Goal: Information Seeking & Learning: Learn about a topic

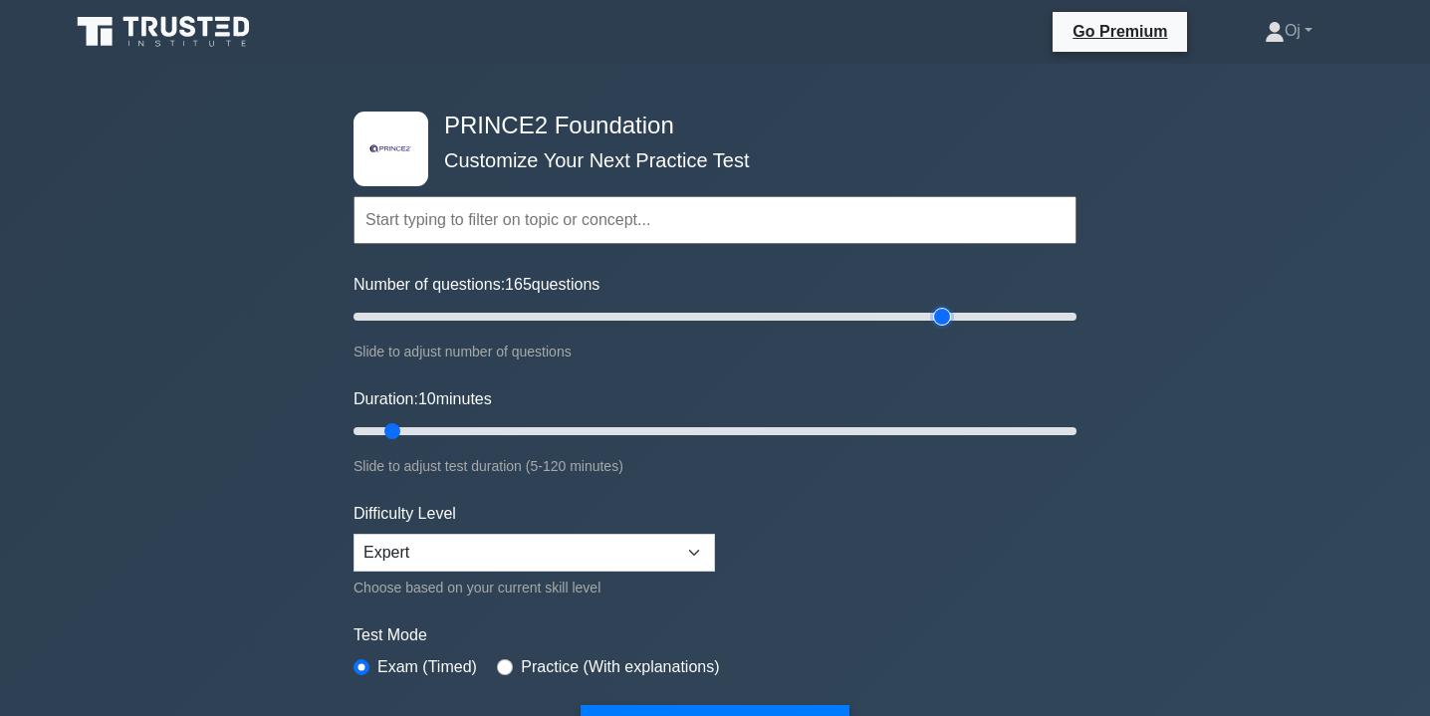
type input "165"
click at [946, 316] on input "Number of questions: 165 questions" at bounding box center [714, 317] width 723 height 24
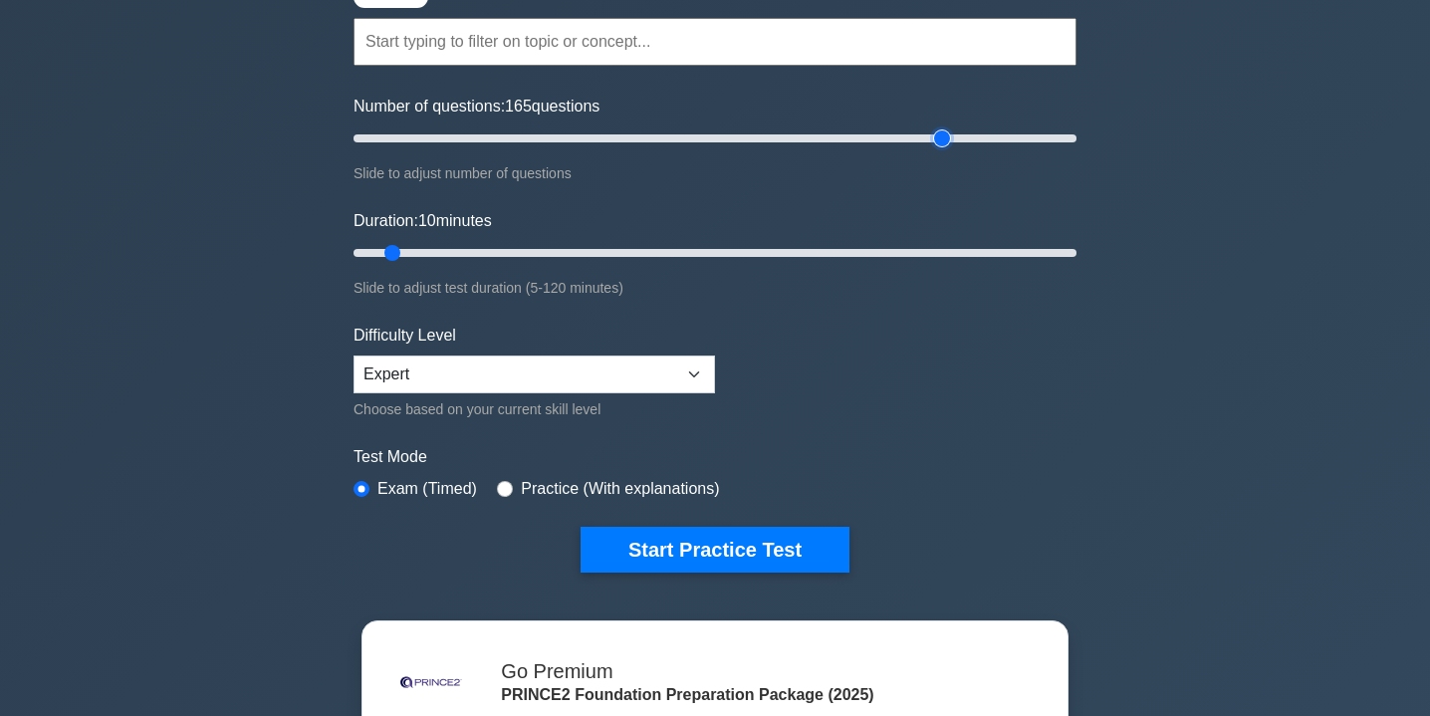
scroll to position [180, 0]
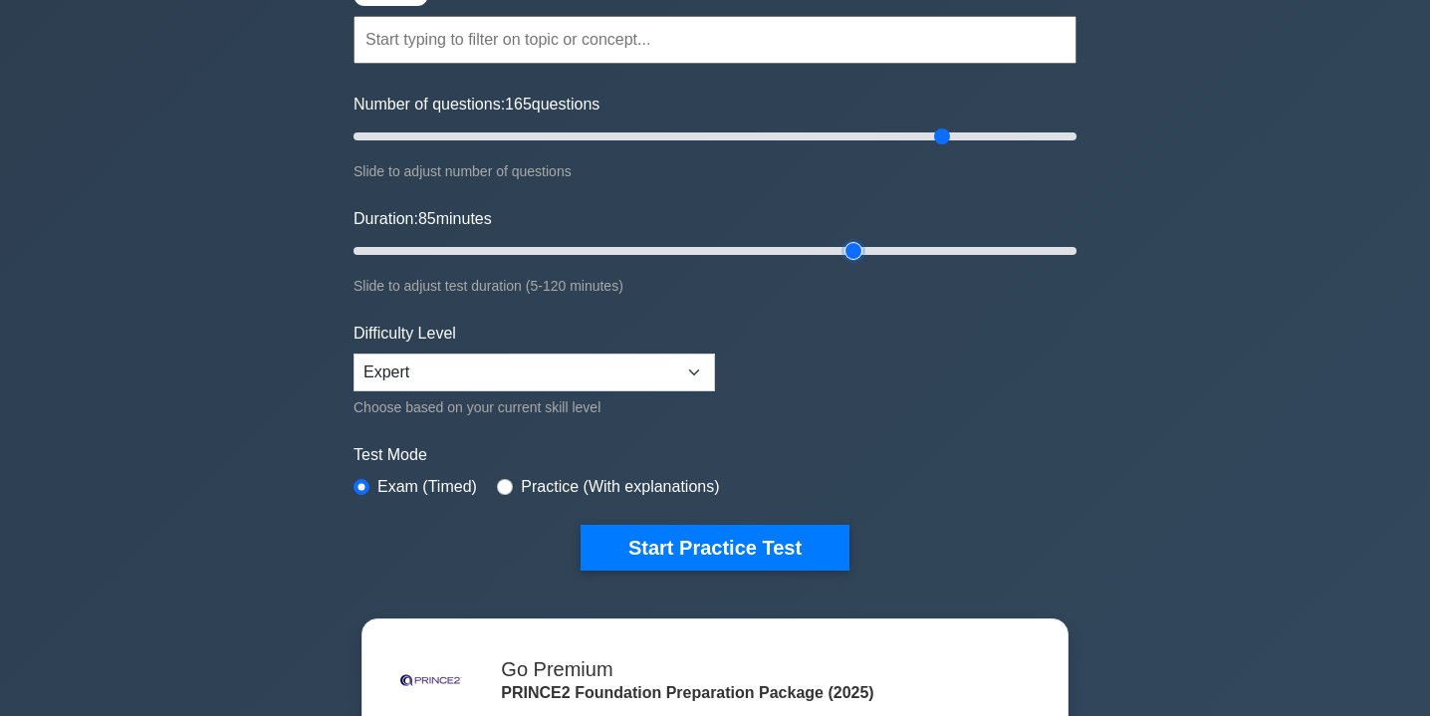
type input "85"
click at [865, 255] on input "Duration: 85 minutes" at bounding box center [714, 251] width 723 height 24
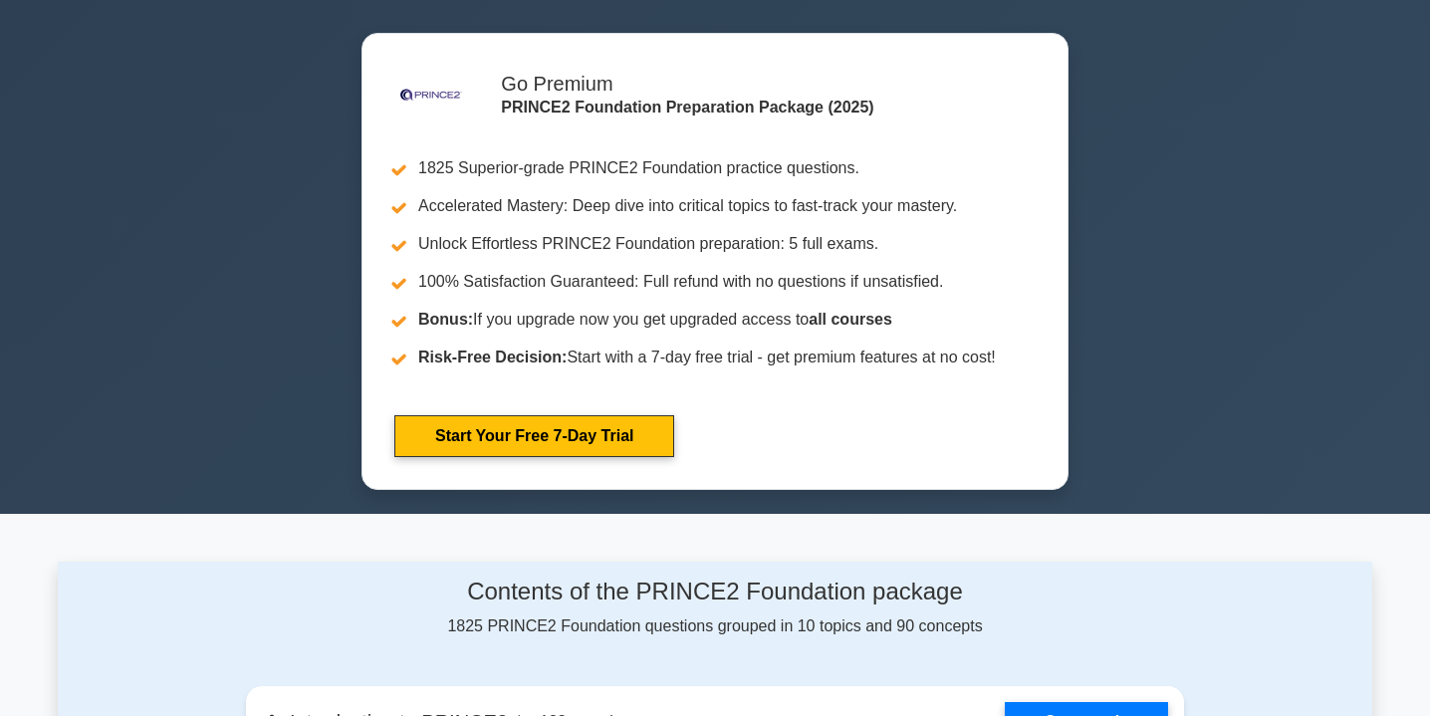
scroll to position [464, 0]
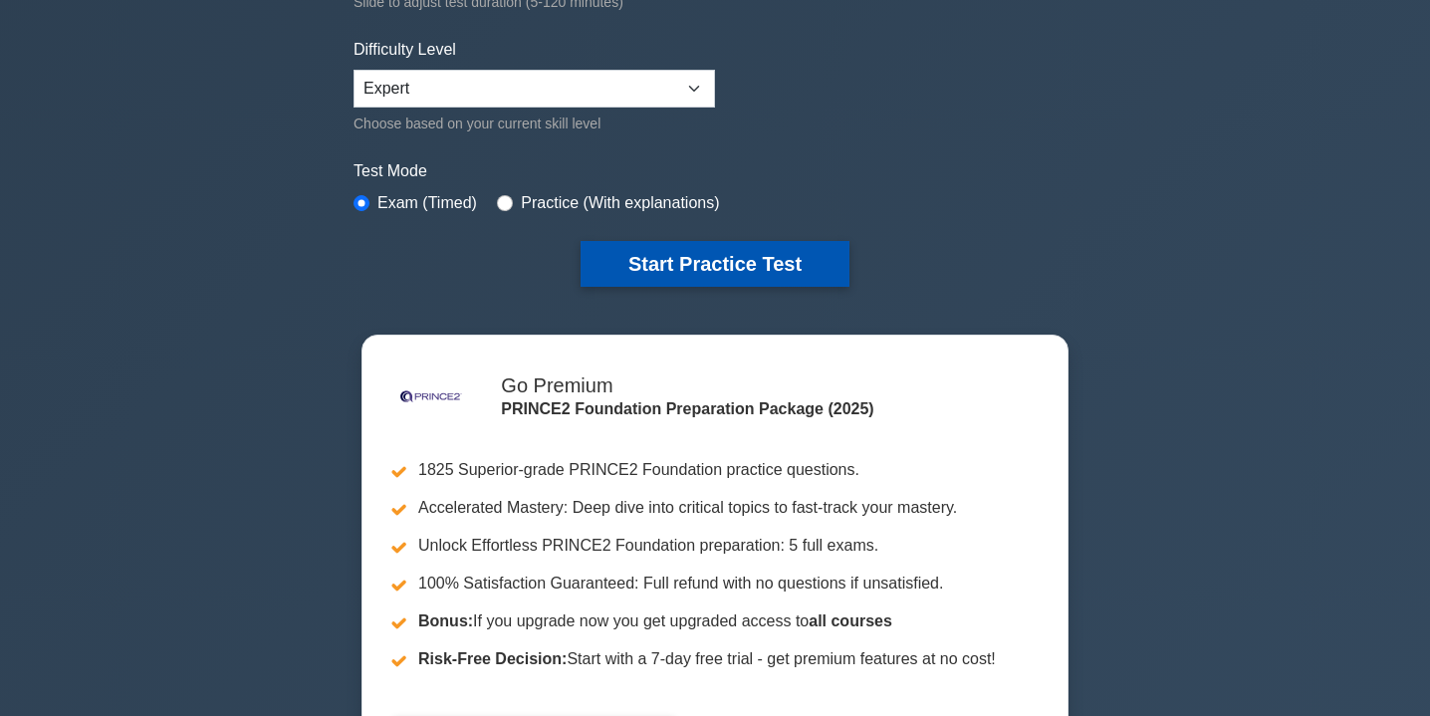
click at [801, 271] on button "Start Practice Test" at bounding box center [714, 264] width 269 height 46
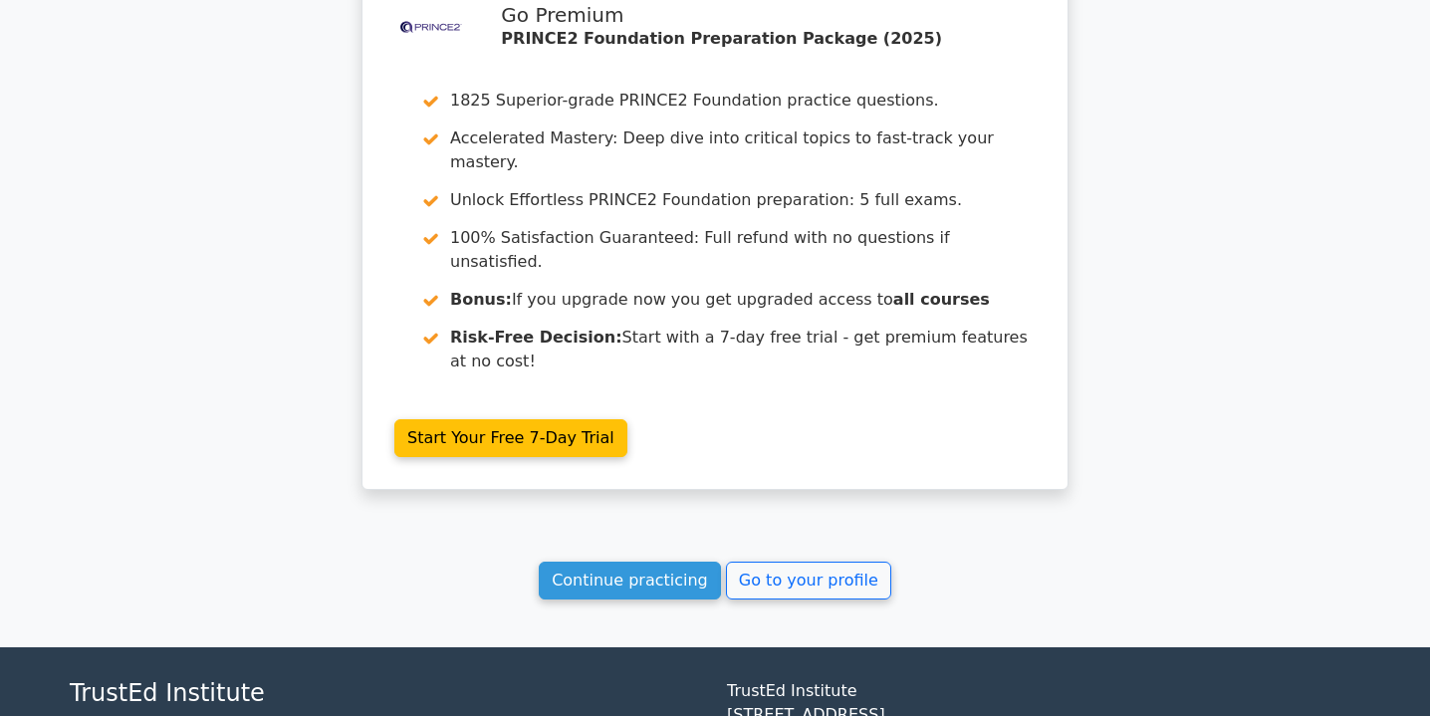
scroll to position [1782, 0]
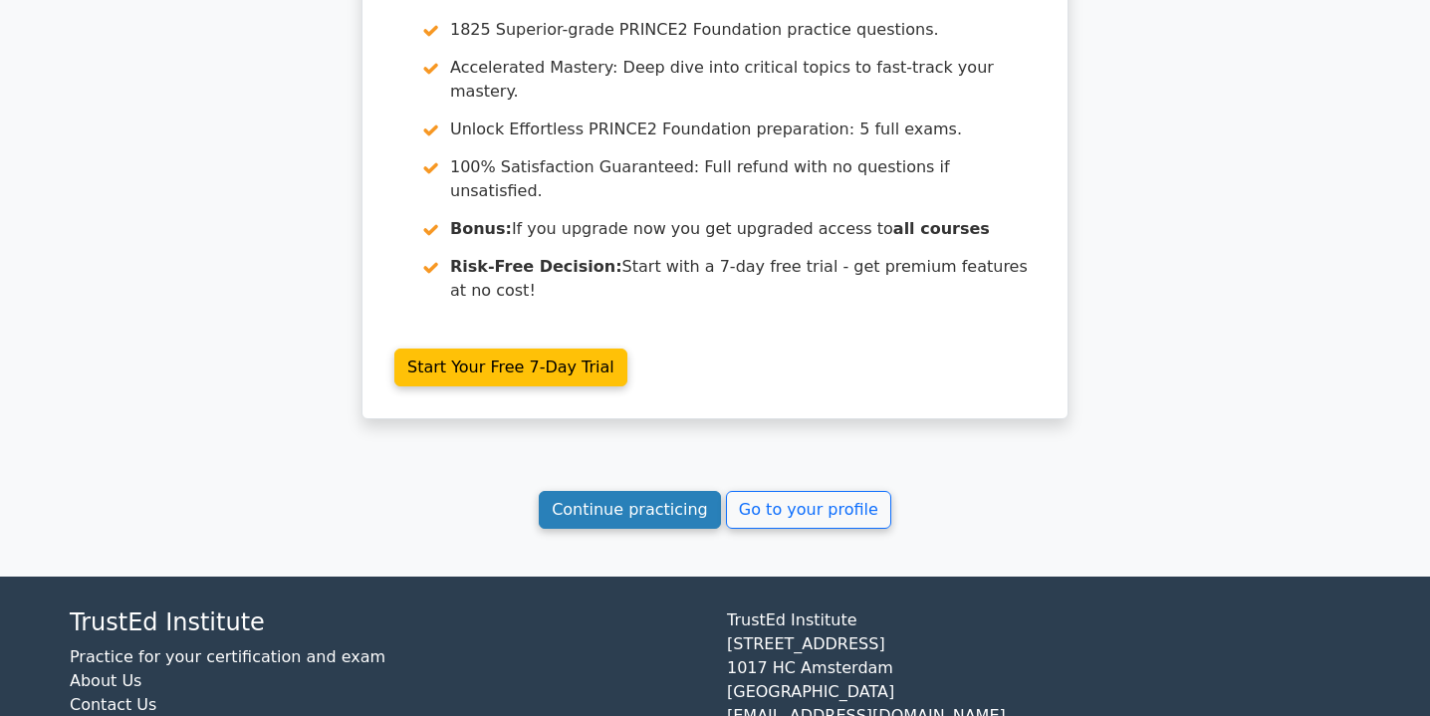
click at [655, 491] on link "Continue practicing" at bounding box center [630, 510] width 182 height 38
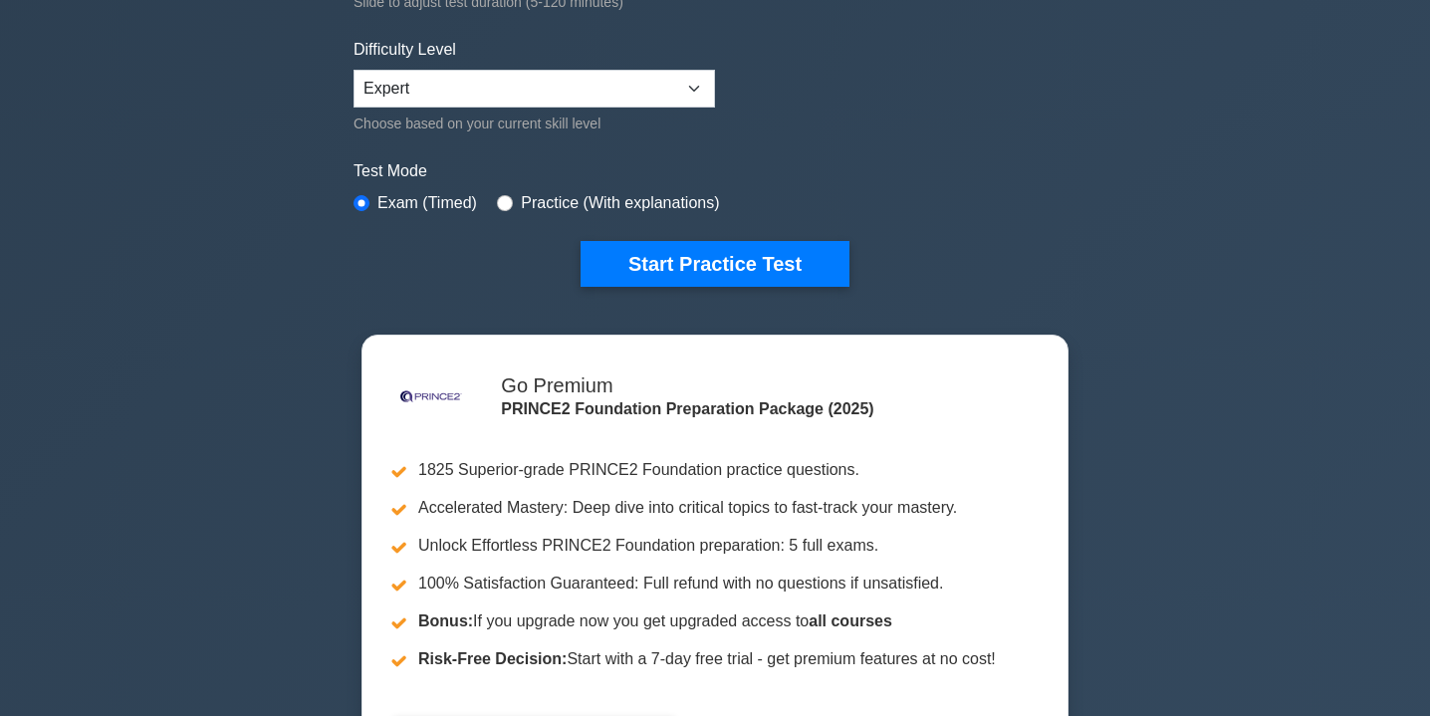
scroll to position [382, 0]
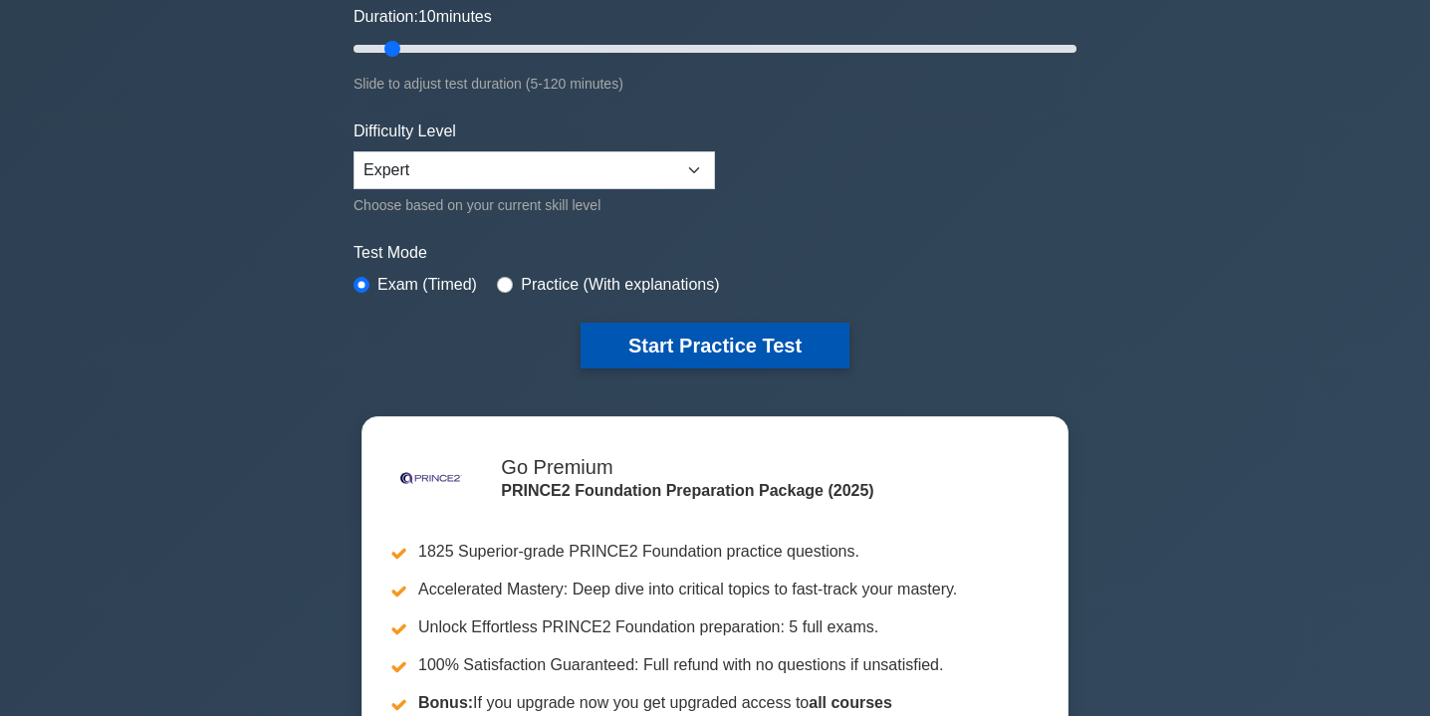
click at [698, 342] on button "Start Practice Test" at bounding box center [714, 346] width 269 height 46
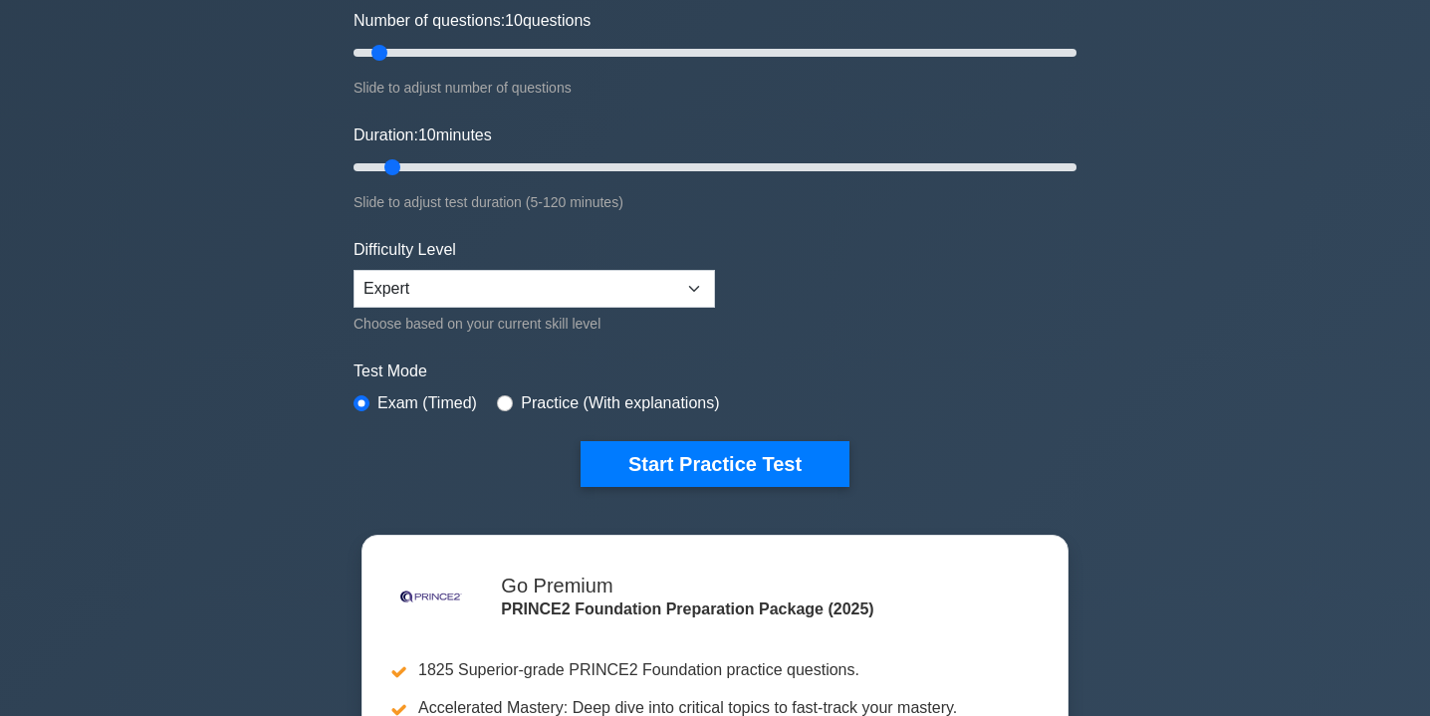
scroll to position [168, 0]
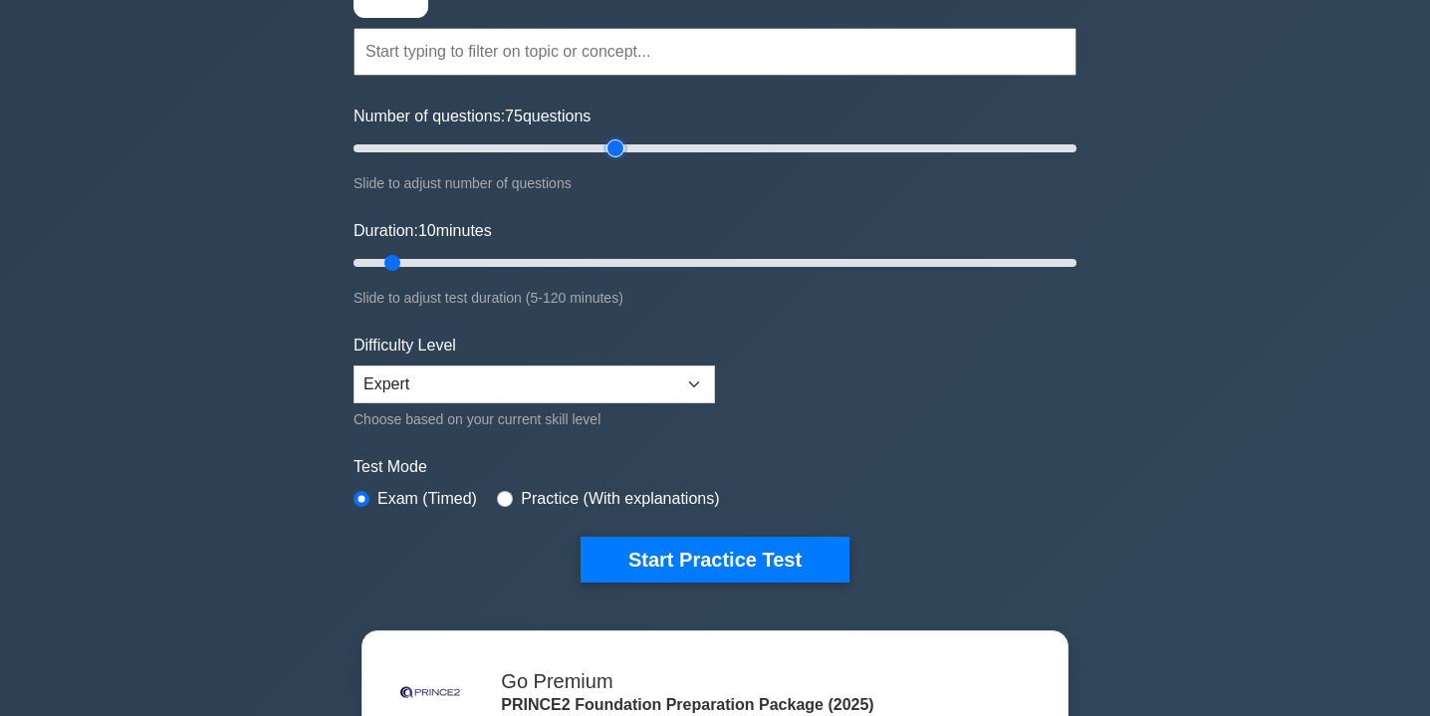
type input "75"
click at [623, 140] on input "Number of questions: 75 questions" at bounding box center [714, 148] width 723 height 24
click at [612, 264] on input "Duration: 45 minutes" at bounding box center [714, 263] width 723 height 24
type input "60"
click at [709, 251] on input "Duration: 60 minutes" at bounding box center [714, 263] width 723 height 24
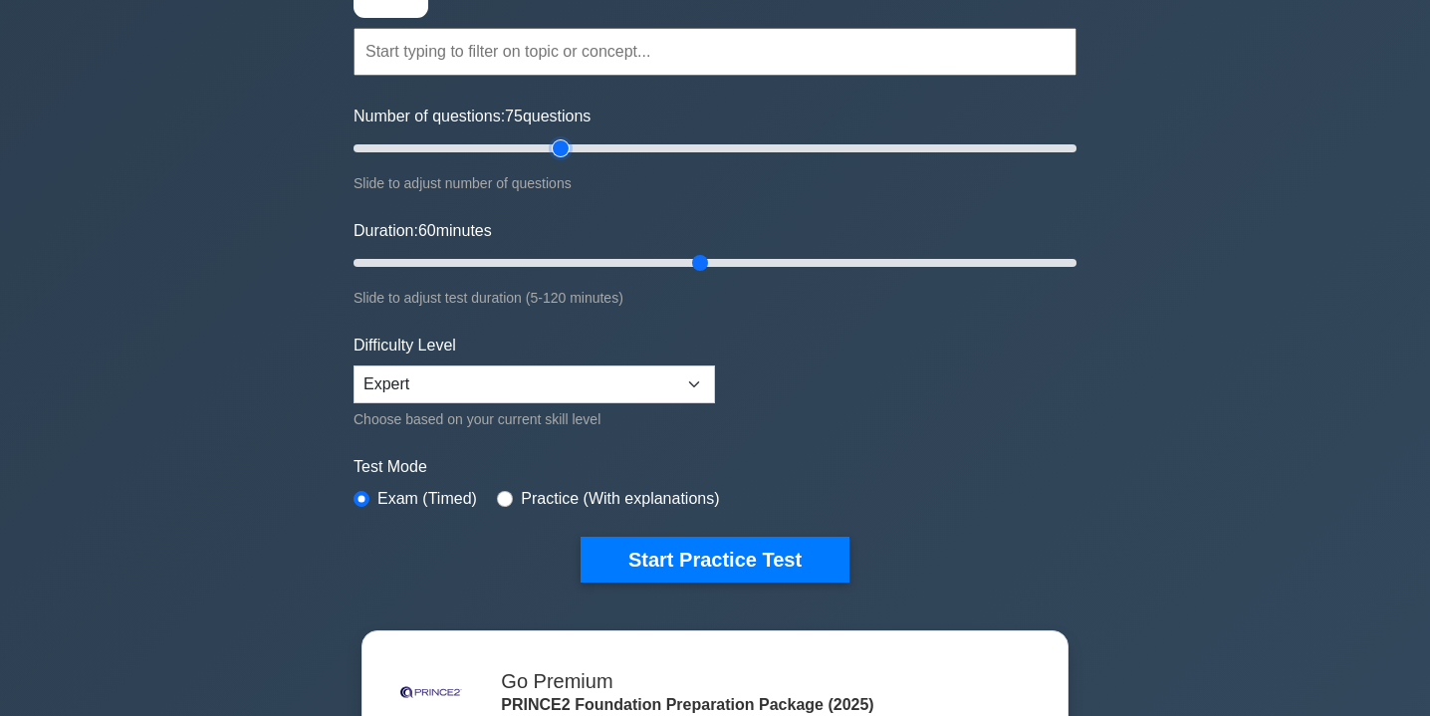
type input "60"
click at [563, 149] on input "Number of questions: 75 questions" at bounding box center [714, 148] width 723 height 24
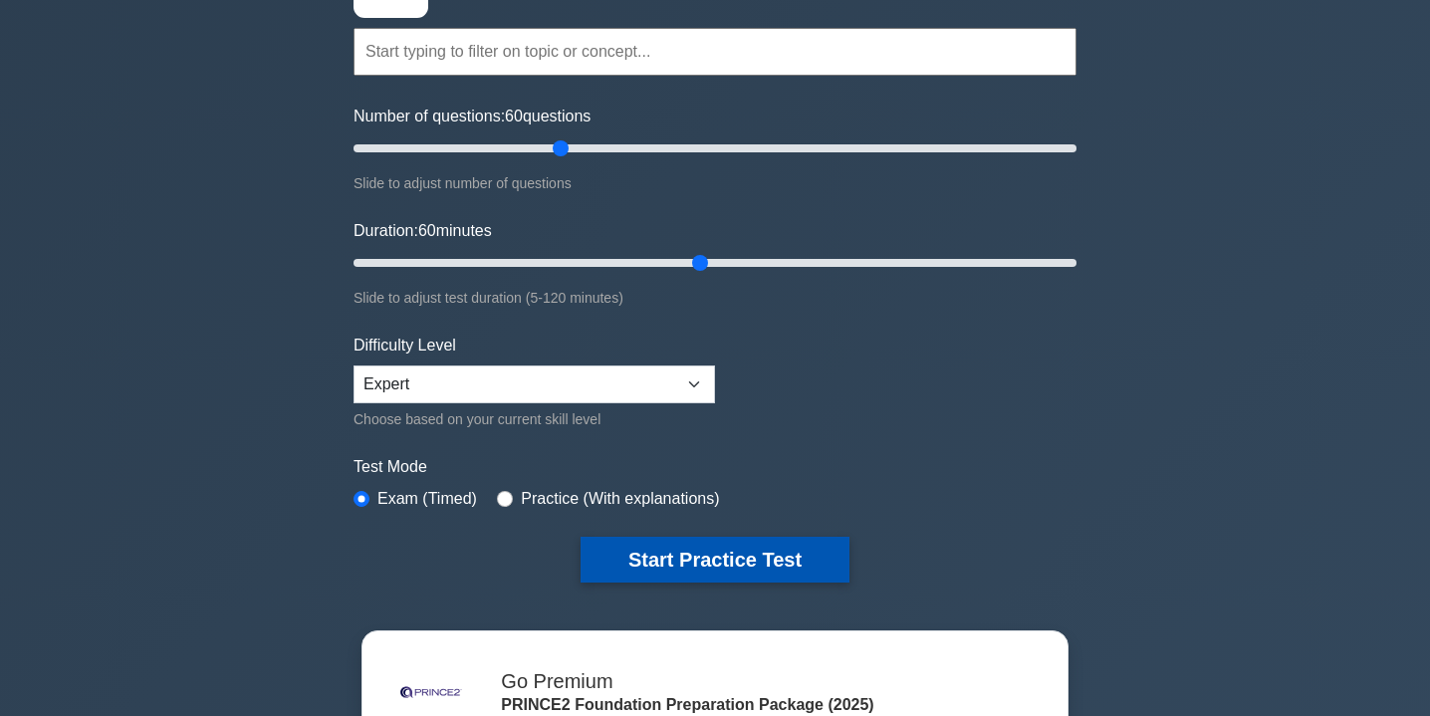
click at [723, 543] on button "Start Practice Test" at bounding box center [714, 560] width 269 height 46
click at [650, 553] on button "Start Practice Test" at bounding box center [714, 560] width 269 height 46
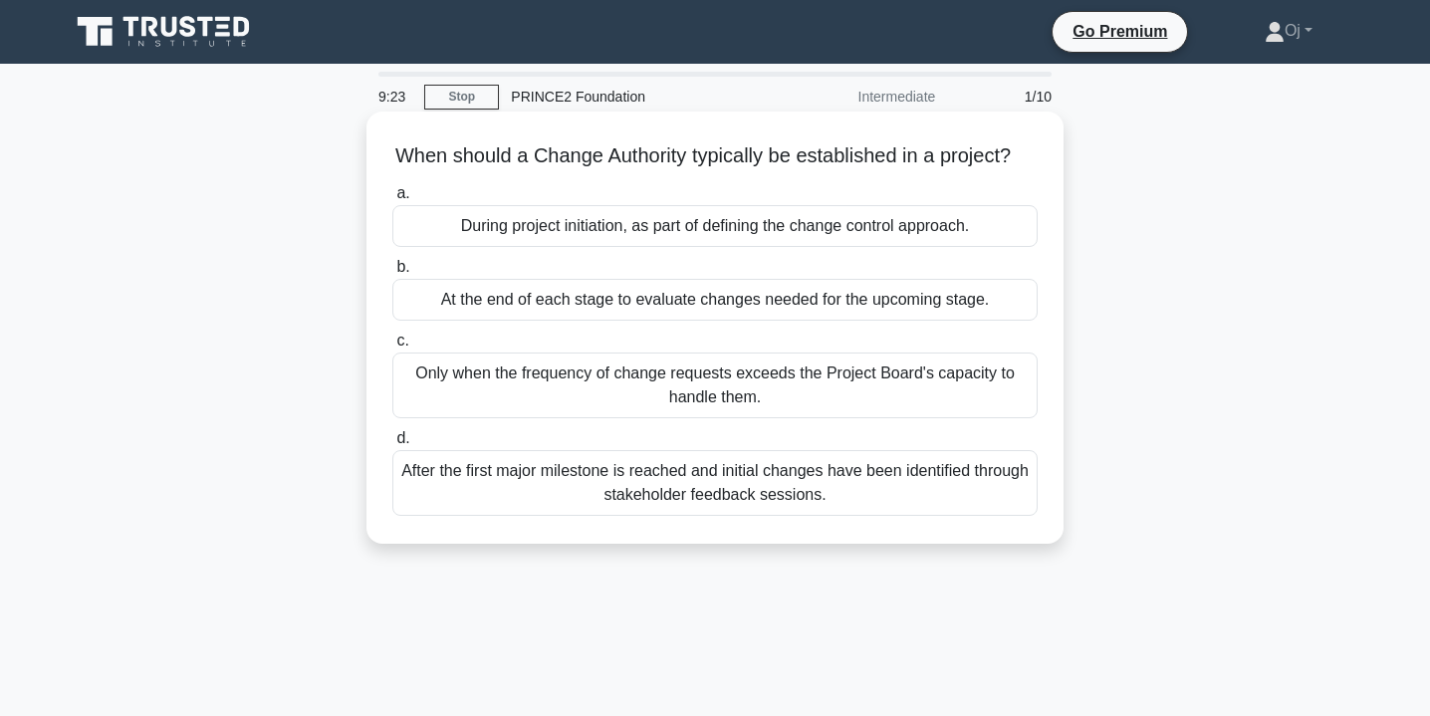
click at [842, 465] on div "After the first major milestone is reached and initial changes have been identi…" at bounding box center [714, 483] width 645 height 66
click at [392, 445] on input "d. After the first major milestone is reached and initial changes have been ide…" at bounding box center [392, 438] width 0 height 13
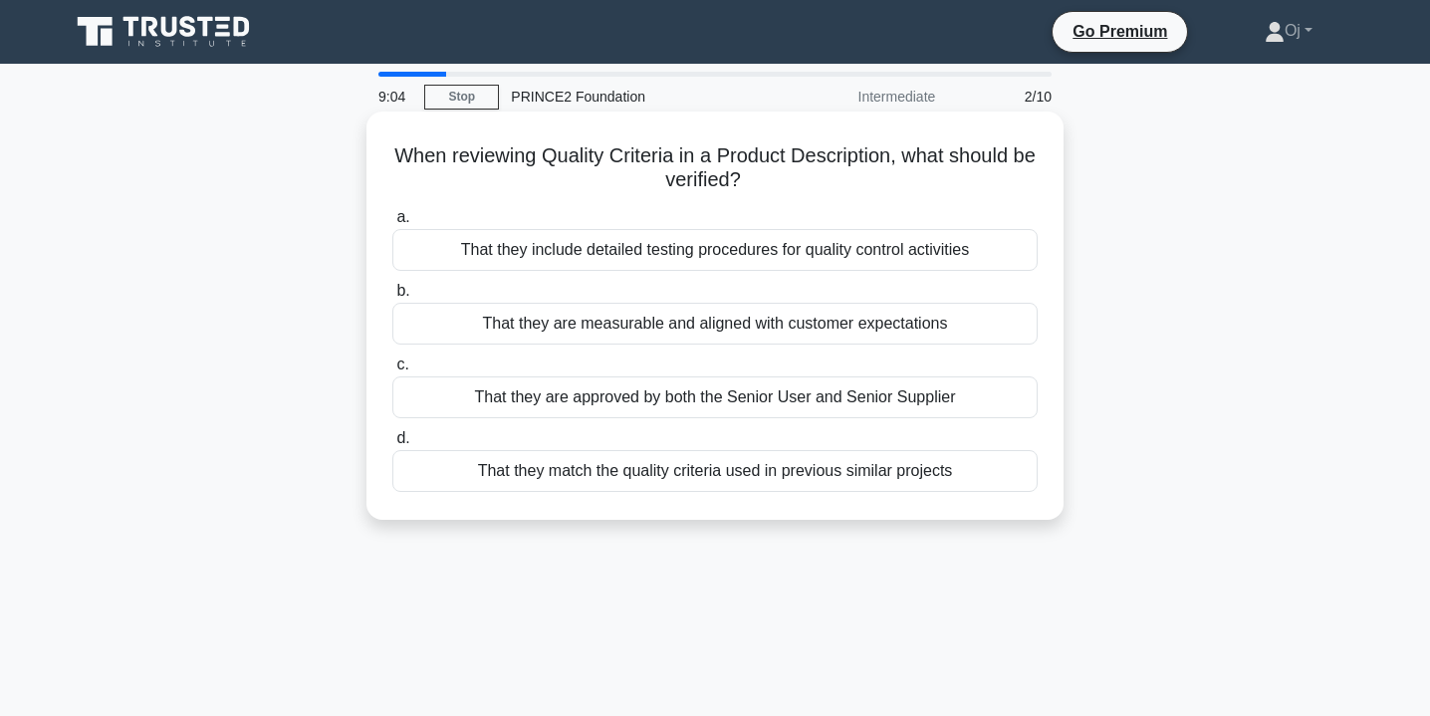
click at [986, 331] on div "That they are measurable and aligned with customer expectations" at bounding box center [714, 324] width 645 height 42
click at [392, 298] on input "b. That they are measurable and aligned with customer expectations" at bounding box center [392, 291] width 0 height 13
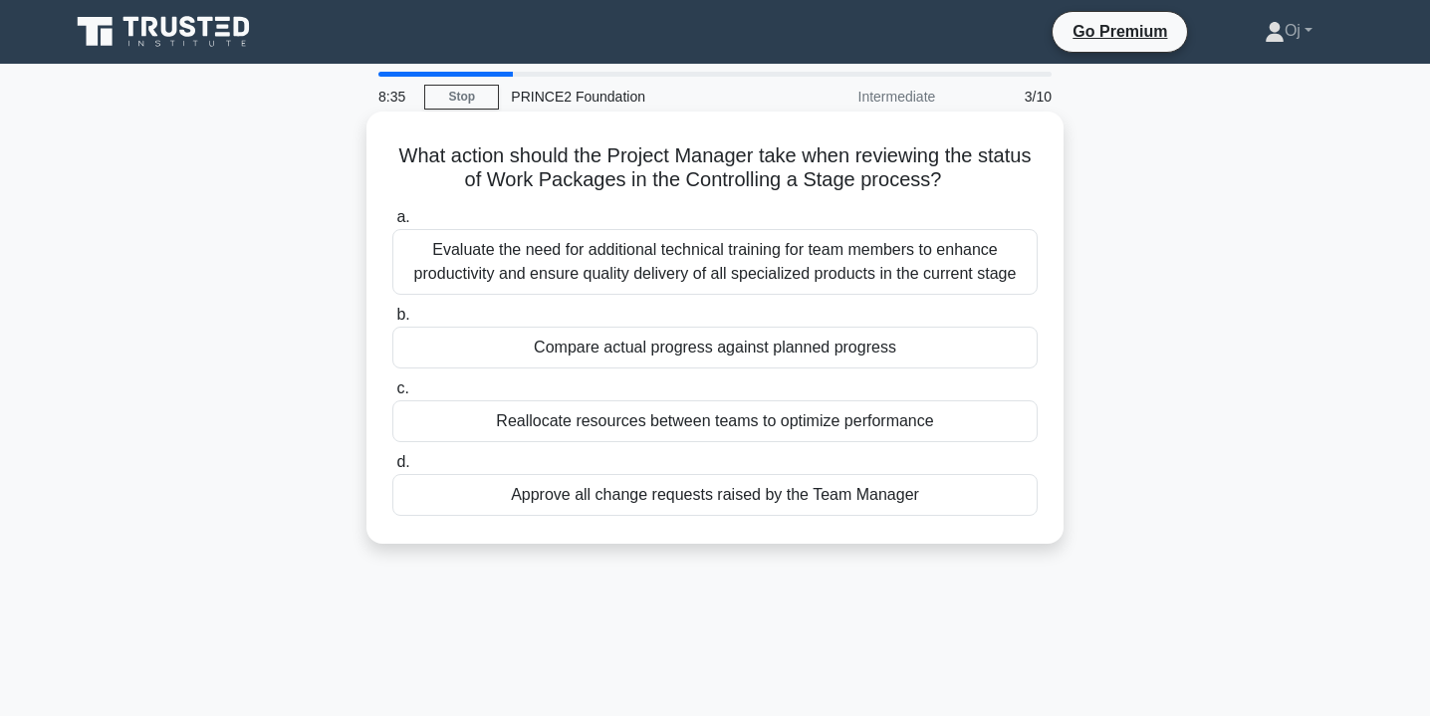
click at [961, 344] on div "Compare actual progress against planned progress" at bounding box center [714, 348] width 645 height 42
click at [392, 322] on input "b. Compare actual progress against planned progress" at bounding box center [392, 315] width 0 height 13
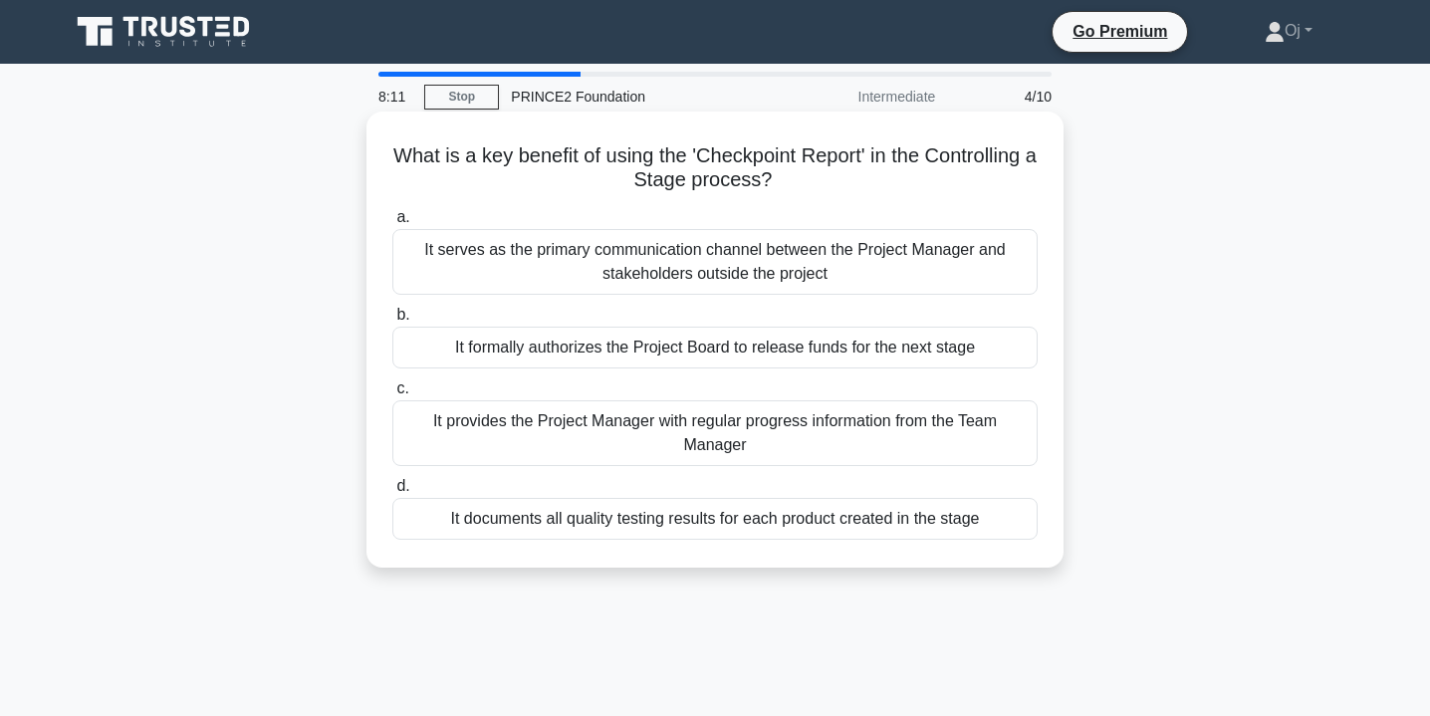
click at [982, 431] on div "It provides the Project Manager with regular progress information from the Team…" at bounding box center [714, 433] width 645 height 66
click at [392, 395] on input "c. It provides the Project Manager with regular progress information from the T…" at bounding box center [392, 388] width 0 height 13
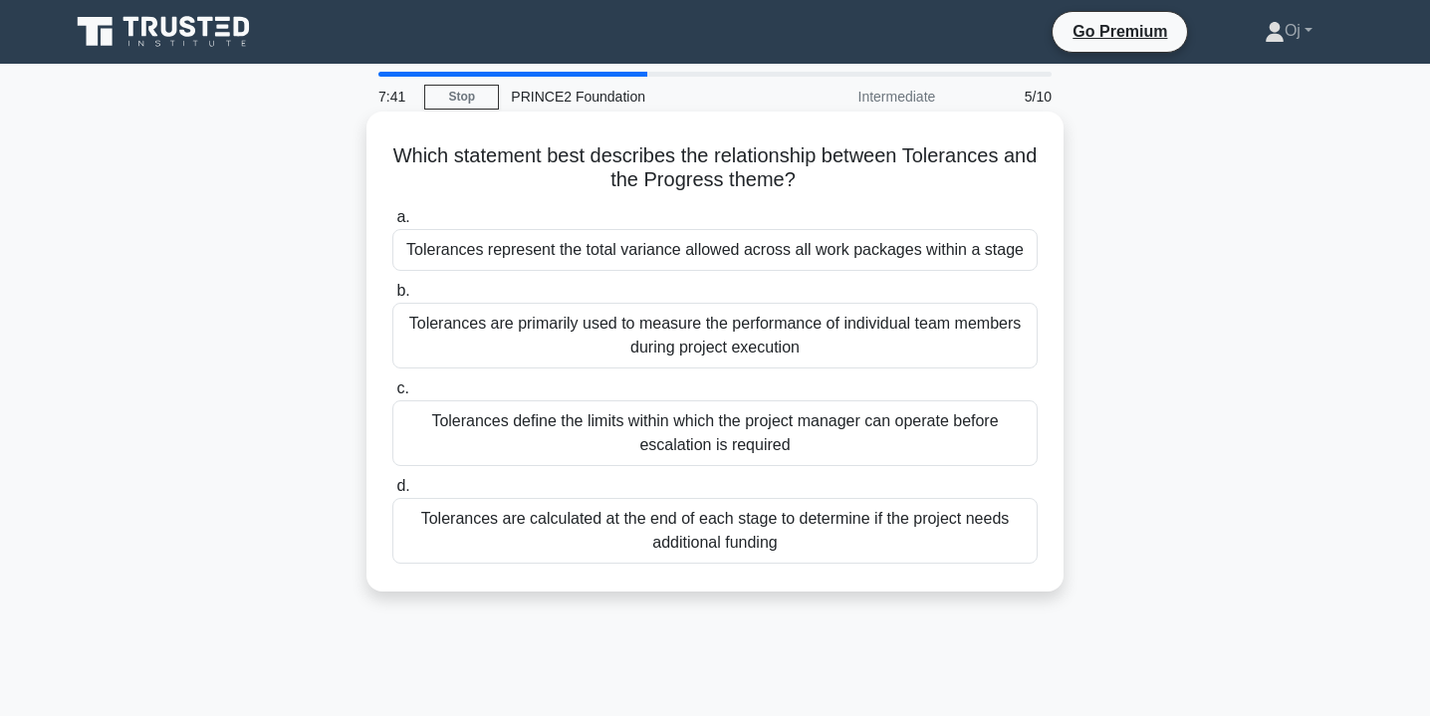
click at [958, 429] on div "Tolerances define the limits within which the project manager can operate befor…" at bounding box center [714, 433] width 645 height 66
click at [392, 395] on input "c. Tolerances define the limits within which the project manager can operate be…" at bounding box center [392, 388] width 0 height 13
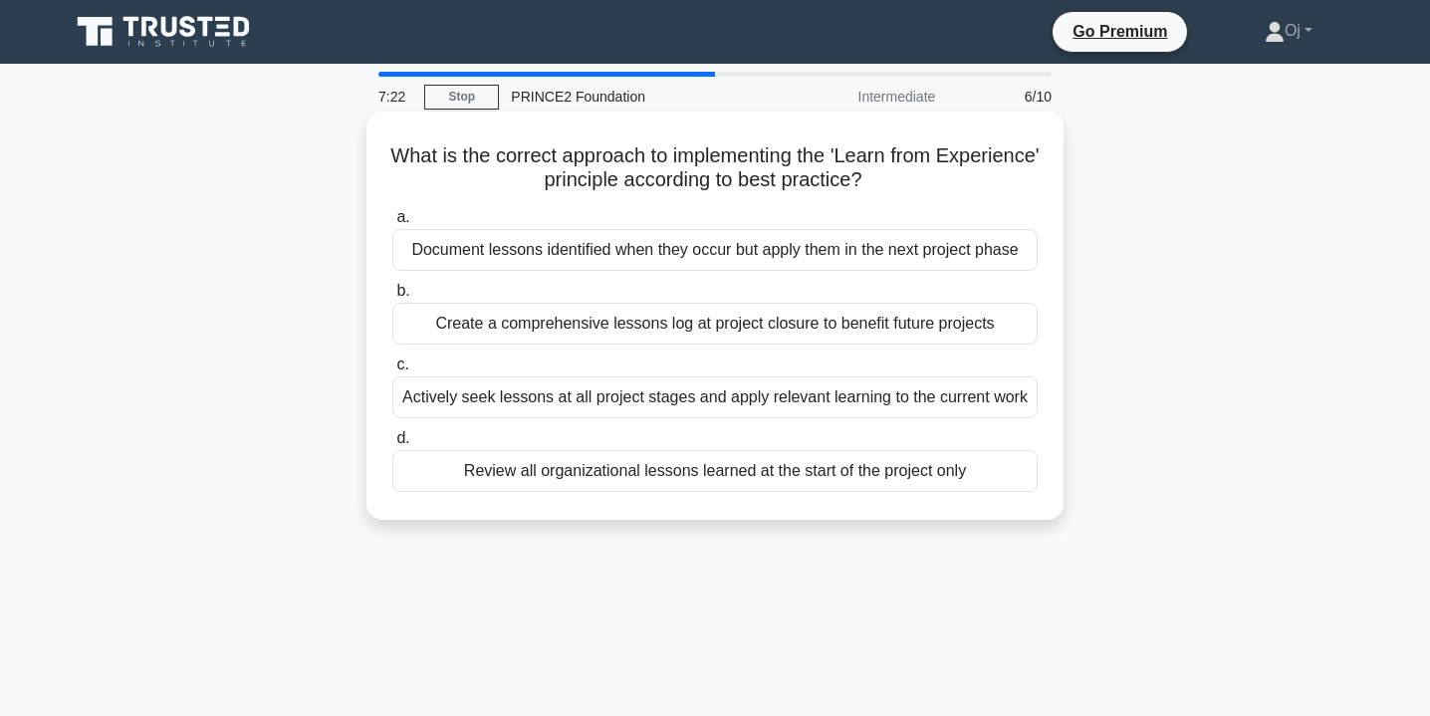
click at [1006, 403] on div "Actively seek lessons at all project stages and apply relevant learning to the …" at bounding box center [714, 397] width 645 height 42
click at [392, 371] on input "c. Actively seek lessons at all project stages and apply relevant learning to t…" at bounding box center [392, 364] width 0 height 13
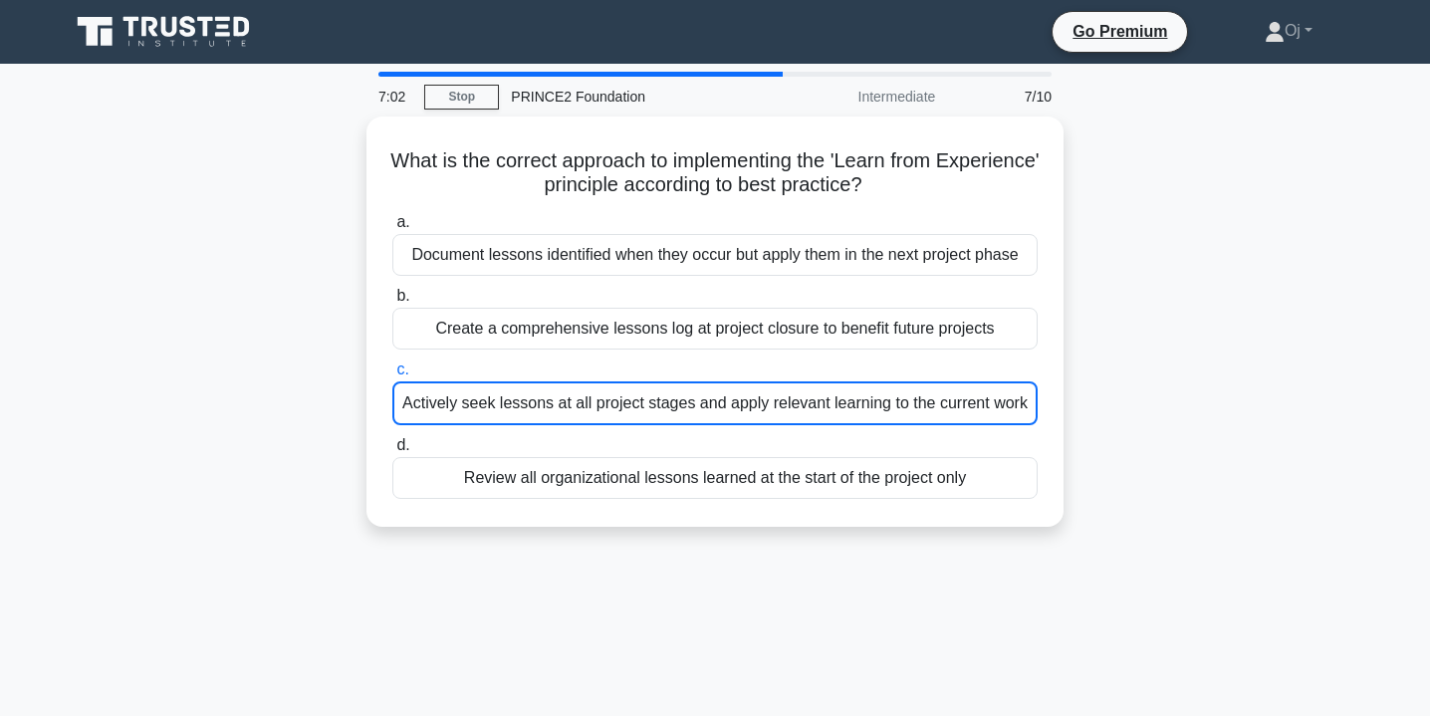
click at [1108, 330] on div "What is the correct approach to implementing the 'Learn from Experience' princi…" at bounding box center [715, 333] width 1314 height 434
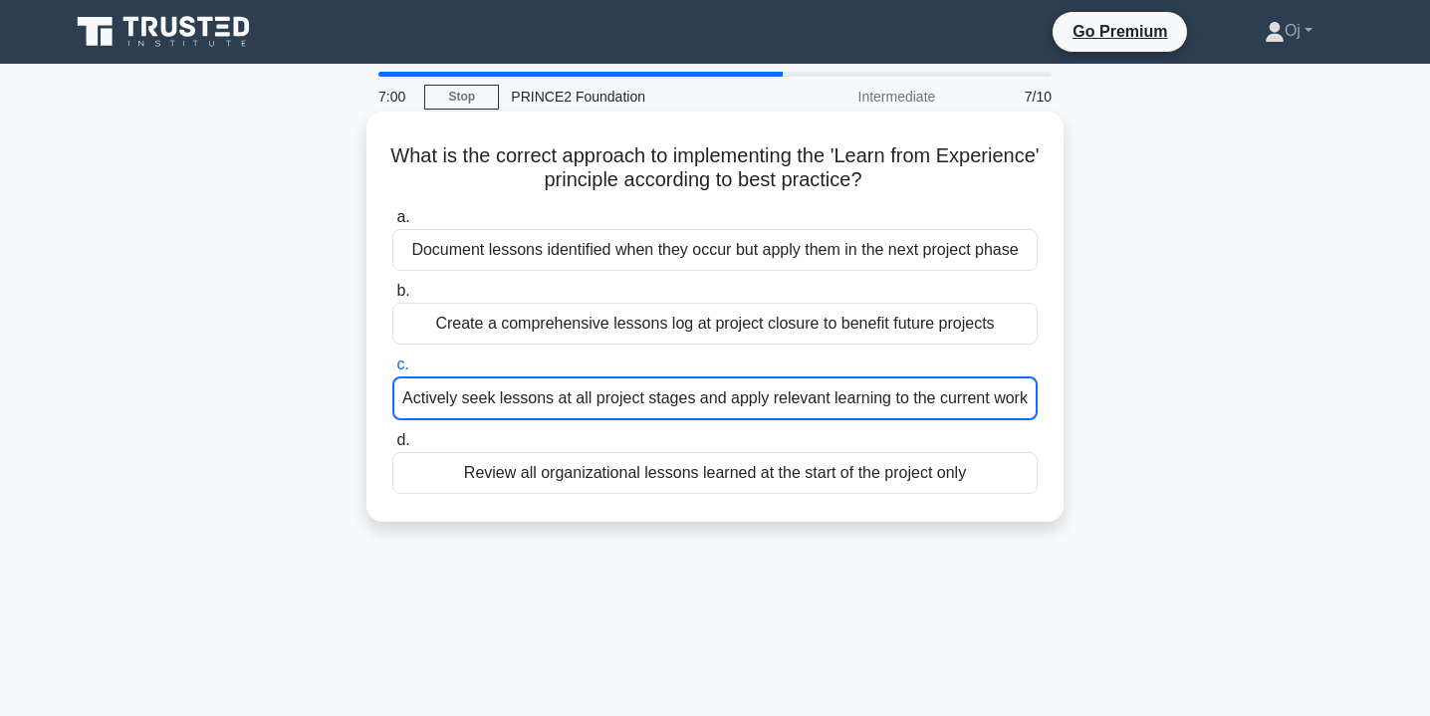
click at [970, 420] on div "Actively seek lessons at all project stages and apply relevant learning to the …" at bounding box center [714, 398] width 645 height 44
click at [392, 371] on input "c. Actively seek lessons at all project stages and apply relevant learning to t…" at bounding box center [392, 364] width 0 height 13
click at [958, 398] on div "Actively seek lessons at all project stages and apply relevant learning to the …" at bounding box center [714, 398] width 645 height 44
click at [392, 371] on input "c. Actively seek lessons at all project stages and apply relevant learning to t…" at bounding box center [392, 364] width 0 height 13
click at [958, 398] on div "Actively seek lessons at all project stages and apply relevant learning to the …" at bounding box center [714, 398] width 645 height 44
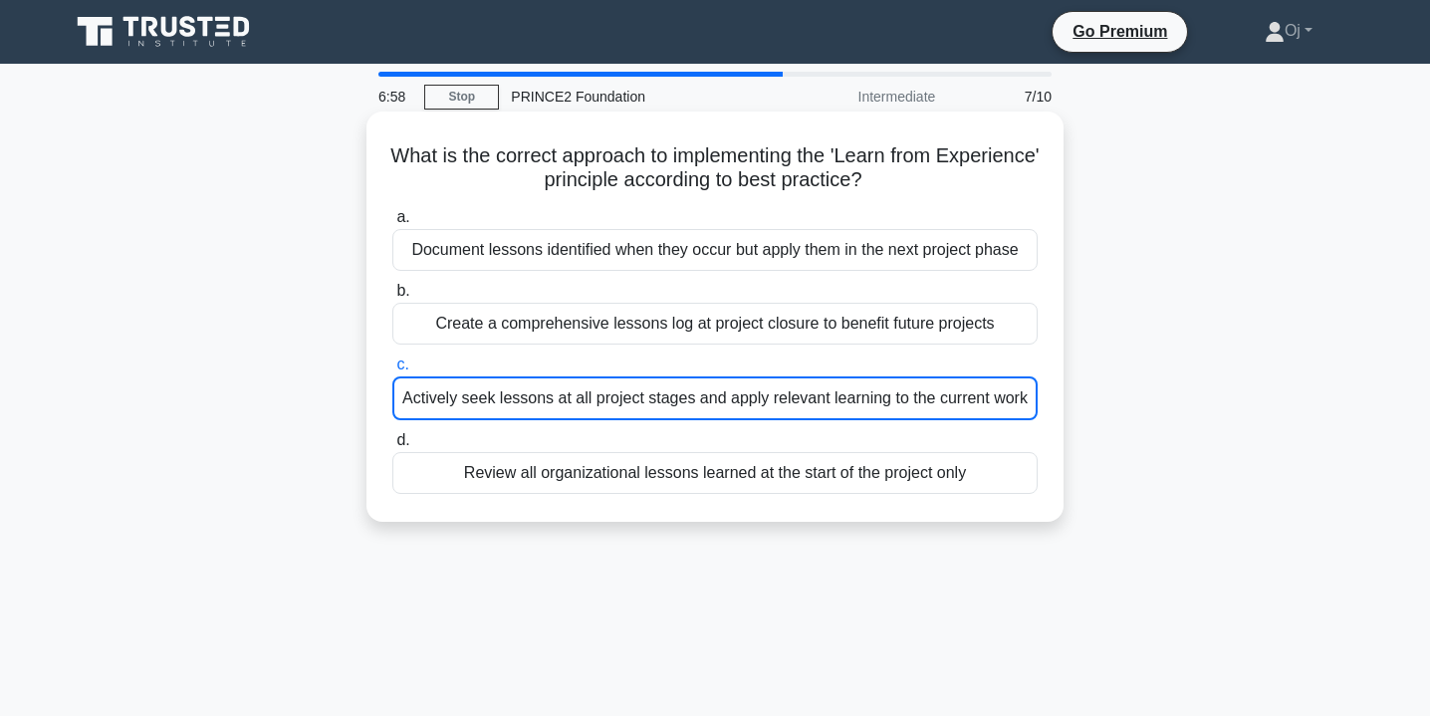
click at [392, 371] on input "c. Actively seek lessons at all project stages and apply relevant learning to t…" at bounding box center [392, 364] width 0 height 13
click at [986, 420] on div "Actively seek lessons at all project stages and apply relevant learning to the …" at bounding box center [714, 398] width 645 height 44
click at [392, 371] on input "c. Actively seek lessons at all project stages and apply relevant learning to t…" at bounding box center [392, 364] width 0 height 13
click at [955, 329] on div "Create a comprehensive lessons log at project closure to benefit future projects" at bounding box center [714, 324] width 645 height 42
click at [392, 298] on input "b. Create a comprehensive lessons log at project closure to benefit future proj…" at bounding box center [392, 291] width 0 height 13
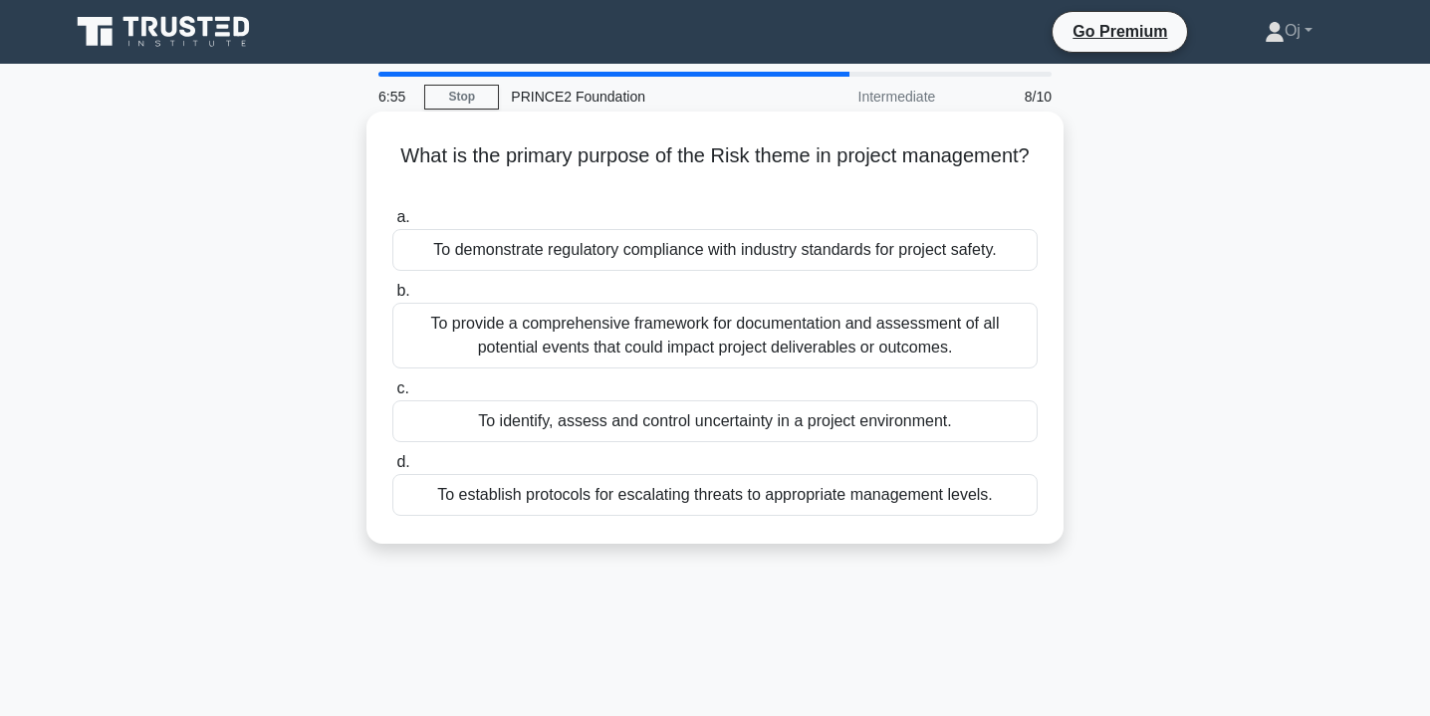
click at [947, 396] on label "c. To identify, assess and control uncertainty in a project environment." at bounding box center [714, 409] width 645 height 66
click at [392, 395] on input "c. To identify, assess and control uncertainty in a project environment." at bounding box center [392, 388] width 0 height 13
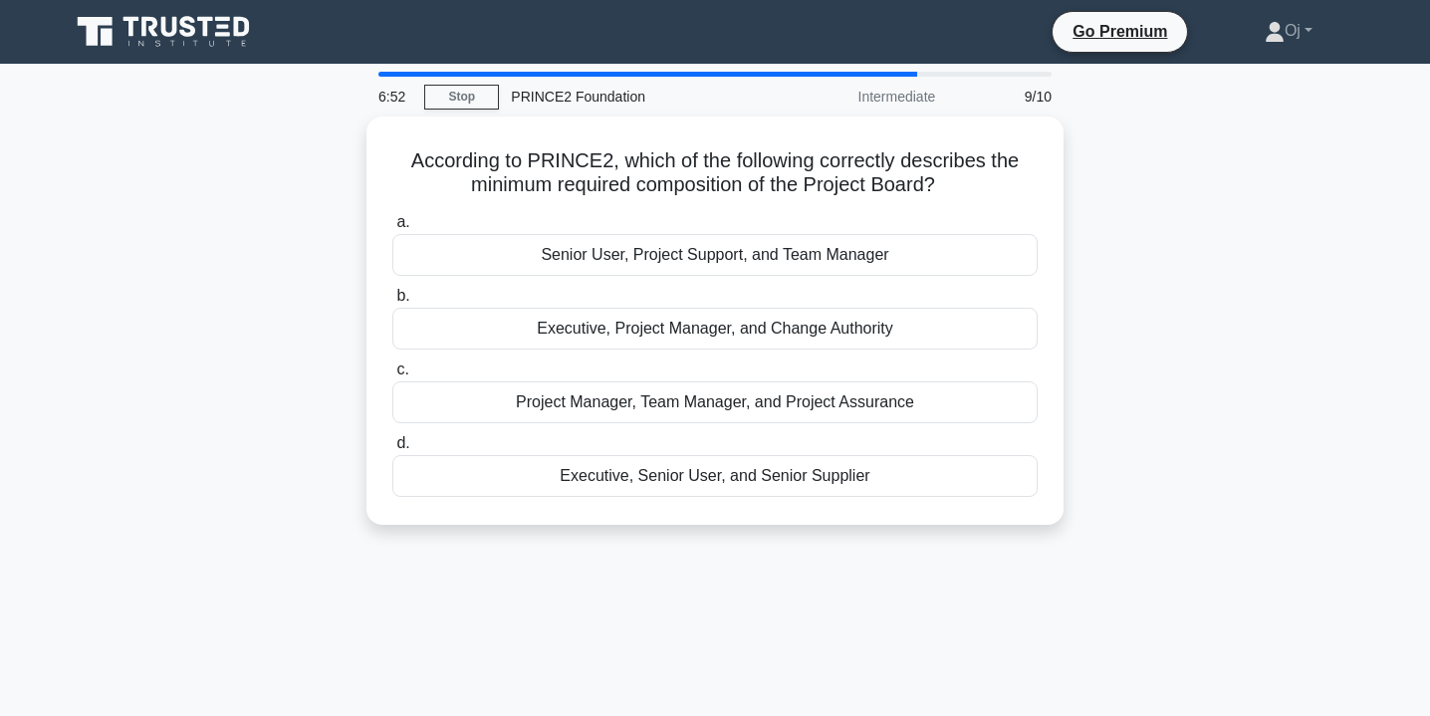
click at [854, 75] on div at bounding box center [647, 74] width 539 height 5
click at [1030, 101] on div "9/10" at bounding box center [1005, 97] width 116 height 40
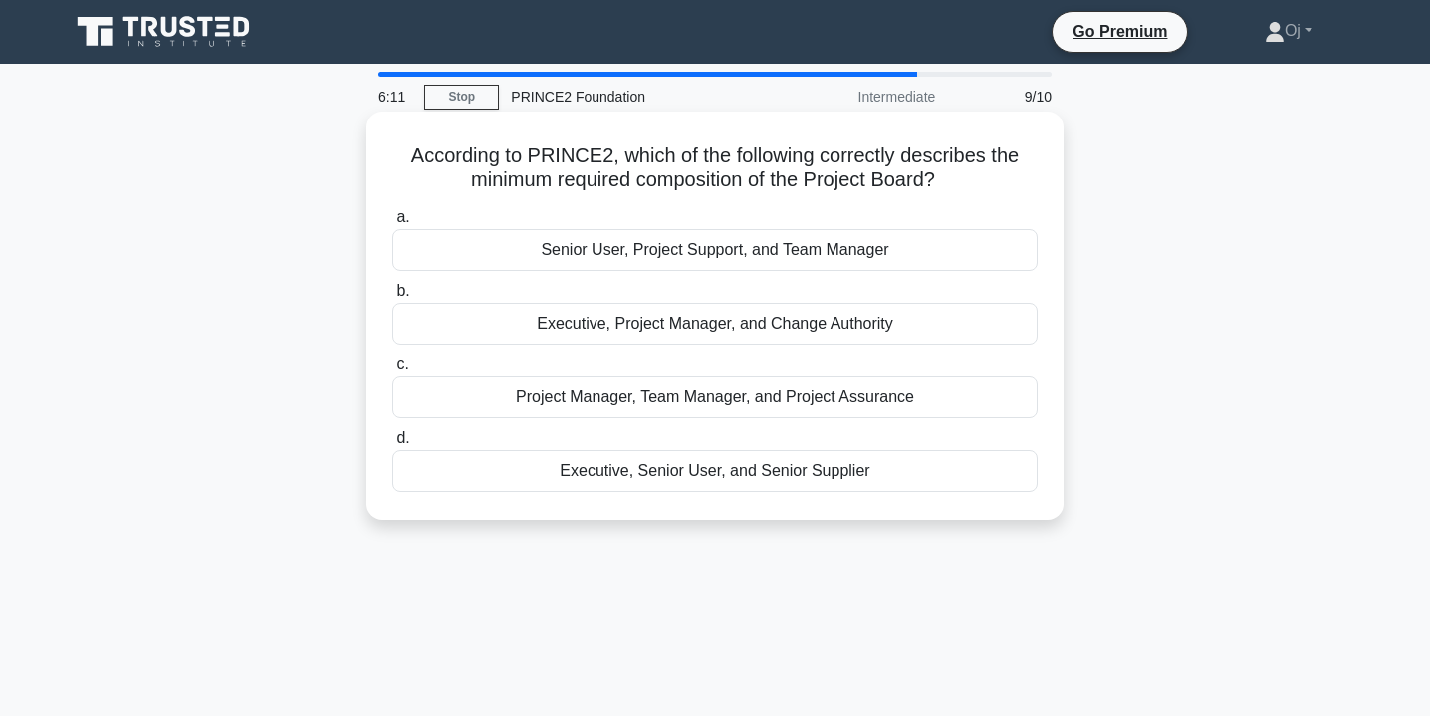
click at [954, 245] on div "Senior User, Project Support, and Team Manager" at bounding box center [714, 250] width 645 height 42
click at [392, 224] on input "a. Senior User, Project Support, and Team Manager" at bounding box center [392, 217] width 0 height 13
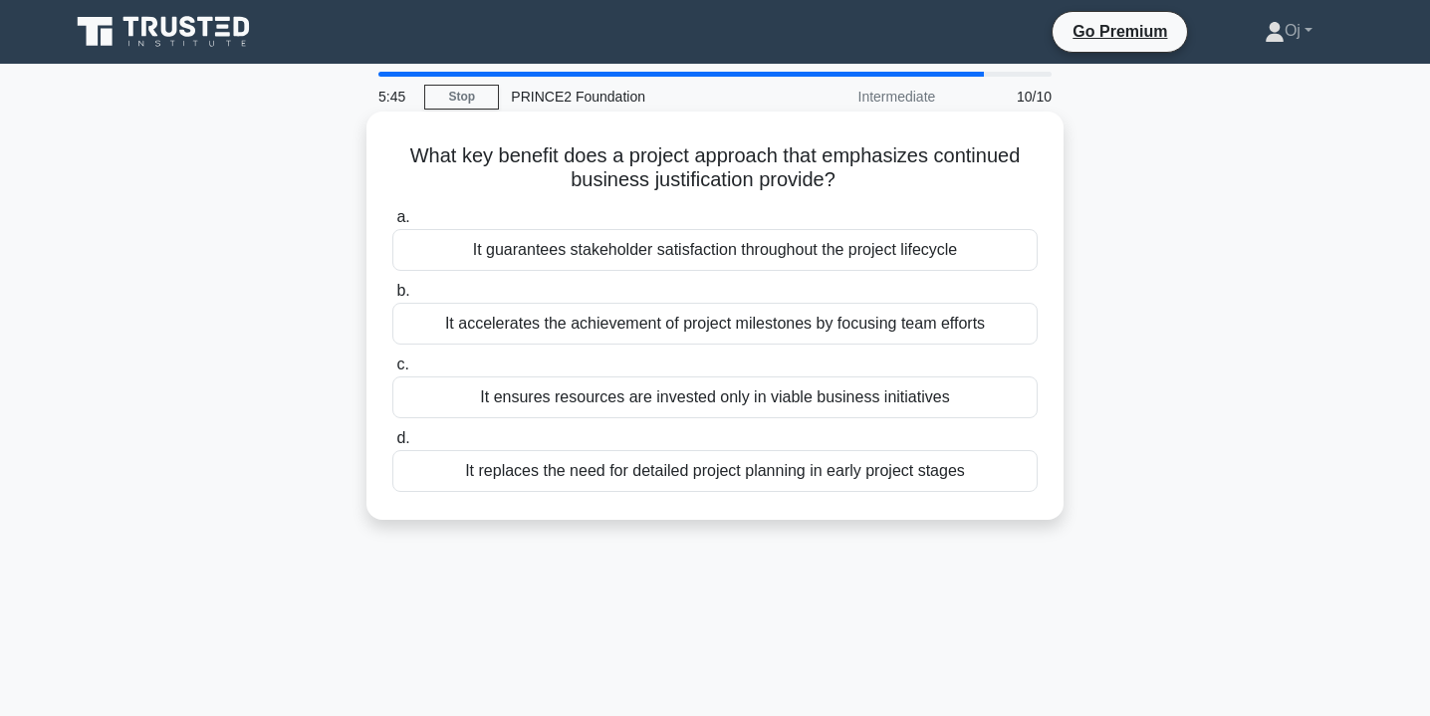
click at [951, 243] on div "It guarantees stakeholder satisfaction throughout the project lifecycle" at bounding box center [714, 250] width 645 height 42
click at [392, 224] on input "a. It guarantees stakeholder satisfaction throughout the project lifecycle" at bounding box center [392, 217] width 0 height 13
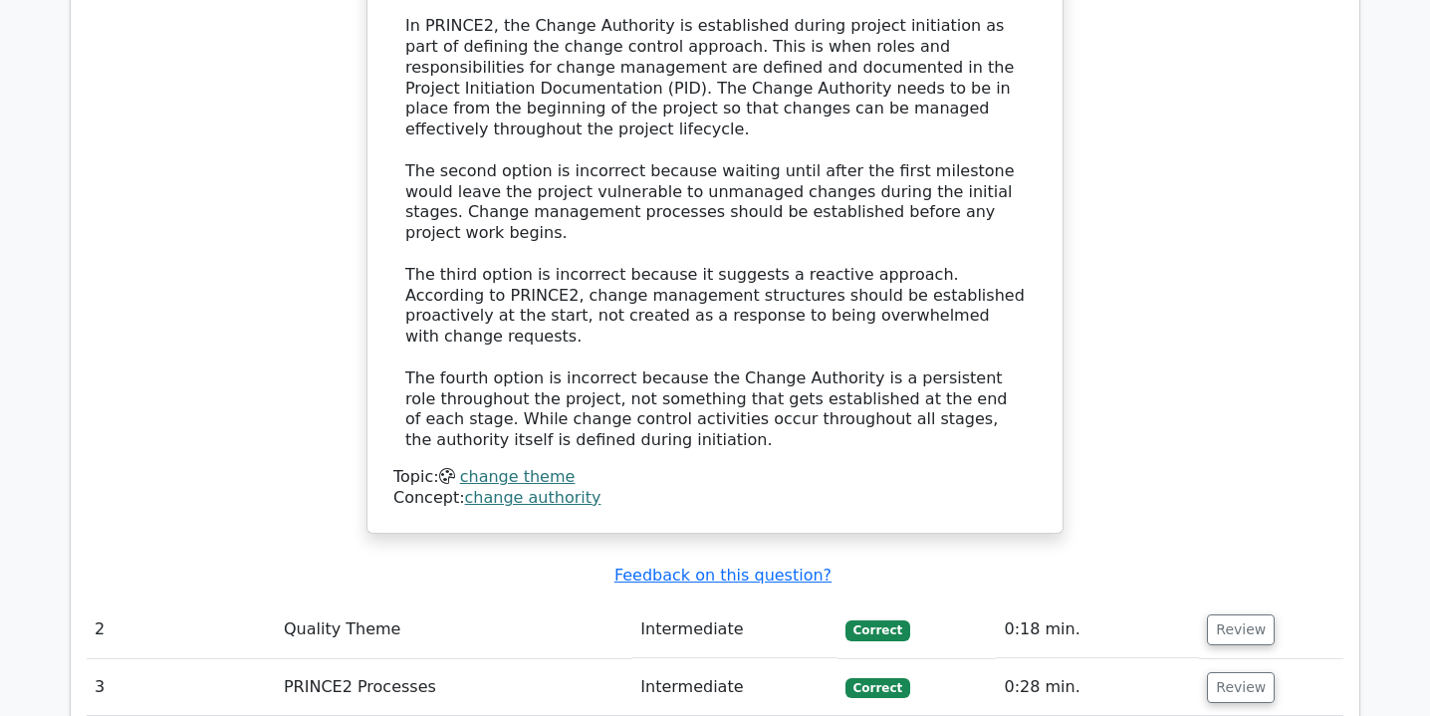
scroll to position [2250, 0]
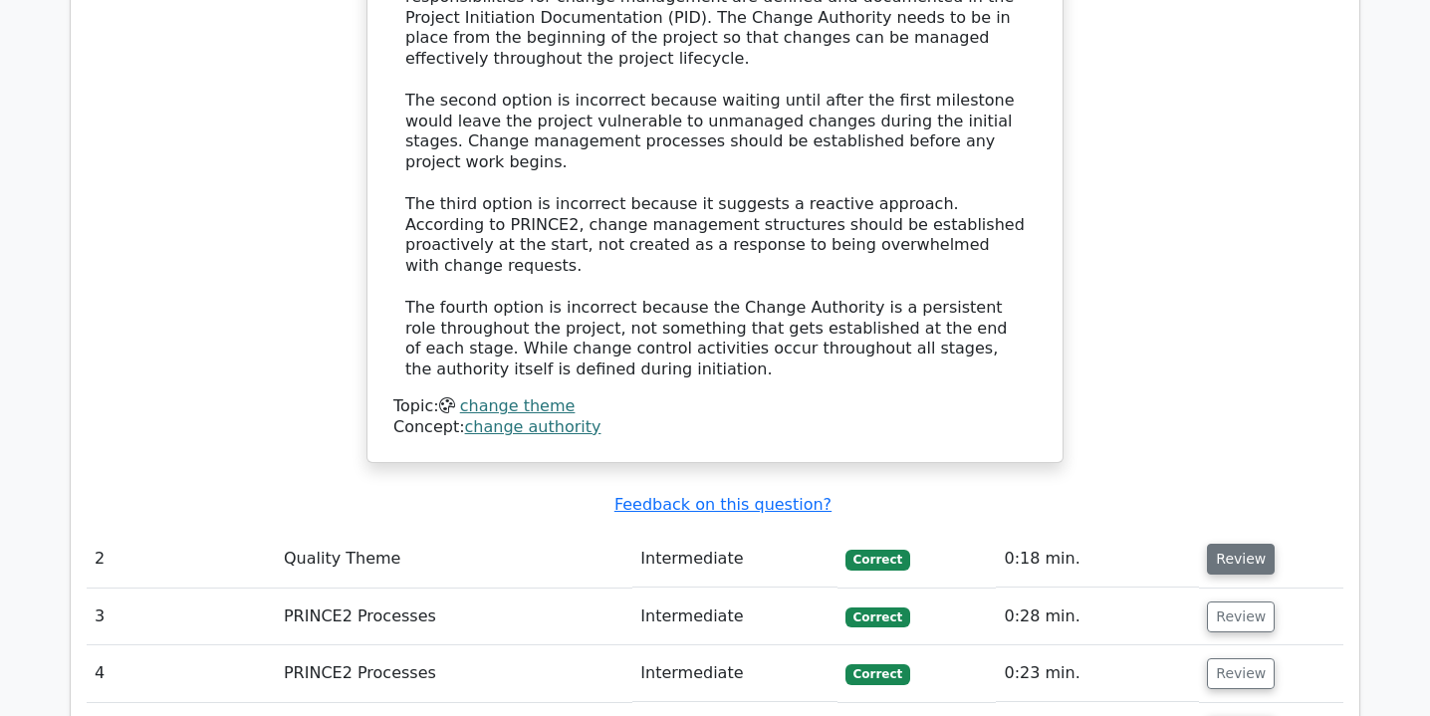
click at [1249, 544] on button "Review" at bounding box center [1241, 559] width 68 height 31
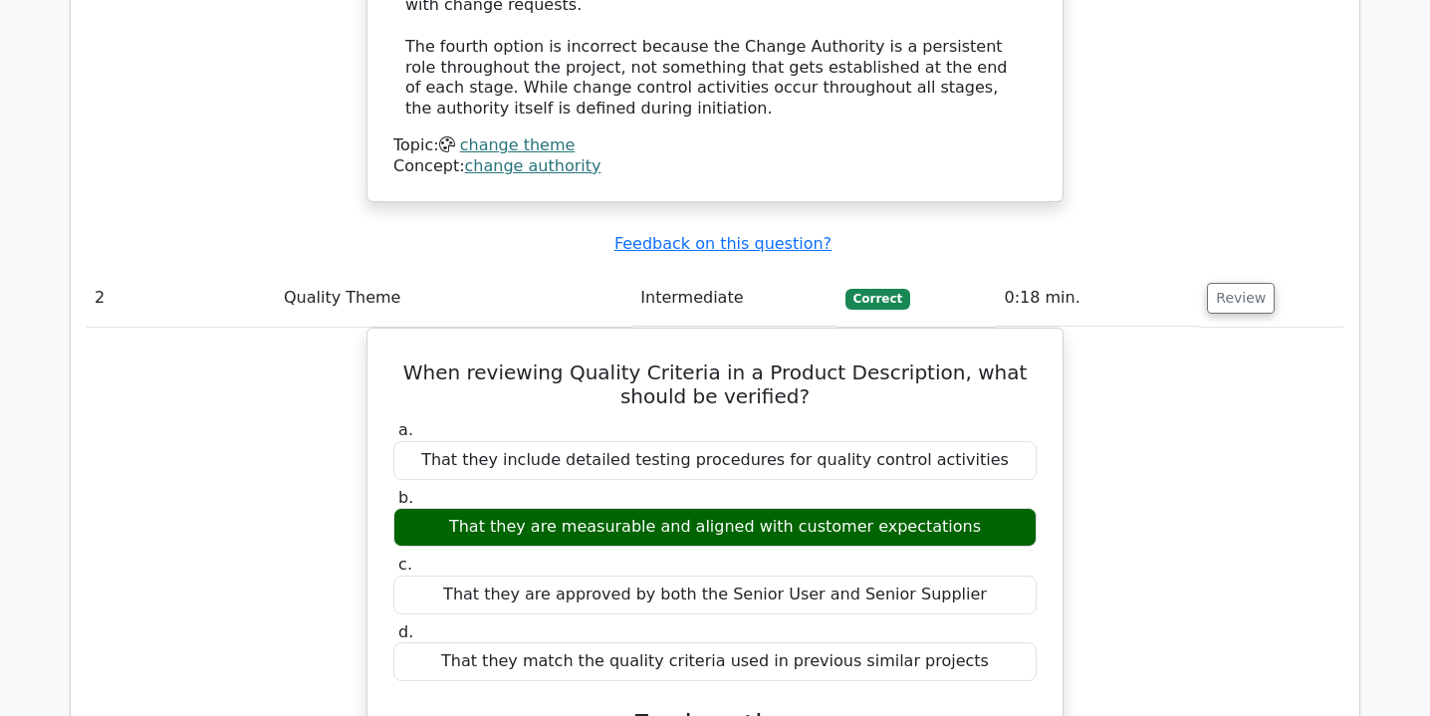
scroll to position [2528, 0]
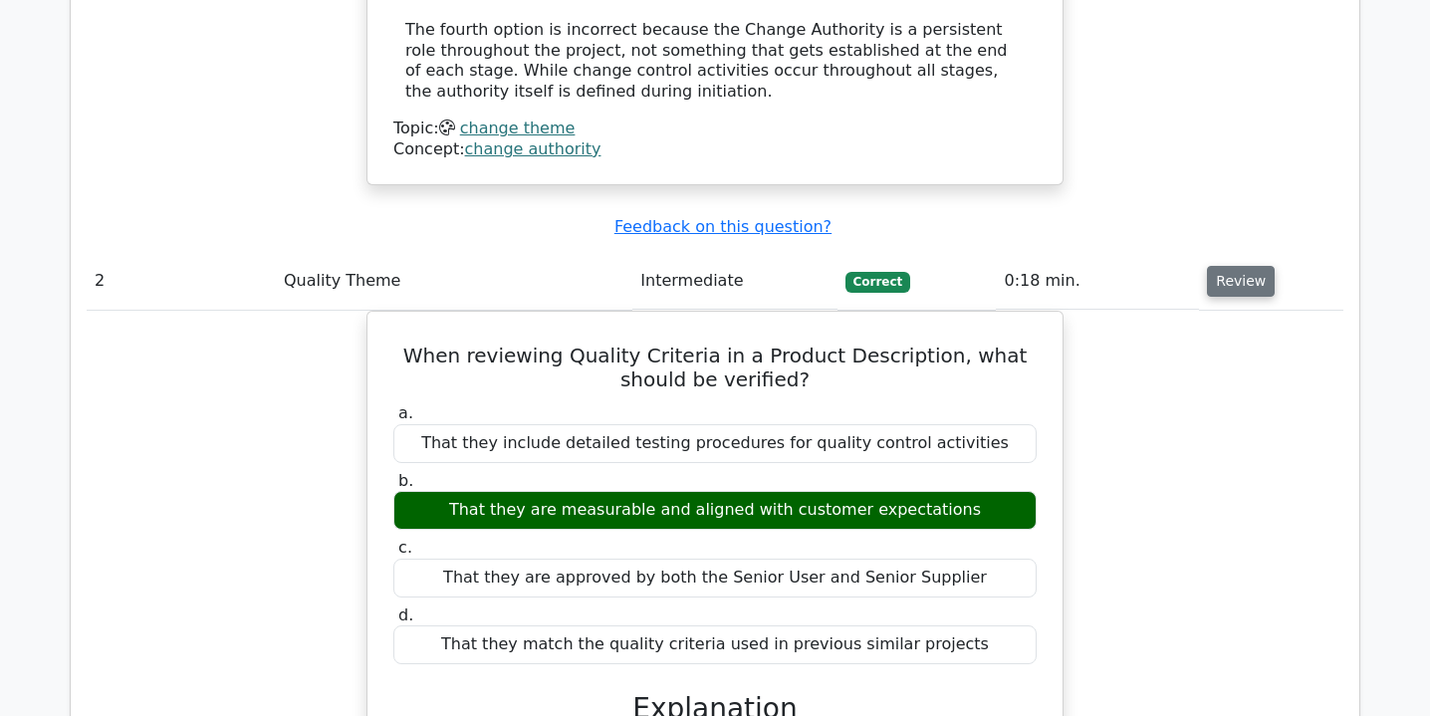
click at [1251, 266] on button "Review" at bounding box center [1241, 281] width 68 height 31
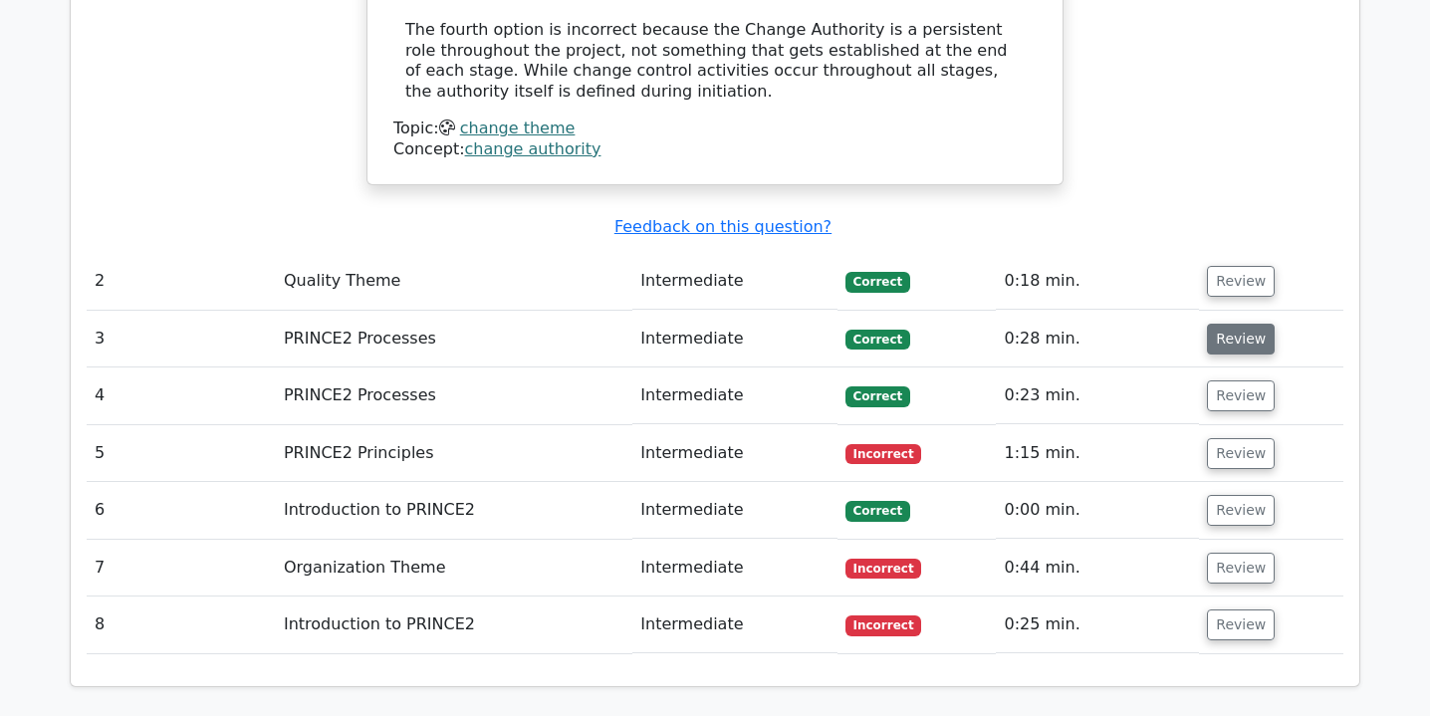
click at [1250, 324] on button "Review" at bounding box center [1241, 339] width 68 height 31
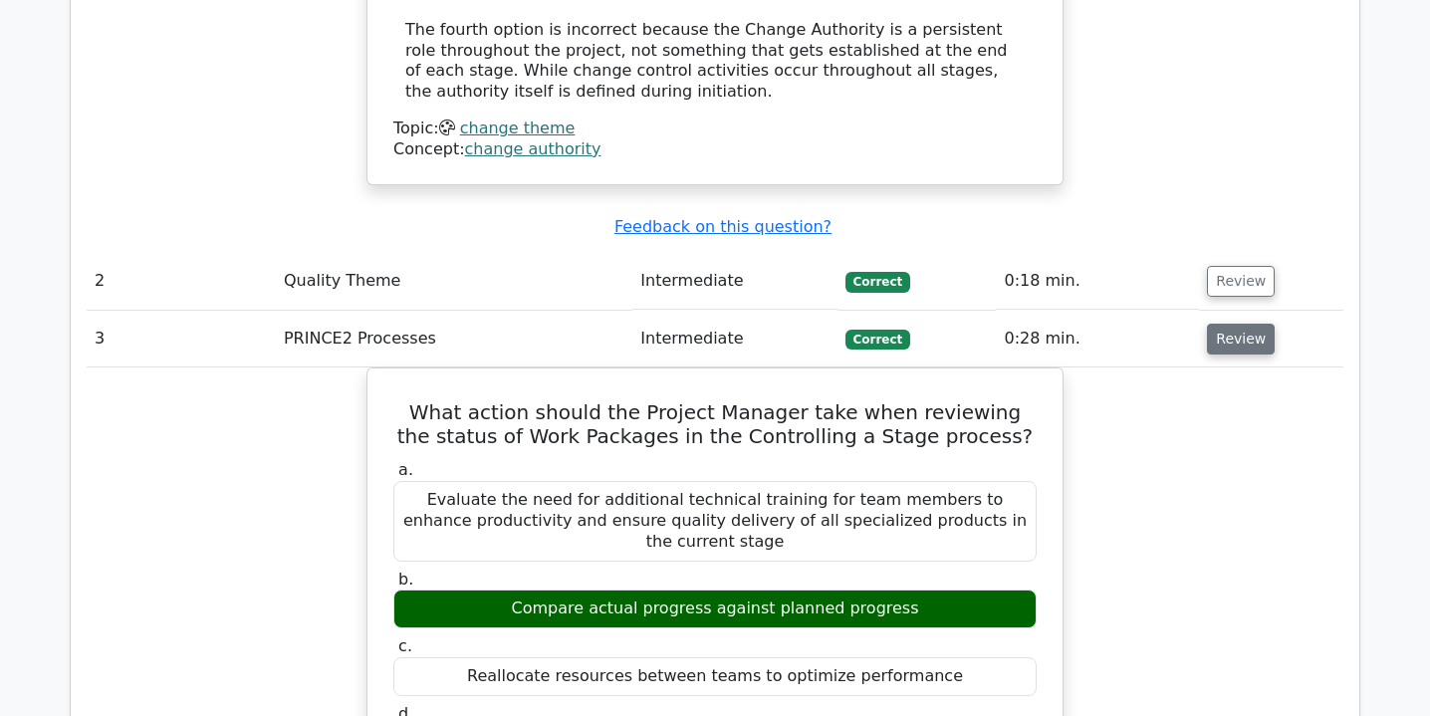
click at [1250, 324] on button "Review" at bounding box center [1241, 339] width 68 height 31
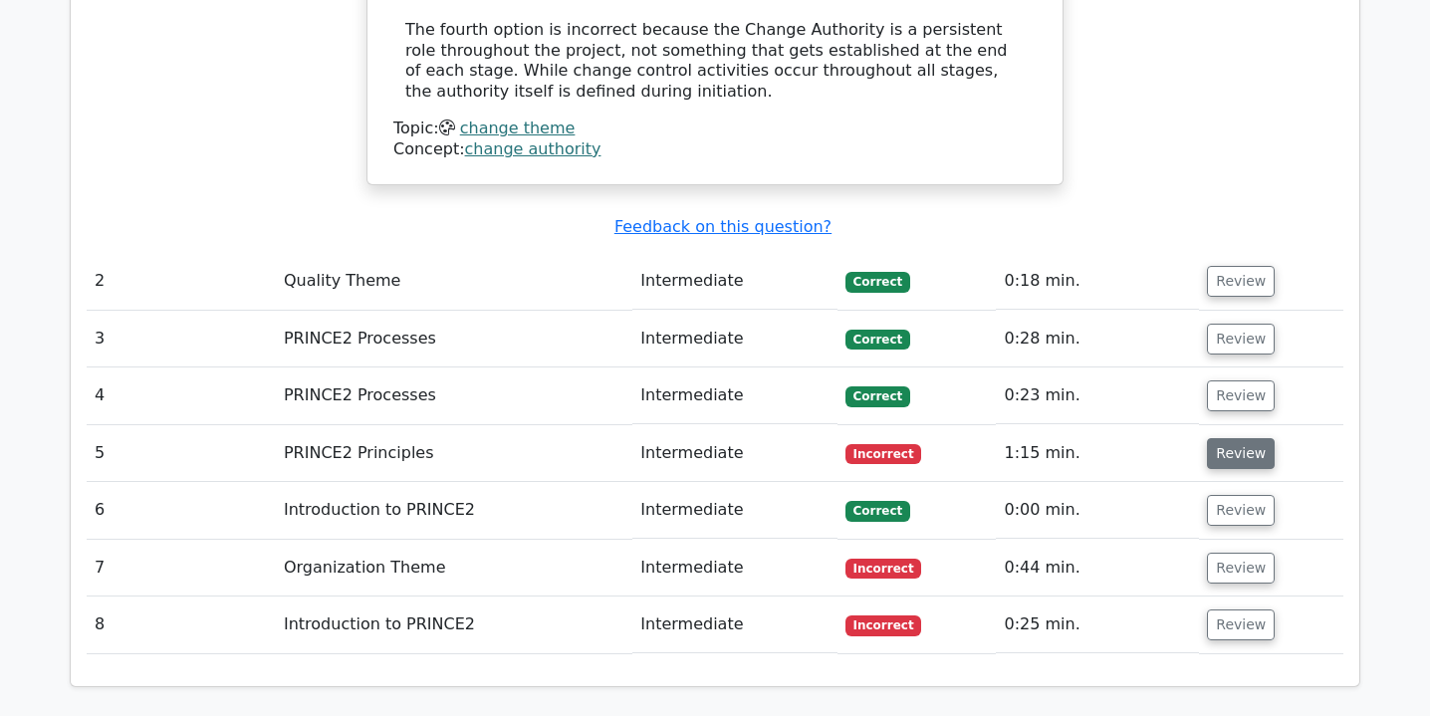
click at [1243, 438] on button "Review" at bounding box center [1241, 453] width 68 height 31
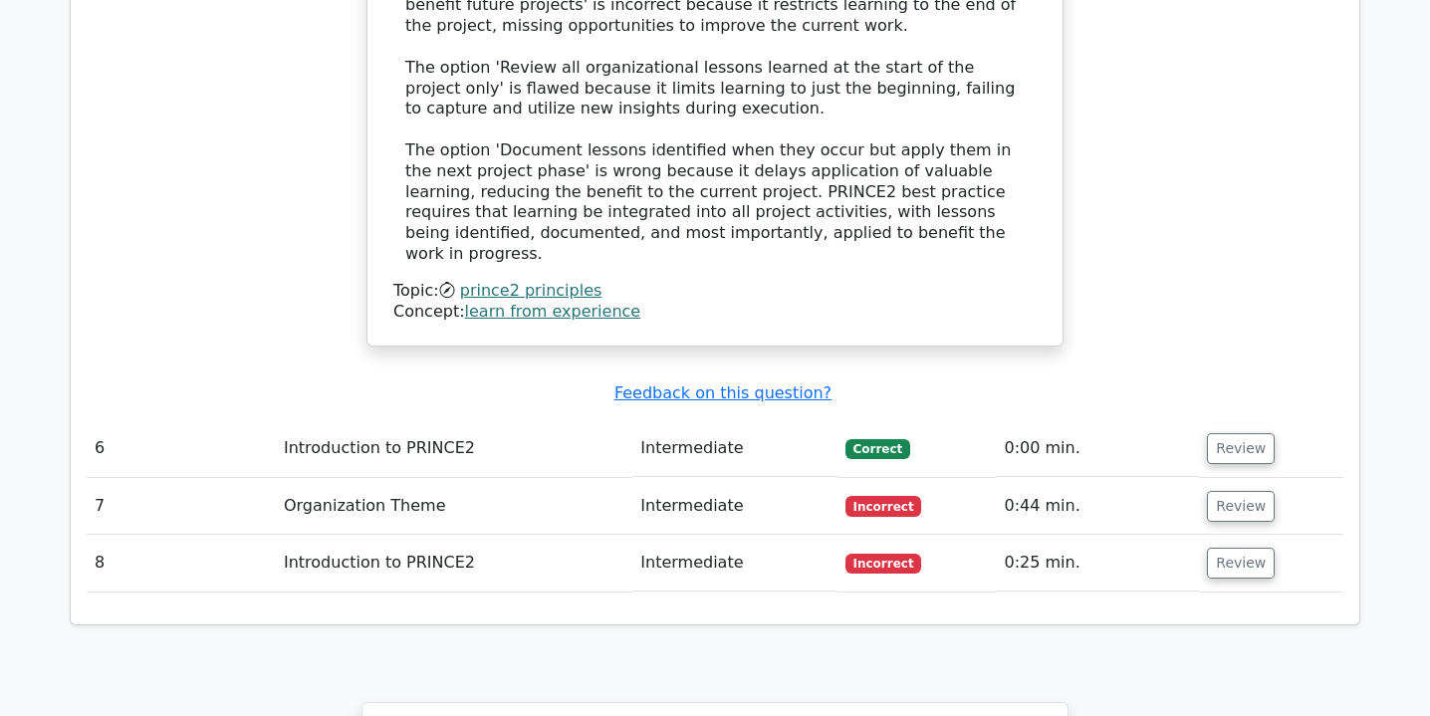
scroll to position [3541, 0]
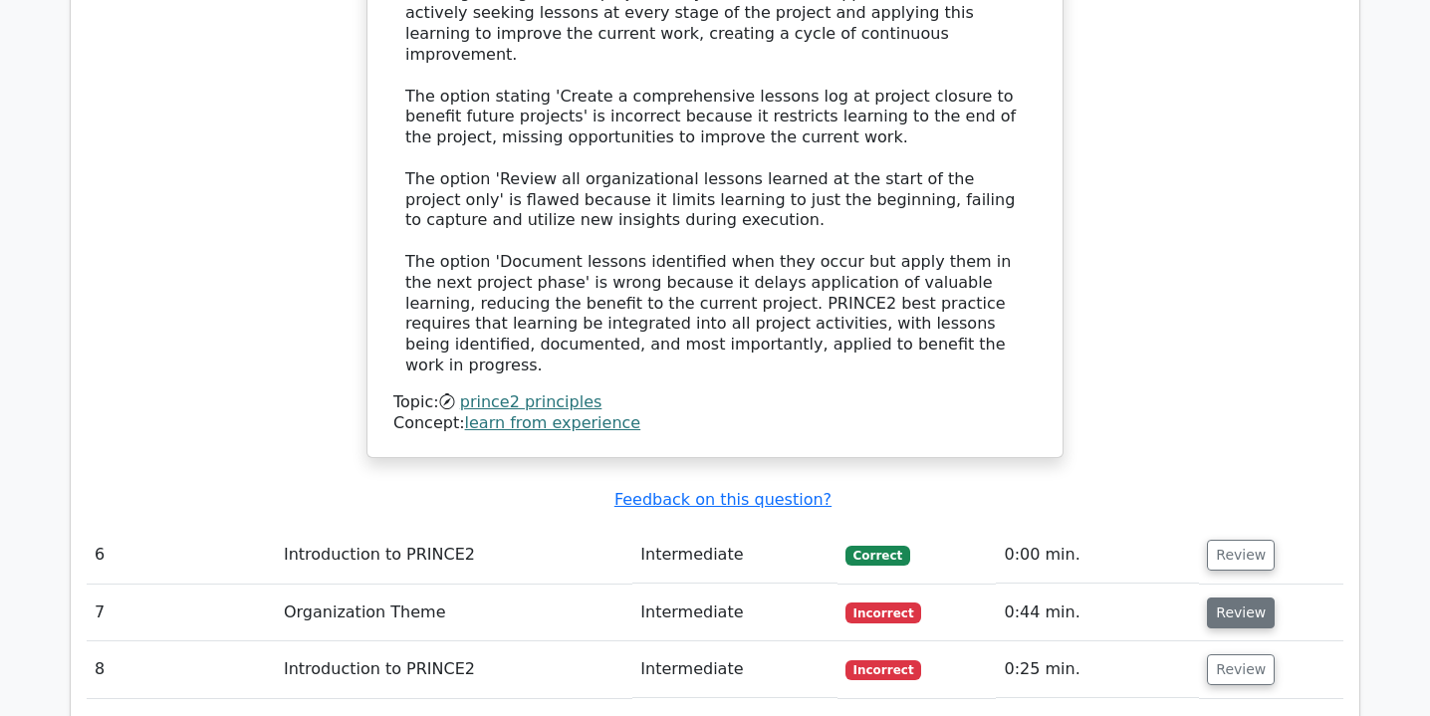
click at [1223, 597] on button "Review" at bounding box center [1241, 612] width 68 height 31
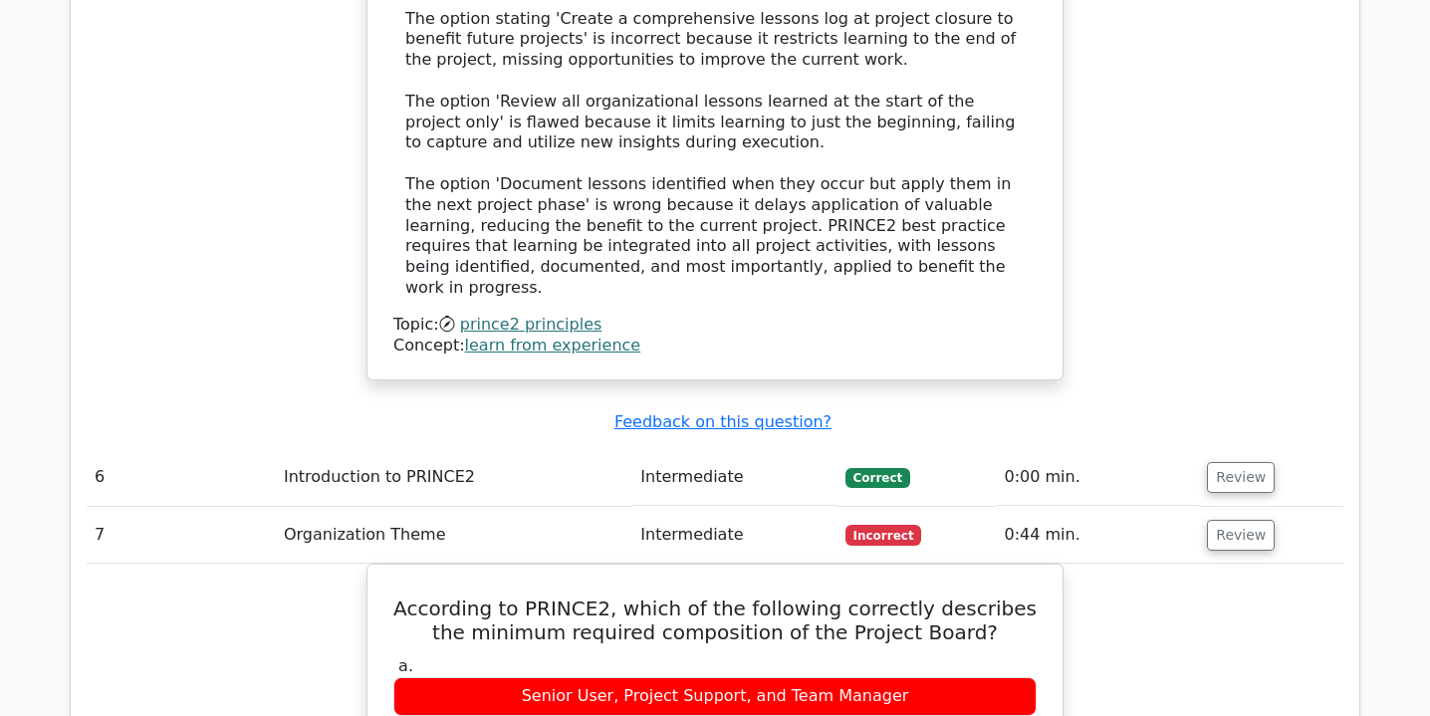
scroll to position [3569, 0]
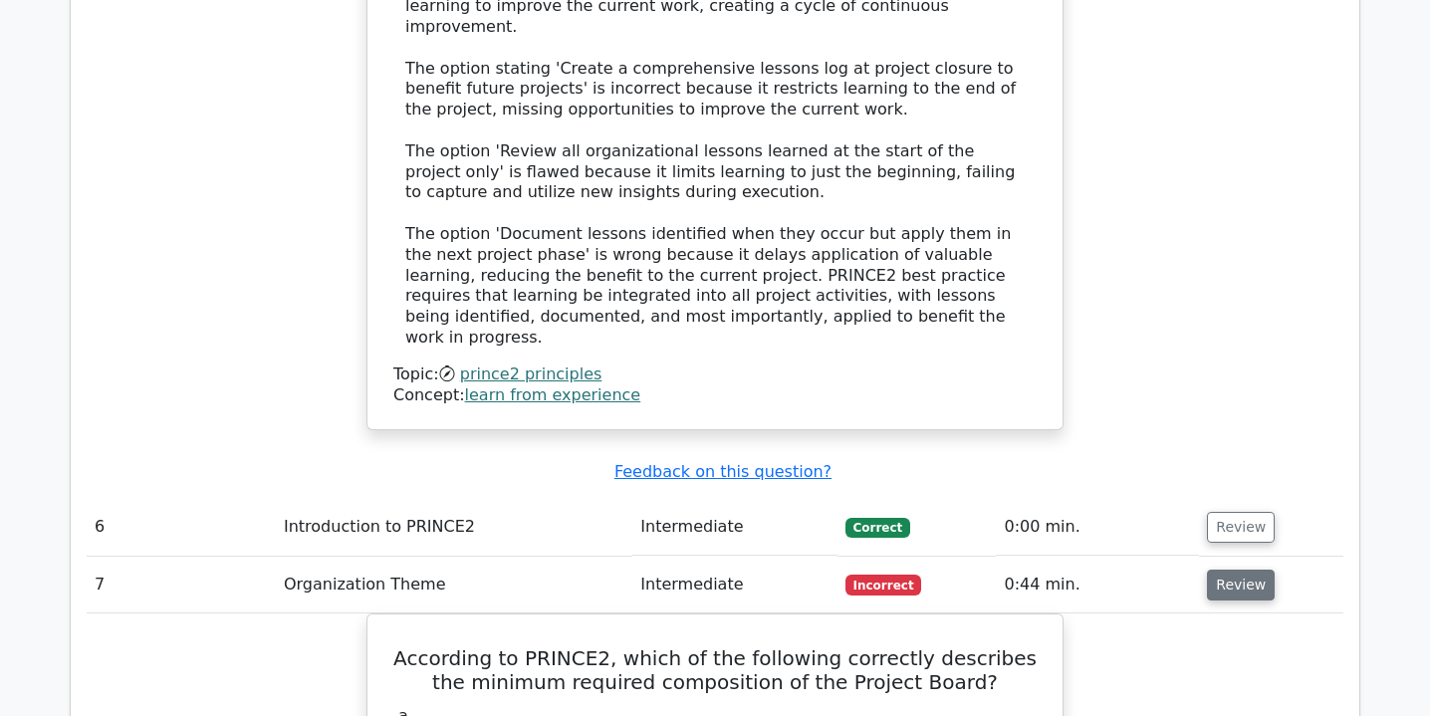
click at [1228, 569] on button "Review" at bounding box center [1241, 584] width 68 height 31
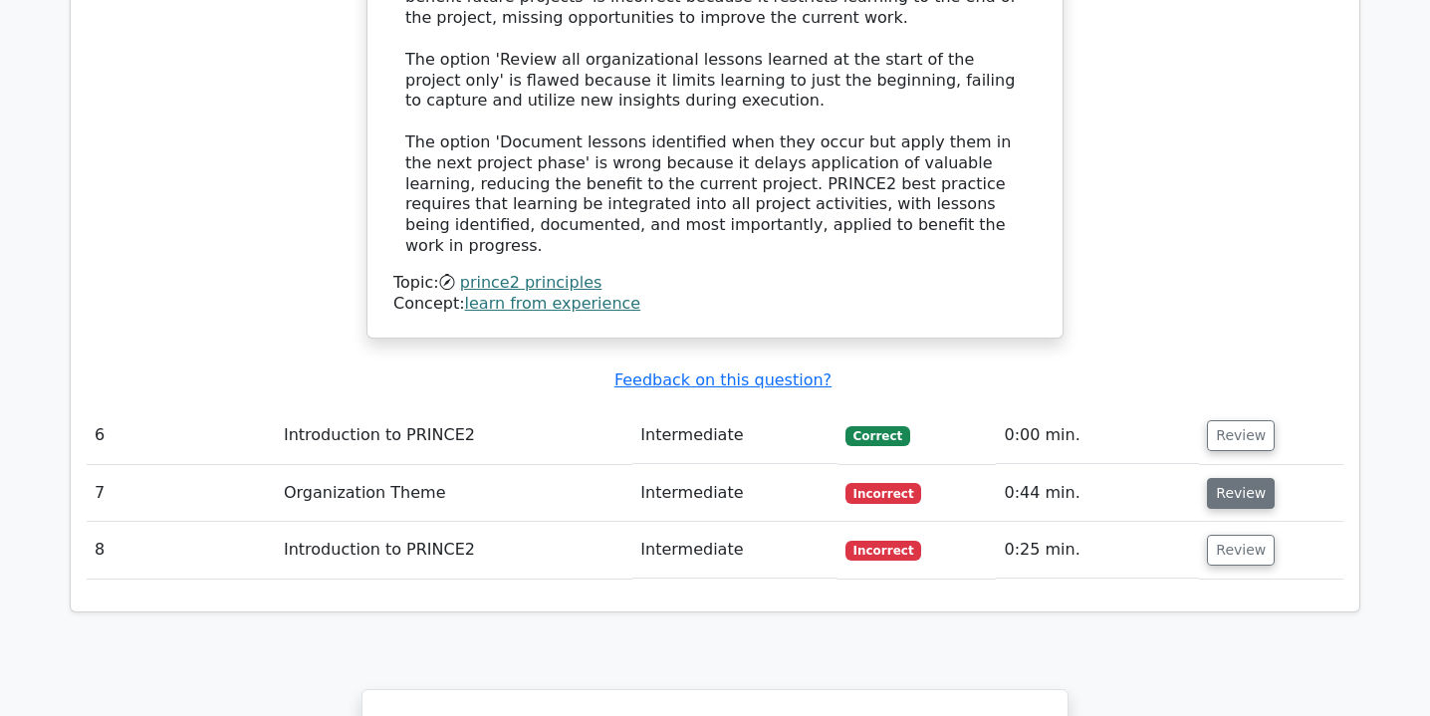
scroll to position [3706, 0]
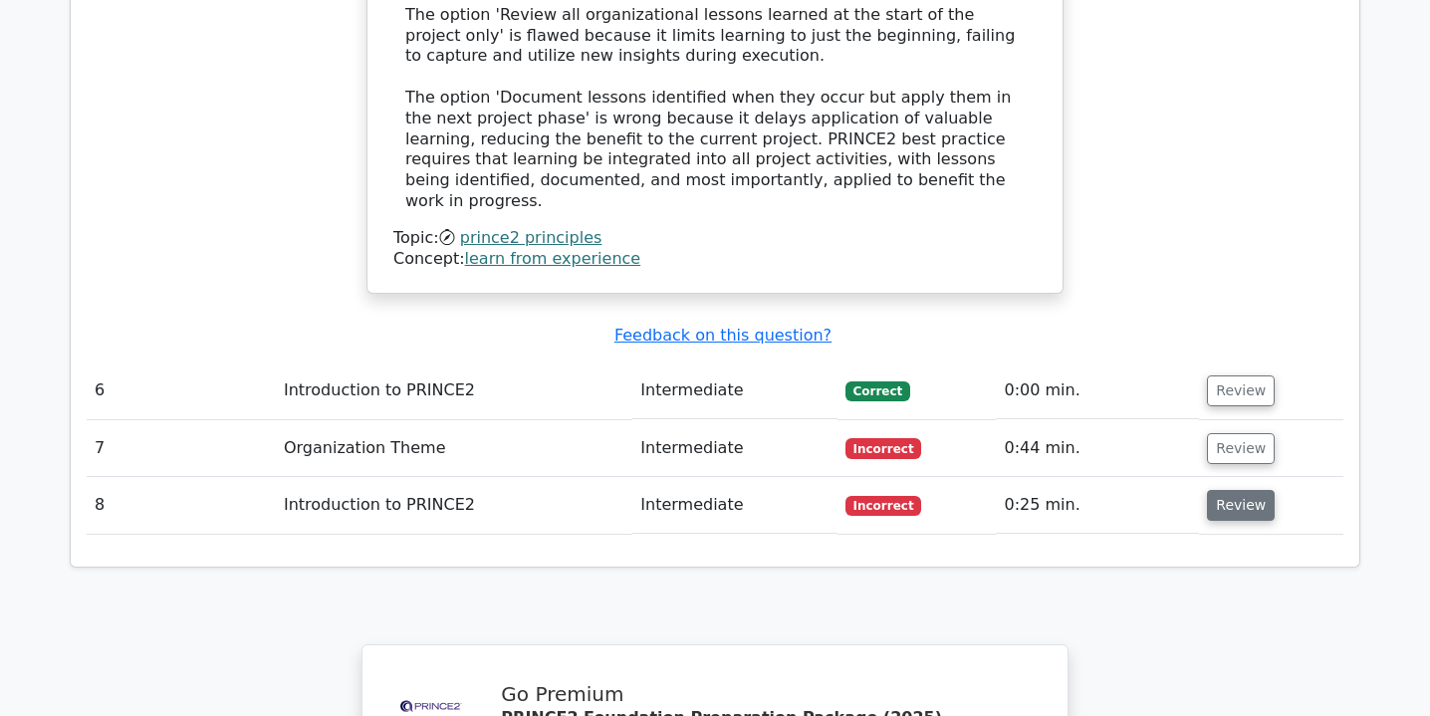
click at [1219, 490] on button "Review" at bounding box center [1241, 505] width 68 height 31
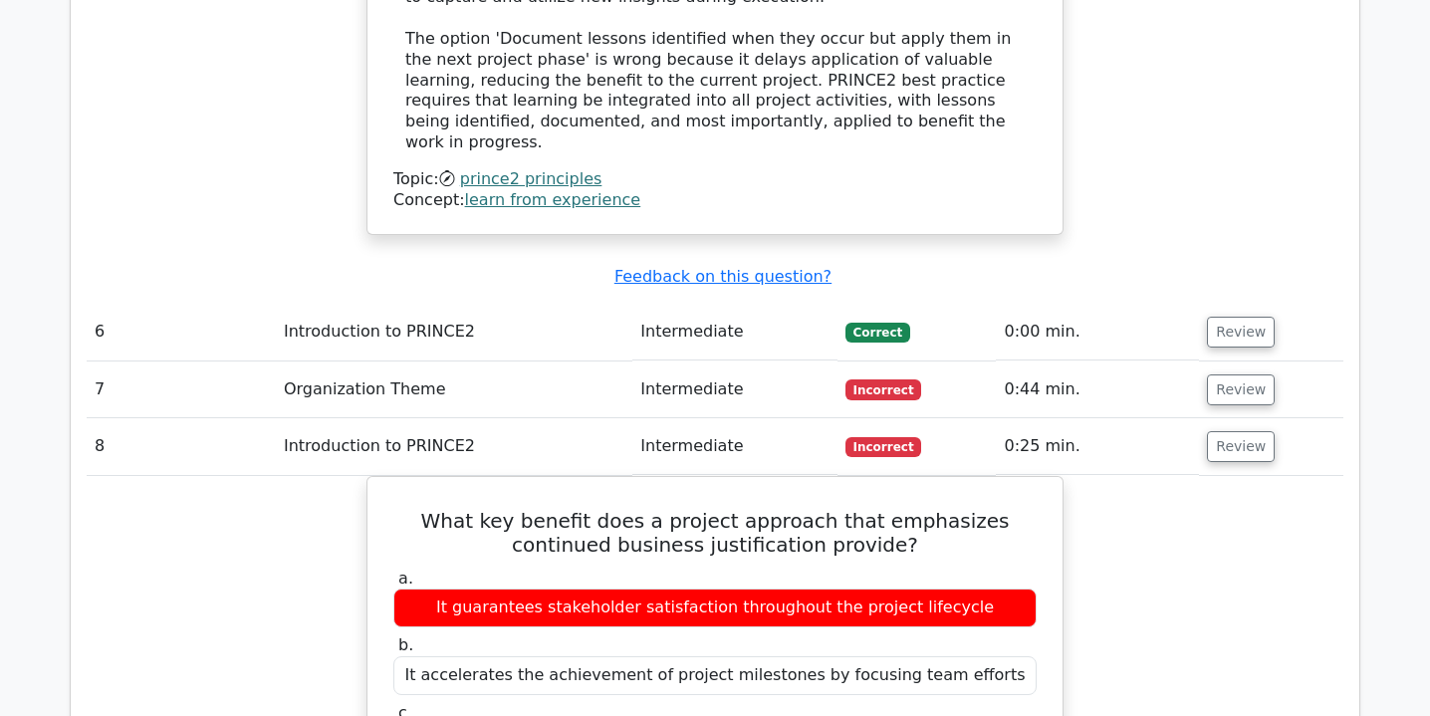
scroll to position [3795, 0]
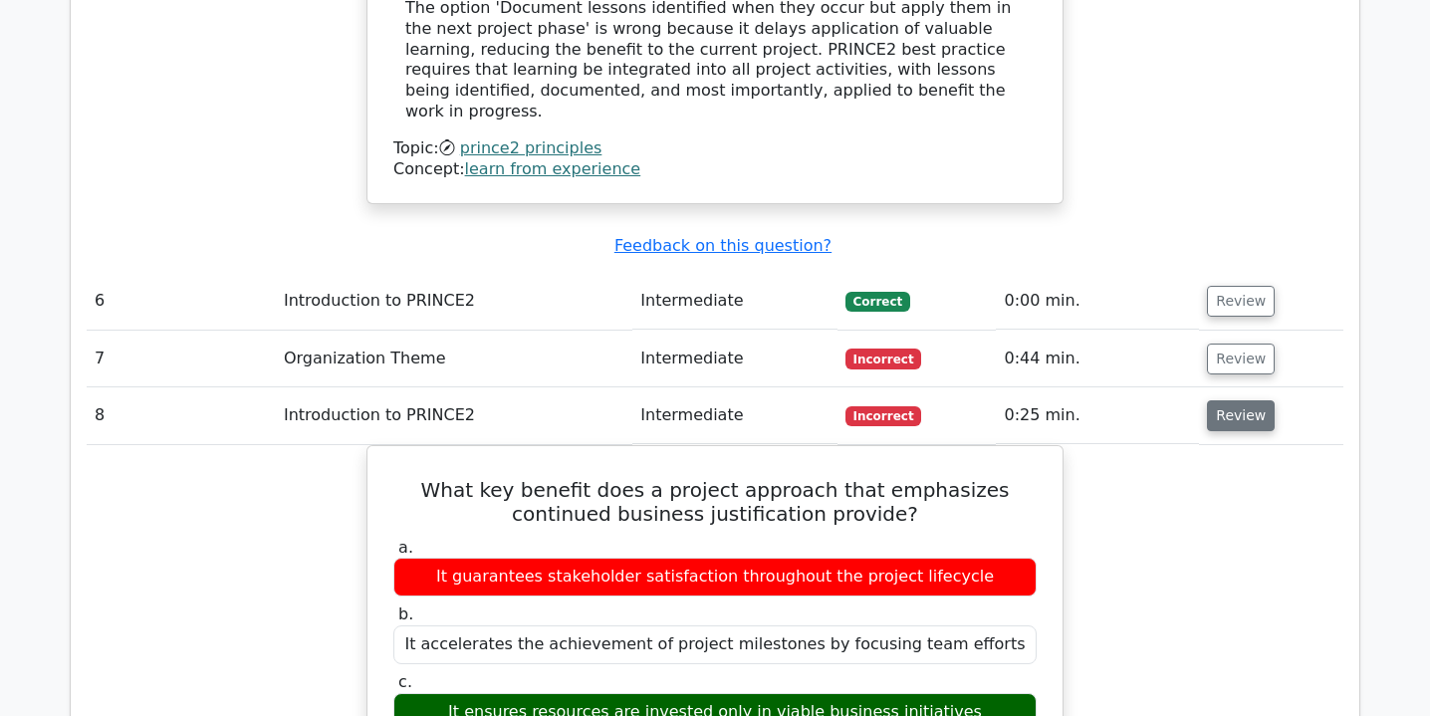
click at [1226, 400] on button "Review" at bounding box center [1241, 415] width 68 height 31
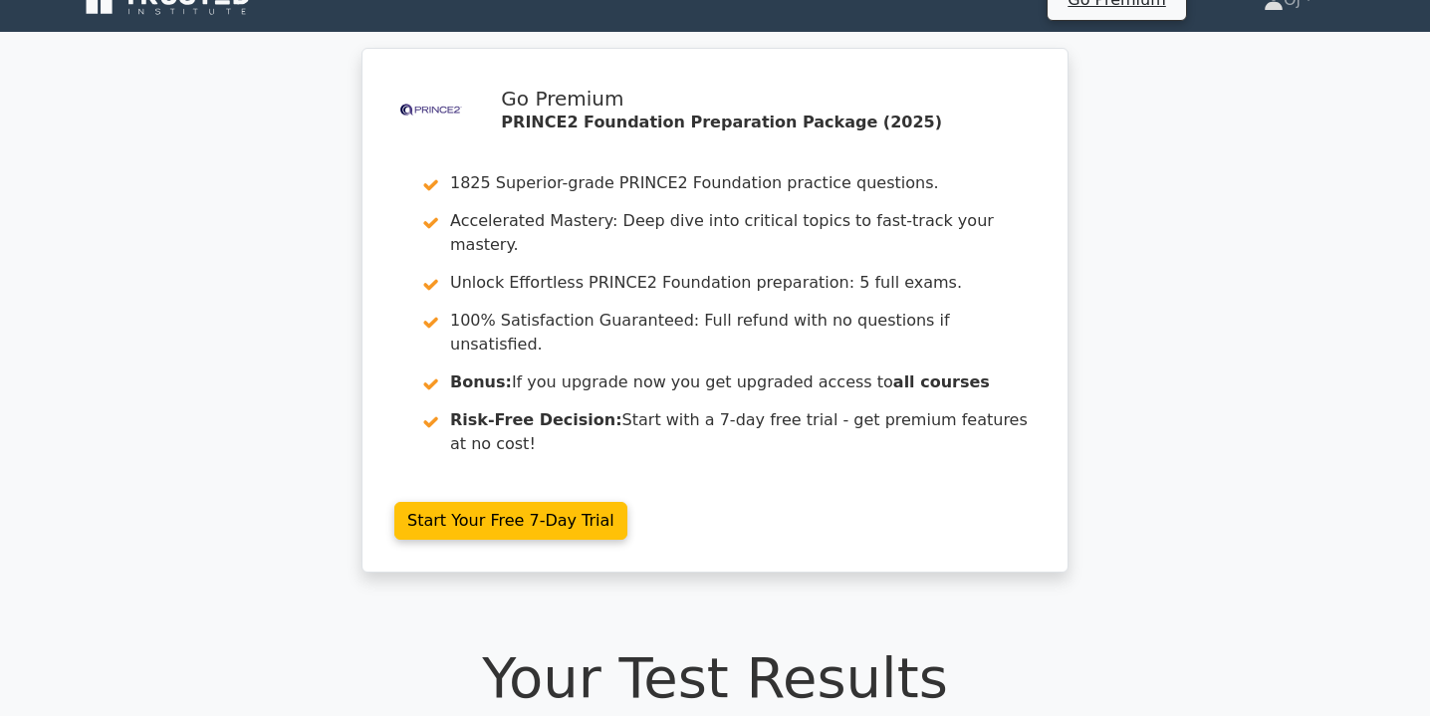
scroll to position [0, 0]
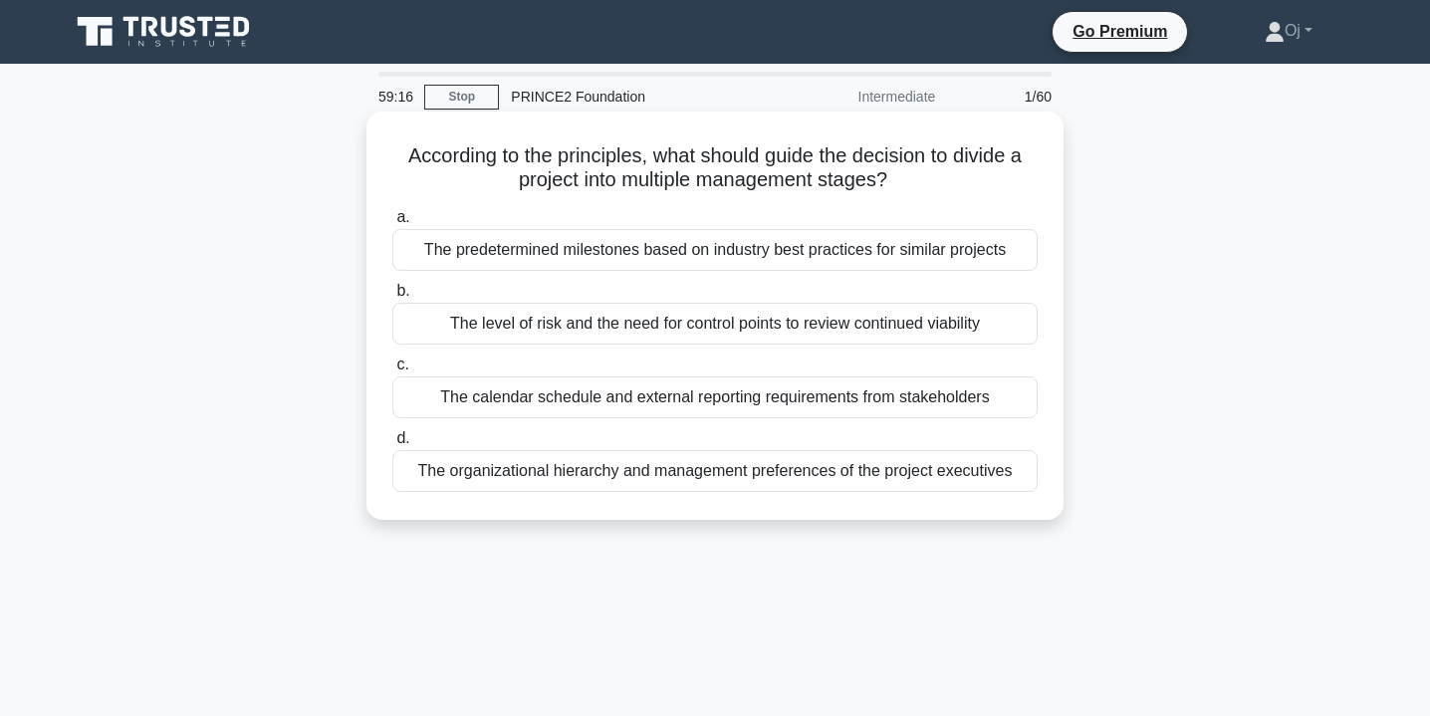
click at [944, 332] on div "The level of risk and the need for control points to review continued viability" at bounding box center [714, 324] width 645 height 42
click at [392, 298] on input "b. The level of risk and the need for control points to review continued viabil…" at bounding box center [392, 291] width 0 height 13
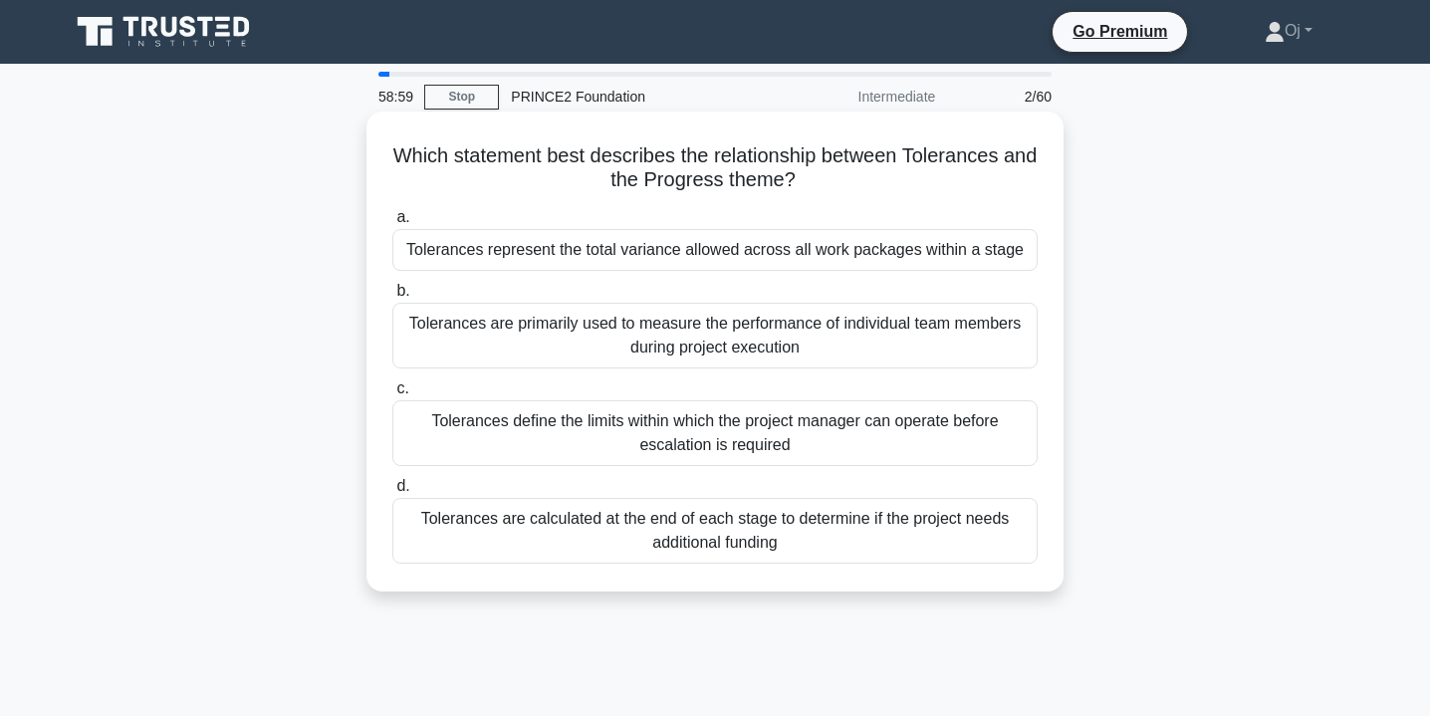
click at [933, 421] on div "Tolerances define the limits within which the project manager can operate befor…" at bounding box center [714, 433] width 645 height 66
click at [392, 395] on input "c. Tolerances define the limits within which the project manager can operate be…" at bounding box center [392, 388] width 0 height 13
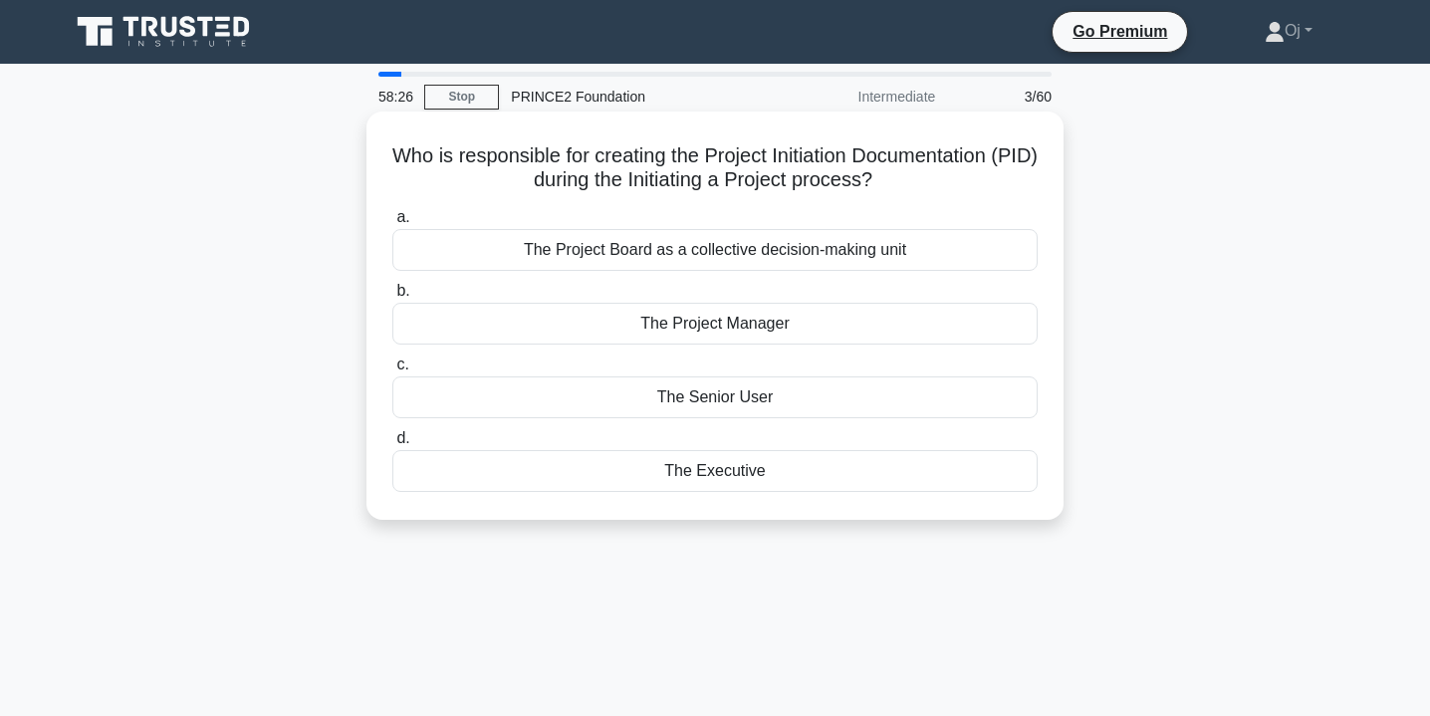
click at [853, 333] on div "The Project Manager" at bounding box center [714, 324] width 645 height 42
click at [392, 298] on input "b. The Project Manager" at bounding box center [392, 291] width 0 height 13
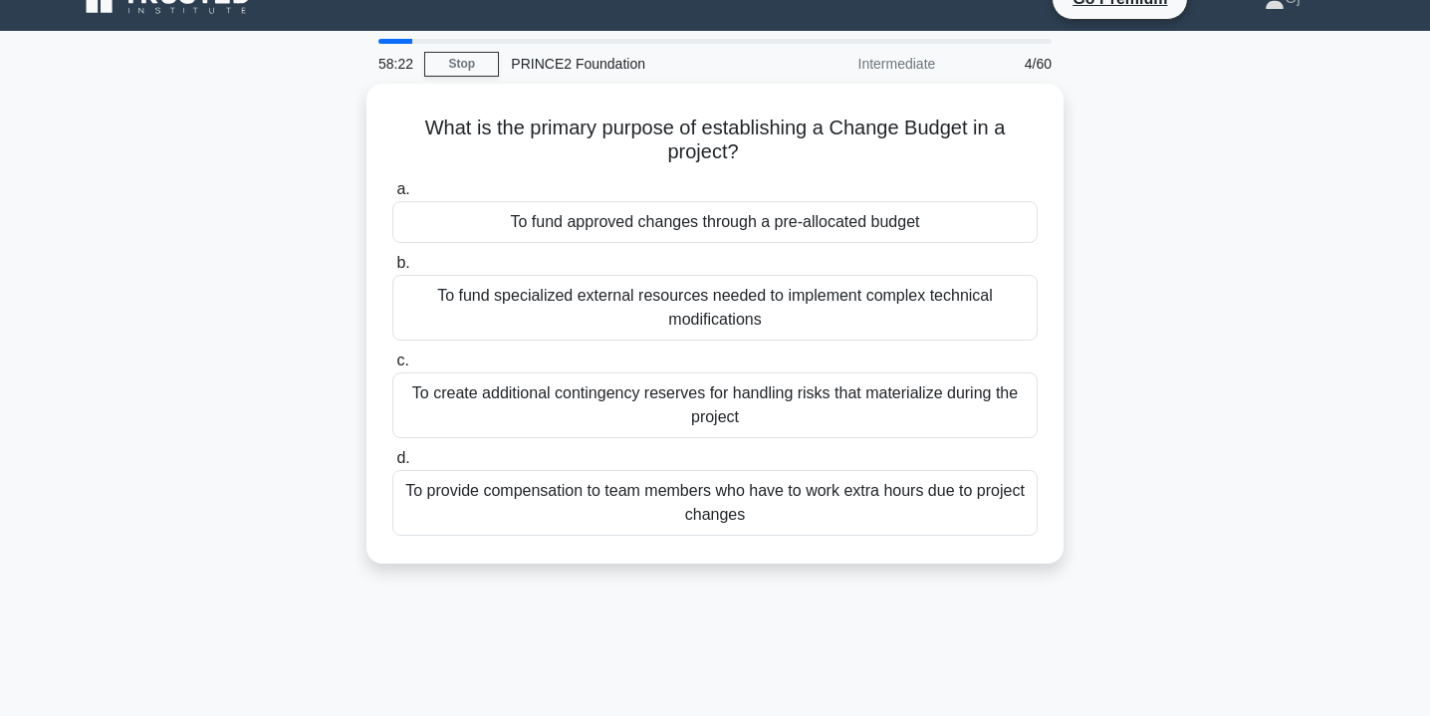
scroll to position [23, 0]
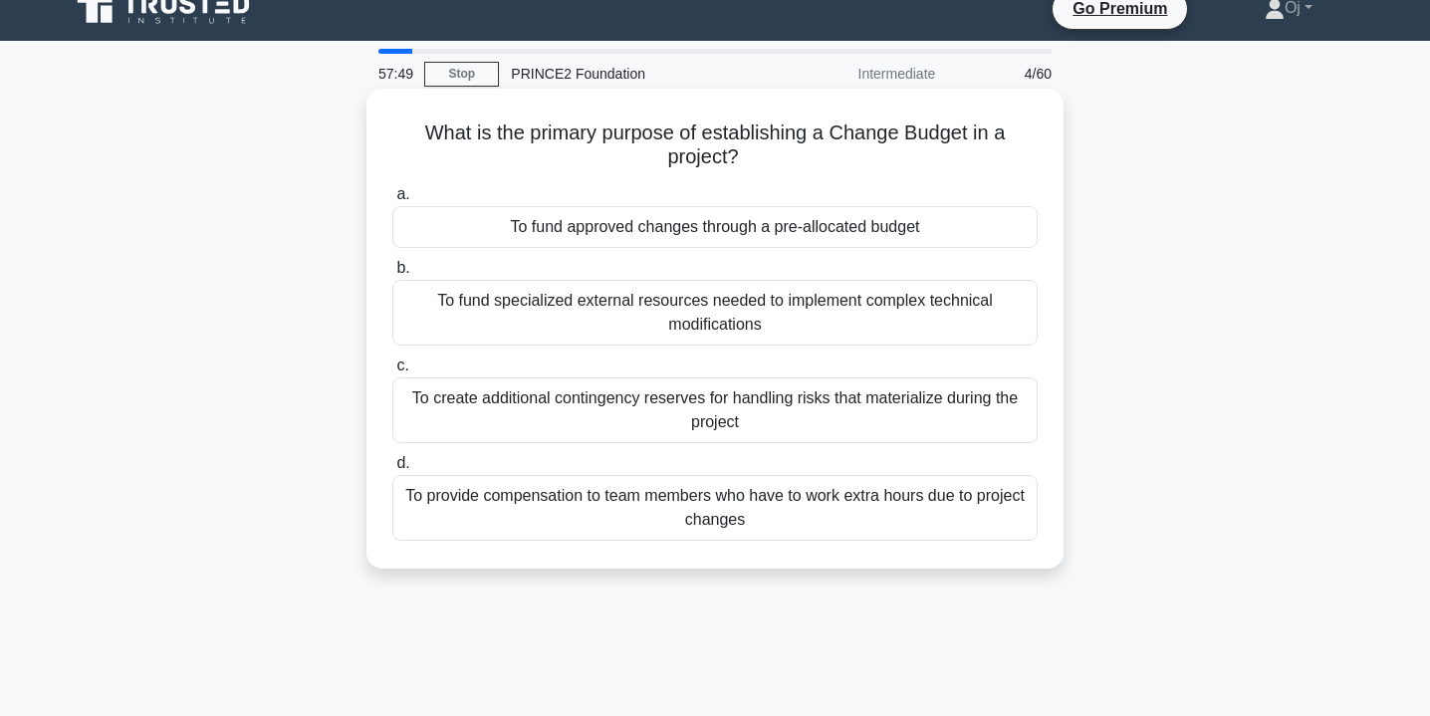
click at [973, 233] on div "To fund approved changes through a pre-allocated budget" at bounding box center [714, 227] width 645 height 42
click at [392, 201] on input "a. To fund approved changes through a pre-allocated budget" at bounding box center [392, 194] width 0 height 13
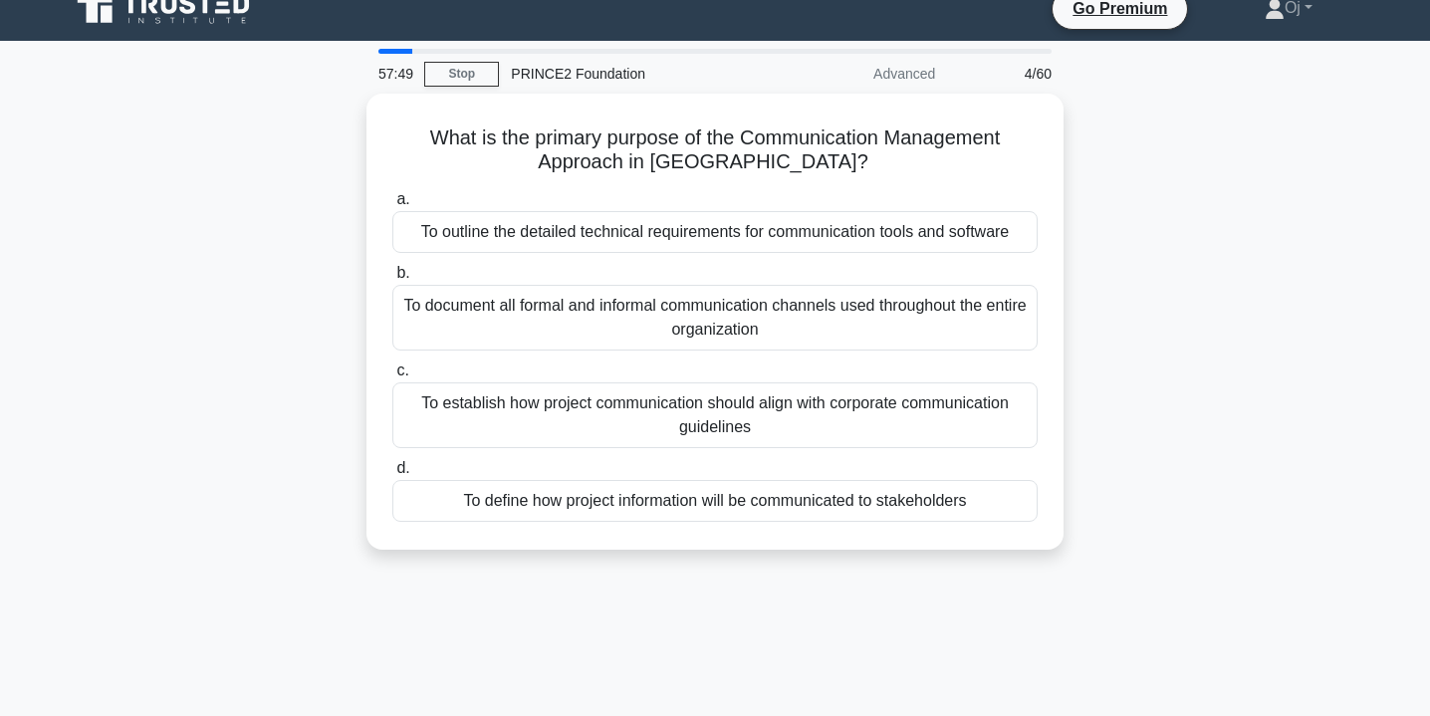
scroll to position [0, 0]
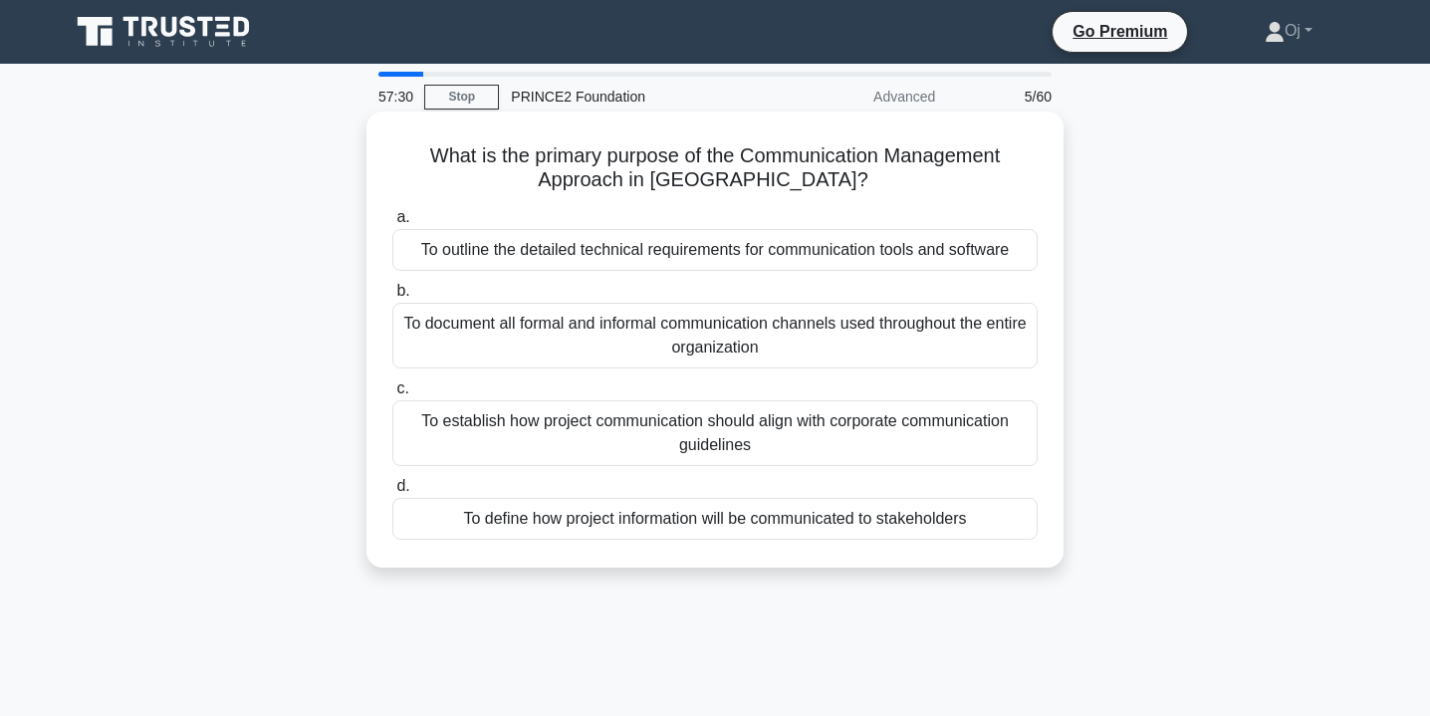
click at [889, 326] on div "To document all formal and informal communication channels used throughout the …" at bounding box center [714, 336] width 645 height 66
click at [392, 298] on input "b. To document all formal and informal communication channels used throughout t…" at bounding box center [392, 291] width 0 height 13
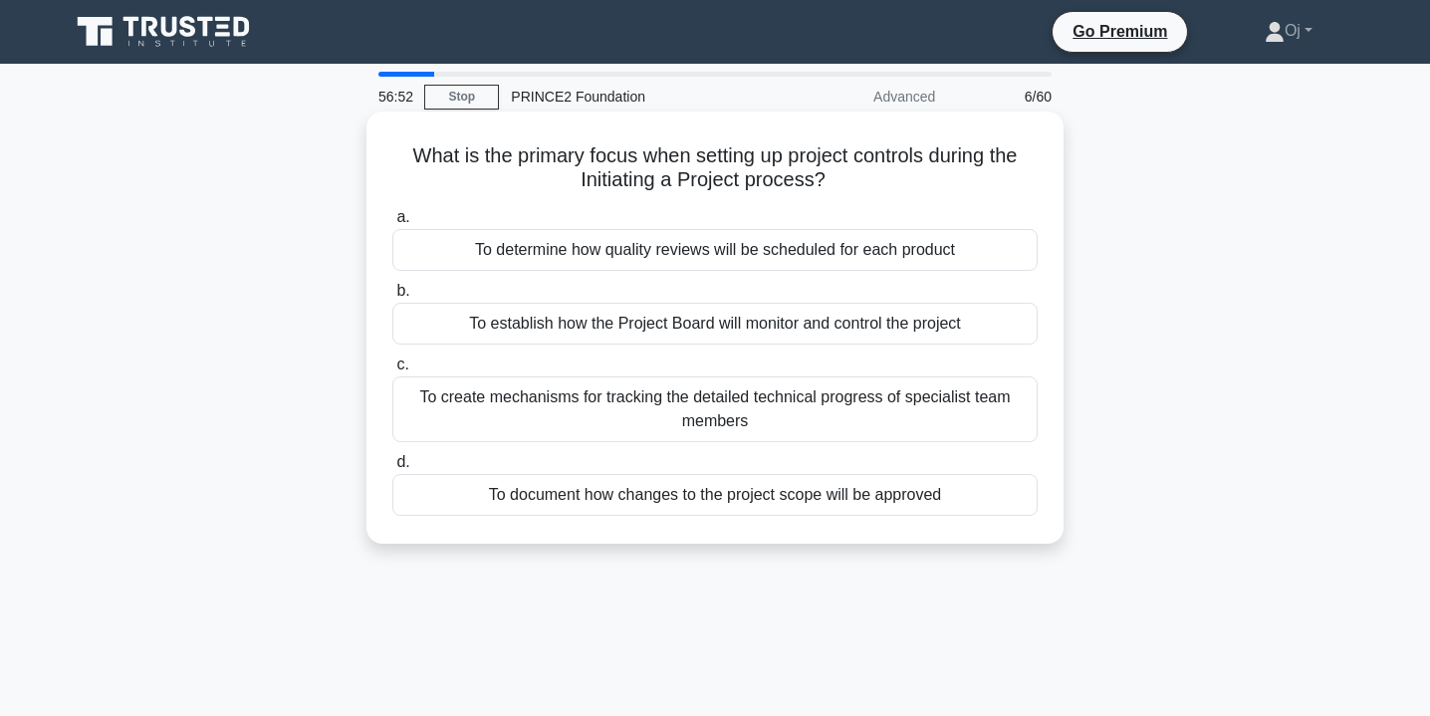
click at [898, 331] on div "To establish how the Project Board will monitor and control the project" at bounding box center [714, 324] width 645 height 42
click at [392, 298] on input "b. To establish how the Project Board will monitor and control the project" at bounding box center [392, 291] width 0 height 13
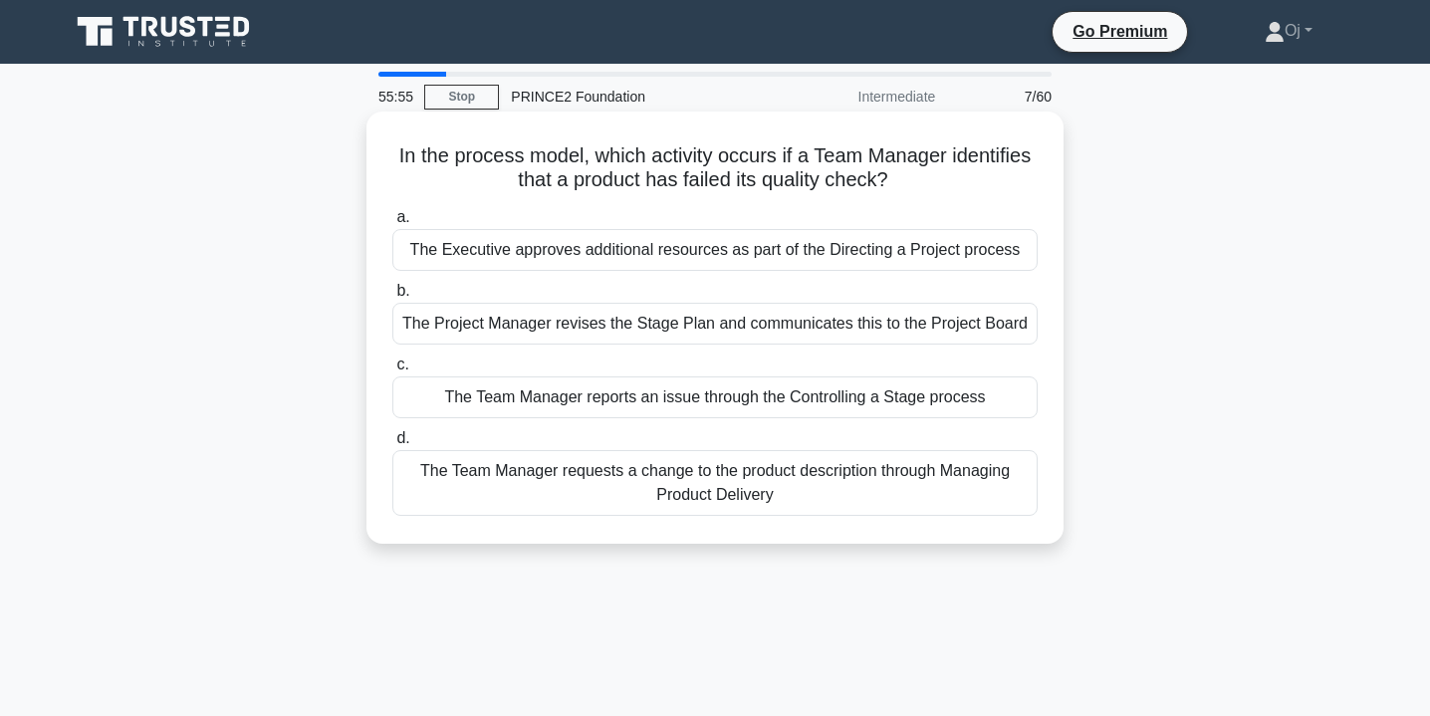
click at [897, 320] on div "The Project Manager revises the Stage Plan and communicates this to the Project…" at bounding box center [714, 324] width 645 height 42
click at [392, 298] on input "b. The Project Manager revises the Stage Plan and communicates this to the Proj…" at bounding box center [392, 291] width 0 height 13
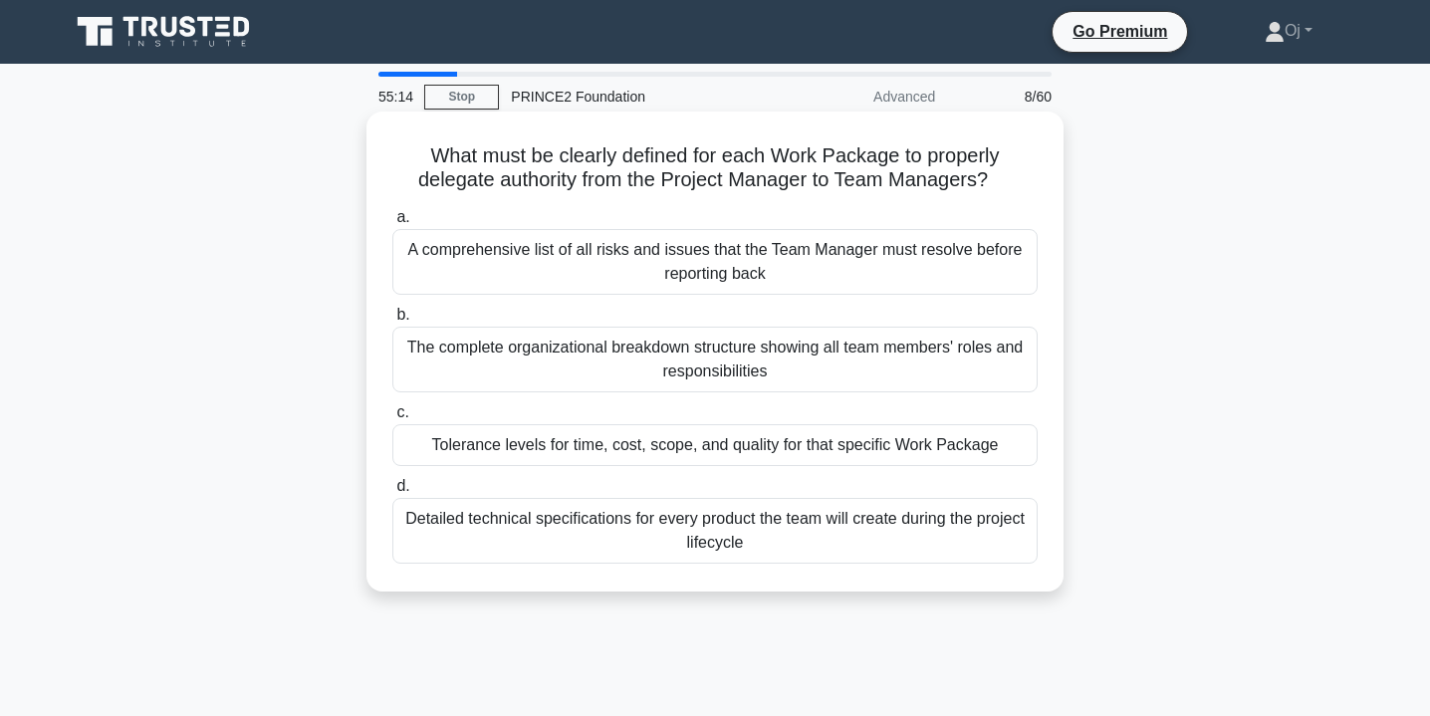
click at [900, 342] on div "The complete organizational breakdown structure showing all team members' roles…" at bounding box center [714, 360] width 645 height 66
click at [392, 322] on input "b. The complete organizational breakdown structure showing all team members' ro…" at bounding box center [392, 315] width 0 height 13
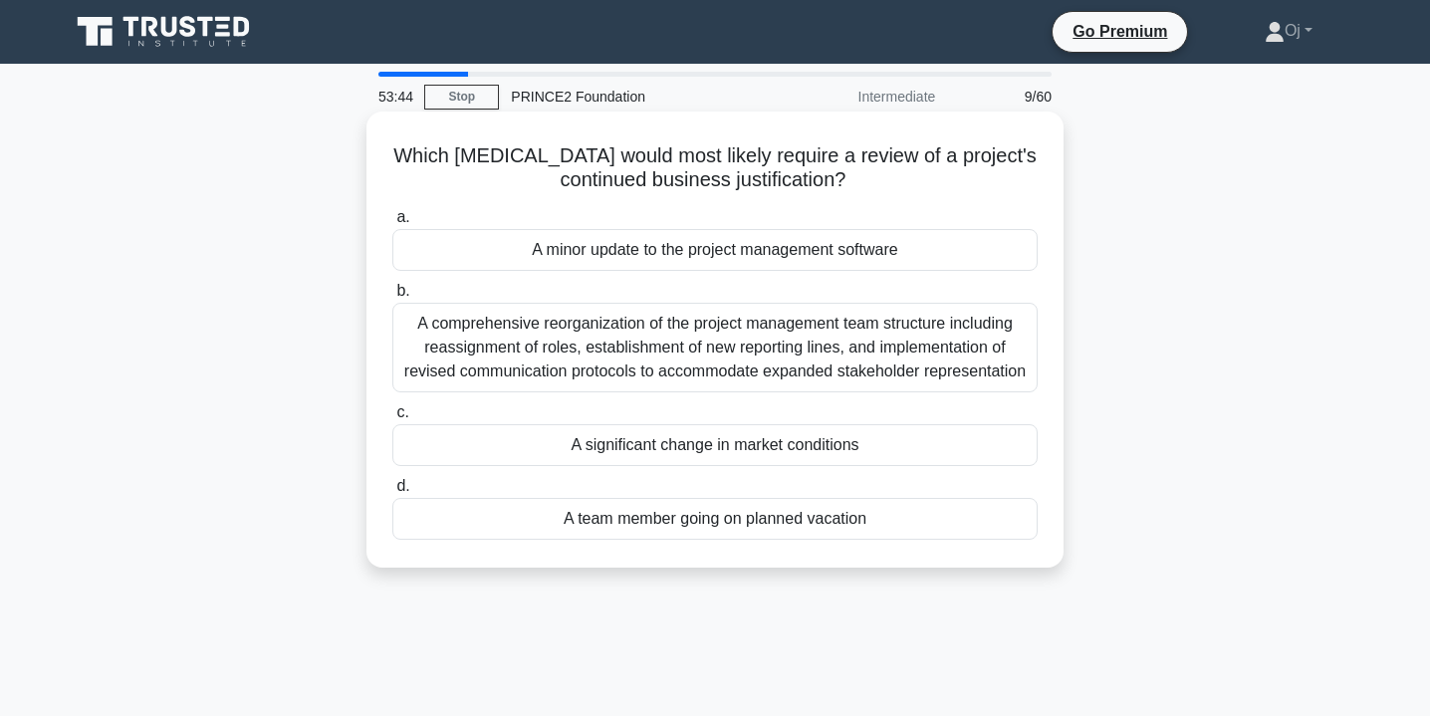
click at [898, 453] on div "A significant change in market conditions" at bounding box center [714, 445] width 645 height 42
click at [392, 419] on input "c. A significant change in market conditions" at bounding box center [392, 412] width 0 height 13
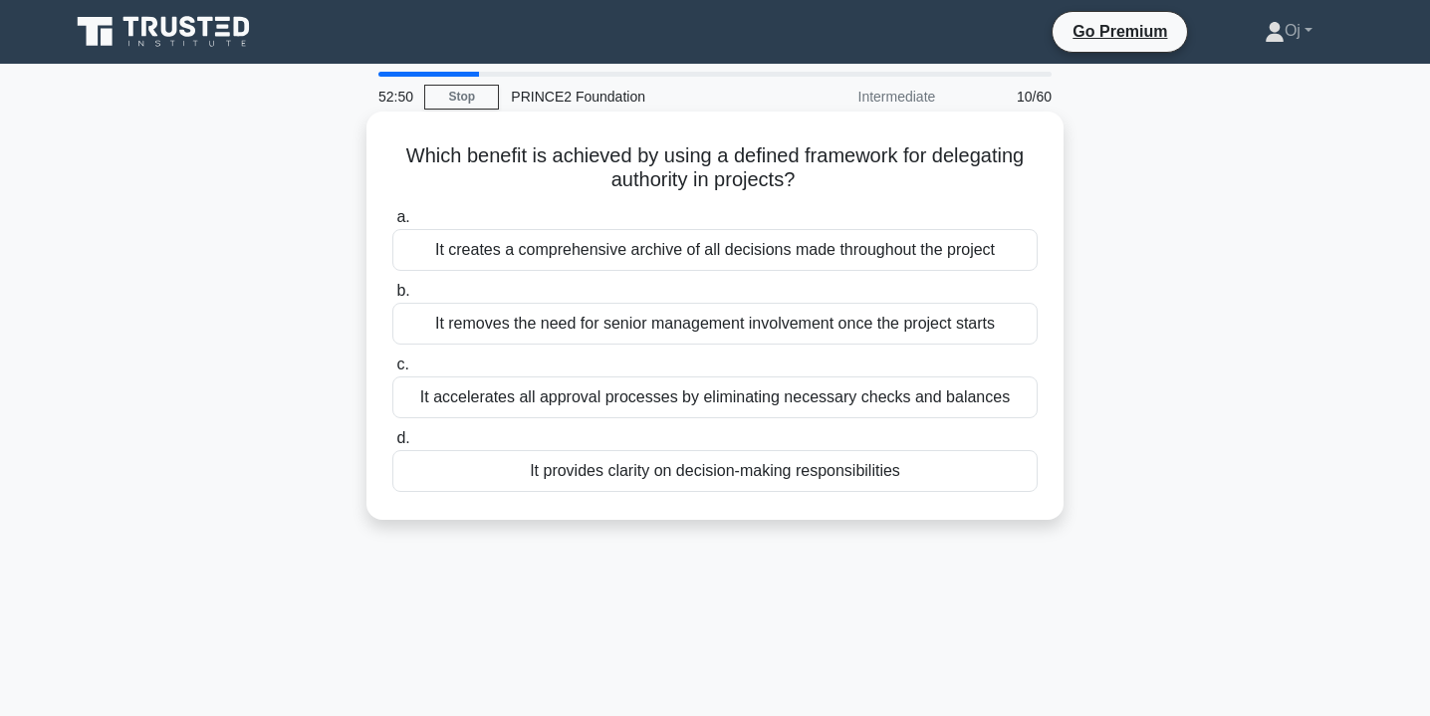
click at [944, 471] on div "It provides clarity on decision-making responsibilities" at bounding box center [714, 471] width 645 height 42
click at [392, 445] on input "d. It provides clarity on decision-making responsibilities" at bounding box center [392, 438] width 0 height 13
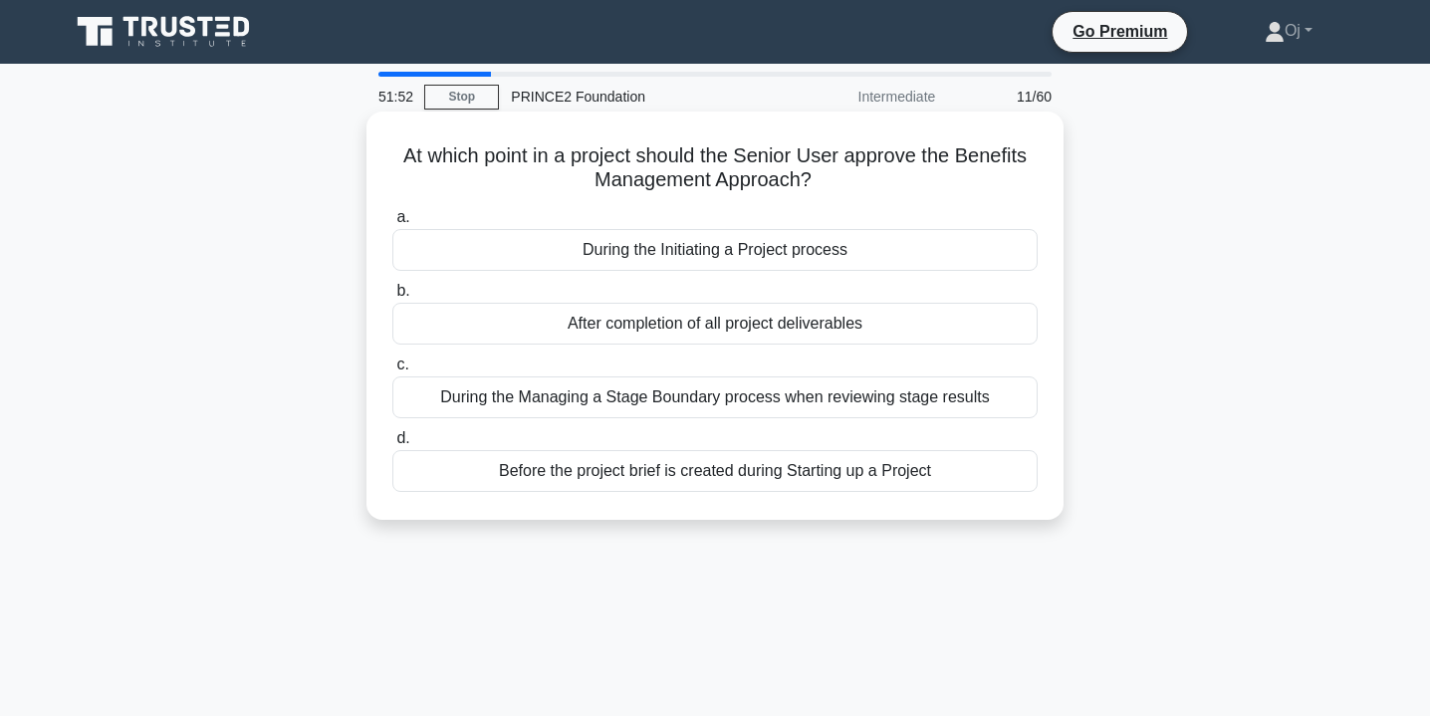
click at [923, 337] on div "After completion of all project deliverables" at bounding box center [714, 324] width 645 height 42
click at [392, 298] on input "b. After completion of all project deliverables" at bounding box center [392, 291] width 0 height 13
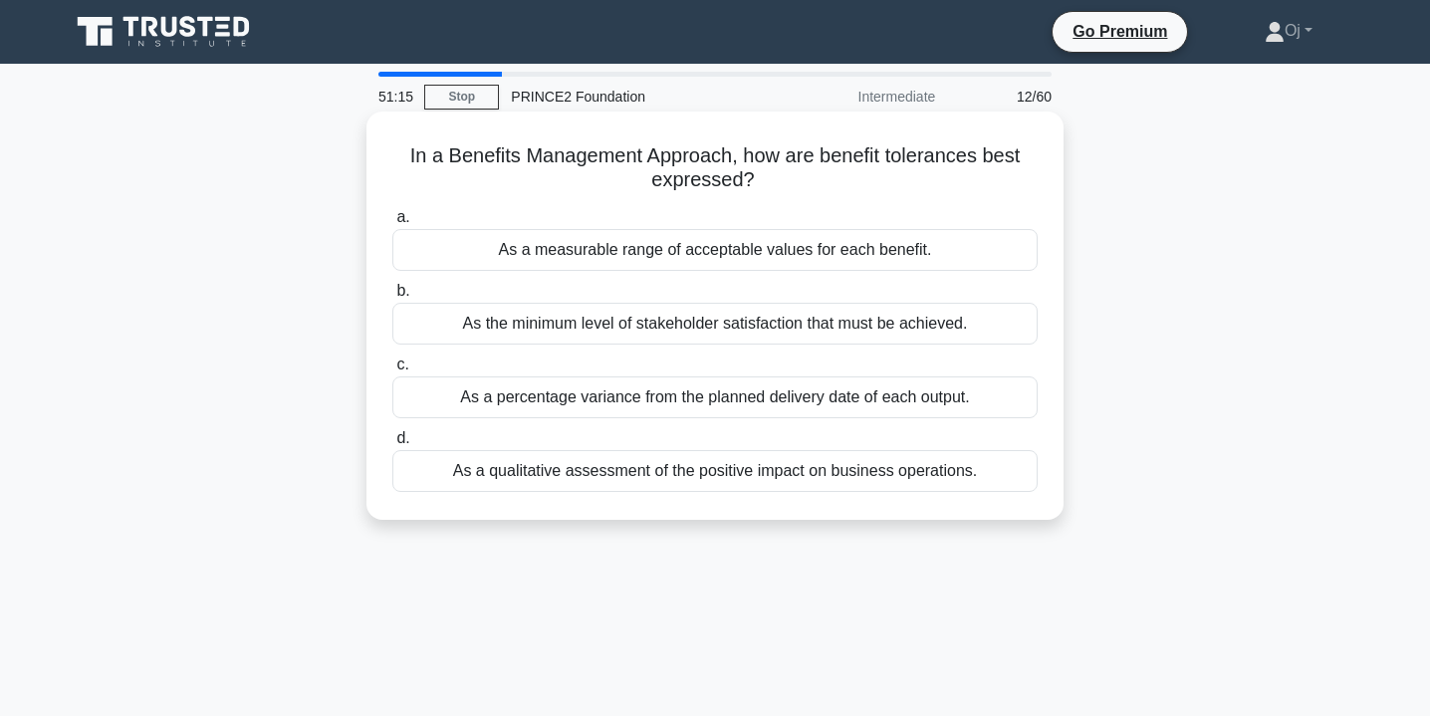
click at [975, 253] on div "As a measurable range of acceptable values for each benefit." at bounding box center [714, 250] width 645 height 42
click at [392, 224] on input "a. As a measurable range of acceptable values for each benefit." at bounding box center [392, 217] width 0 height 13
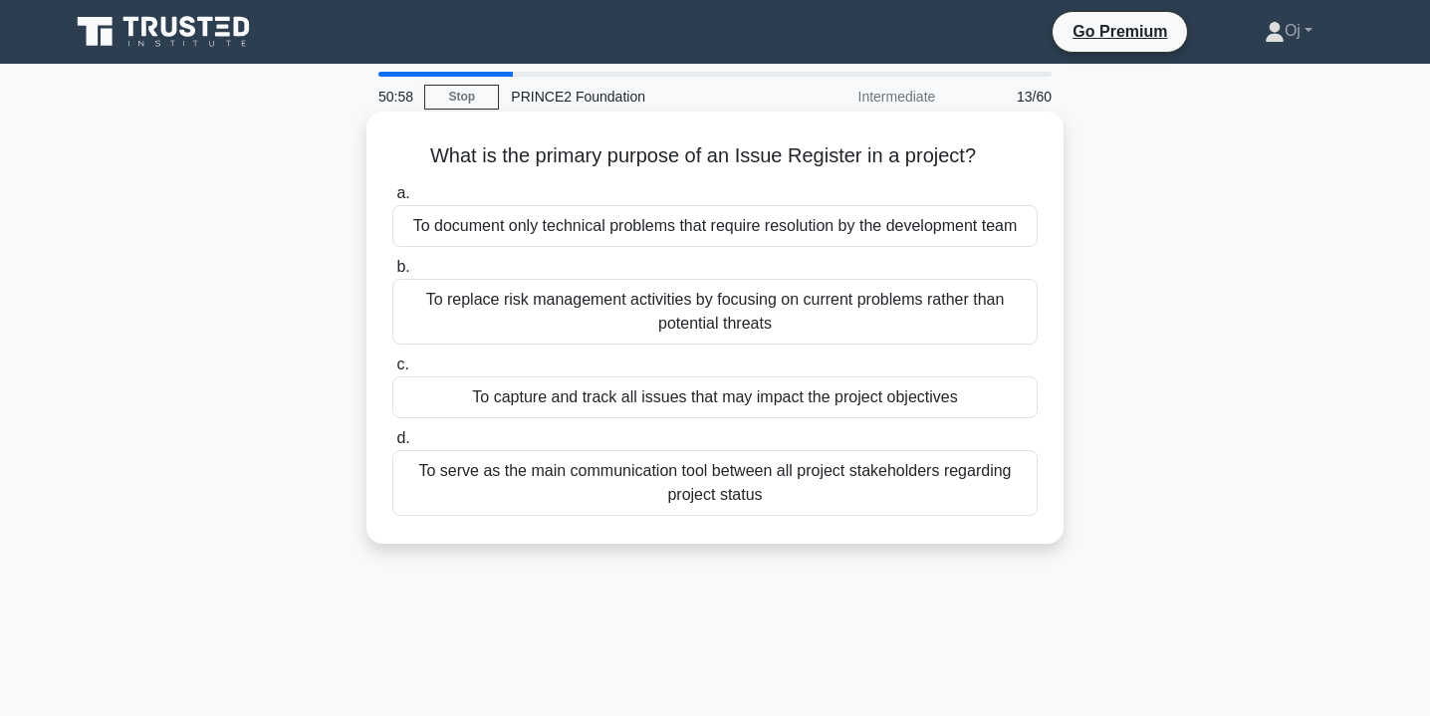
click at [1008, 398] on div "To capture and track all issues that may impact the project objectives" at bounding box center [714, 397] width 645 height 42
click at [392, 371] on input "c. To capture and track all issues that may impact the project objectives" at bounding box center [392, 364] width 0 height 13
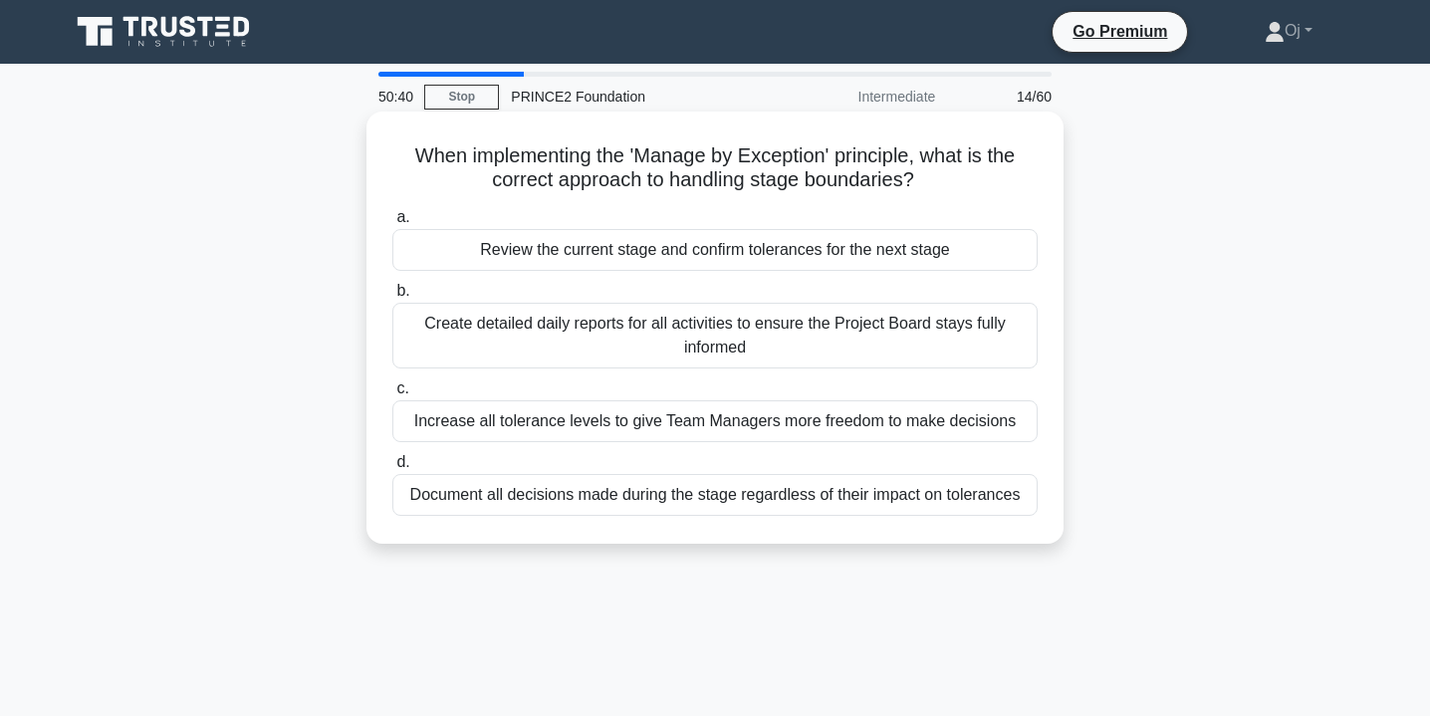
click at [937, 263] on div "Review the current stage and confirm tolerances for the next stage" at bounding box center [714, 250] width 645 height 42
click at [392, 224] on input "a. Review the current stage and confirm tolerances for the next stage" at bounding box center [392, 217] width 0 height 13
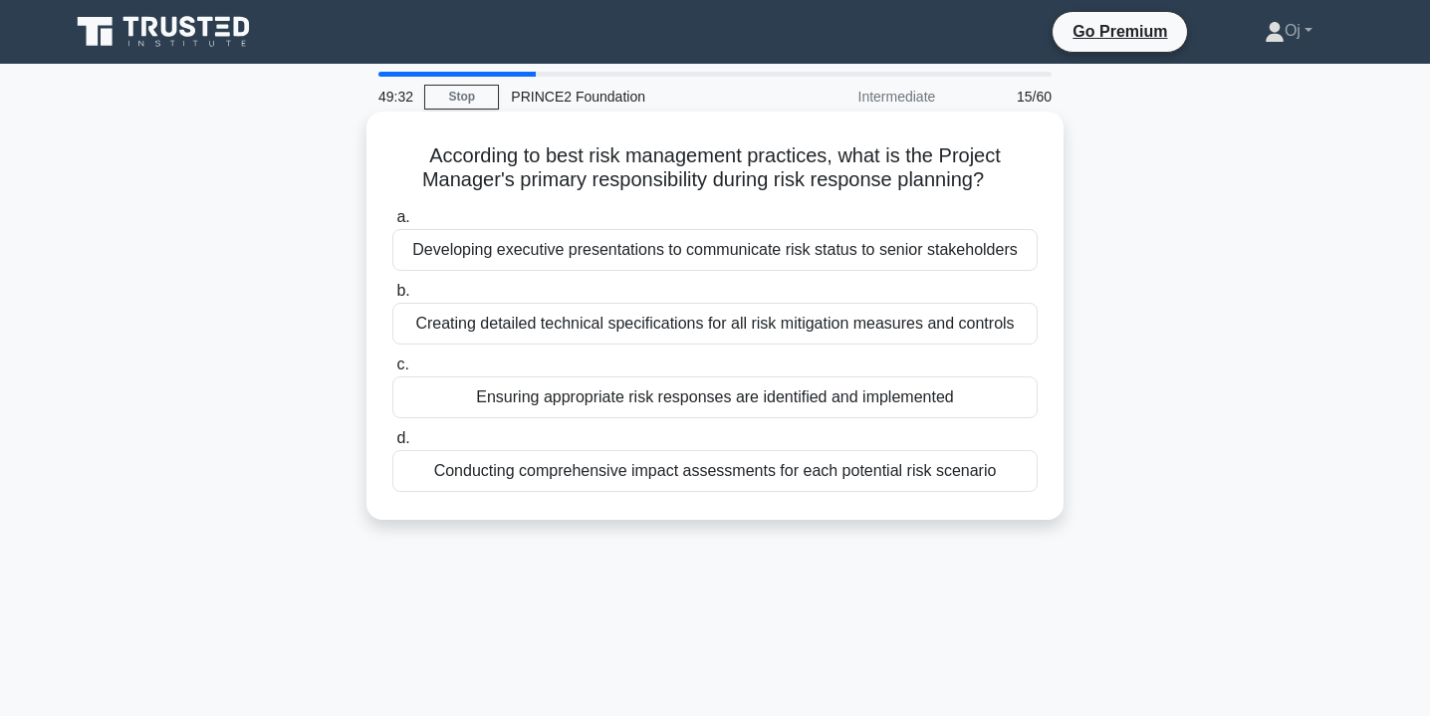
click at [966, 399] on div "Ensuring appropriate risk responses are identified and implemented" at bounding box center [714, 397] width 645 height 42
click at [392, 371] on input "c. Ensuring appropriate risk responses are identified and implemented" at bounding box center [392, 364] width 0 height 13
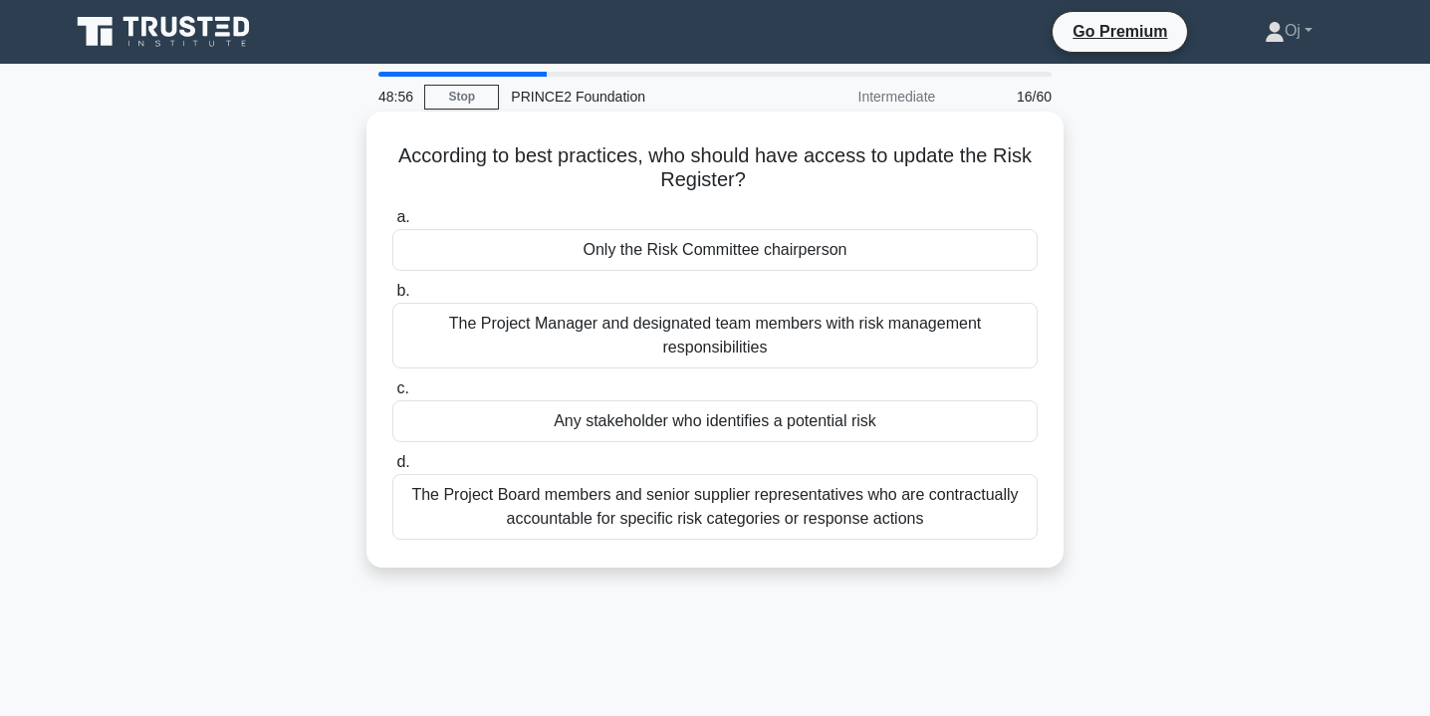
click at [945, 539] on div "The Project Board members and senior supplier representatives who are contractu…" at bounding box center [714, 507] width 645 height 66
click at [392, 469] on input "d. The Project Board members and senior supplier representatives who are contra…" at bounding box center [392, 462] width 0 height 13
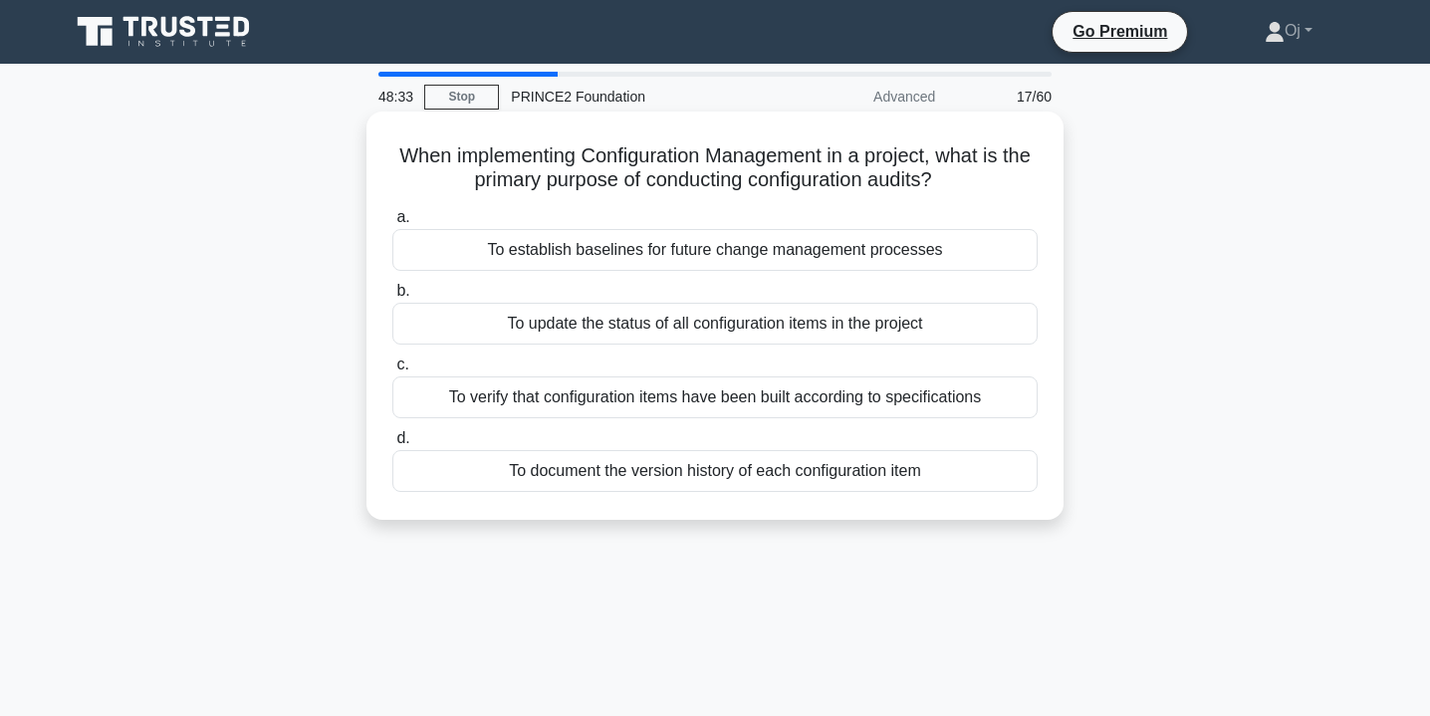
click at [949, 400] on div "To verify that configuration items have been built according to specifications" at bounding box center [714, 397] width 645 height 42
click at [392, 371] on input "c. To verify that configuration items have been built according to specificatio…" at bounding box center [392, 364] width 0 height 13
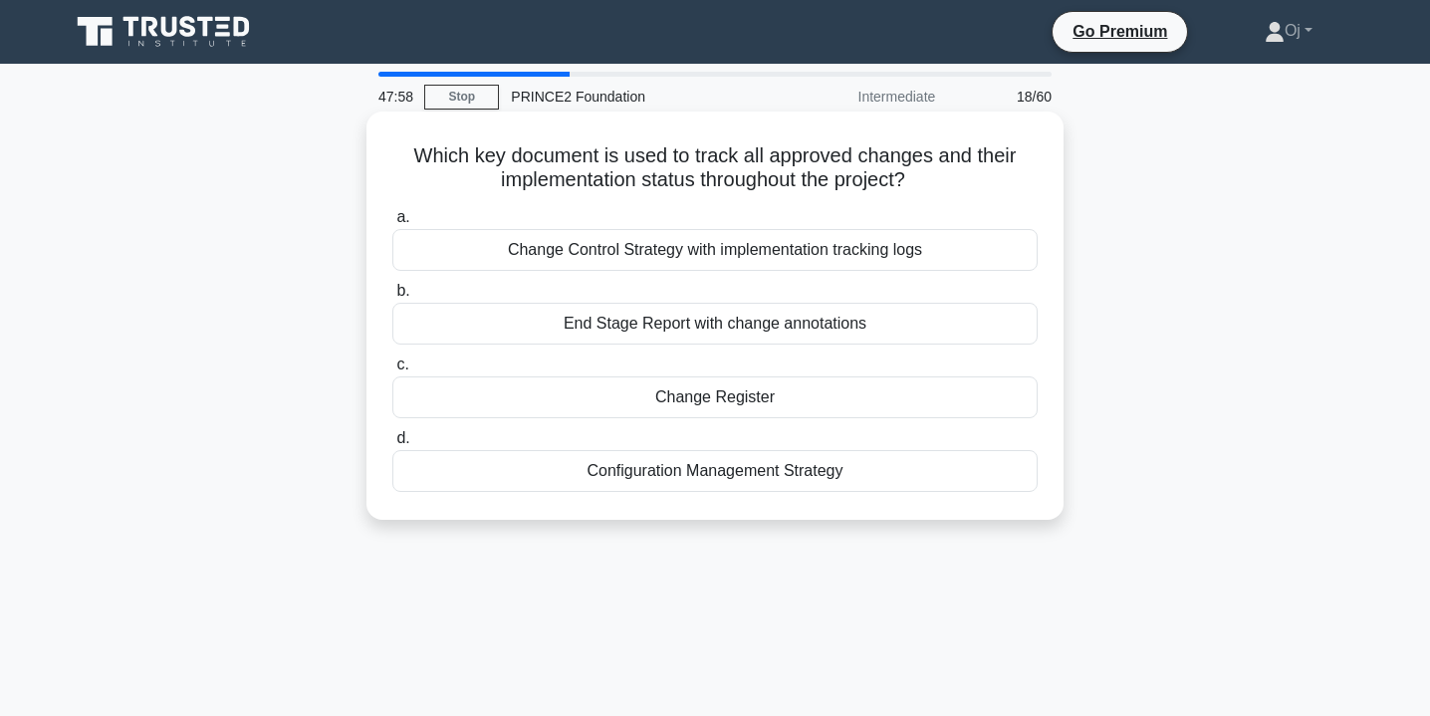
click at [952, 393] on div "Change Register" at bounding box center [714, 397] width 645 height 42
click at [392, 371] on input "c. Change Register" at bounding box center [392, 364] width 0 height 13
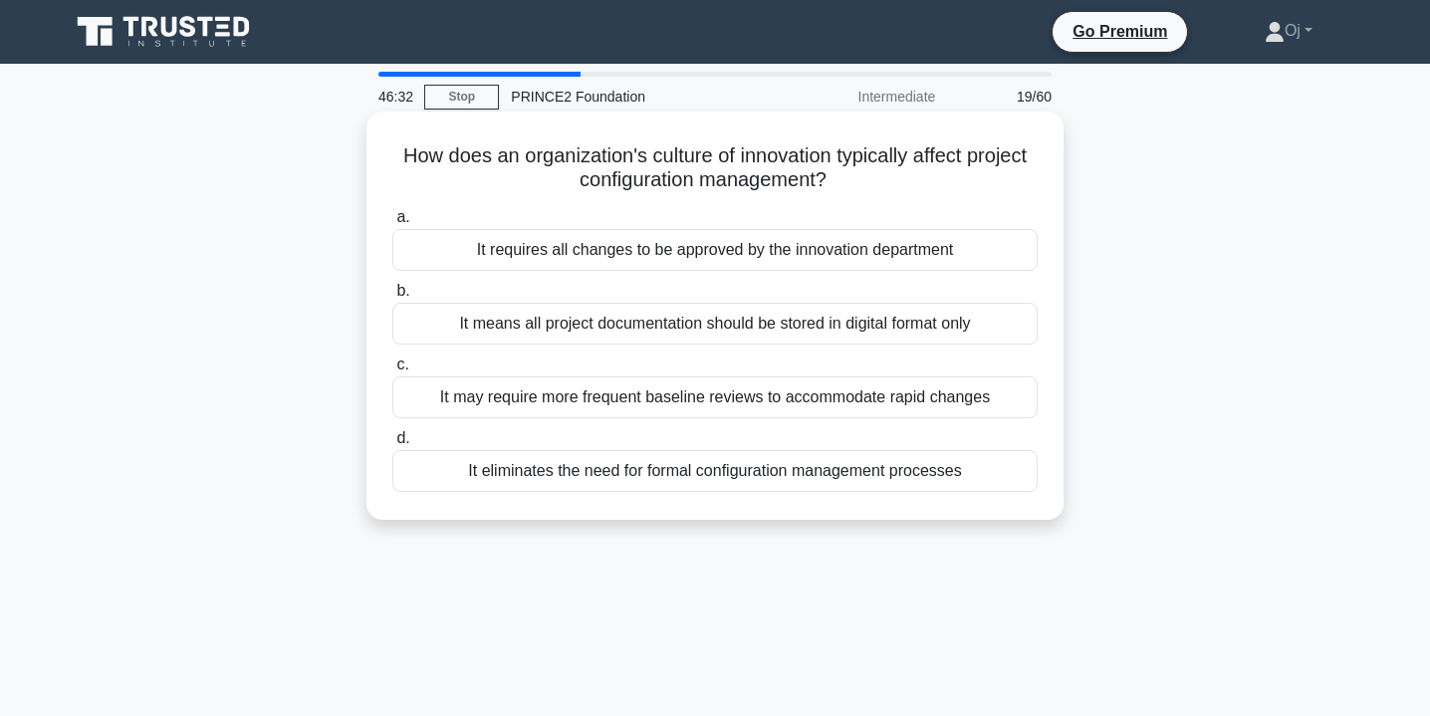
click at [941, 483] on div "It eliminates the need for formal configuration management processes" at bounding box center [714, 471] width 645 height 42
click at [392, 445] on input "d. It eliminates the need for formal configuration management processes" at bounding box center [392, 438] width 0 height 13
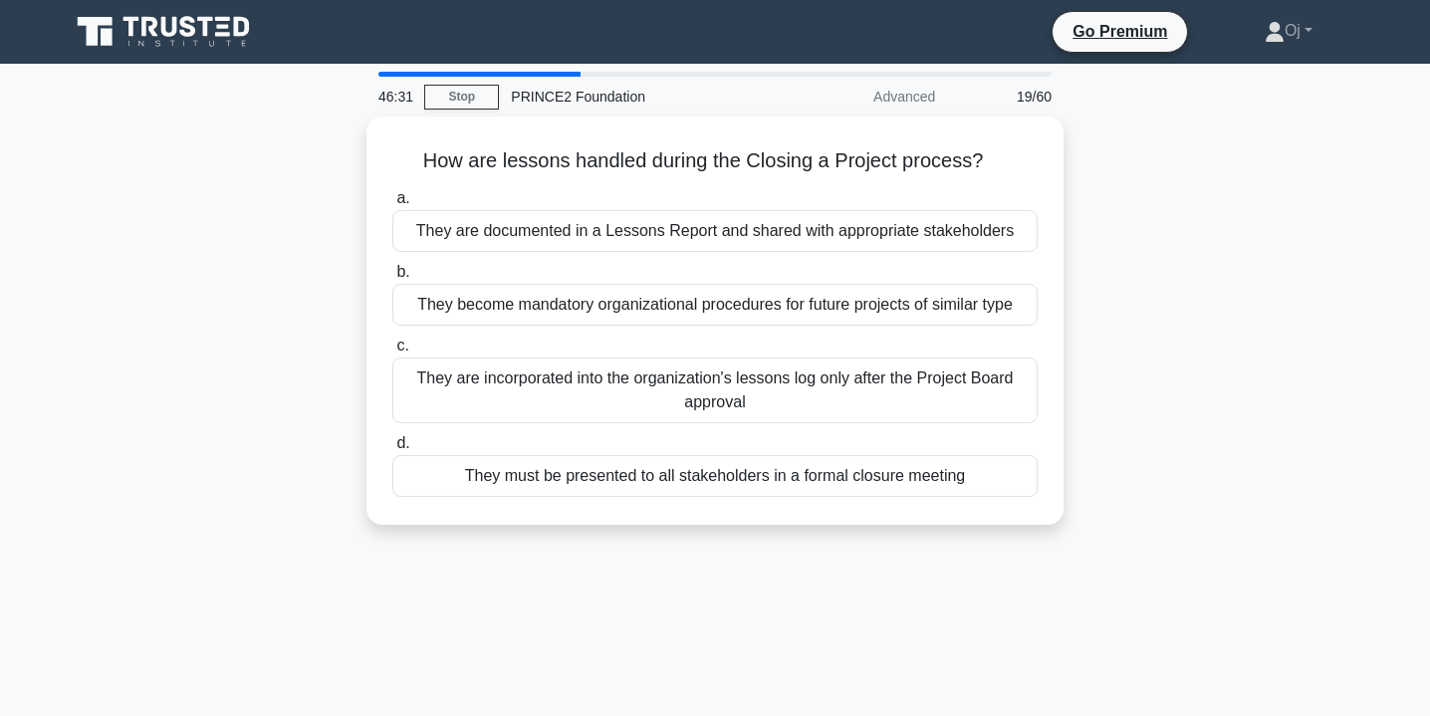
click at [941, 483] on div "They must be presented to all stakeholders in a formal closure meeting" at bounding box center [714, 476] width 645 height 42
click at [392, 450] on input "d. They must be presented to all stakeholders in a formal closure meeting" at bounding box center [392, 443] width 0 height 13
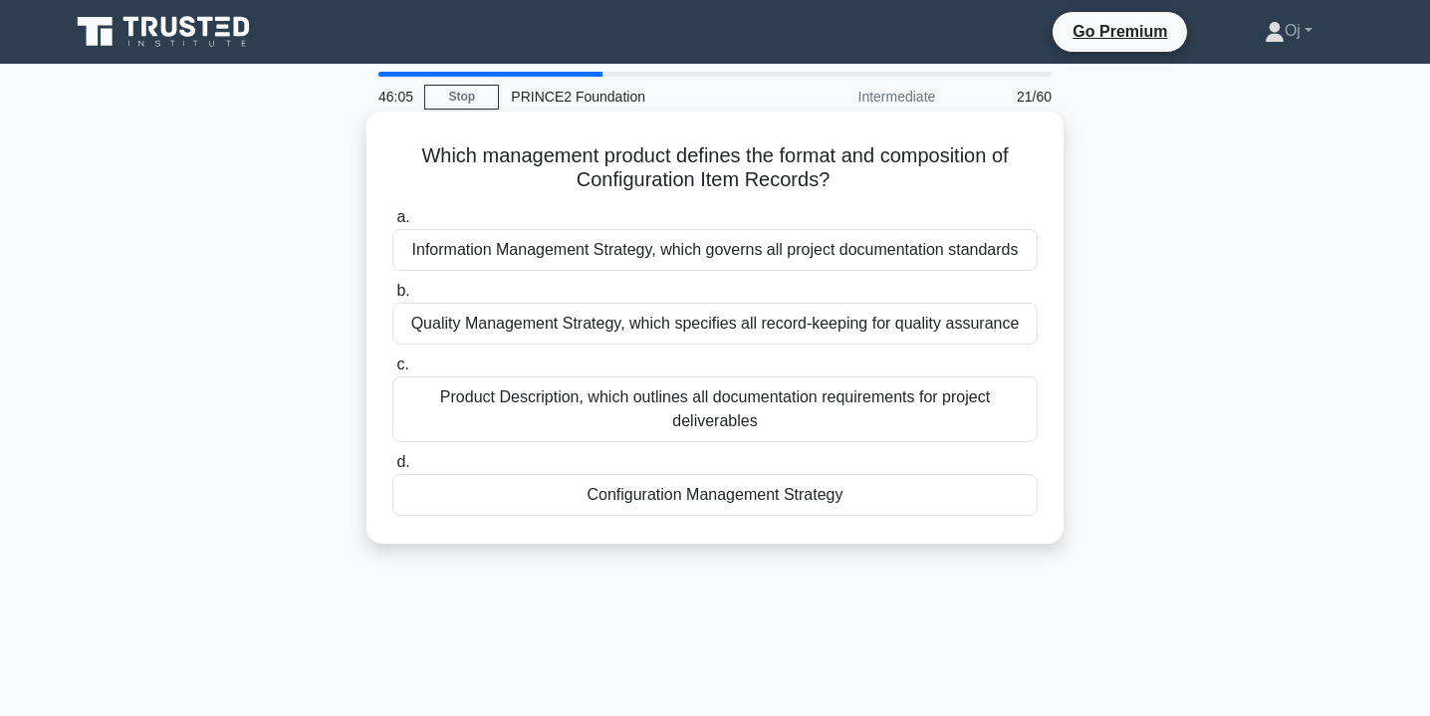
click at [951, 498] on div "Configuration Management Strategy" at bounding box center [714, 495] width 645 height 42
click at [392, 469] on input "d. Configuration Management Strategy" at bounding box center [392, 462] width 0 height 13
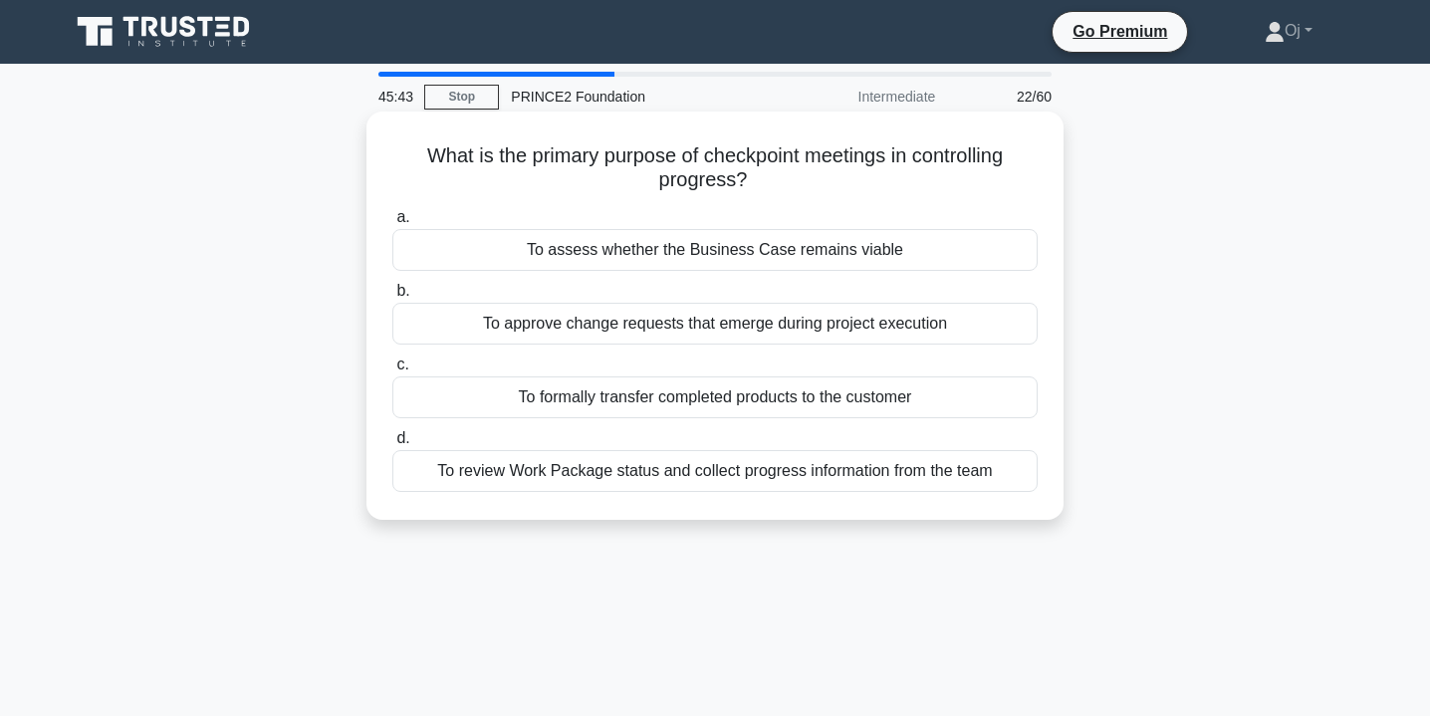
click at [1015, 473] on div "To review Work Package status and collect progress information from the team" at bounding box center [714, 471] width 645 height 42
click at [392, 445] on input "d. To review Work Package status and collect progress information from the team" at bounding box center [392, 438] width 0 height 13
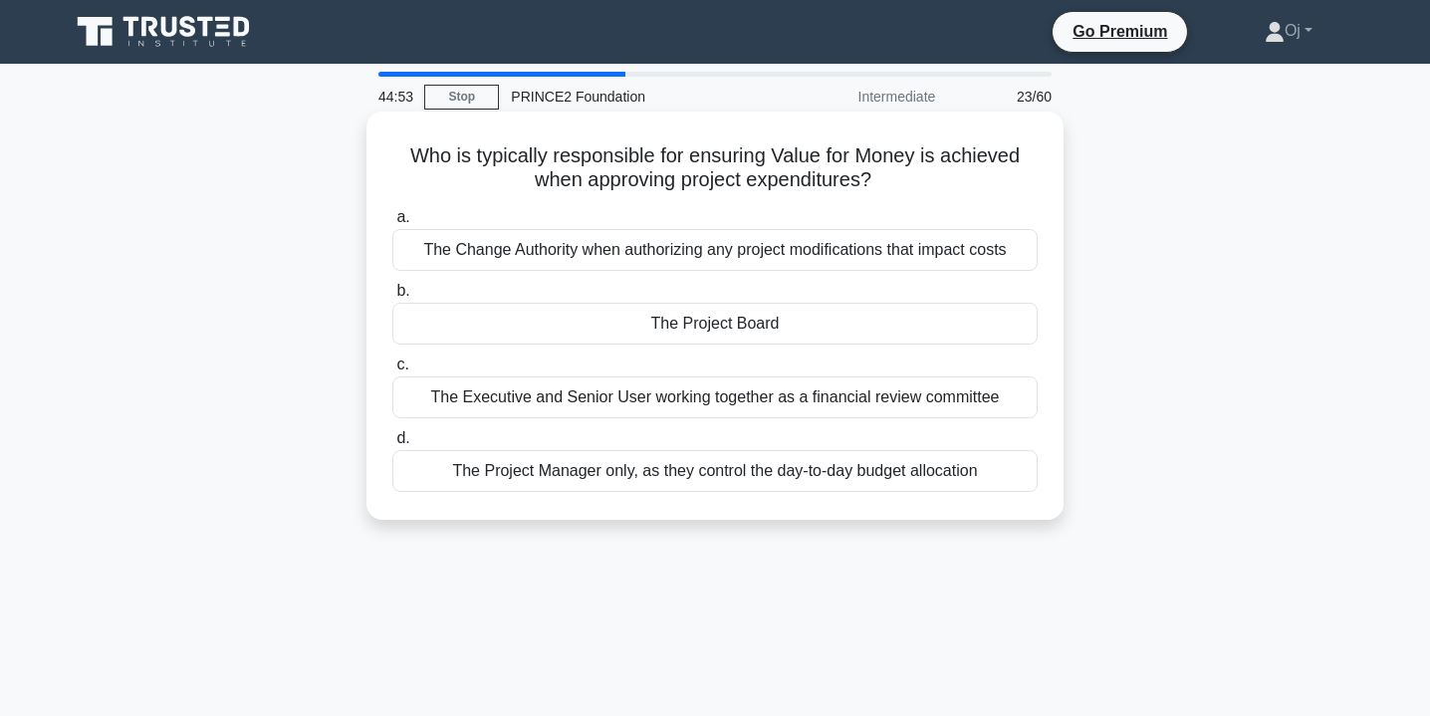
click at [880, 400] on div "The Executive and Senior User working together as a financial review committee" at bounding box center [714, 397] width 645 height 42
click at [392, 371] on input "c. The Executive and Senior User working together as a financial review committ…" at bounding box center [392, 364] width 0 height 13
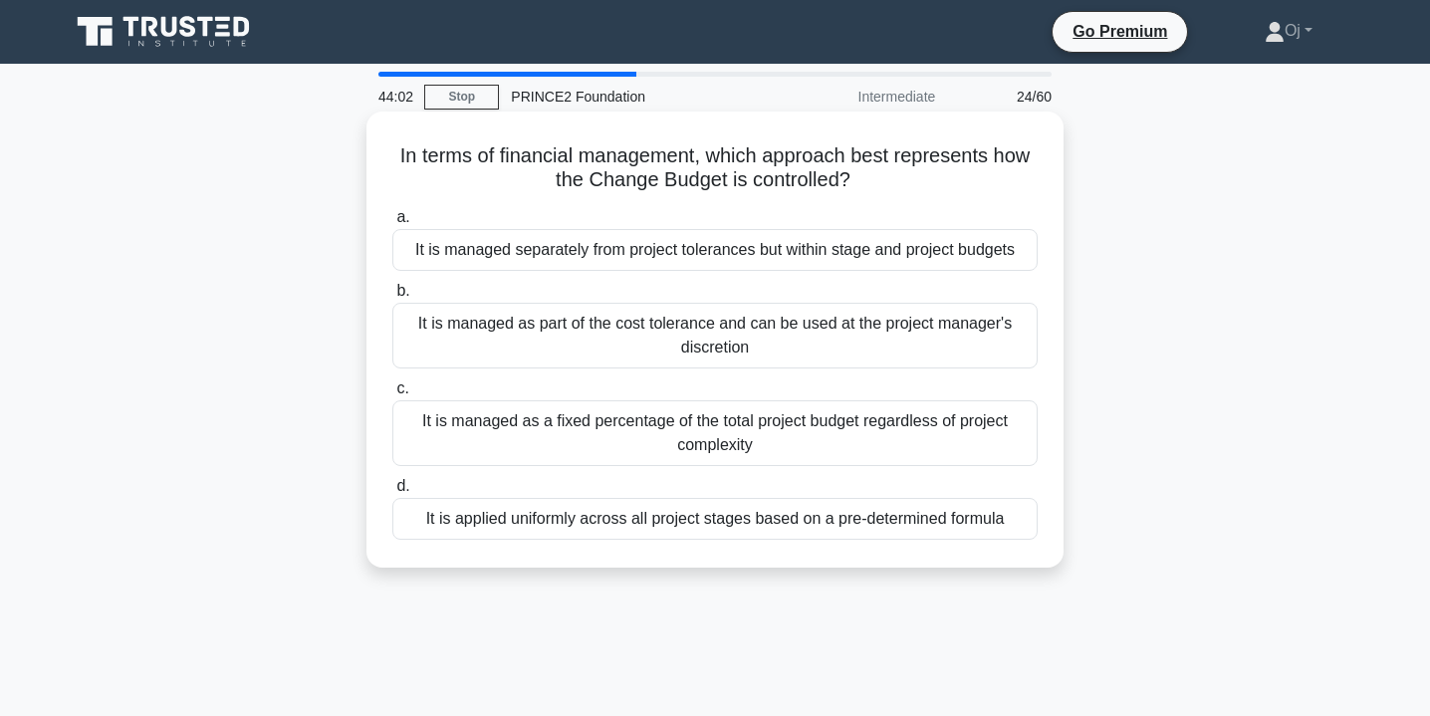
click at [991, 256] on div "It is managed separately from project tolerances but within stage and project b…" at bounding box center [714, 250] width 645 height 42
click at [392, 224] on input "a. It is managed separately from project tolerances but within stage and projec…" at bounding box center [392, 217] width 0 height 13
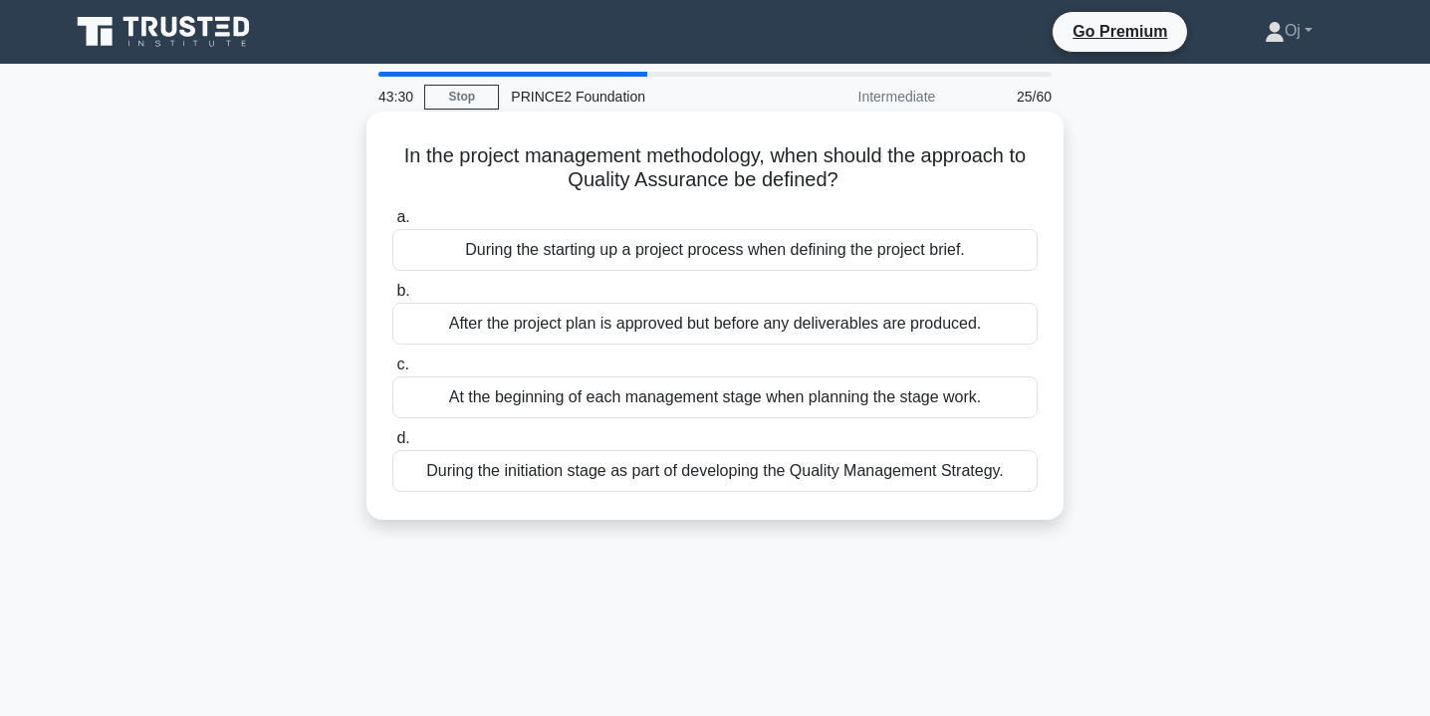
click at [1000, 337] on div "After the project plan is approved but before any deliverables are produced." at bounding box center [714, 324] width 645 height 42
click at [392, 298] on input "b. After the project plan is approved but before any deliverables are produced." at bounding box center [392, 291] width 0 height 13
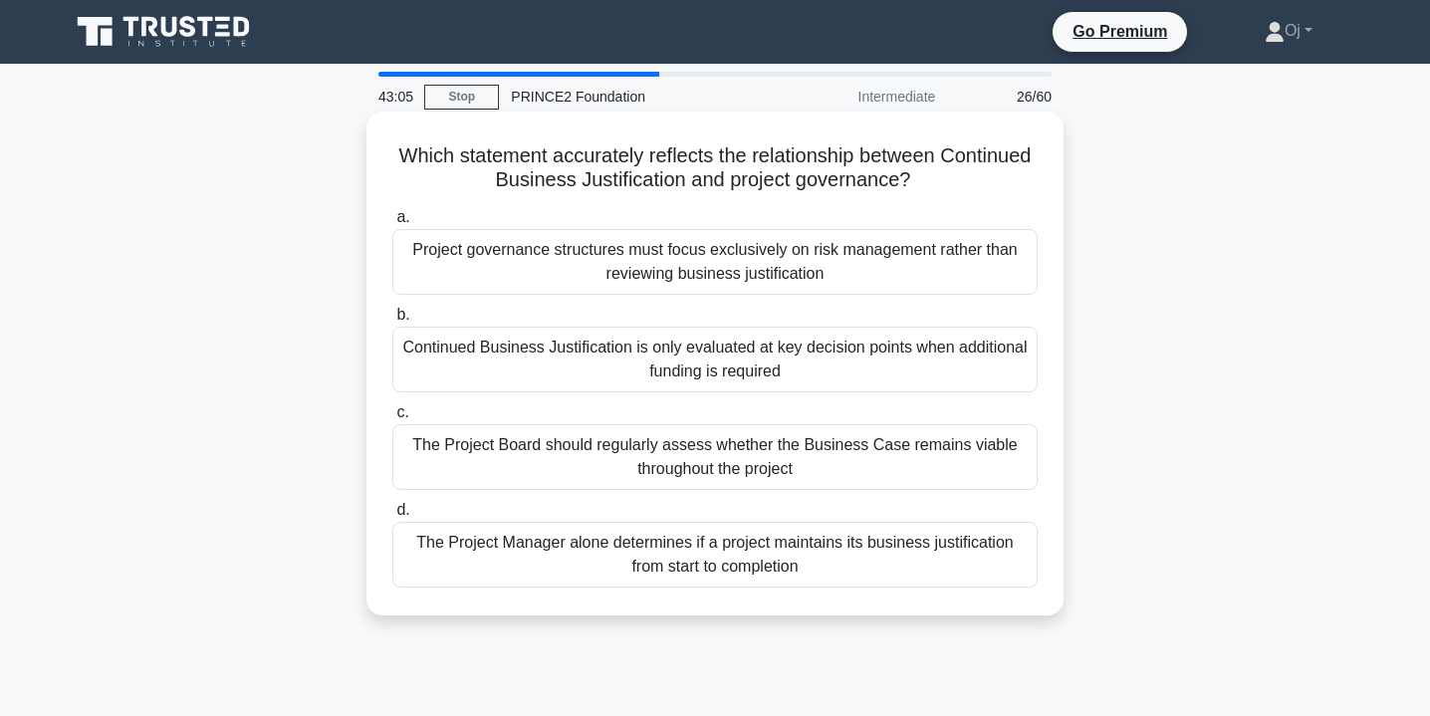
click at [956, 467] on div "The Project Board should regularly assess whether the Business Case remains via…" at bounding box center [714, 457] width 645 height 66
click at [392, 419] on input "c. The Project Board should regularly assess whether the Business Case remains …" at bounding box center [392, 412] width 0 height 13
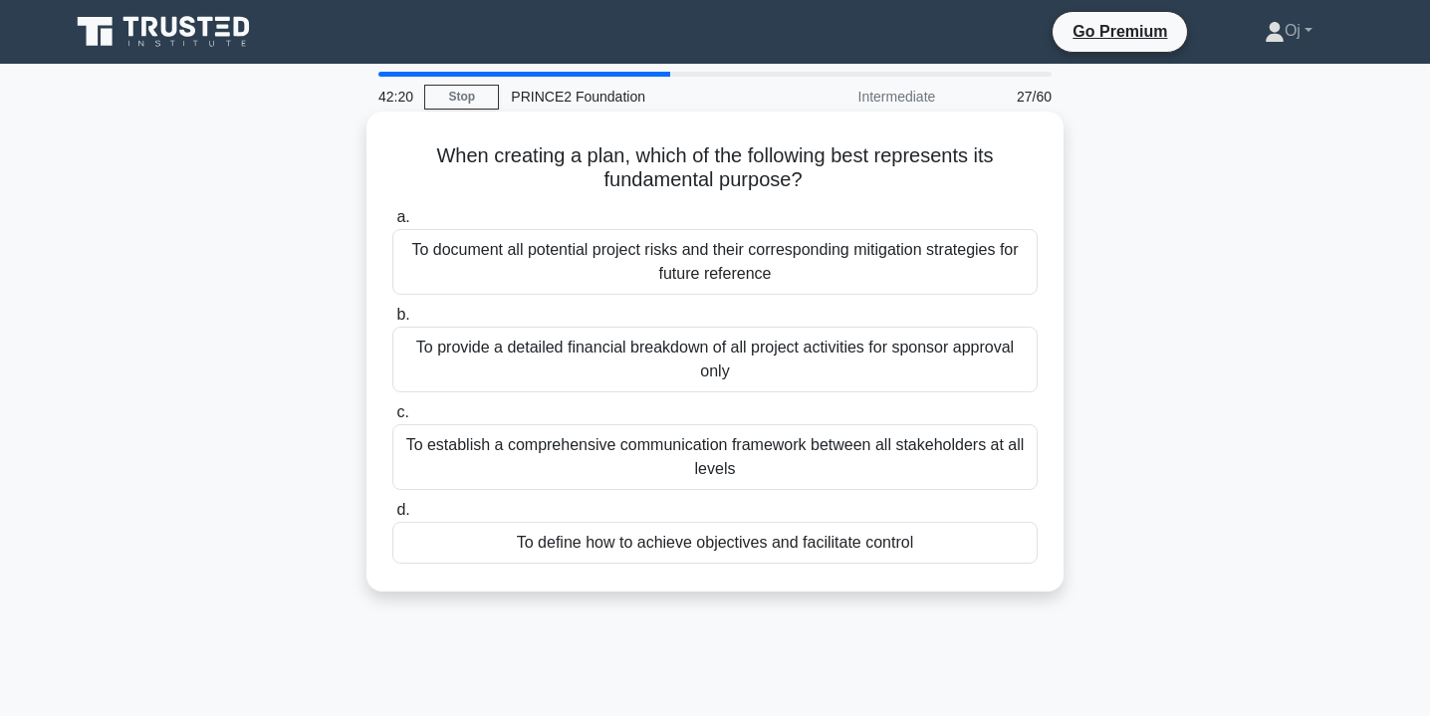
click at [949, 548] on div "To define how to achieve objectives and facilitate control" at bounding box center [714, 543] width 645 height 42
click at [392, 517] on input "d. To define how to achieve objectives and facilitate control" at bounding box center [392, 510] width 0 height 13
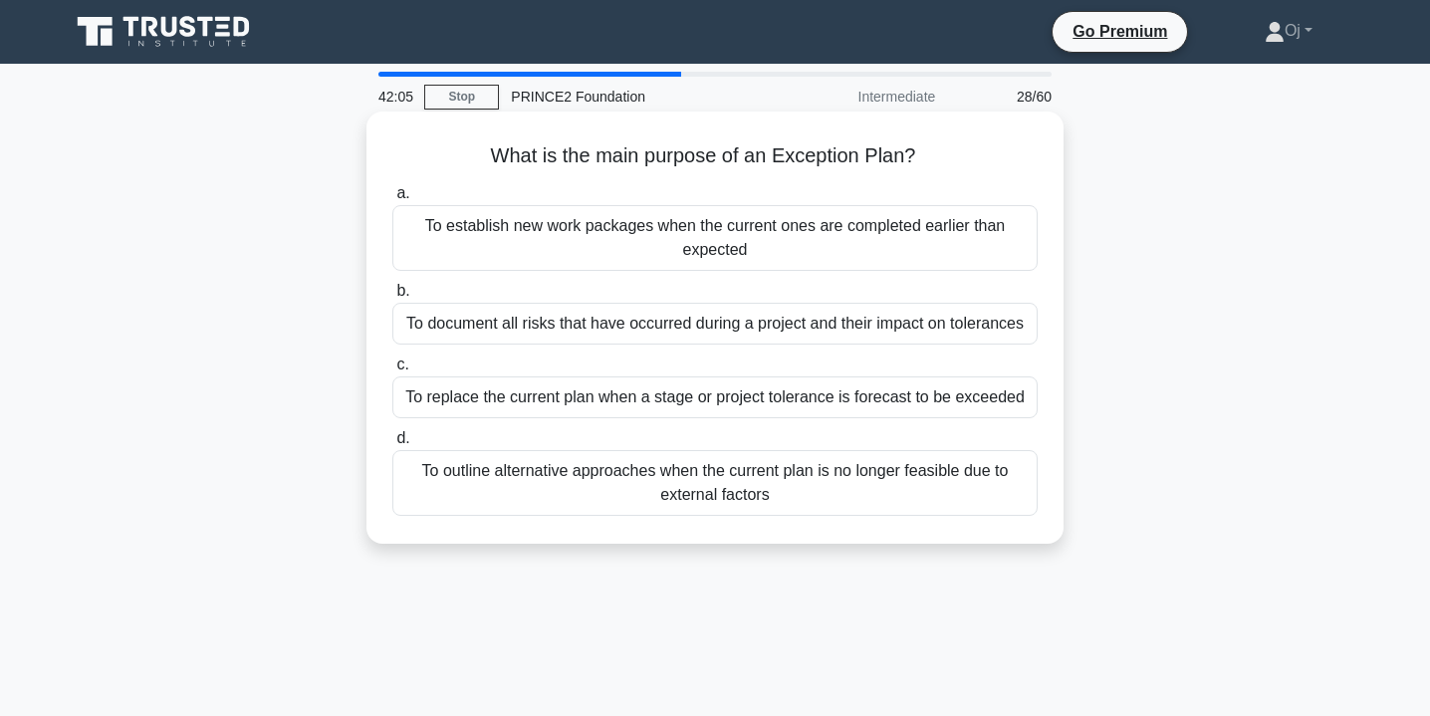
click at [966, 418] on div "To replace the current plan when a stage or project tolerance is forecast to be…" at bounding box center [714, 397] width 645 height 42
click at [392, 371] on input "c. To replace the current plan when a stage or project tolerance is forecast to…" at bounding box center [392, 364] width 0 height 13
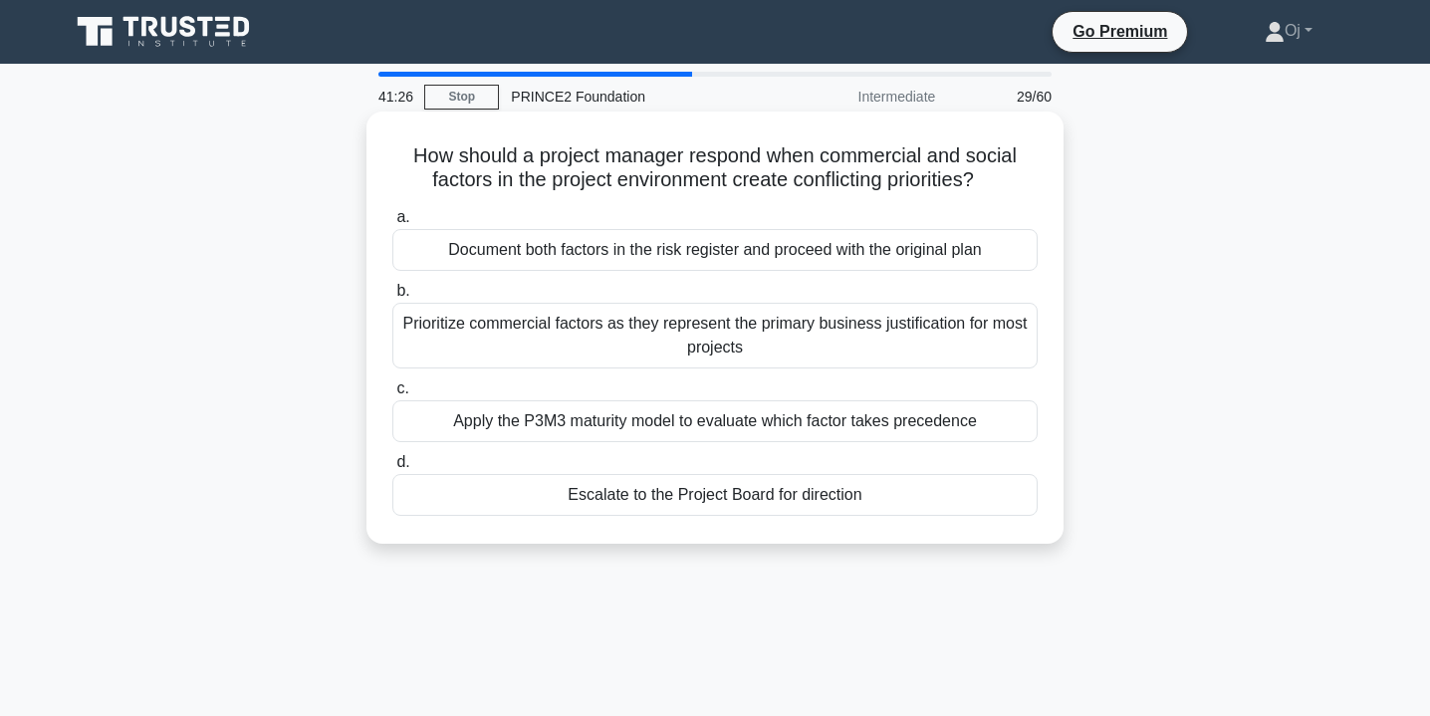
click at [1012, 429] on div "Apply the P3M3 maturity model to evaluate which factor takes precedence" at bounding box center [714, 421] width 645 height 42
click at [392, 395] on input "c. Apply the P3M3 maturity model to evaluate which factor takes precedence" at bounding box center [392, 388] width 0 height 13
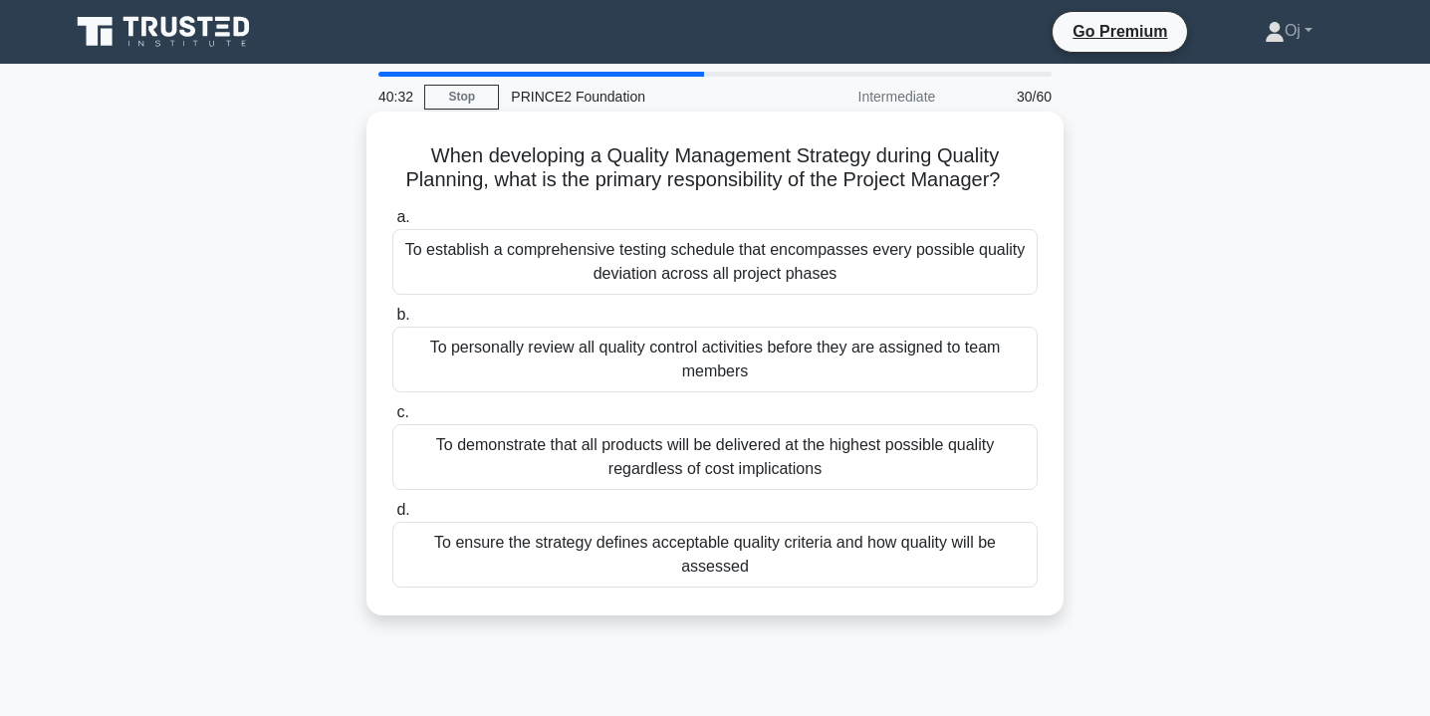
click at [944, 556] on div "To ensure the strategy defines acceptable quality criteria and how quality will…" at bounding box center [714, 555] width 645 height 66
click at [392, 517] on input "d. To ensure the strategy defines acceptable quality criteria and how quality w…" at bounding box center [392, 510] width 0 height 13
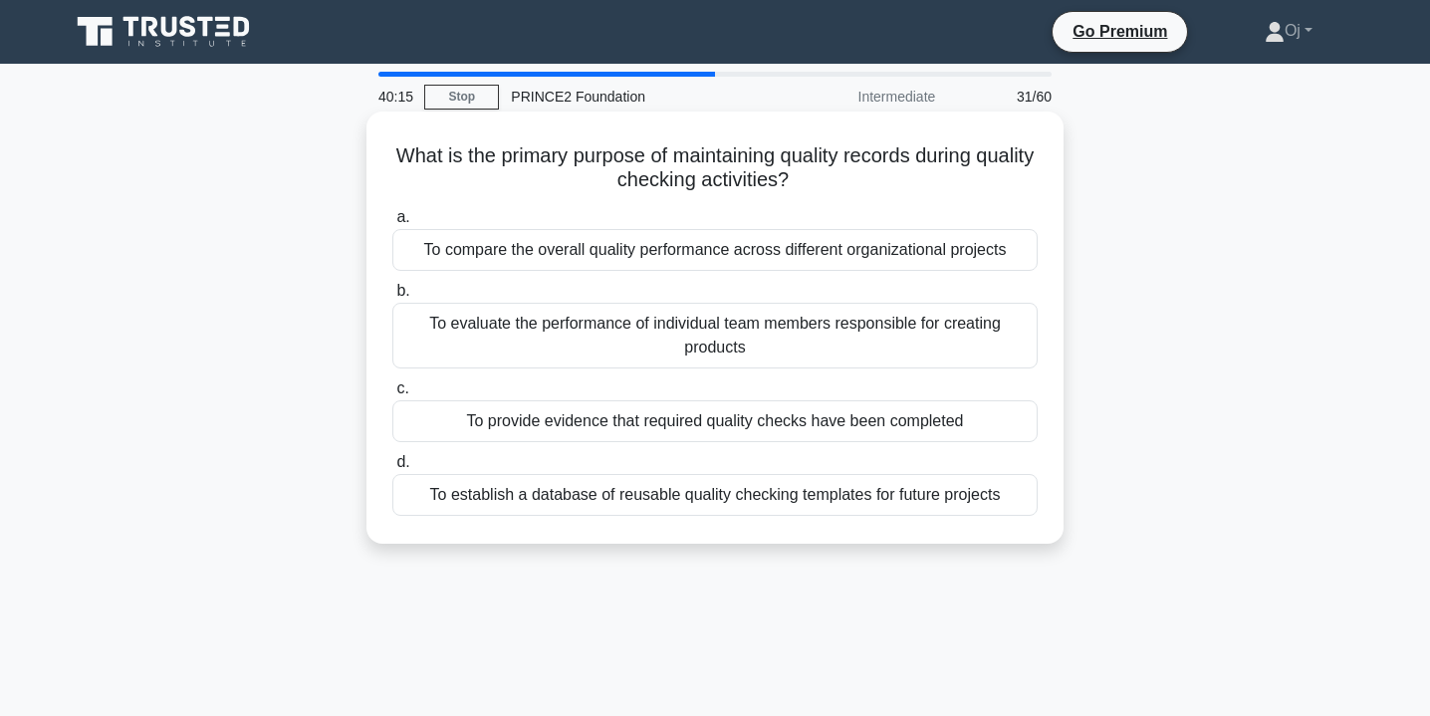
click at [987, 426] on div "To provide evidence that required quality checks have been completed" at bounding box center [714, 421] width 645 height 42
click at [392, 395] on input "c. To provide evidence that required quality checks have been completed" at bounding box center [392, 388] width 0 height 13
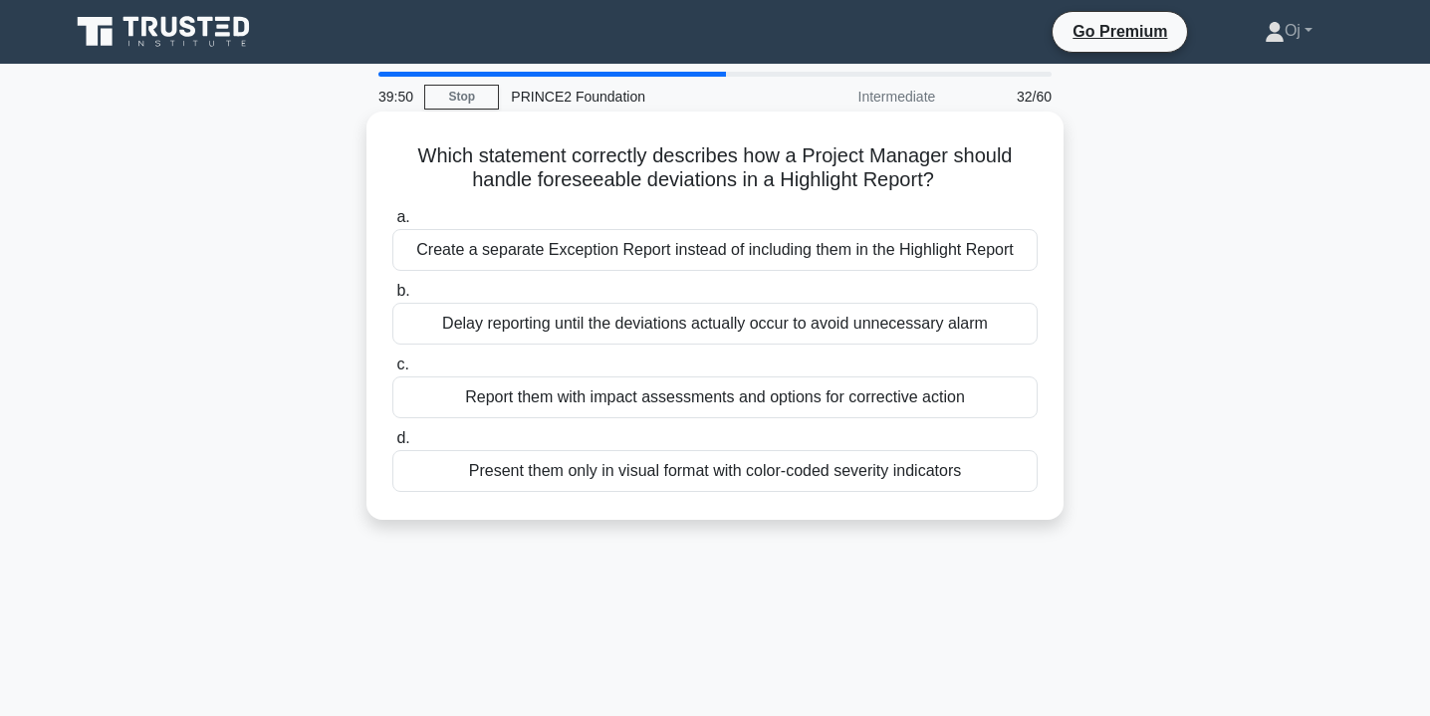
click at [1011, 411] on div "Report them with impact assessments and options for corrective action" at bounding box center [714, 397] width 645 height 42
click at [392, 371] on input "c. Report them with impact assessments and options for corrective action" at bounding box center [392, 364] width 0 height 13
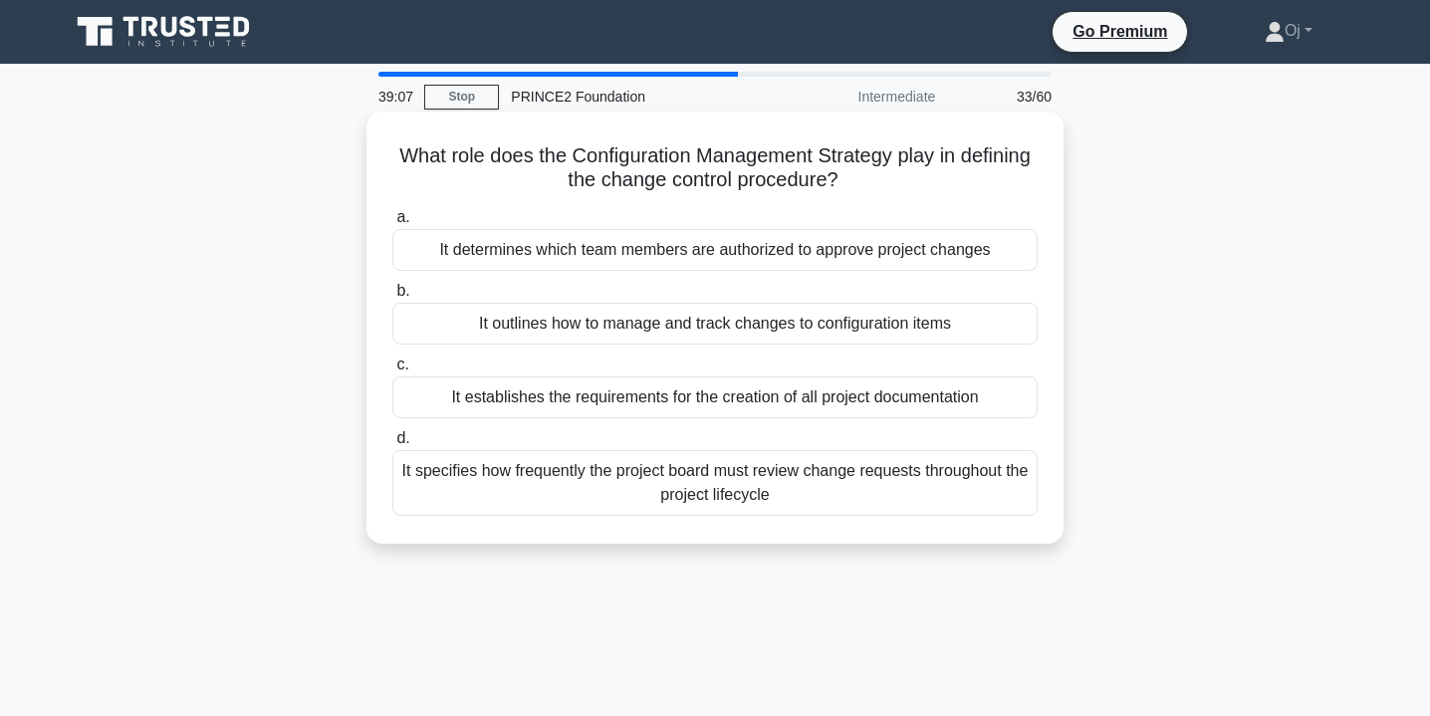
click at [990, 331] on div "It outlines how to manage and track changes to configuration items" at bounding box center [714, 324] width 645 height 42
click at [392, 298] on input "b. It outlines how to manage and track changes to configuration items" at bounding box center [392, 291] width 0 height 13
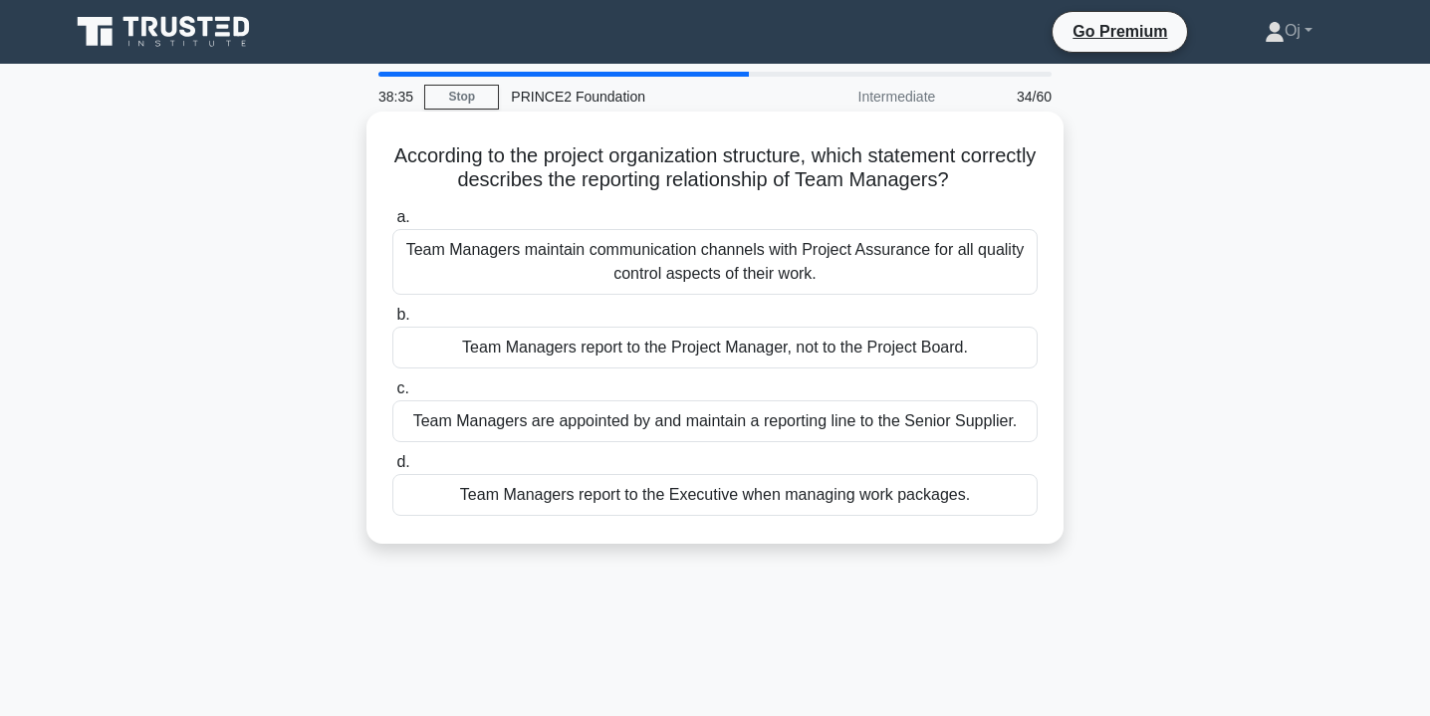
click at [973, 357] on div "Team Managers report to the Project Manager, not to the Project Board." at bounding box center [714, 348] width 645 height 42
click at [392, 322] on input "b. Team Managers report to the Project Manager, not to the Project Board." at bounding box center [392, 315] width 0 height 13
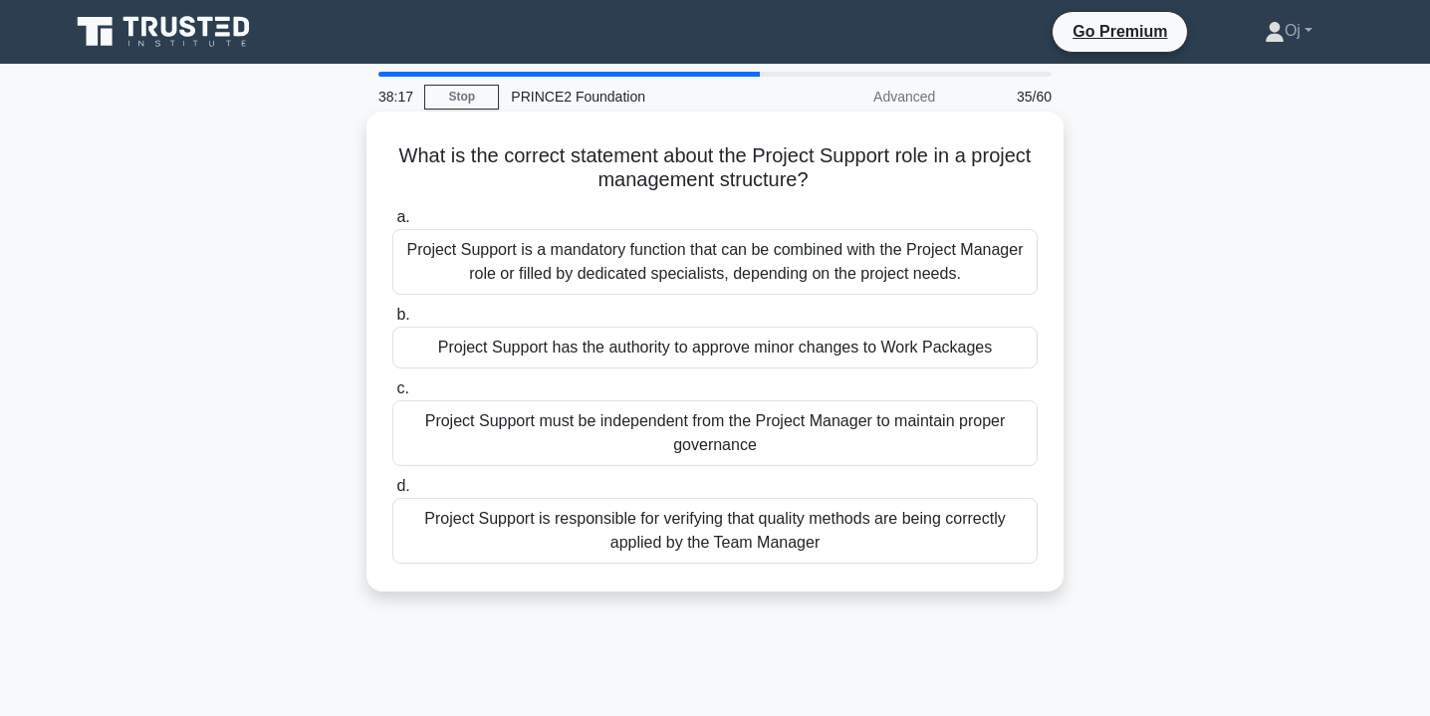
click at [982, 272] on div "Project Support is a mandatory function that can be combined with the Project M…" at bounding box center [714, 262] width 645 height 66
click at [392, 224] on input "a. Project Support is a mandatory function that can be combined with the Projec…" at bounding box center [392, 217] width 0 height 13
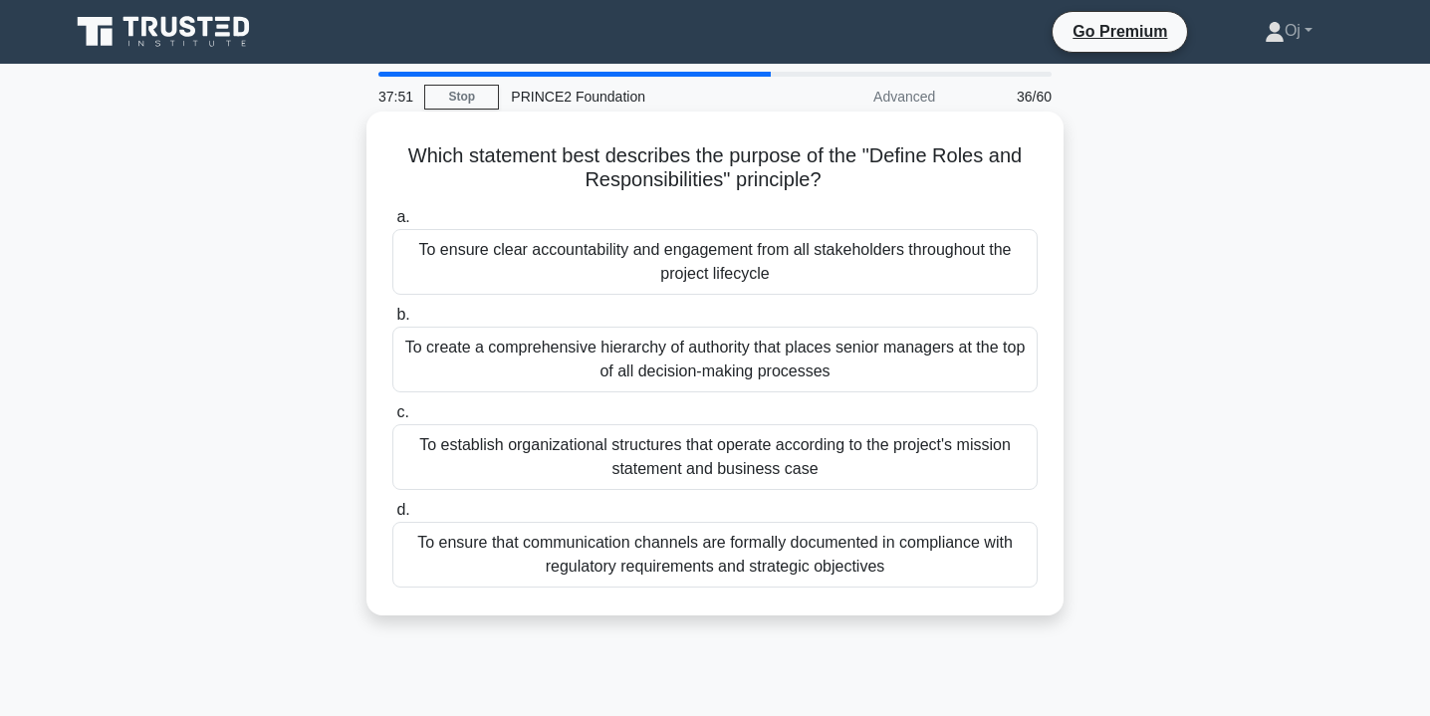
click at [1030, 285] on div "To ensure clear accountability and engagement from all stakeholders throughout …" at bounding box center [714, 262] width 645 height 66
click at [392, 224] on input "a. To ensure clear accountability and engagement from all stakeholders througho…" at bounding box center [392, 217] width 0 height 13
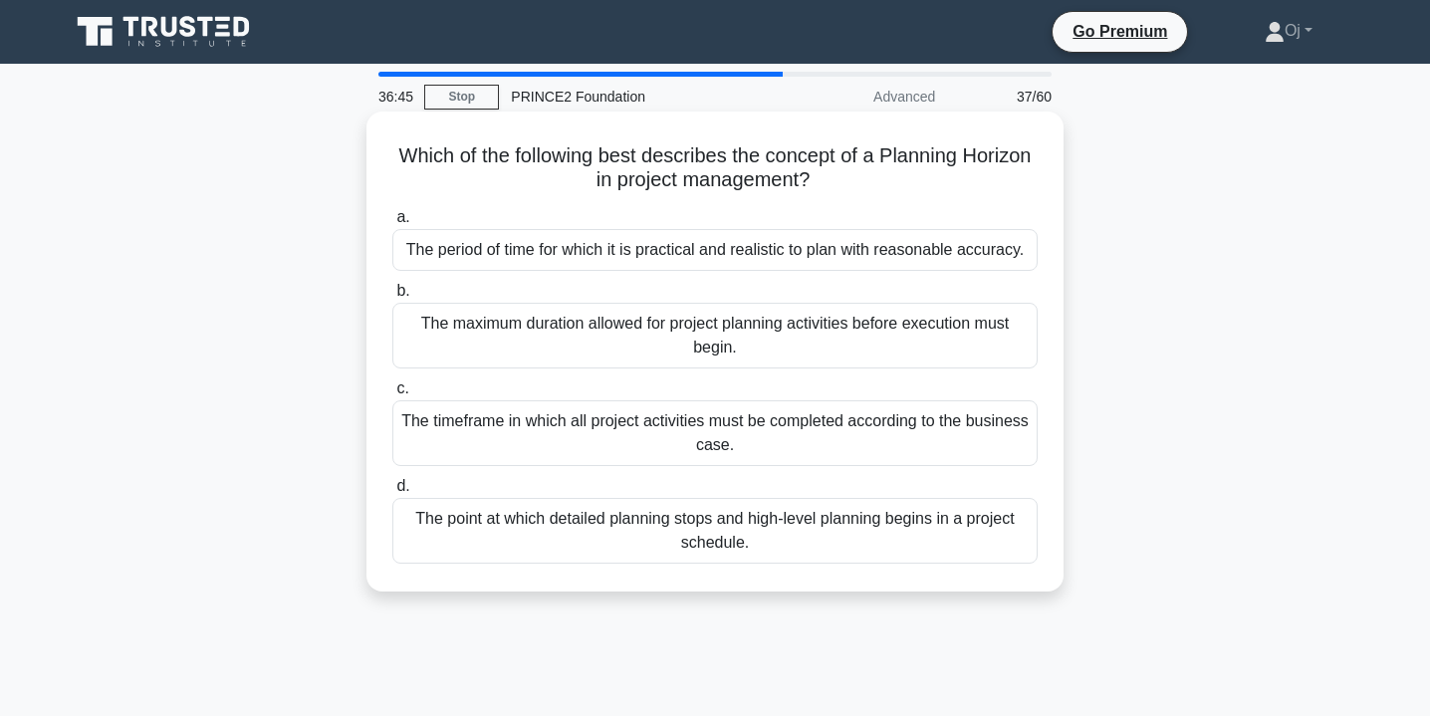
click at [896, 253] on div "The period of time for which it is practical and realistic to plan with reasona…" at bounding box center [714, 250] width 645 height 42
click at [392, 224] on input "a. The period of time for which it is practical and realistic to plan with reas…" at bounding box center [392, 217] width 0 height 13
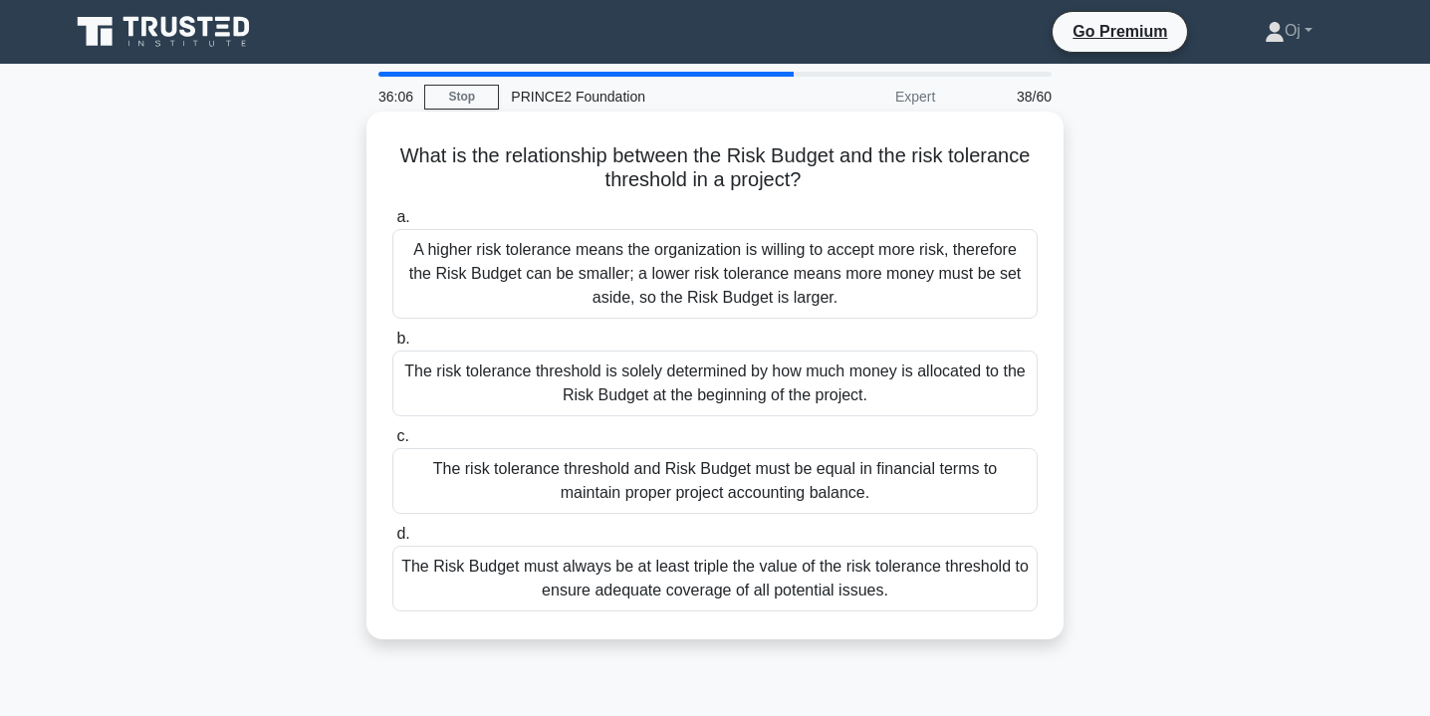
click at [888, 377] on div "The risk tolerance threshold is solely determined by how much money is allocate…" at bounding box center [714, 383] width 645 height 66
click at [392, 345] on input "b. The risk tolerance threshold is solely determined by how much money is alloc…" at bounding box center [392, 339] width 0 height 13
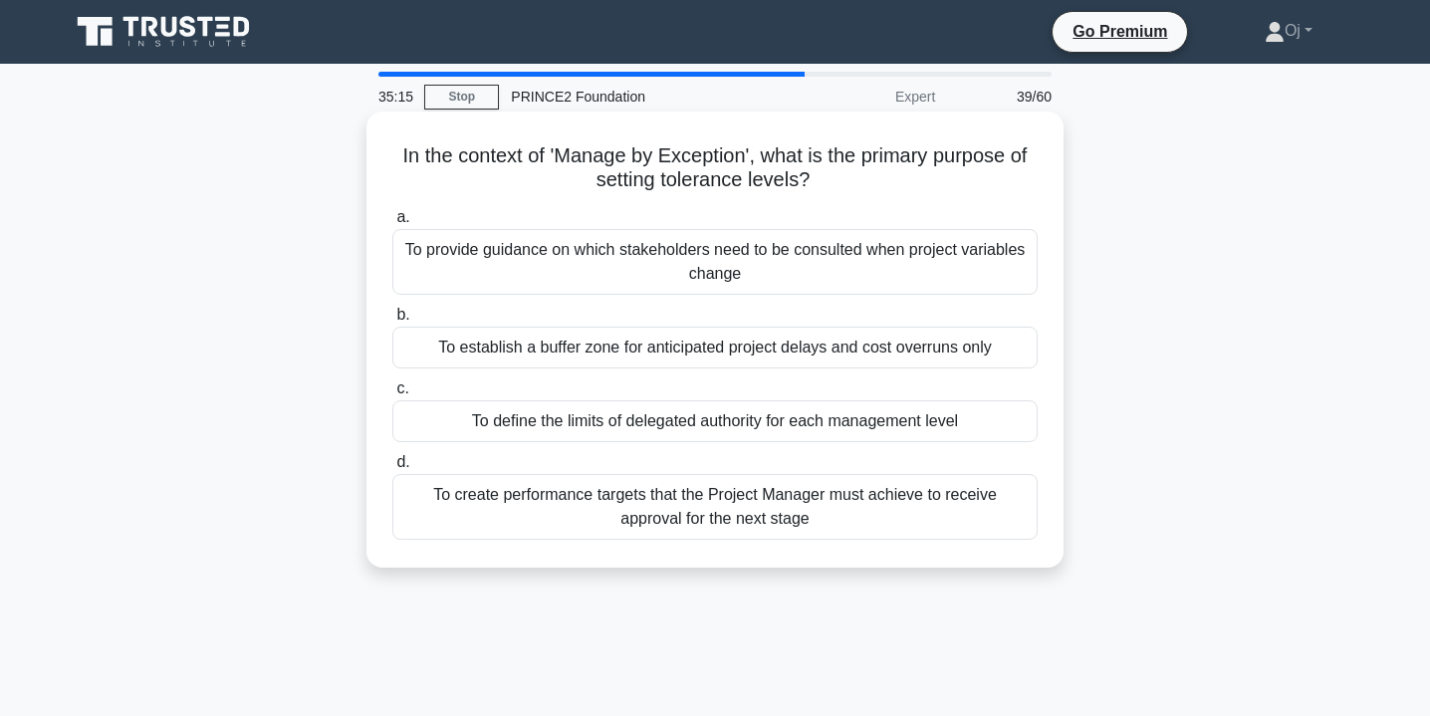
click at [1004, 411] on div "To define the limits of delegated authority for each management level" at bounding box center [714, 421] width 645 height 42
click at [392, 395] on input "c. To define the limits of delegated authority for each management level" at bounding box center [392, 388] width 0 height 13
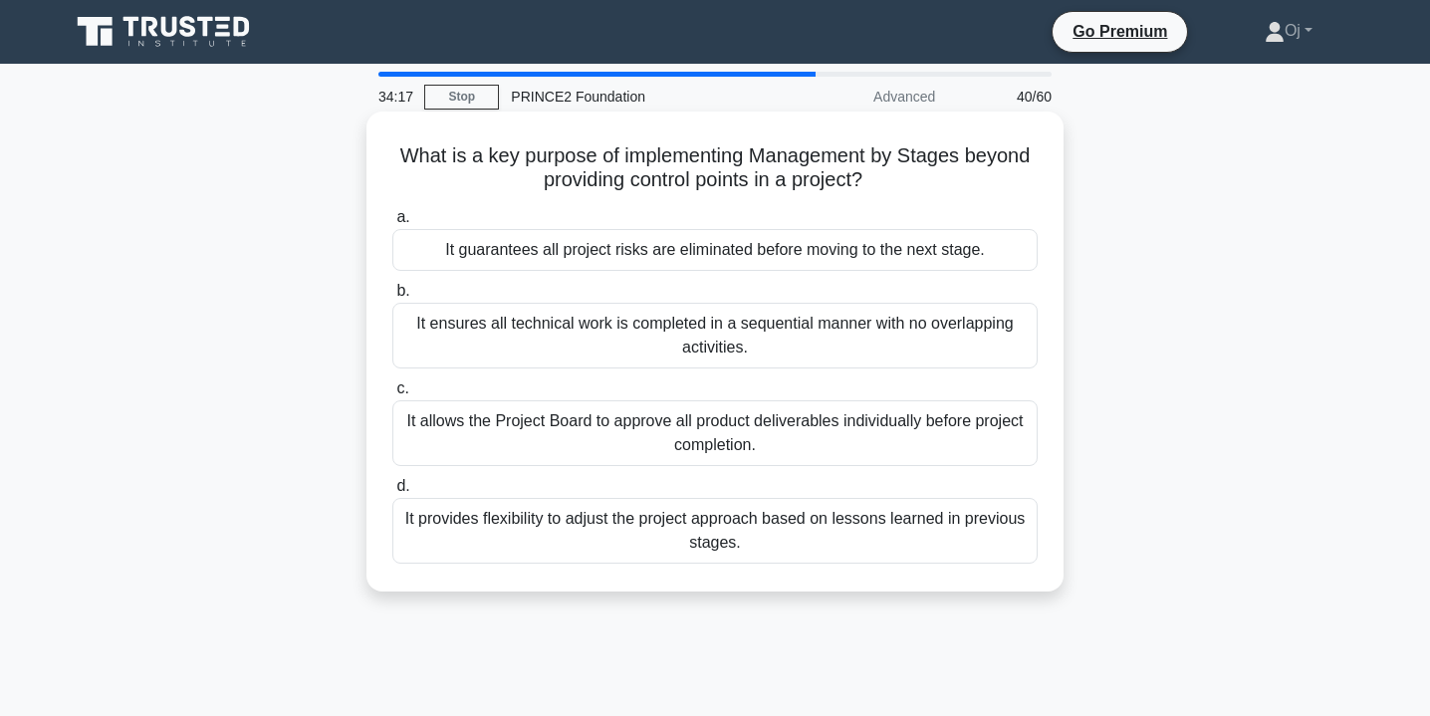
click at [1044, 428] on div "c. It allows the Project Board to approve all product deliverables individually…" at bounding box center [714, 421] width 669 height 90
click at [958, 428] on div "It allows the Project Board to approve all product deliverables individually be…" at bounding box center [714, 433] width 645 height 66
click at [392, 395] on input "c. It allows the Project Board to approve all product deliverables individually…" at bounding box center [392, 388] width 0 height 13
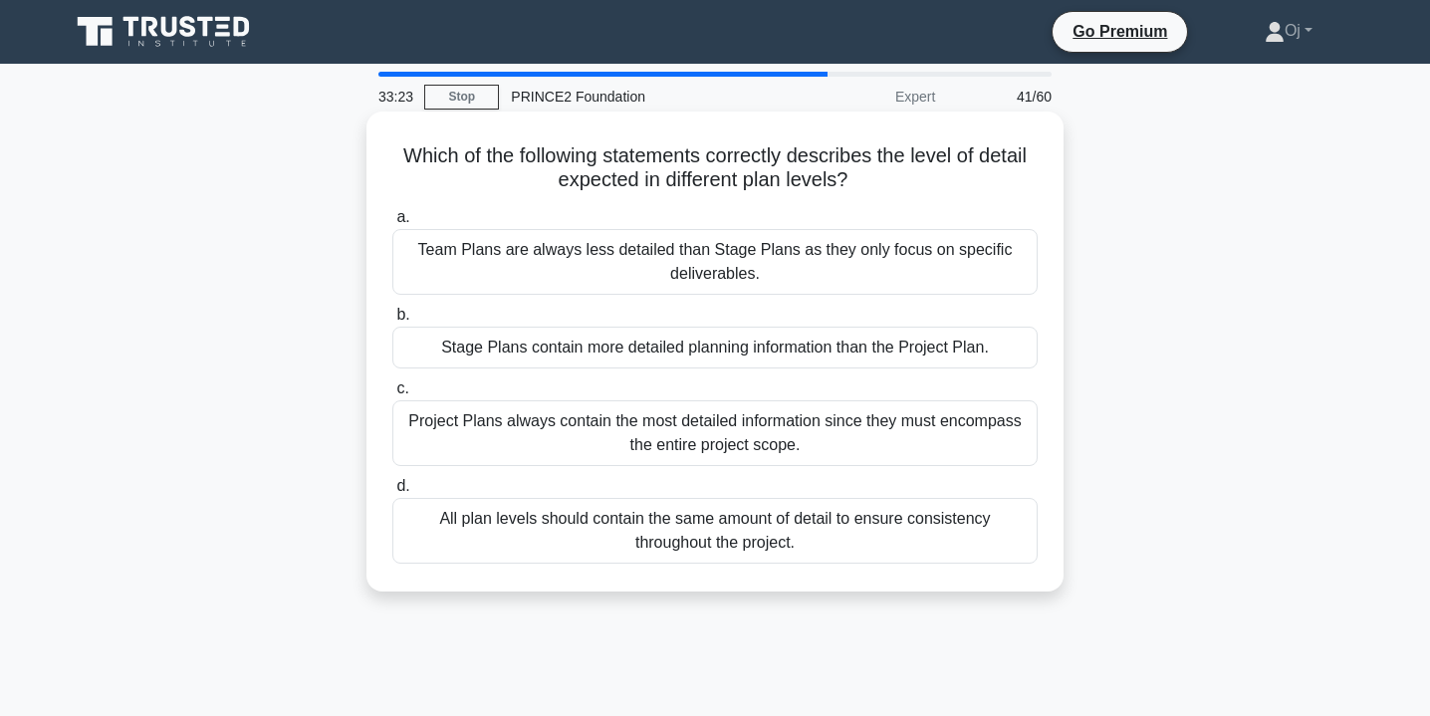
click at [945, 350] on div "Stage Plans contain more detailed planning information than the Project Plan." at bounding box center [714, 348] width 645 height 42
click at [392, 322] on input "b. Stage Plans contain more detailed planning information than the Project Plan." at bounding box center [392, 315] width 0 height 13
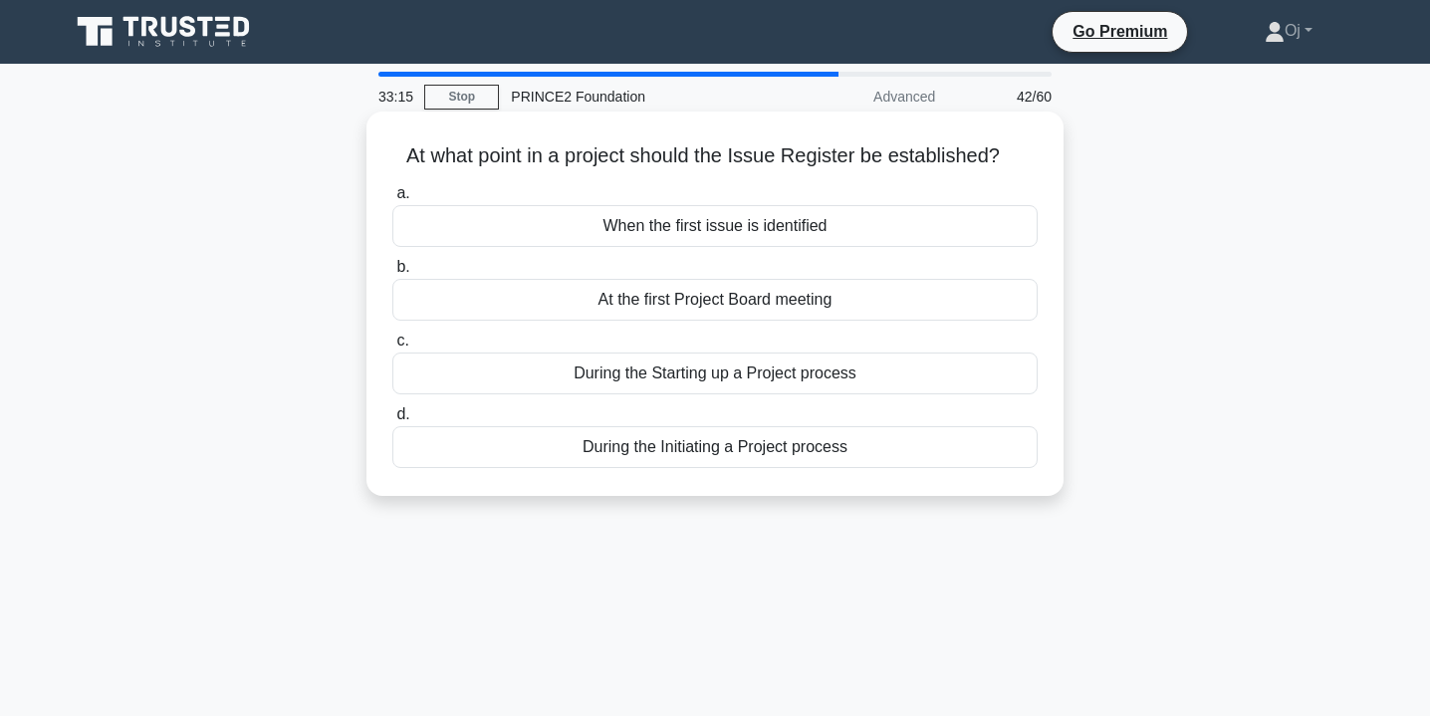
click at [896, 450] on div "During the Initiating a Project process" at bounding box center [714, 447] width 645 height 42
click at [392, 421] on input "d. During the Initiating a Project process" at bounding box center [392, 414] width 0 height 13
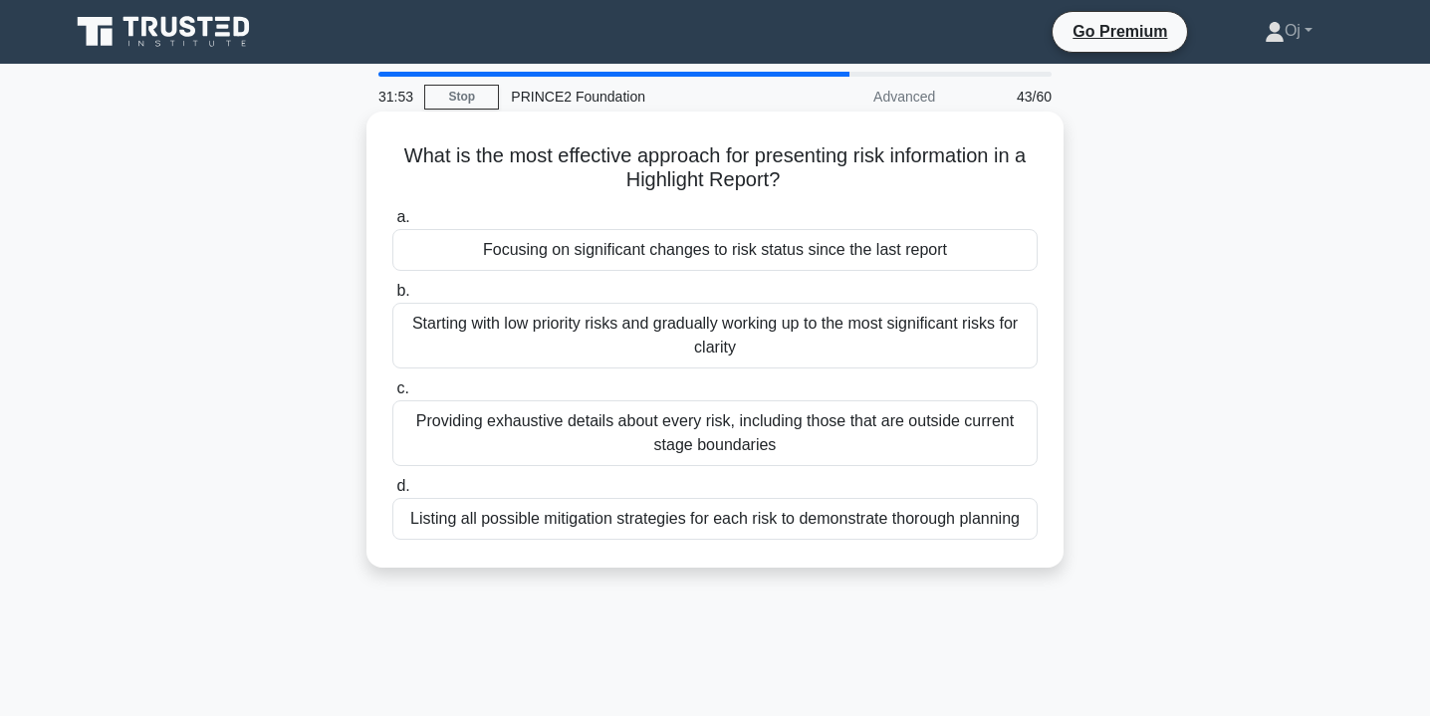
click at [922, 526] on div "Listing all possible mitigation strategies for each risk to demonstrate thoroug…" at bounding box center [714, 519] width 645 height 42
click at [392, 493] on input "d. Listing all possible mitigation strategies for each risk to demonstrate thor…" at bounding box center [392, 486] width 0 height 13
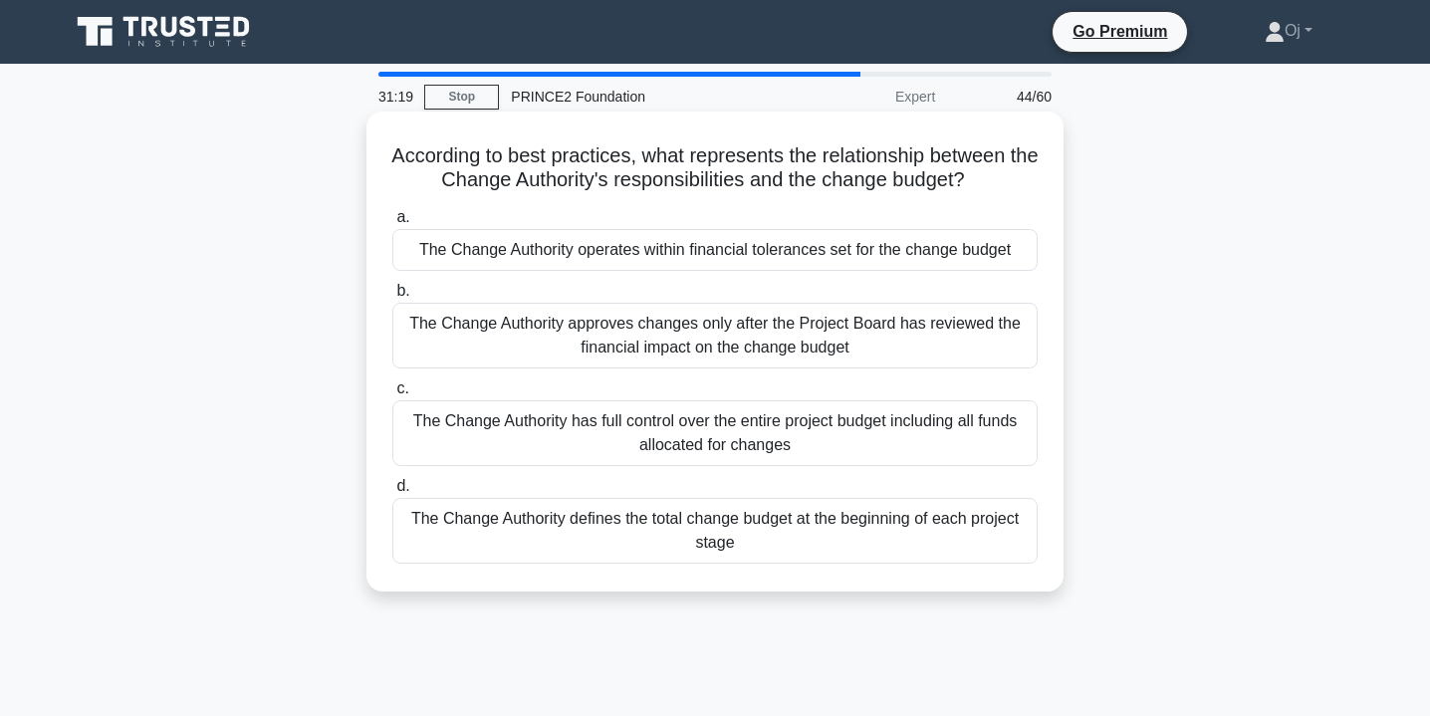
click at [922, 350] on div "The Change Authority approves changes only after the Project Board has reviewed…" at bounding box center [714, 336] width 645 height 66
click at [392, 298] on input "b. The Change Authority approves changes only after the Project Board has revie…" at bounding box center [392, 291] width 0 height 13
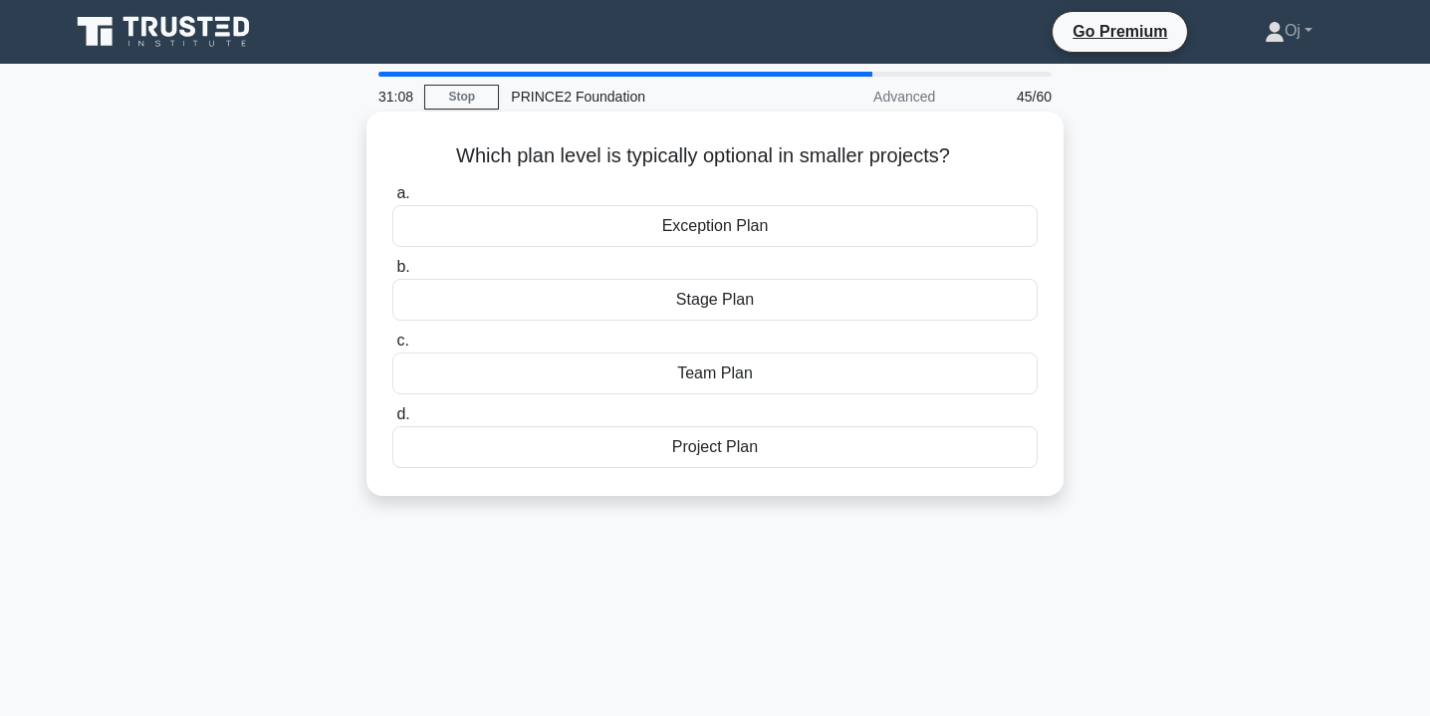
click at [979, 307] on div "Stage Plan" at bounding box center [714, 300] width 645 height 42
click at [392, 274] on input "b. Stage Plan" at bounding box center [392, 267] width 0 height 13
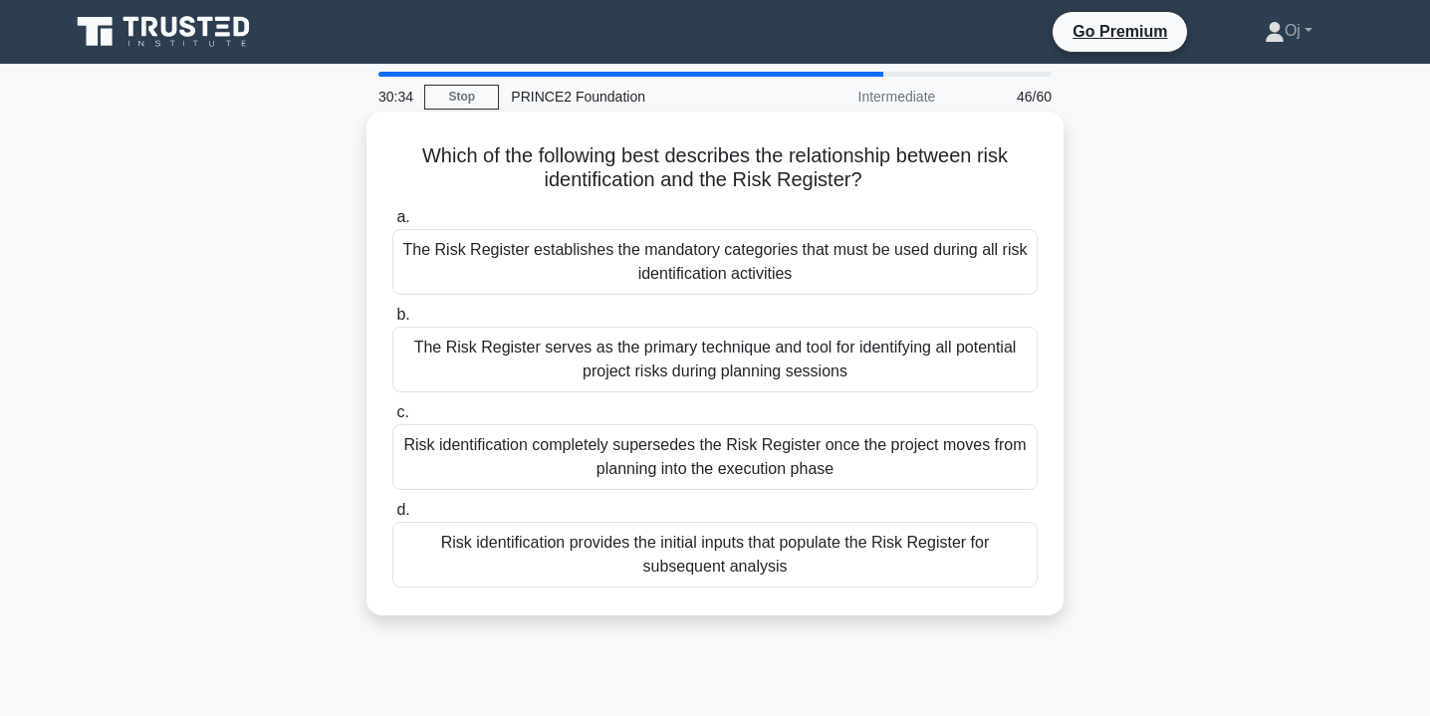
click at [834, 535] on div "Risk identification provides the initial inputs that populate the Risk Register…" at bounding box center [714, 555] width 645 height 66
click at [392, 517] on input "d. Risk identification provides the initial inputs that populate the Risk Regis…" at bounding box center [392, 510] width 0 height 13
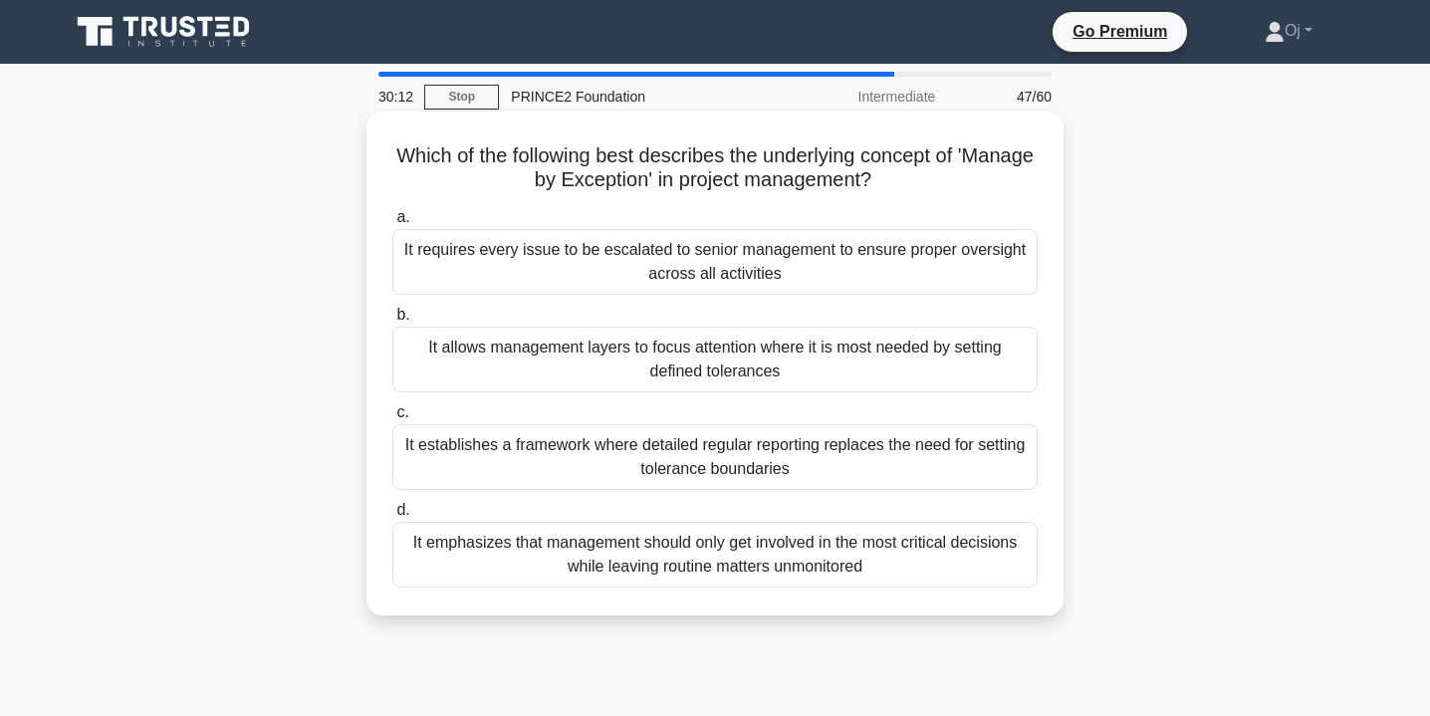
click at [948, 358] on div "It allows management layers to focus attention where it is most needed by setti…" at bounding box center [714, 360] width 645 height 66
click at [392, 322] on input "b. It allows management layers to focus attention where it is most needed by se…" at bounding box center [392, 315] width 0 height 13
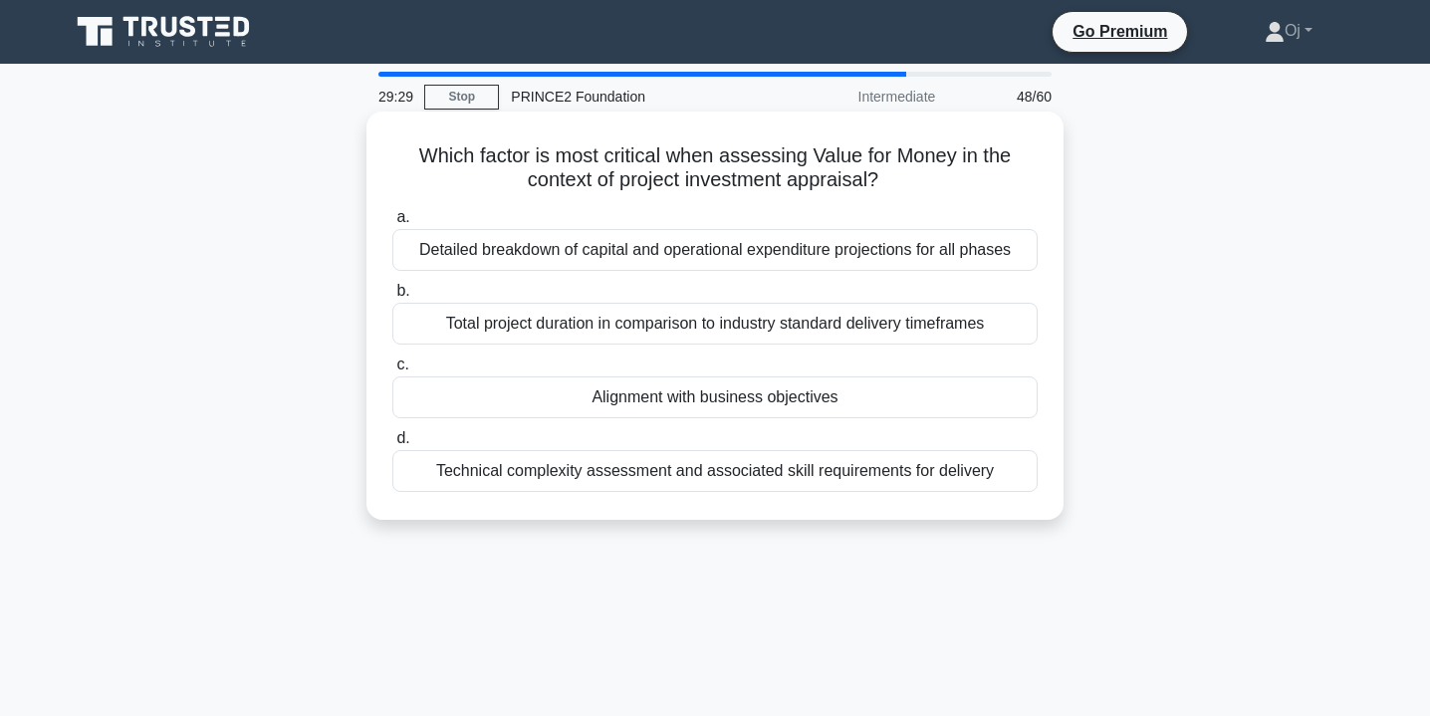
click at [969, 398] on div "Alignment with business objectives" at bounding box center [714, 397] width 645 height 42
click at [392, 371] on input "c. Alignment with business objectives" at bounding box center [392, 364] width 0 height 13
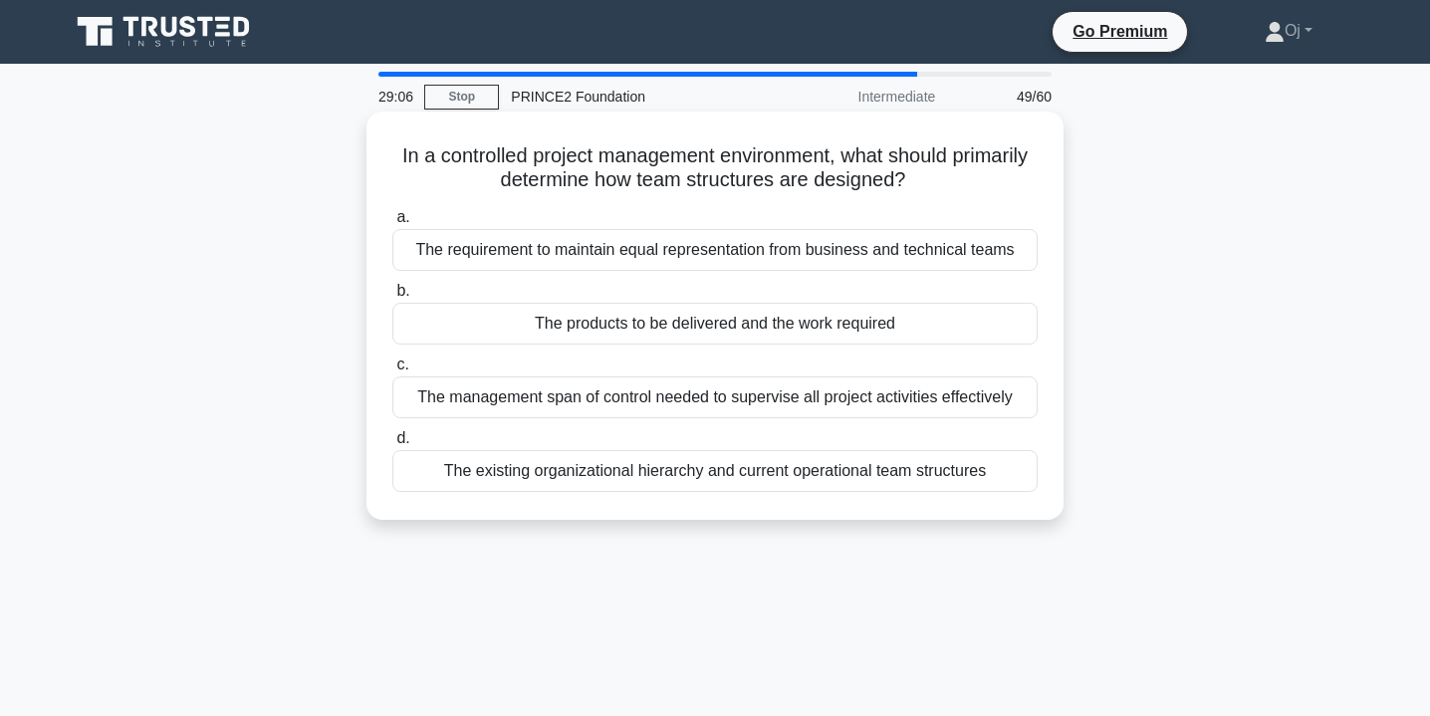
click at [1029, 407] on div "The management span of control needed to supervise all project activities effec…" at bounding box center [714, 397] width 645 height 42
click at [392, 371] on input "c. The management span of control needed to supervise all project activities ef…" at bounding box center [392, 364] width 0 height 13
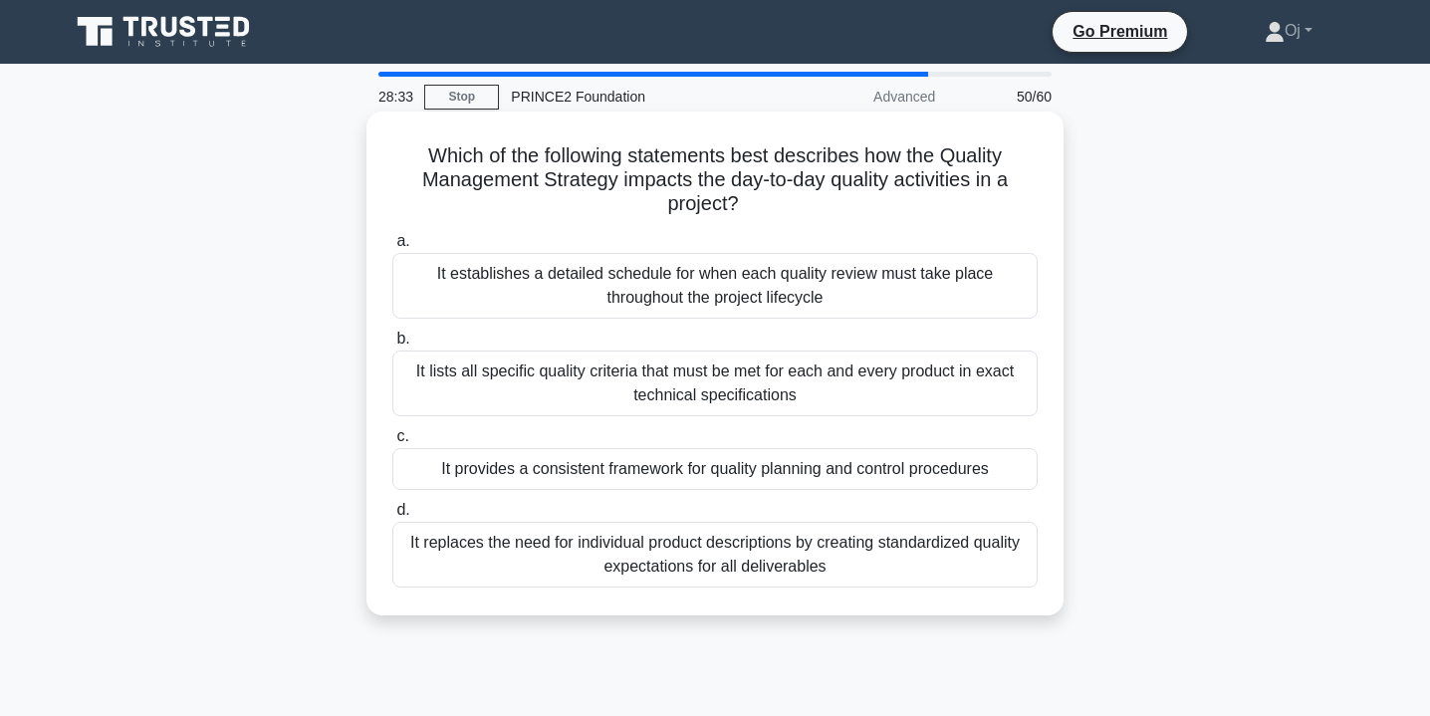
click at [979, 464] on div "It provides a consistent framework for quality planning and control procedures" at bounding box center [714, 469] width 645 height 42
click at [392, 443] on input "c. It provides a consistent framework for quality planning and control procedur…" at bounding box center [392, 436] width 0 height 13
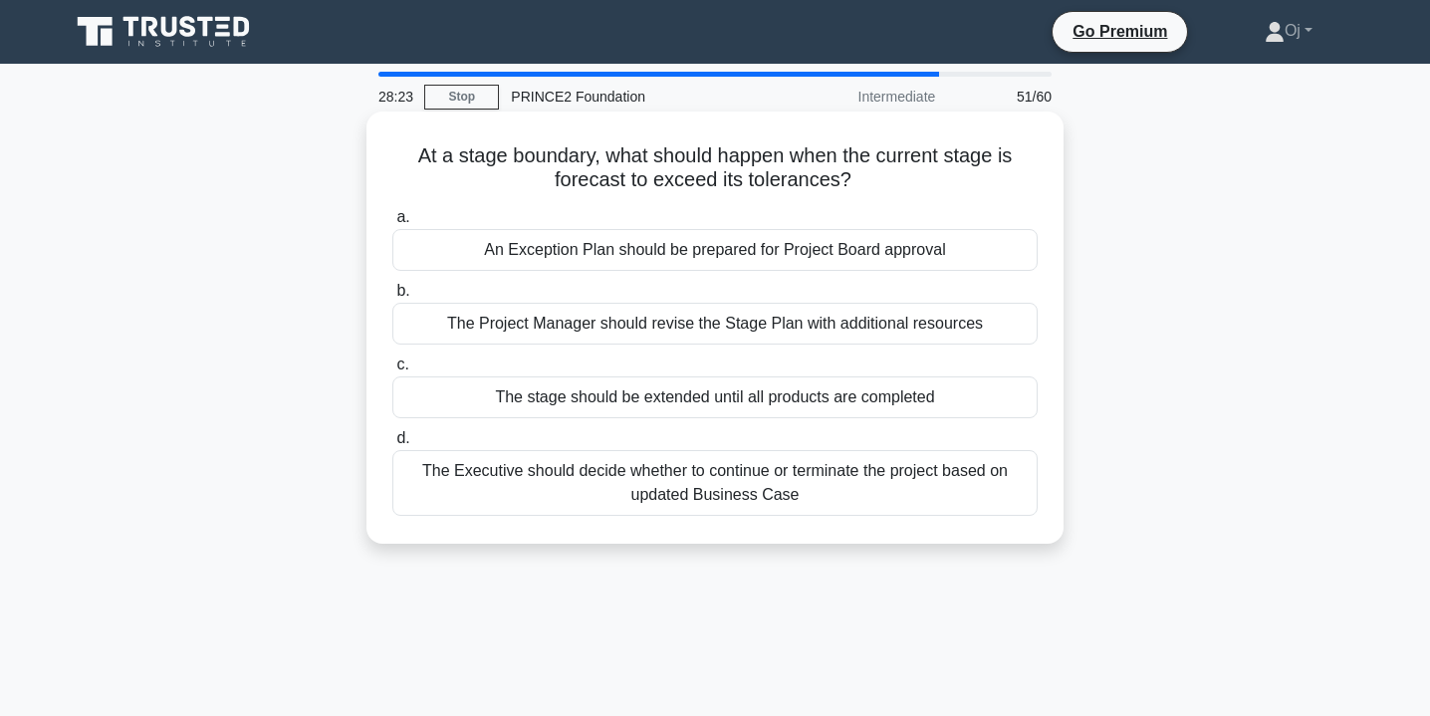
click at [991, 243] on div "An Exception Plan should be prepared for Project Board approval" at bounding box center [714, 250] width 645 height 42
click at [392, 224] on input "a. An Exception Plan should be prepared for Project Board approval" at bounding box center [392, 217] width 0 height 13
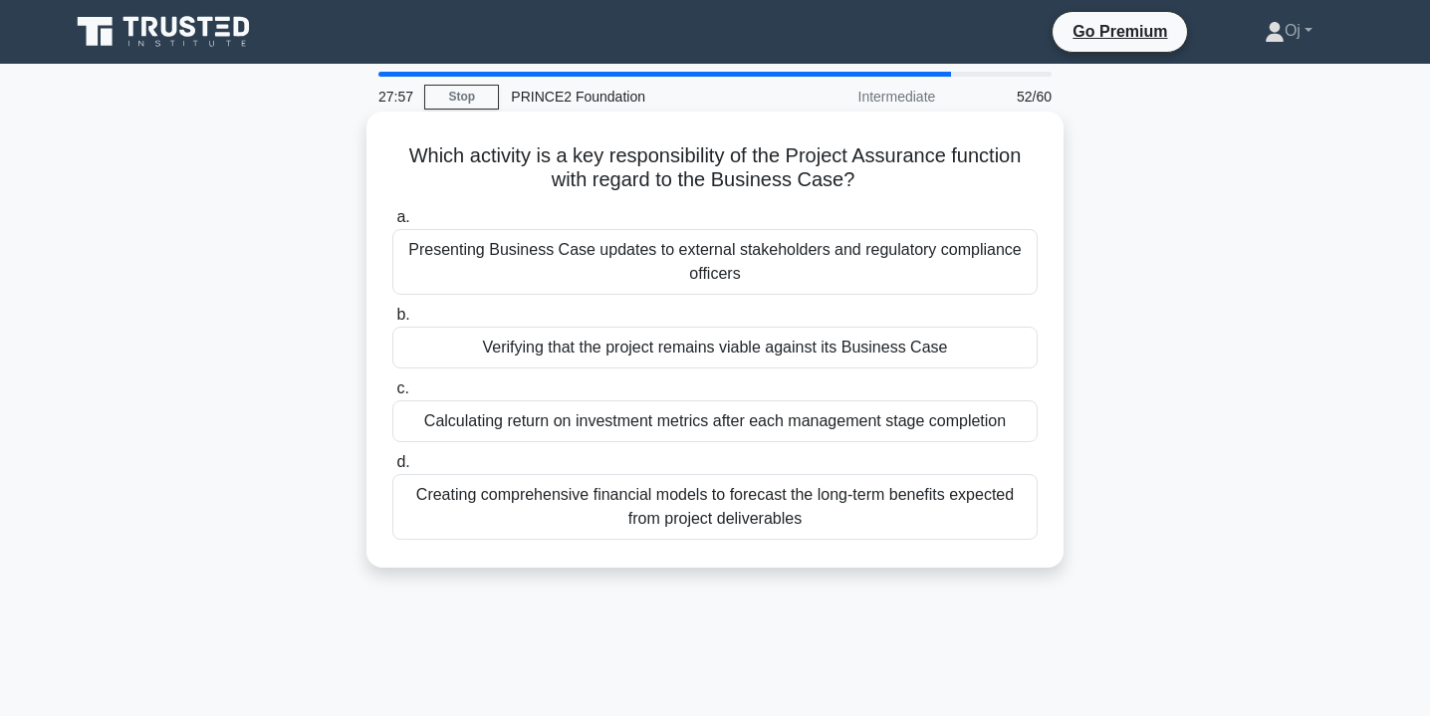
click at [1002, 344] on div "Verifying that the project remains viable against its Business Case" at bounding box center [714, 348] width 645 height 42
click at [392, 322] on input "b. Verifying that the project remains viable against its Business Case" at bounding box center [392, 315] width 0 height 13
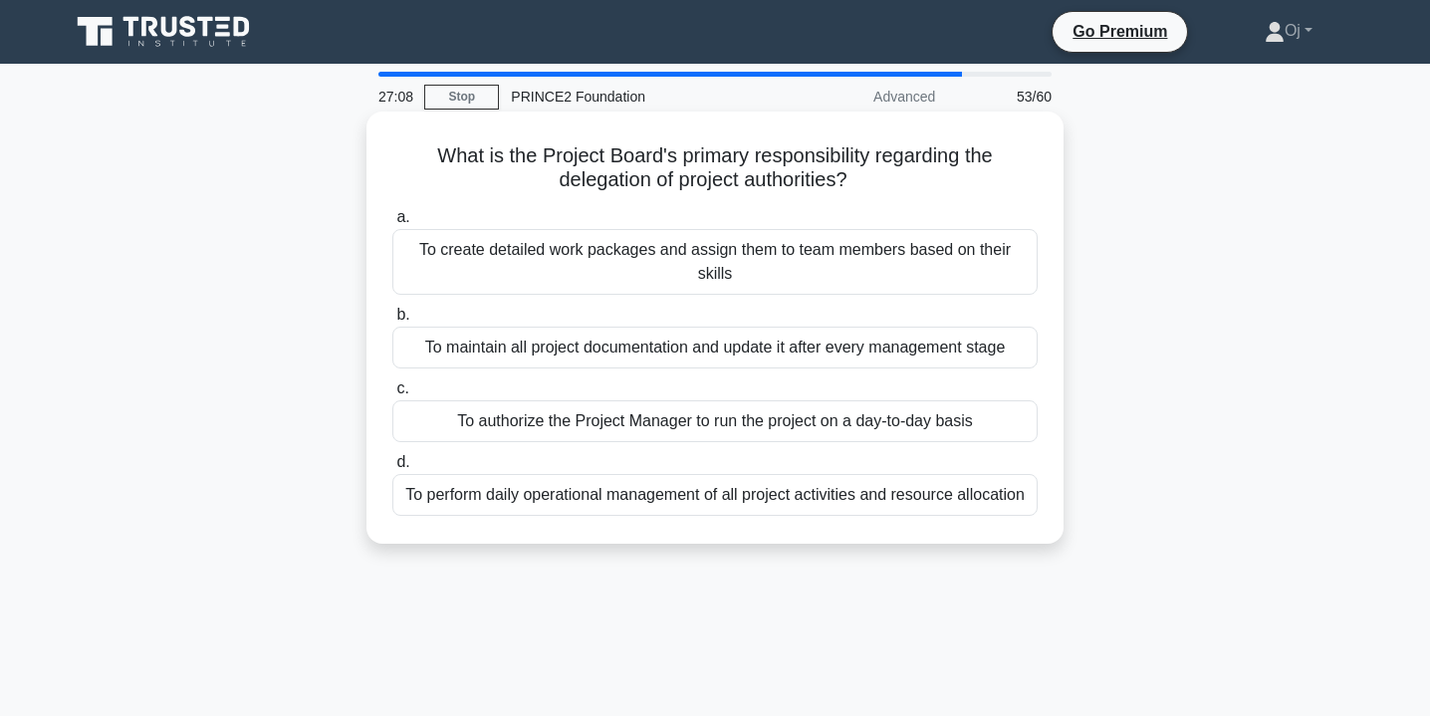
click at [971, 427] on div "To authorize the Project Manager to run the project on a day-to-day basis" at bounding box center [714, 421] width 645 height 42
click at [392, 395] on input "c. To authorize the Project Manager to run the project on a day-to-day basis" at bounding box center [392, 388] width 0 height 13
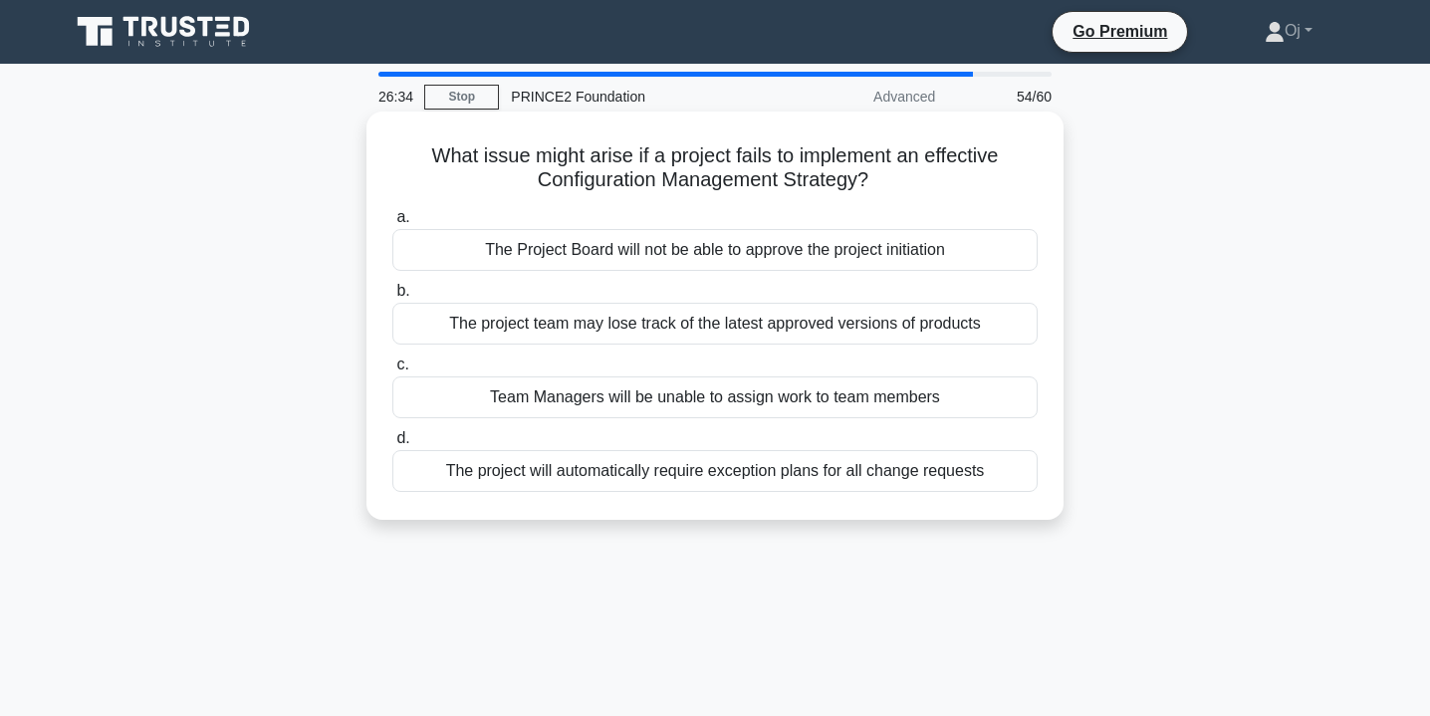
click at [1019, 464] on div "The project will automatically require exception plans for all change requests" at bounding box center [714, 471] width 645 height 42
click at [392, 445] on input "d. The project will automatically require exception plans for all change reques…" at bounding box center [392, 438] width 0 height 13
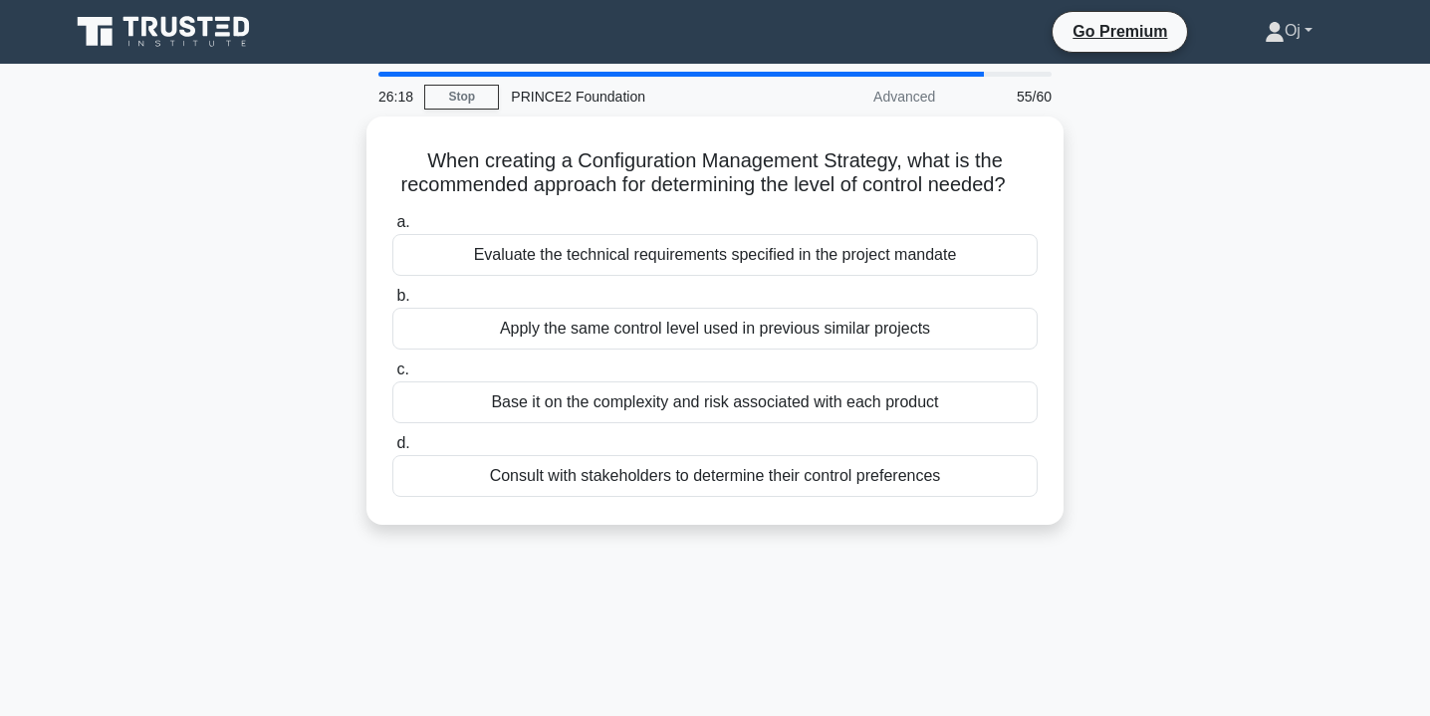
click at [1300, 23] on link "Oj" at bounding box center [1288, 31] width 143 height 40
click at [1281, 231] on div "When creating a Configuration Management Strategy, what is the recommended appr…" at bounding box center [715, 332] width 1314 height 432
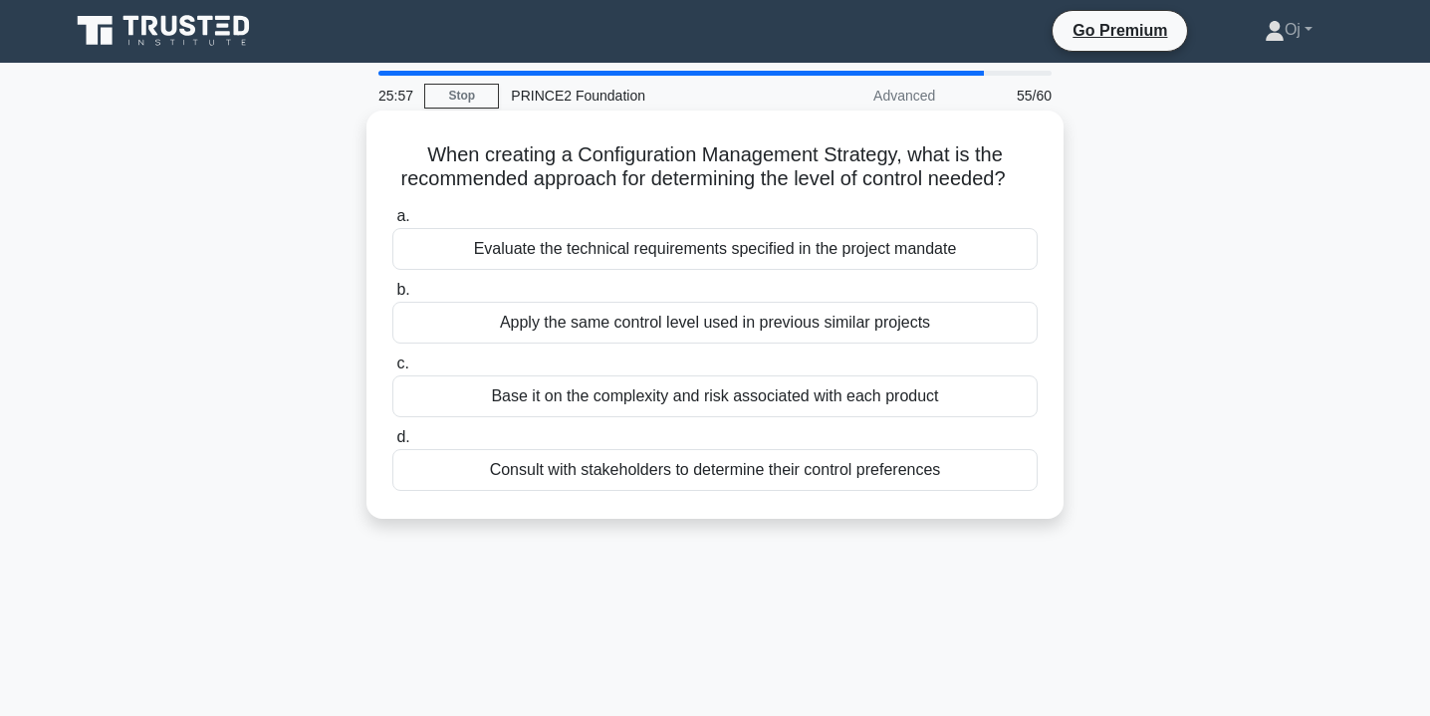
click at [946, 395] on div "Base it on the complexity and risk associated with each product" at bounding box center [714, 396] width 645 height 42
click at [392, 370] on input "c. Base it on the complexity and risk associated with each product" at bounding box center [392, 363] width 0 height 13
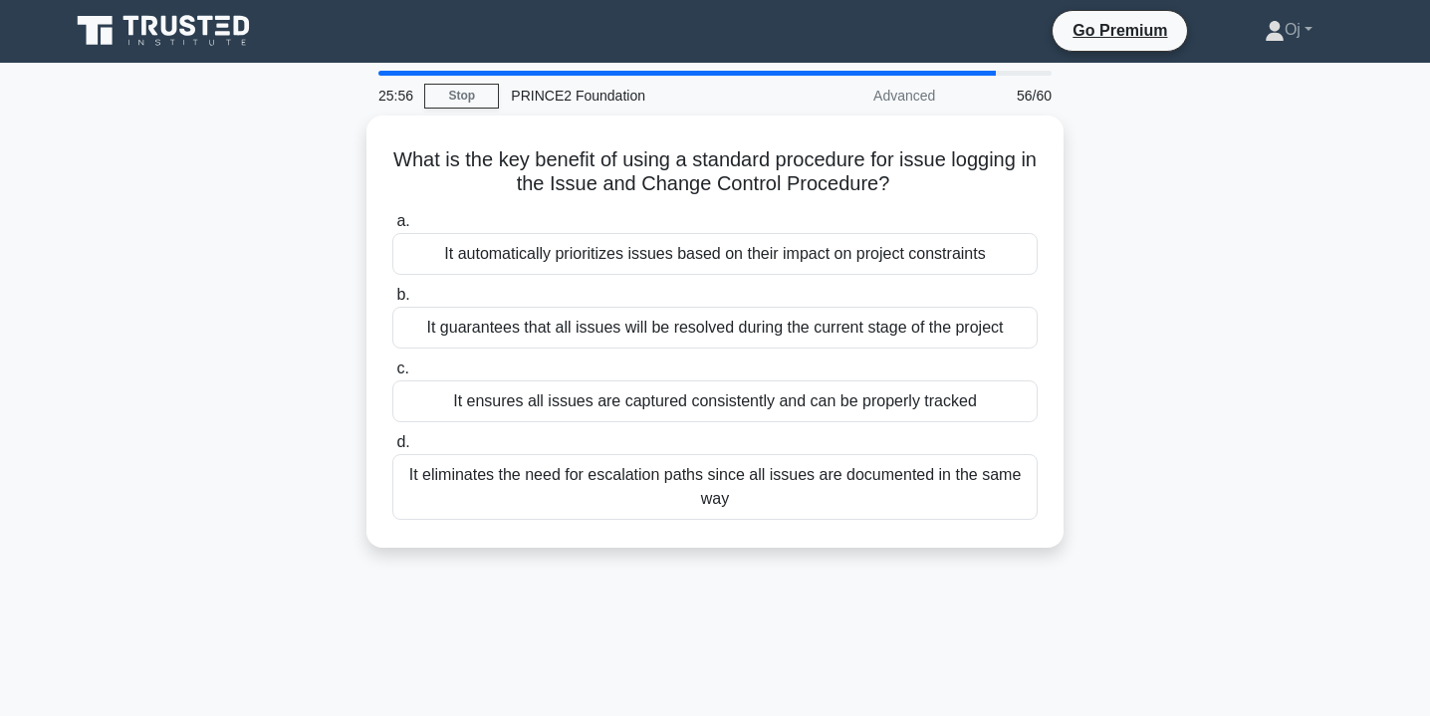
scroll to position [0, 0]
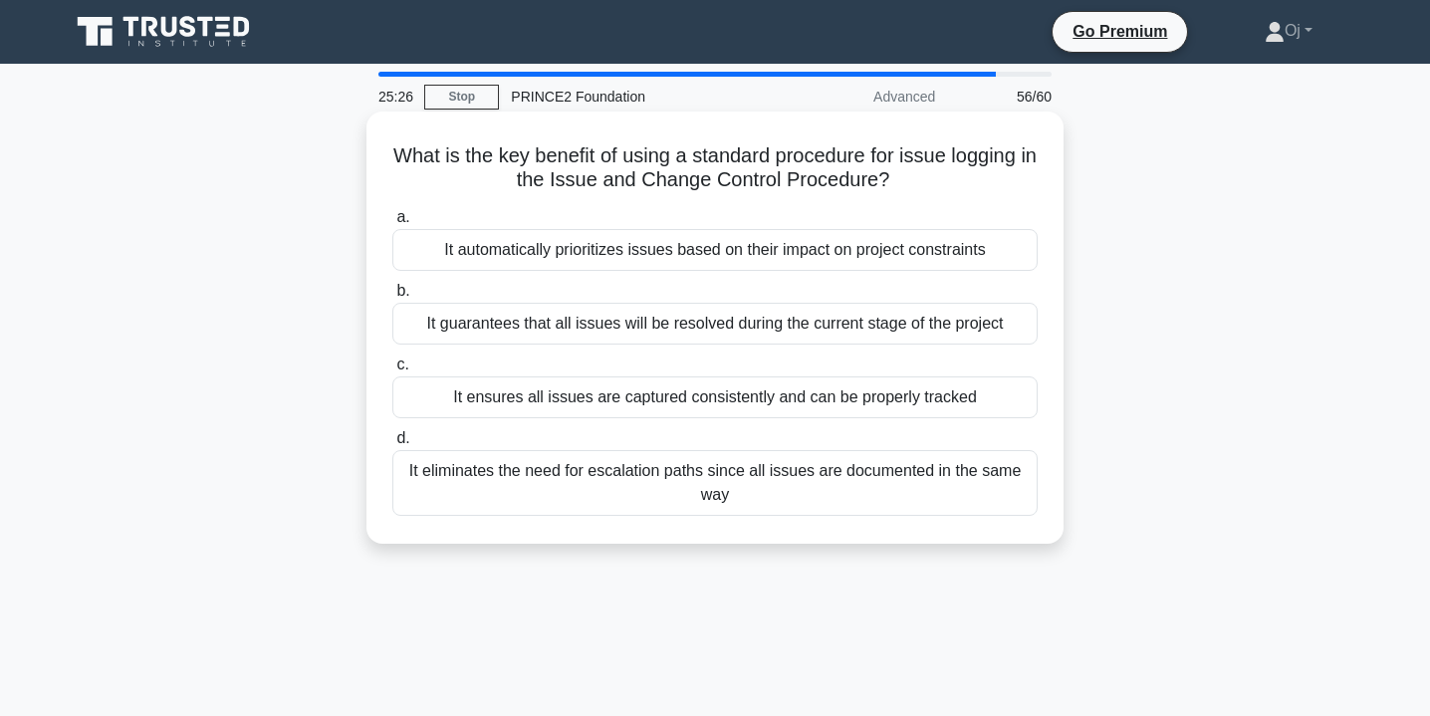
click at [986, 412] on div "It ensures all issues are captured consistently and can be properly tracked" at bounding box center [714, 397] width 645 height 42
click at [392, 371] on input "c. It ensures all issues are captured consistently and can be properly tracked" at bounding box center [392, 364] width 0 height 13
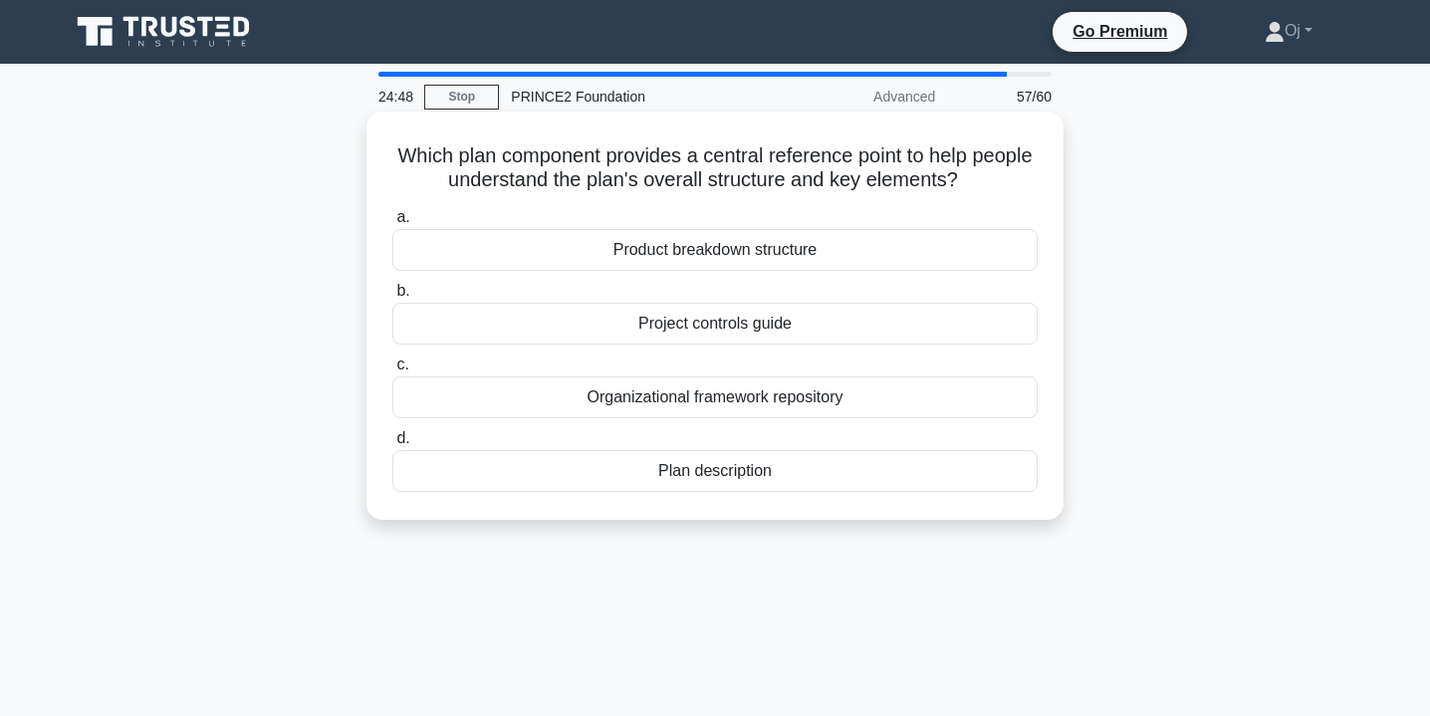
click at [871, 479] on div "Plan description" at bounding box center [714, 471] width 645 height 42
click at [392, 445] on input "d. Plan description" at bounding box center [392, 438] width 0 height 13
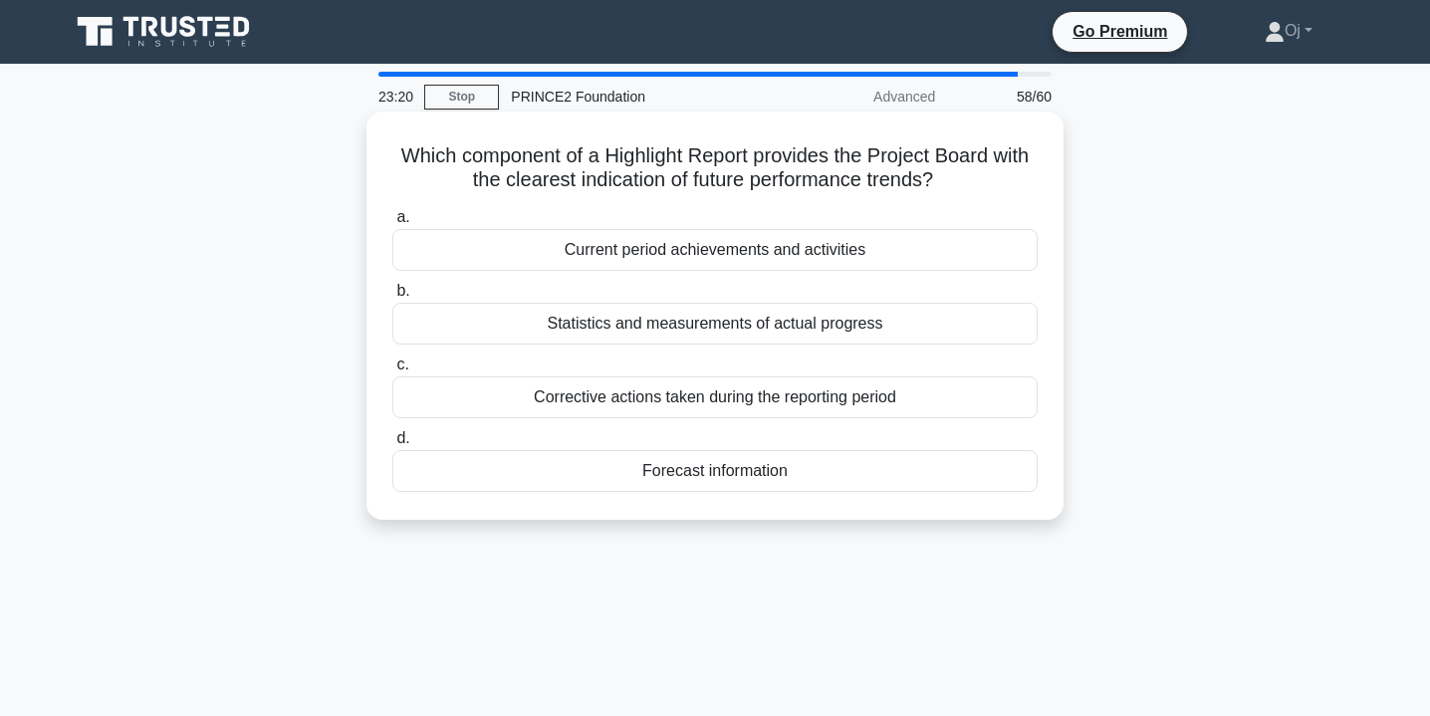
click at [977, 333] on div "Statistics and measurements of actual progress" at bounding box center [714, 324] width 645 height 42
click at [392, 298] on input "b. Statistics and measurements of actual progress" at bounding box center [392, 291] width 0 height 13
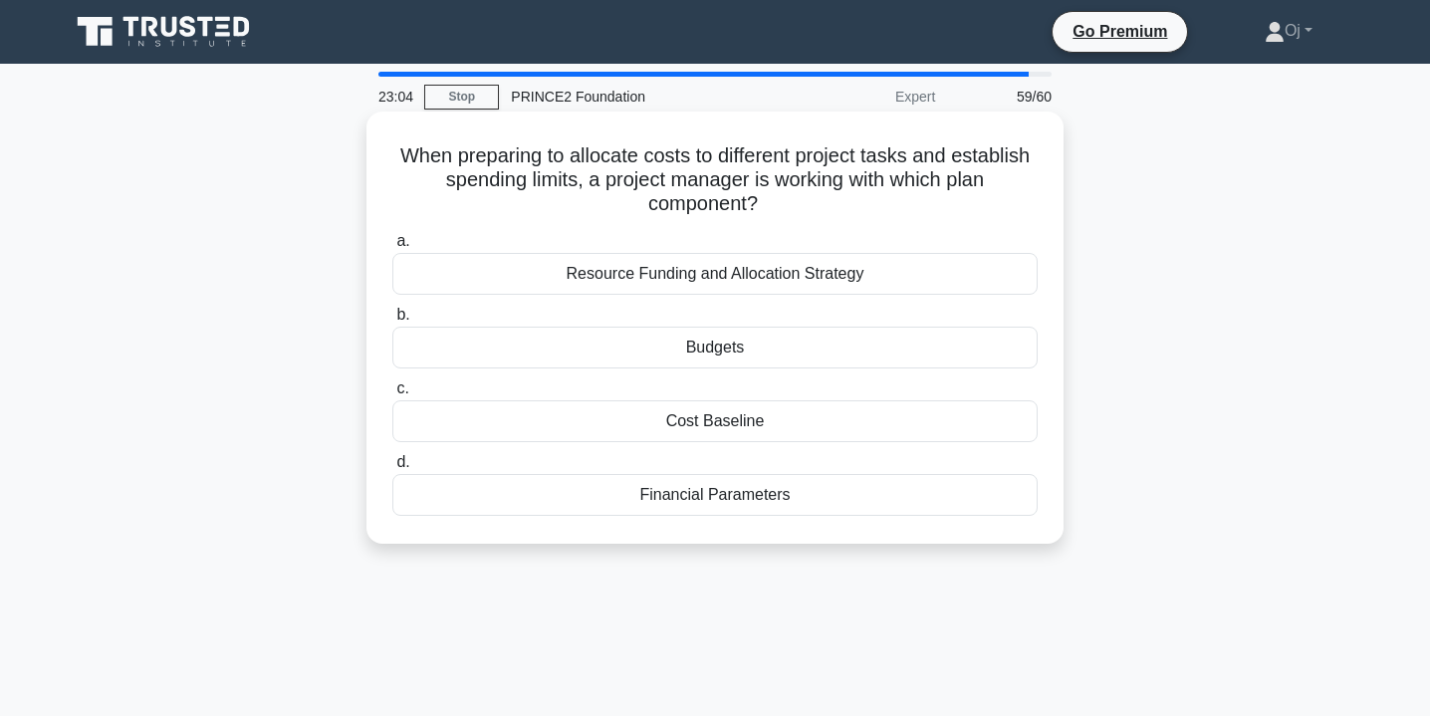
click at [974, 345] on div "Budgets" at bounding box center [714, 348] width 645 height 42
click at [392, 322] on input "b. Budgets" at bounding box center [392, 315] width 0 height 13
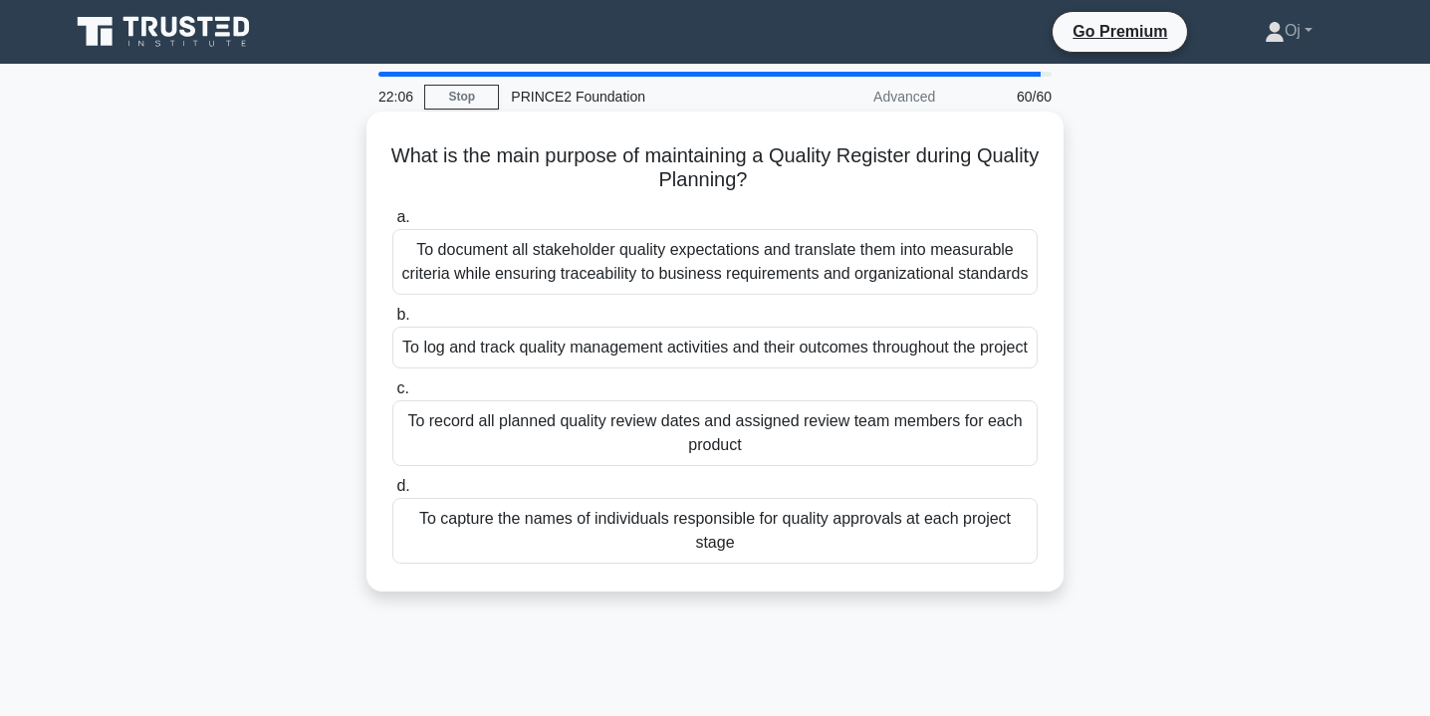
click at [995, 368] on div "To log and track quality management activities and their outcomes throughout th…" at bounding box center [714, 348] width 645 height 42
click at [392, 322] on input "b. To log and track quality management activities and their outcomes throughout…" at bounding box center [392, 315] width 0 height 13
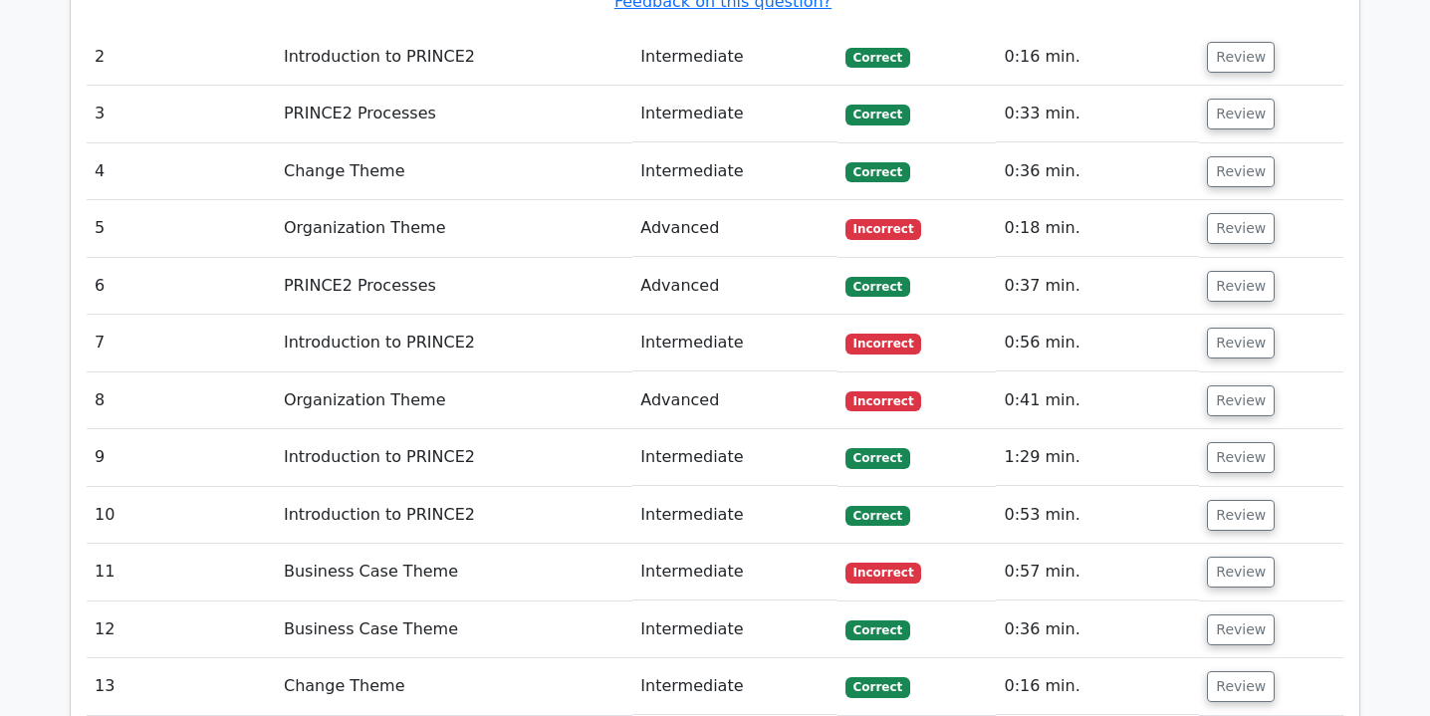
scroll to position [2823, 0]
click at [1223, 270] on button "Review" at bounding box center [1241, 285] width 68 height 31
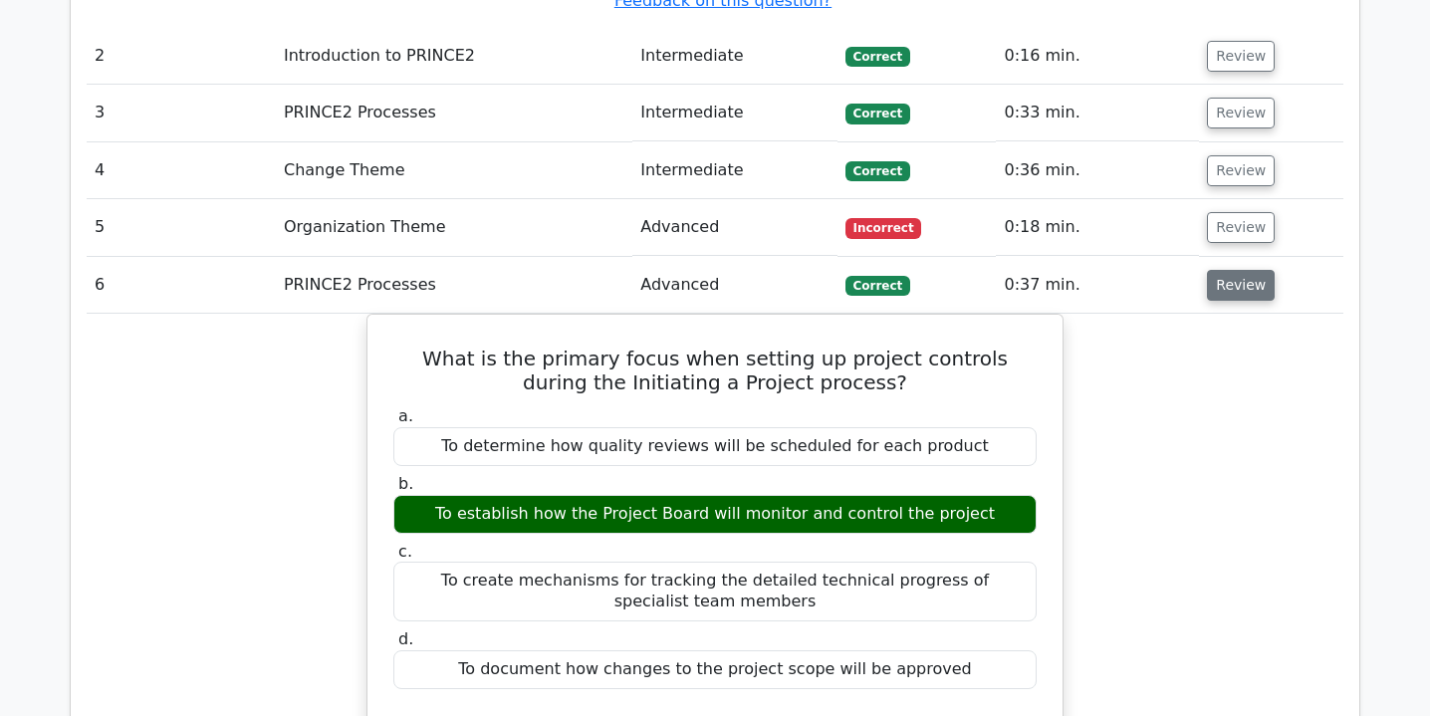
click at [1232, 270] on button "Review" at bounding box center [1241, 285] width 68 height 31
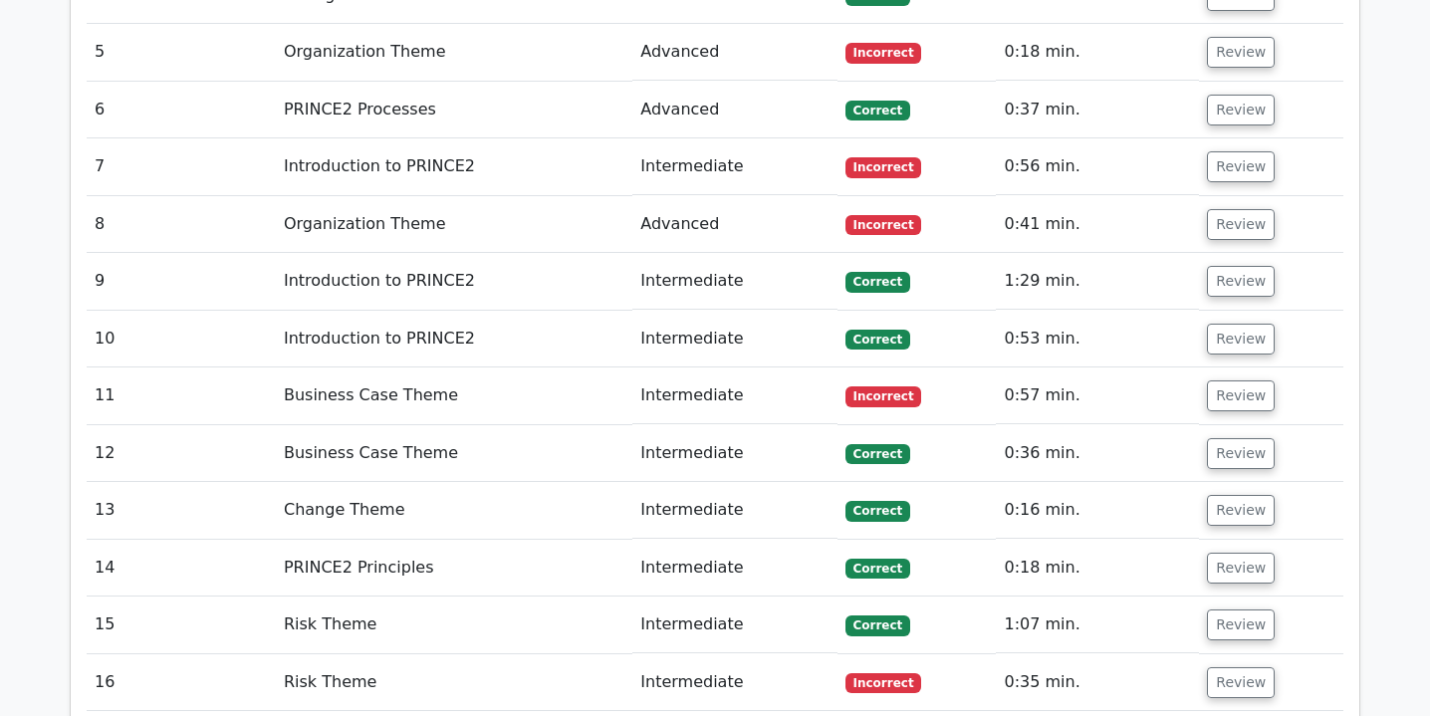
scroll to position [2831, 0]
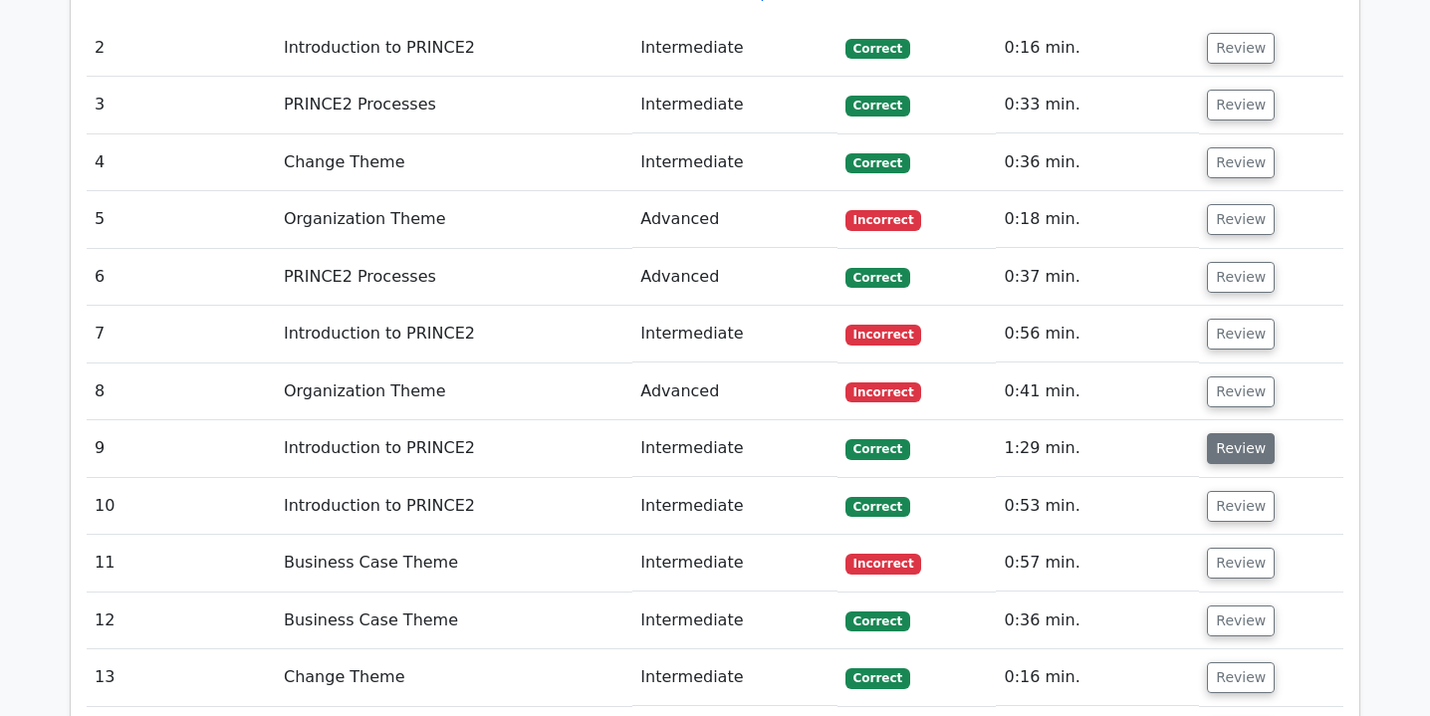
click at [1220, 433] on button "Review" at bounding box center [1241, 448] width 68 height 31
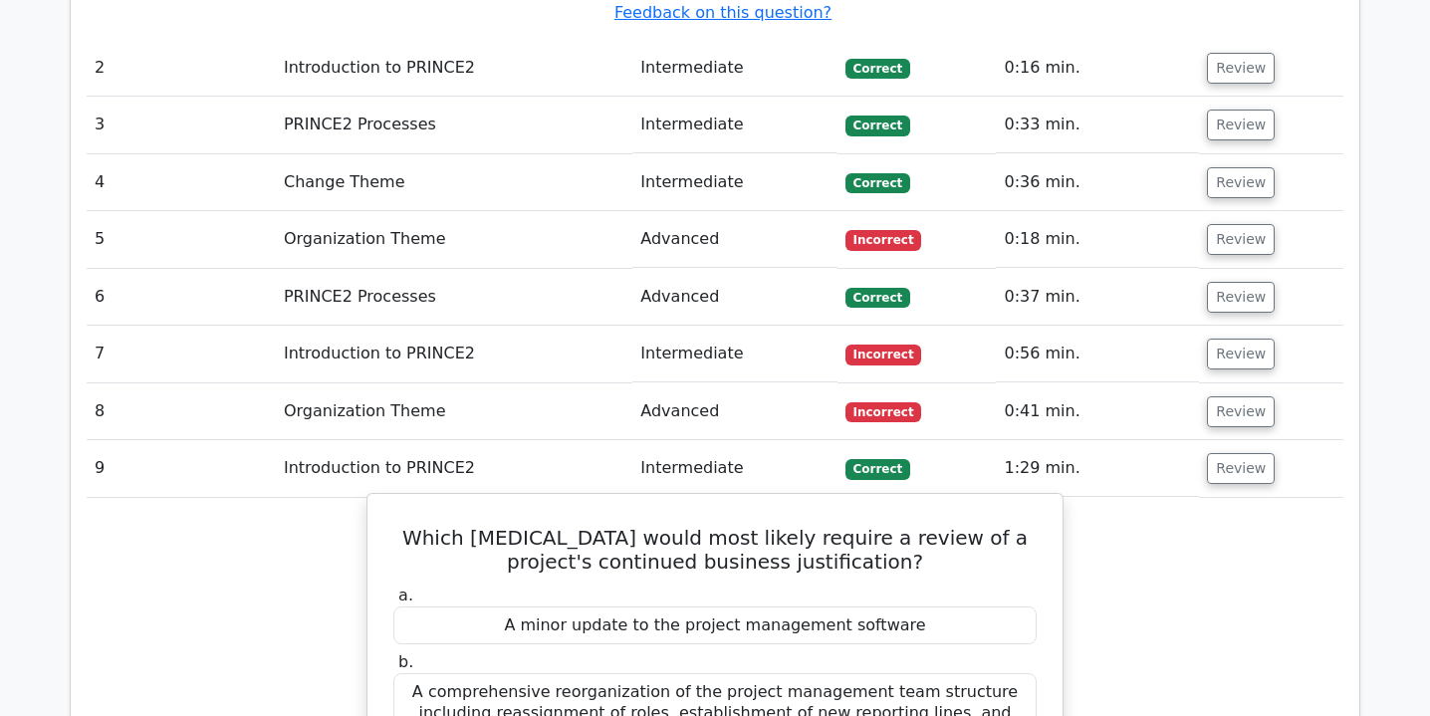
scroll to position [2797, 0]
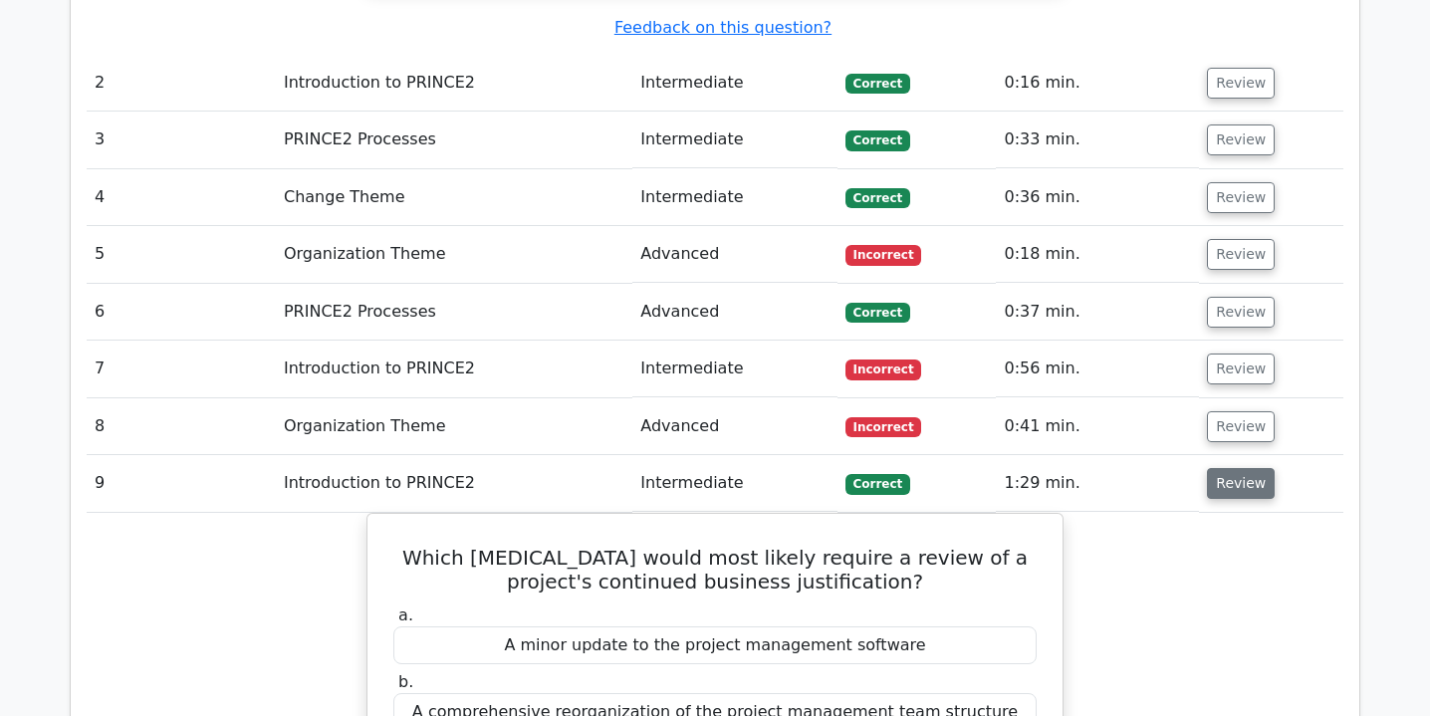
click at [1231, 468] on button "Review" at bounding box center [1241, 483] width 68 height 31
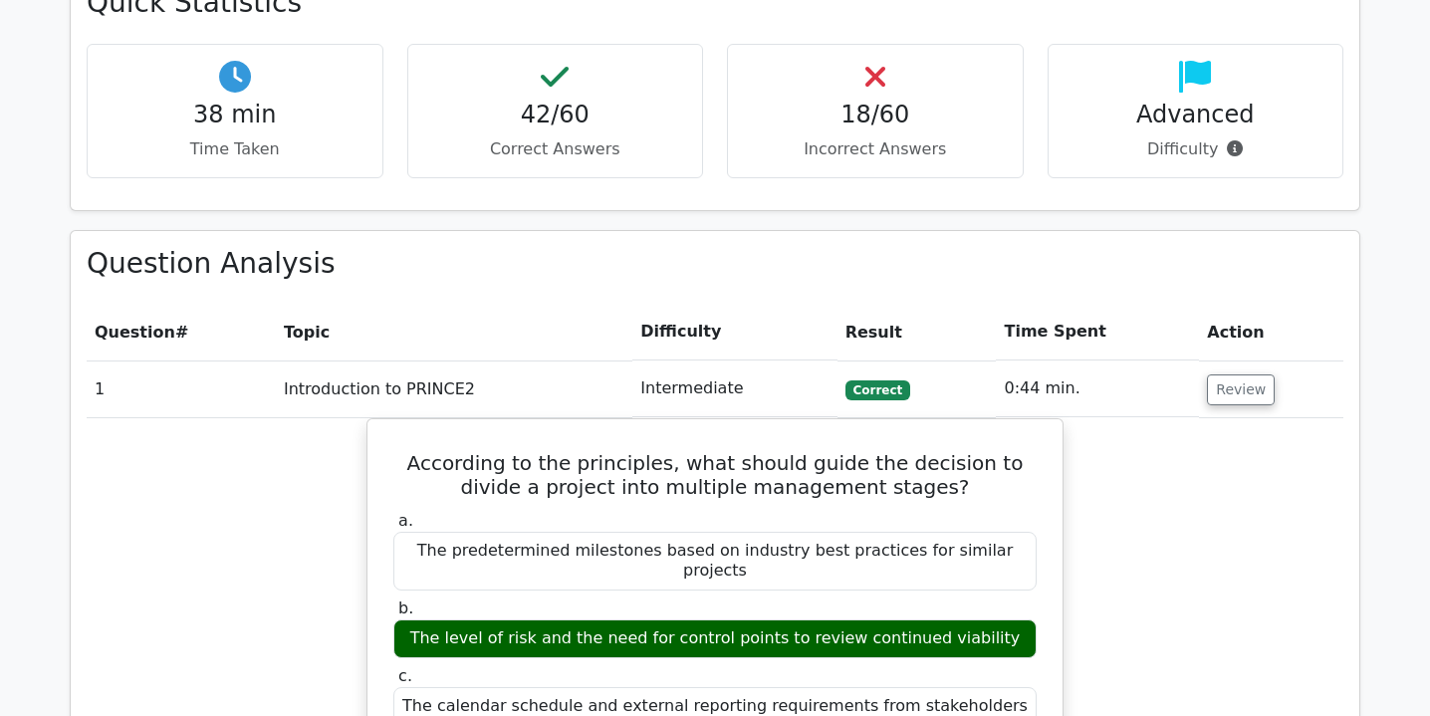
scroll to position [1513, 0]
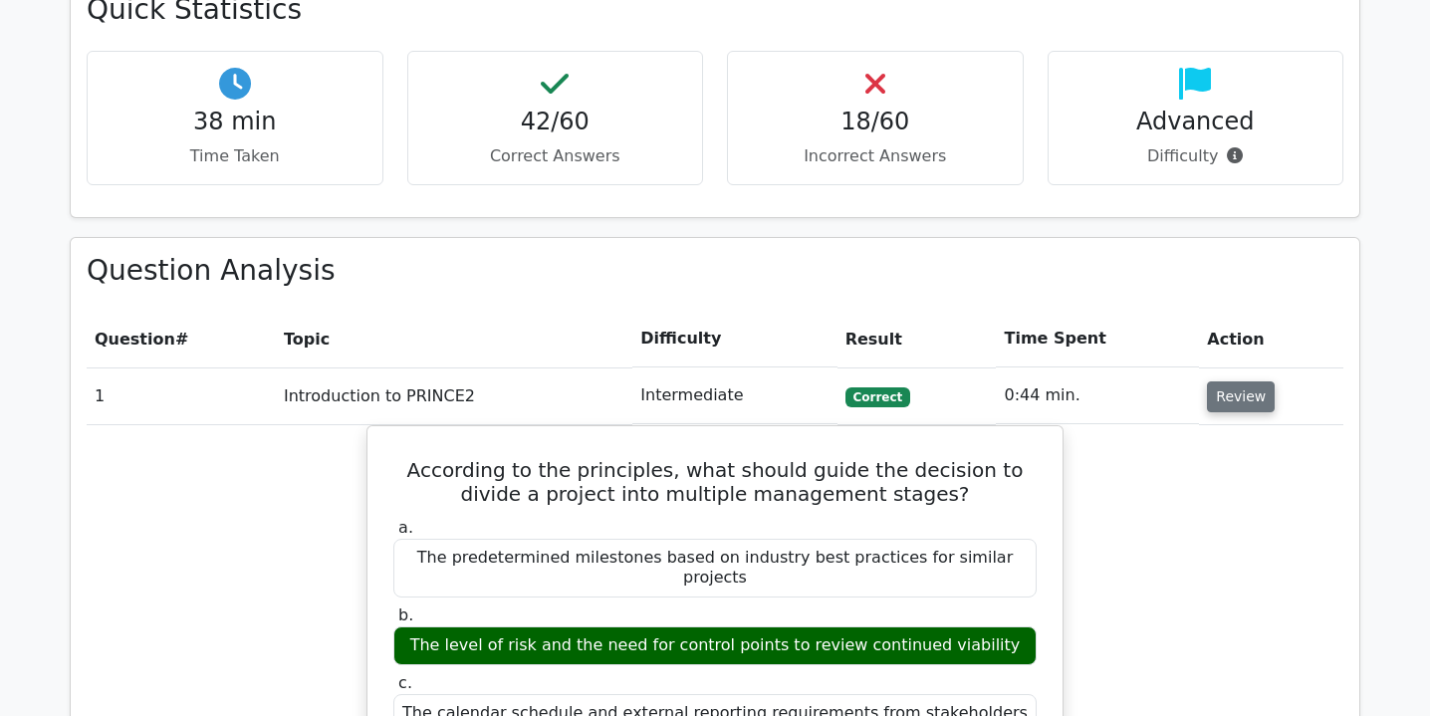
click at [1238, 381] on button "Review" at bounding box center [1241, 396] width 68 height 31
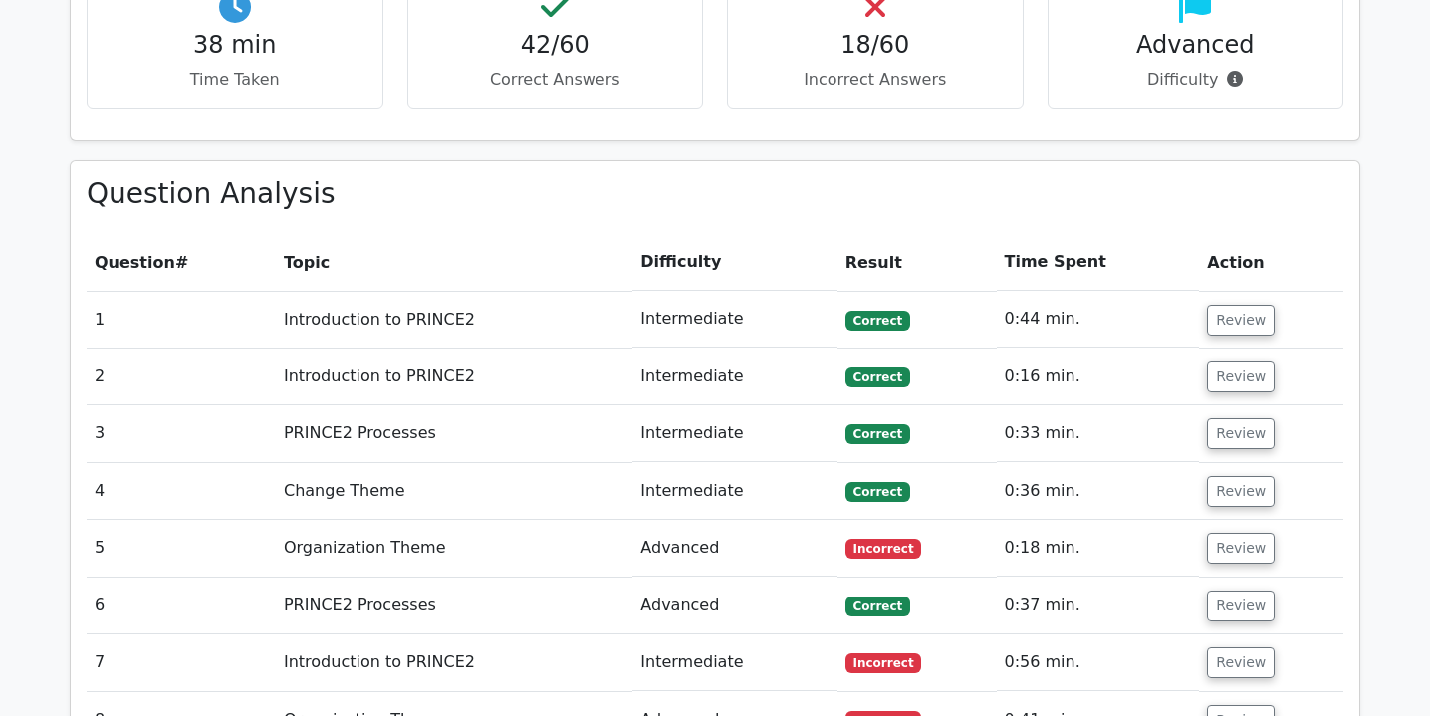
scroll to position [1672, 0]
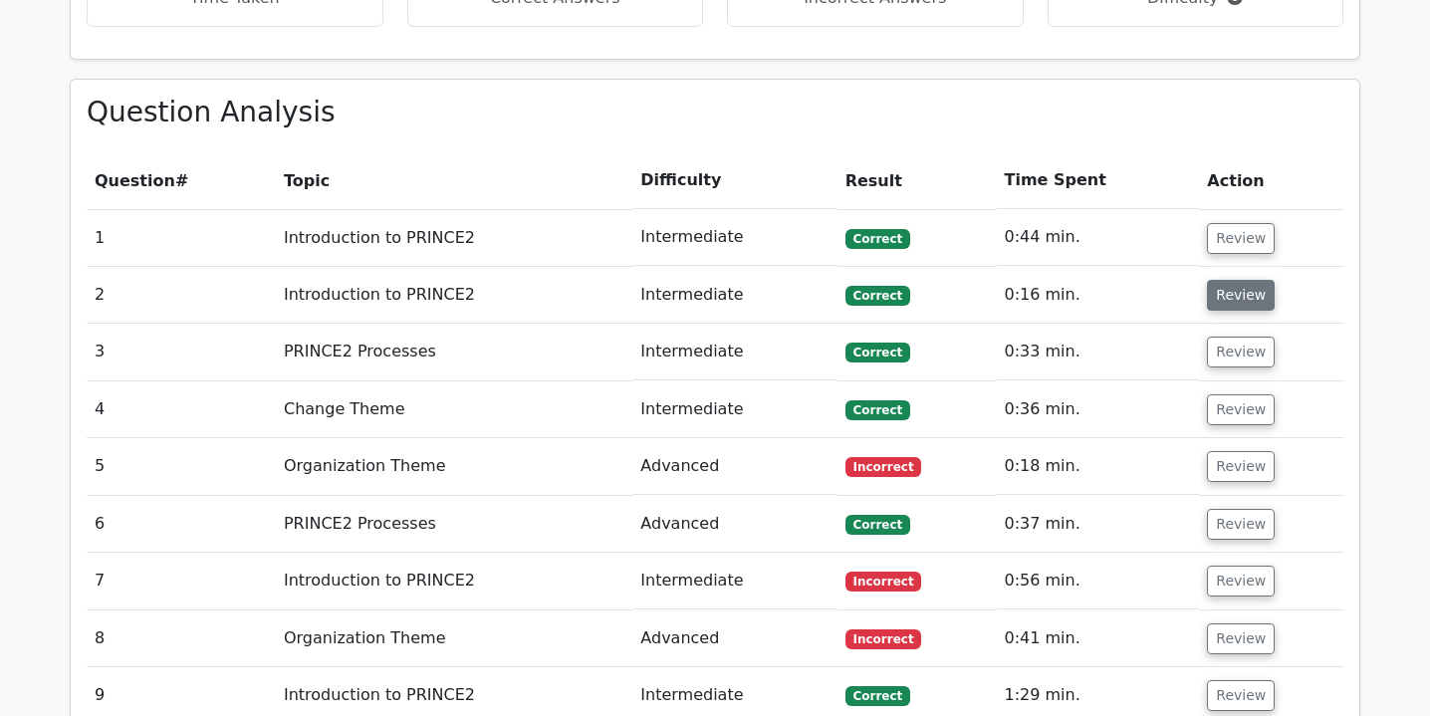
click at [1253, 280] on button "Review" at bounding box center [1241, 295] width 68 height 31
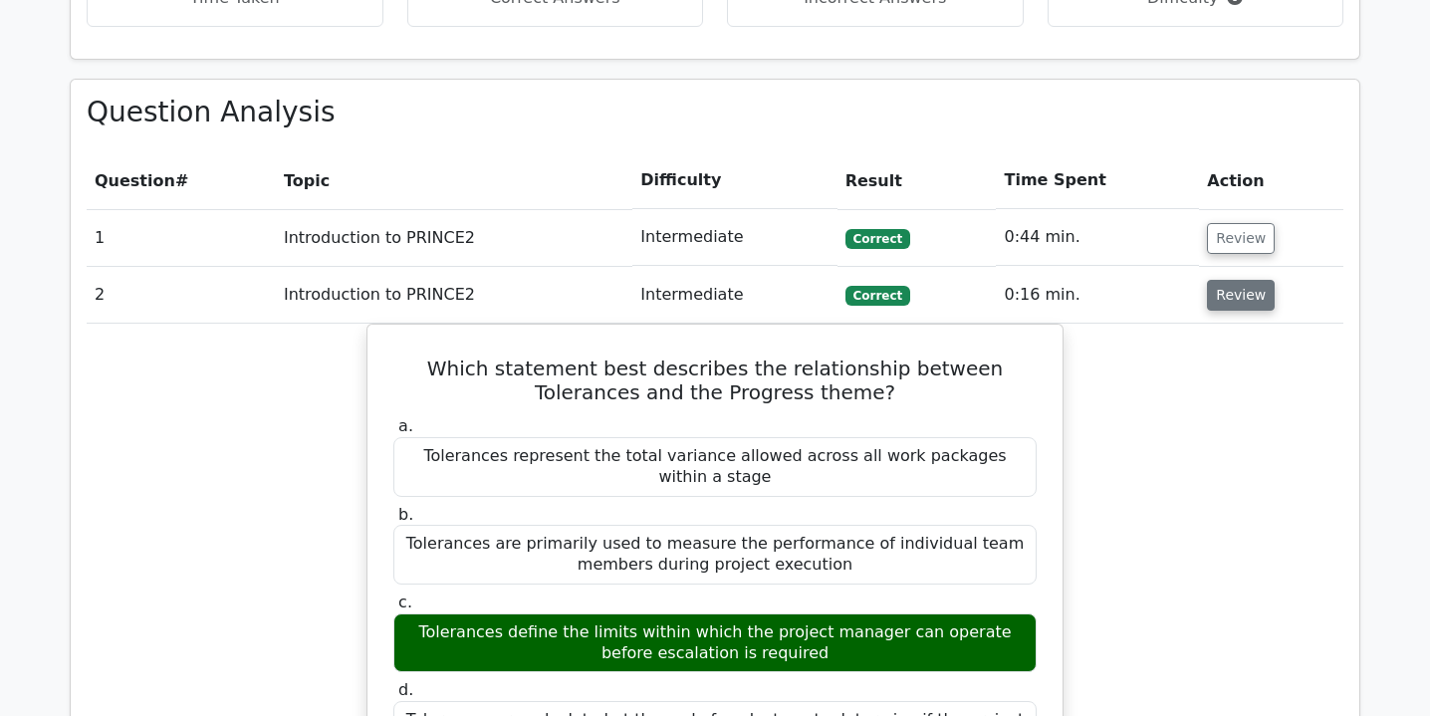
click at [1241, 280] on button "Review" at bounding box center [1241, 295] width 68 height 31
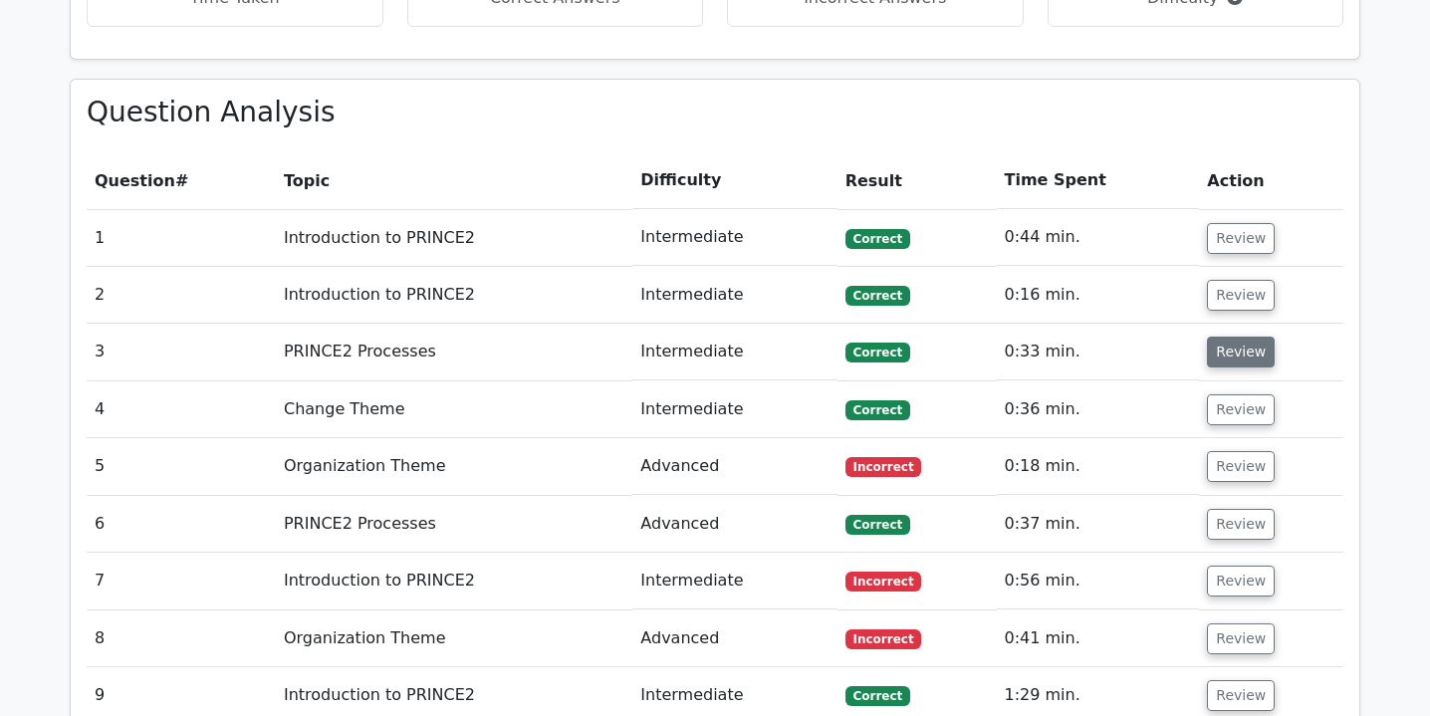
click at [1229, 337] on button "Review" at bounding box center [1241, 352] width 68 height 31
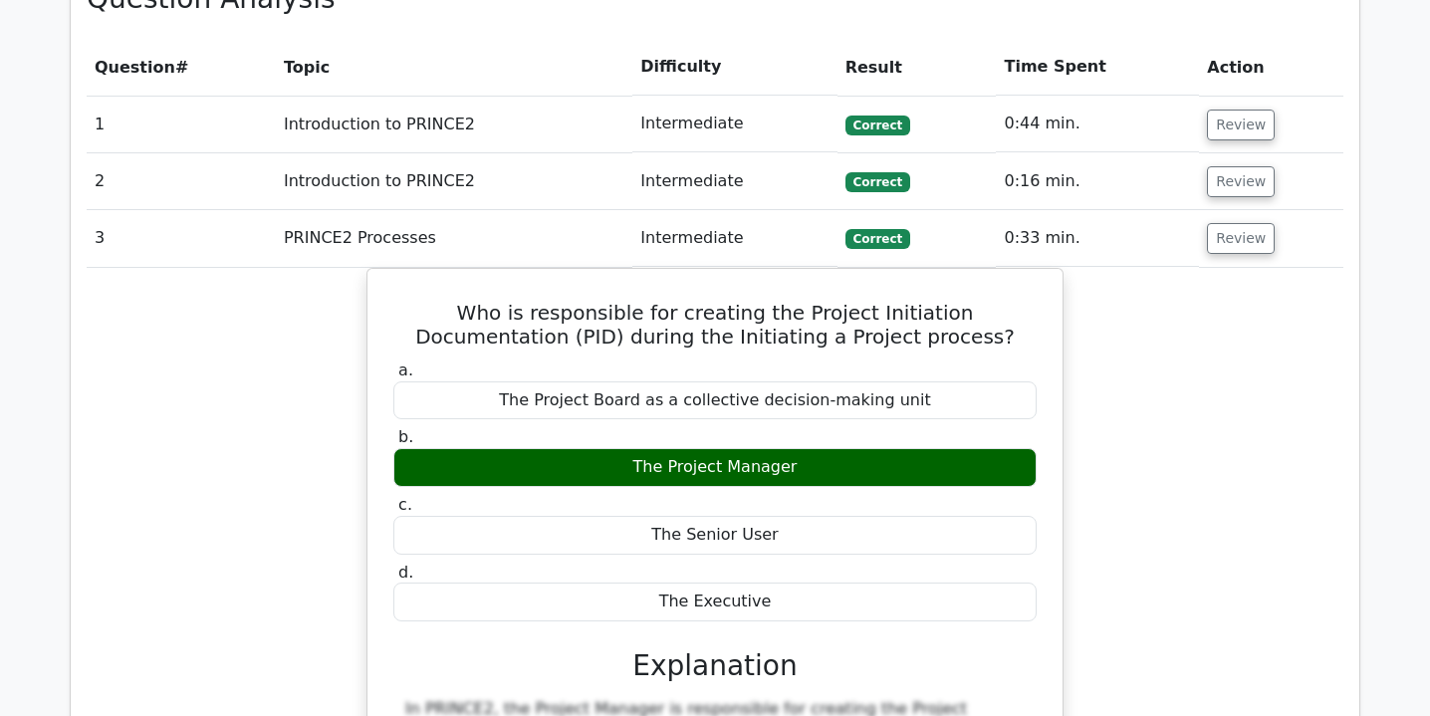
scroll to position [1792, 0]
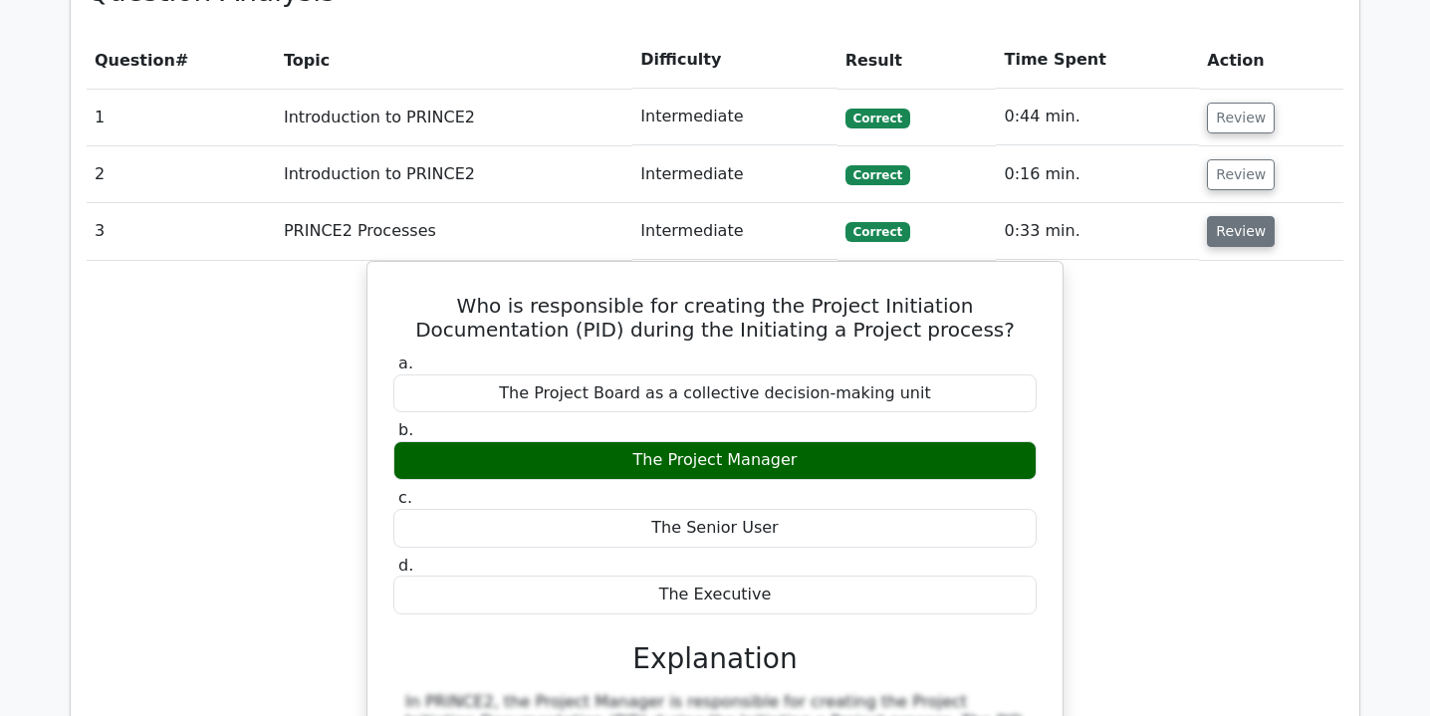
click at [1245, 216] on button "Review" at bounding box center [1241, 231] width 68 height 31
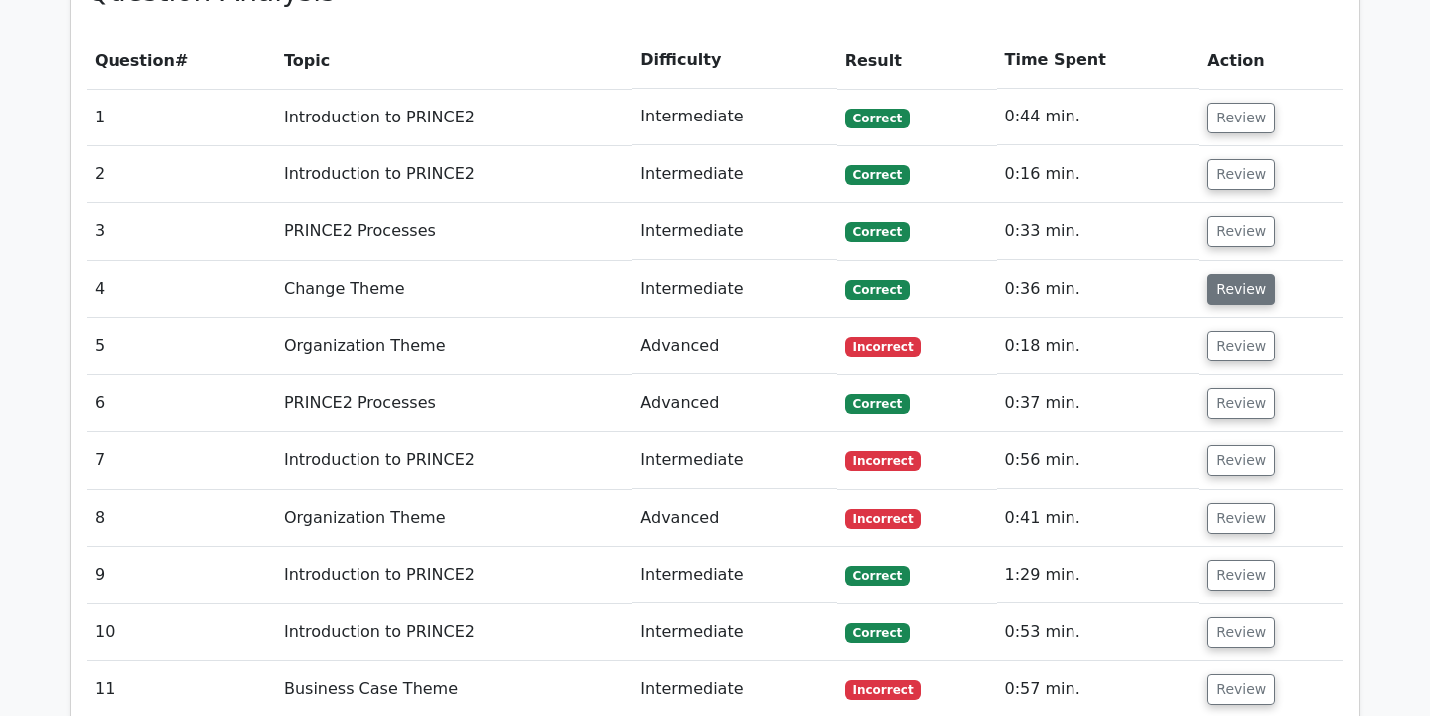
click at [1229, 274] on button "Review" at bounding box center [1241, 289] width 68 height 31
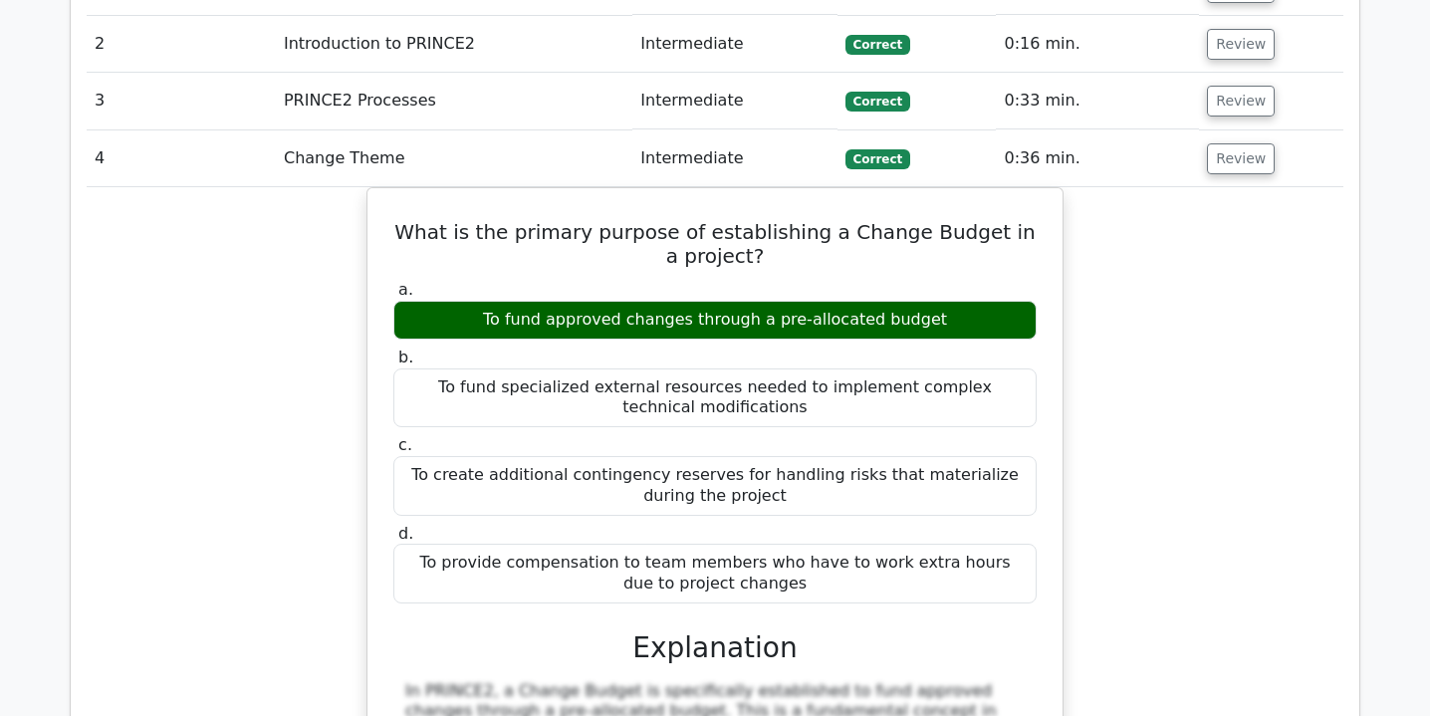
scroll to position [1920, 0]
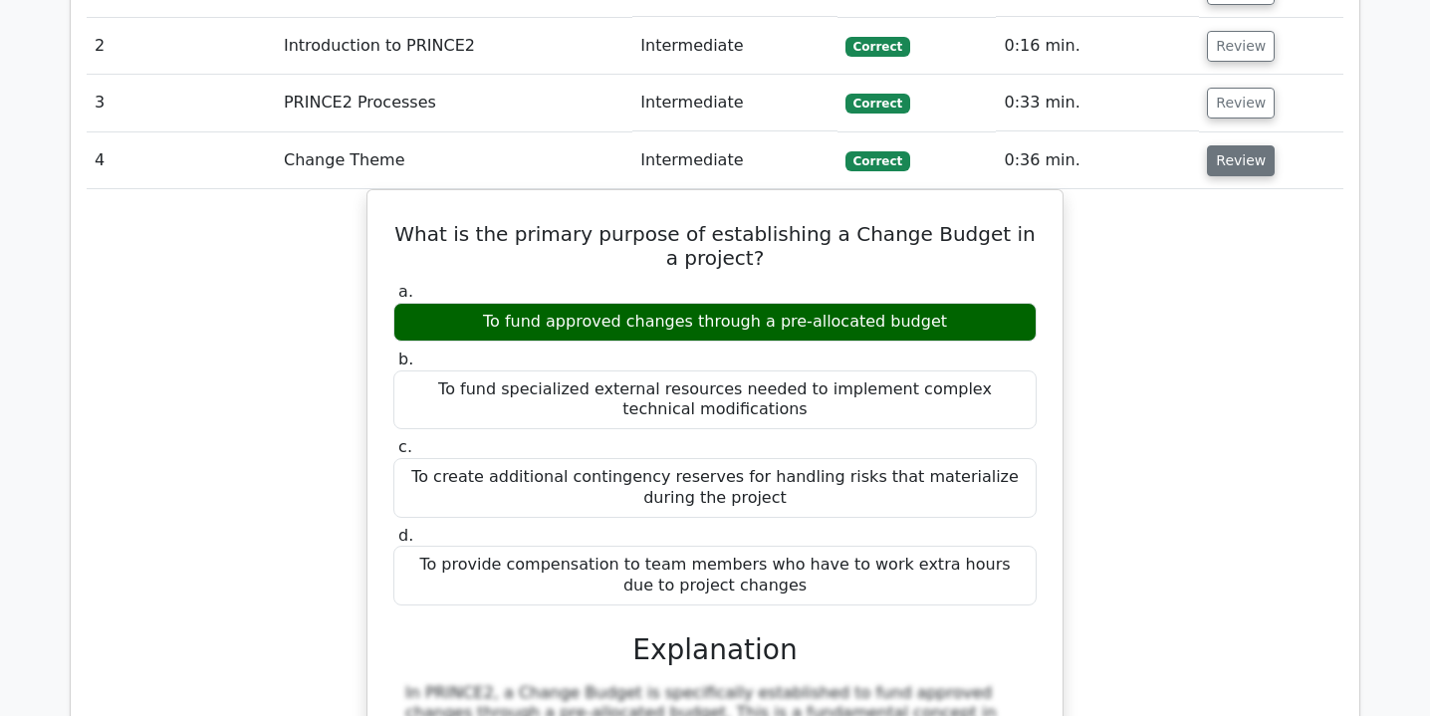
click at [1258, 145] on button "Review" at bounding box center [1241, 160] width 68 height 31
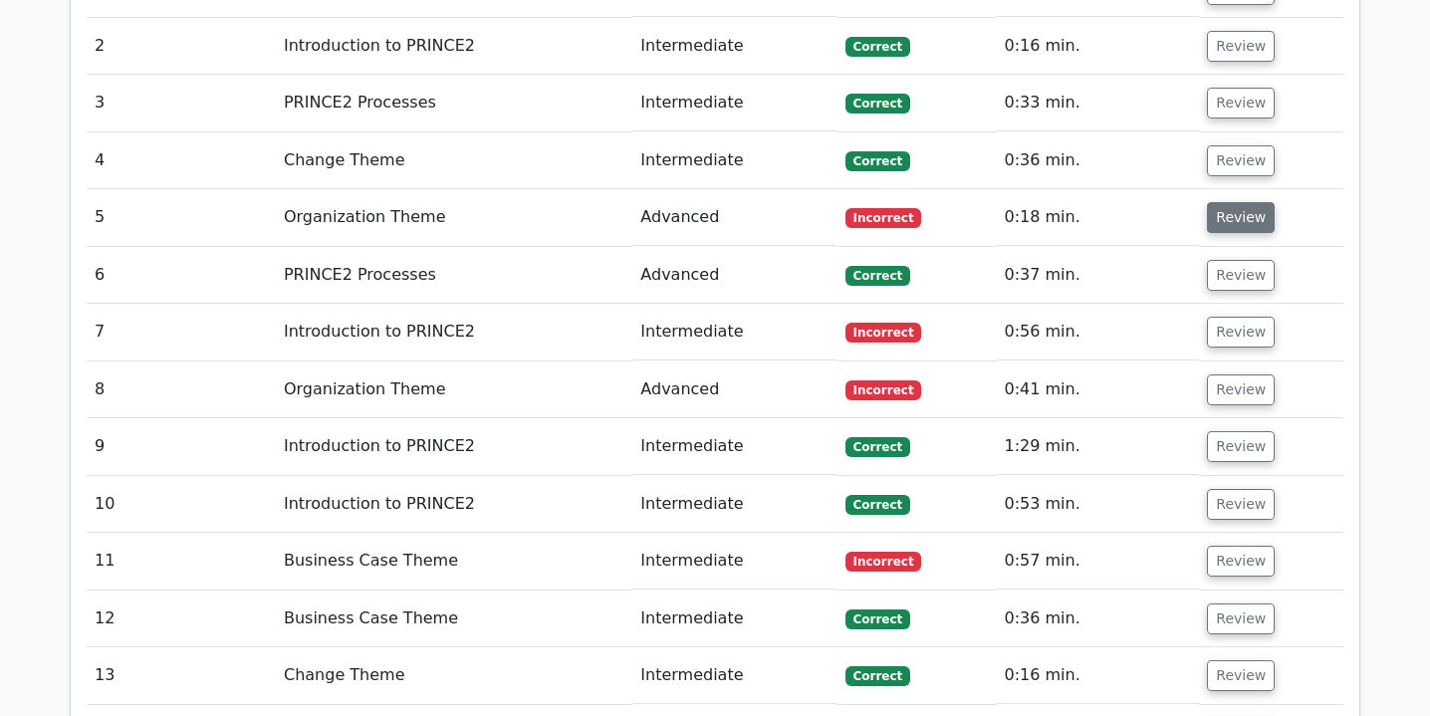
click at [1242, 202] on button "Review" at bounding box center [1241, 217] width 68 height 31
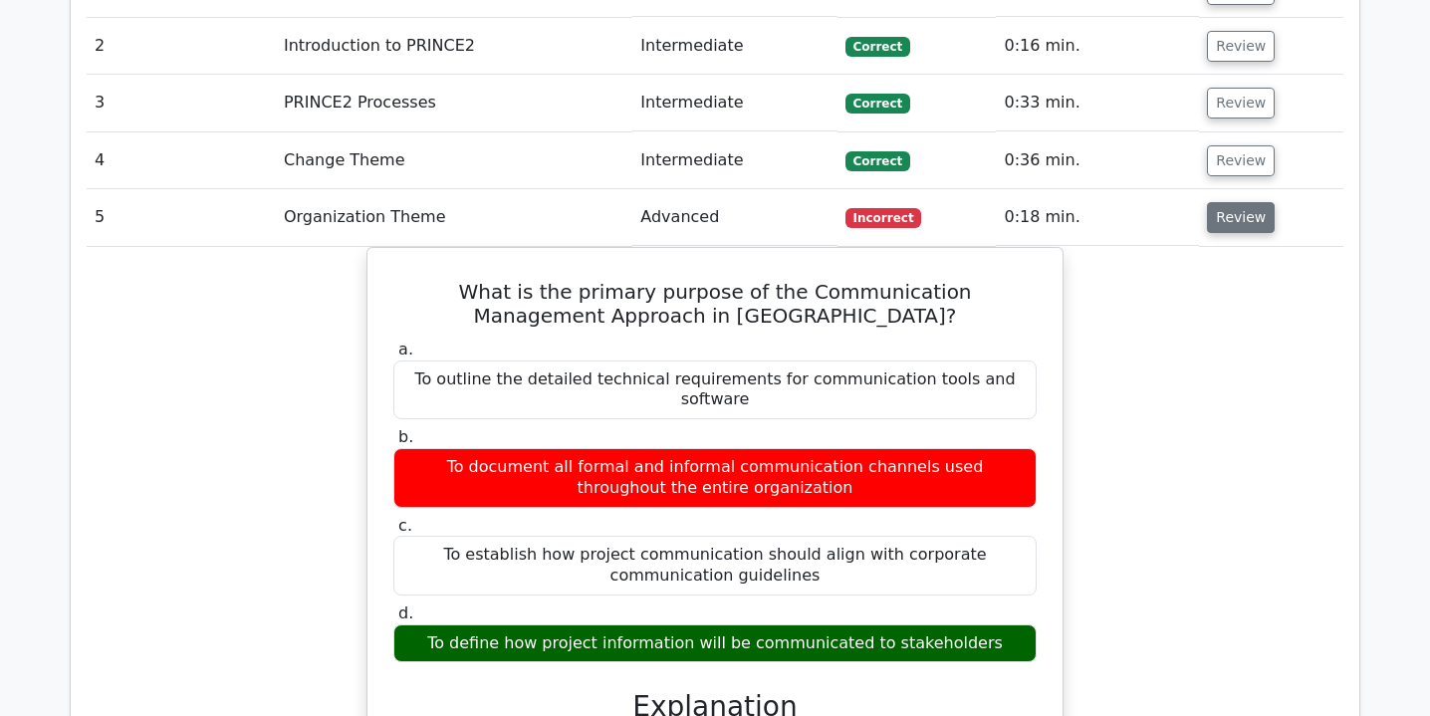
click at [1236, 202] on button "Review" at bounding box center [1241, 217] width 68 height 31
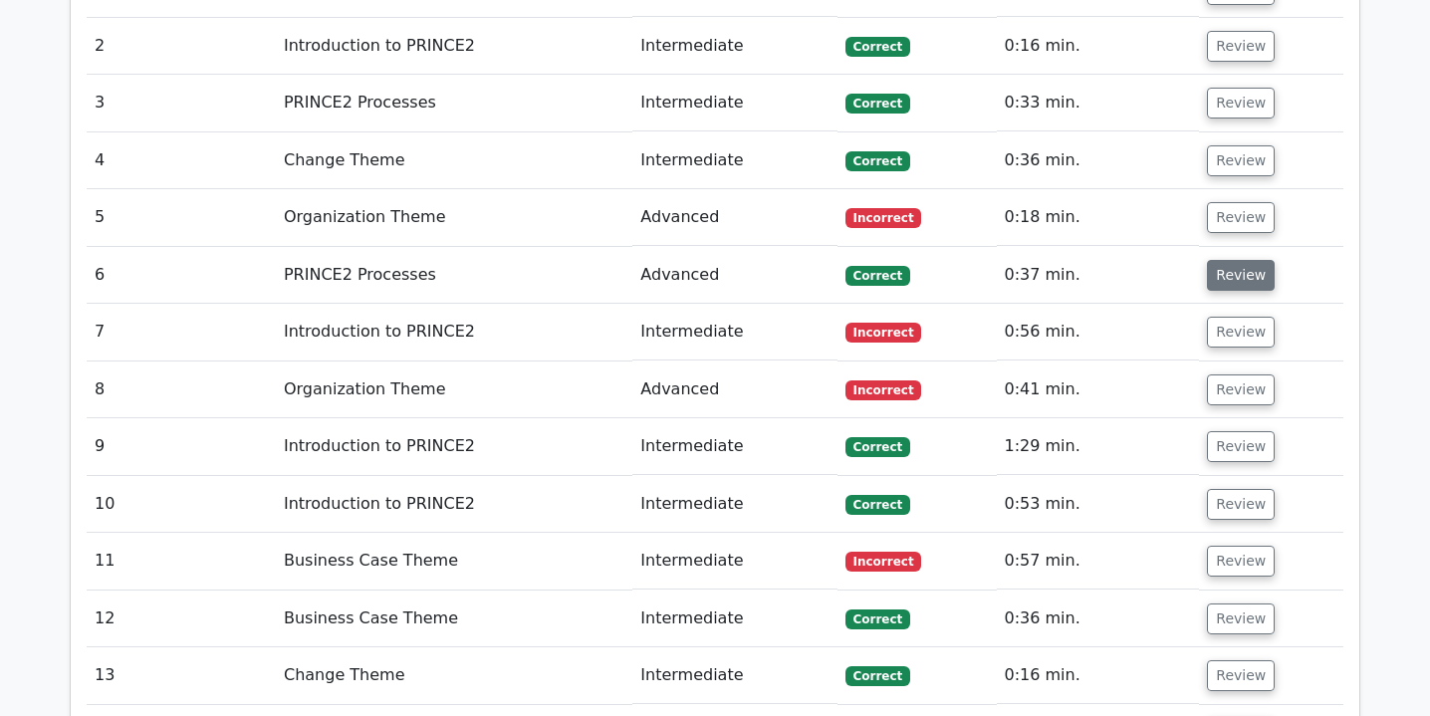
click at [1258, 260] on button "Review" at bounding box center [1241, 275] width 68 height 31
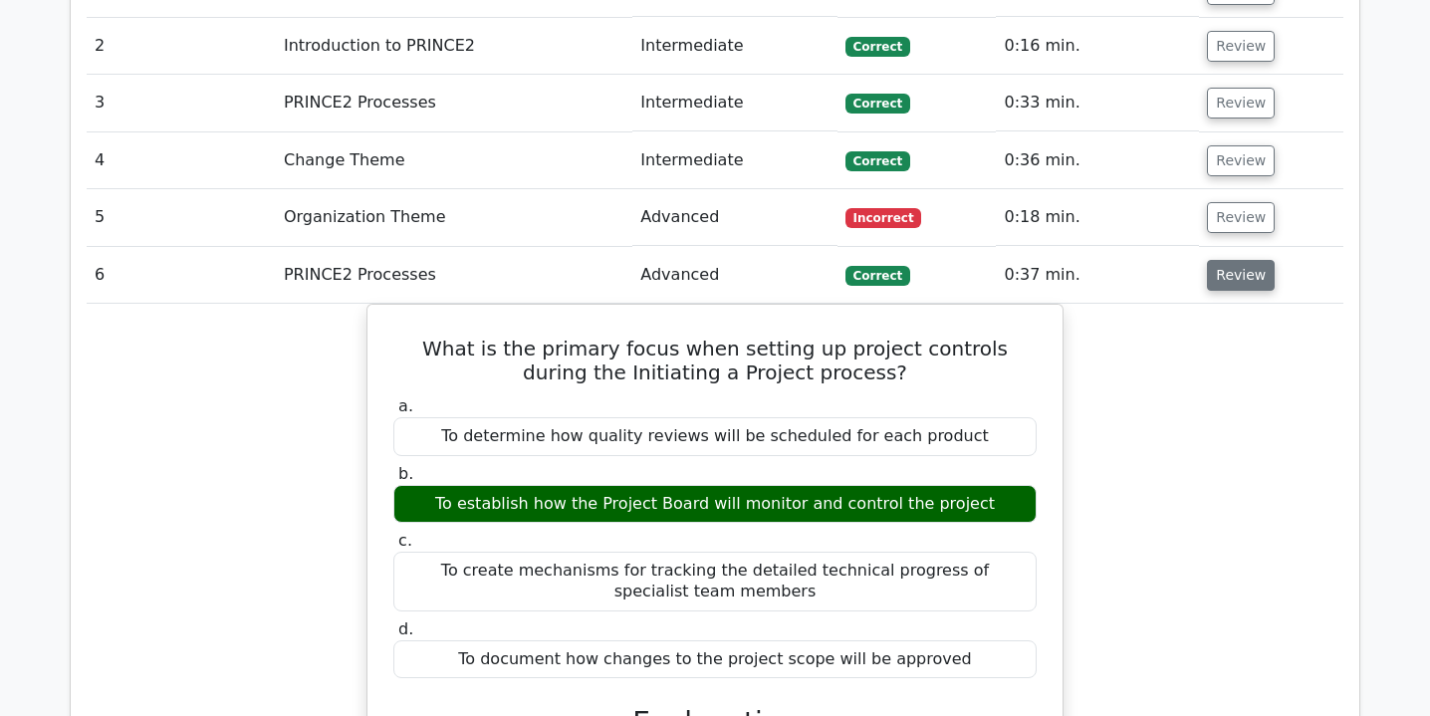
click at [1258, 260] on button "Review" at bounding box center [1241, 275] width 68 height 31
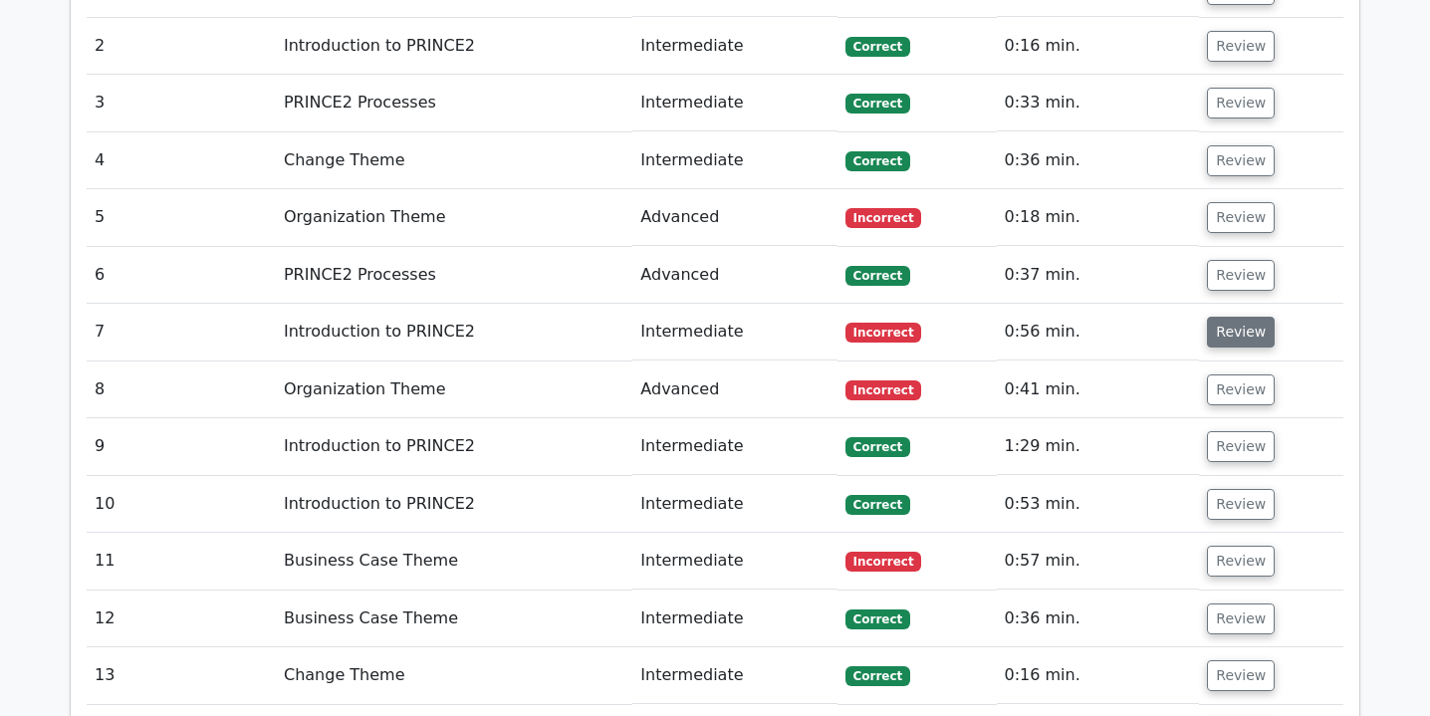
click at [1253, 317] on button "Review" at bounding box center [1241, 332] width 68 height 31
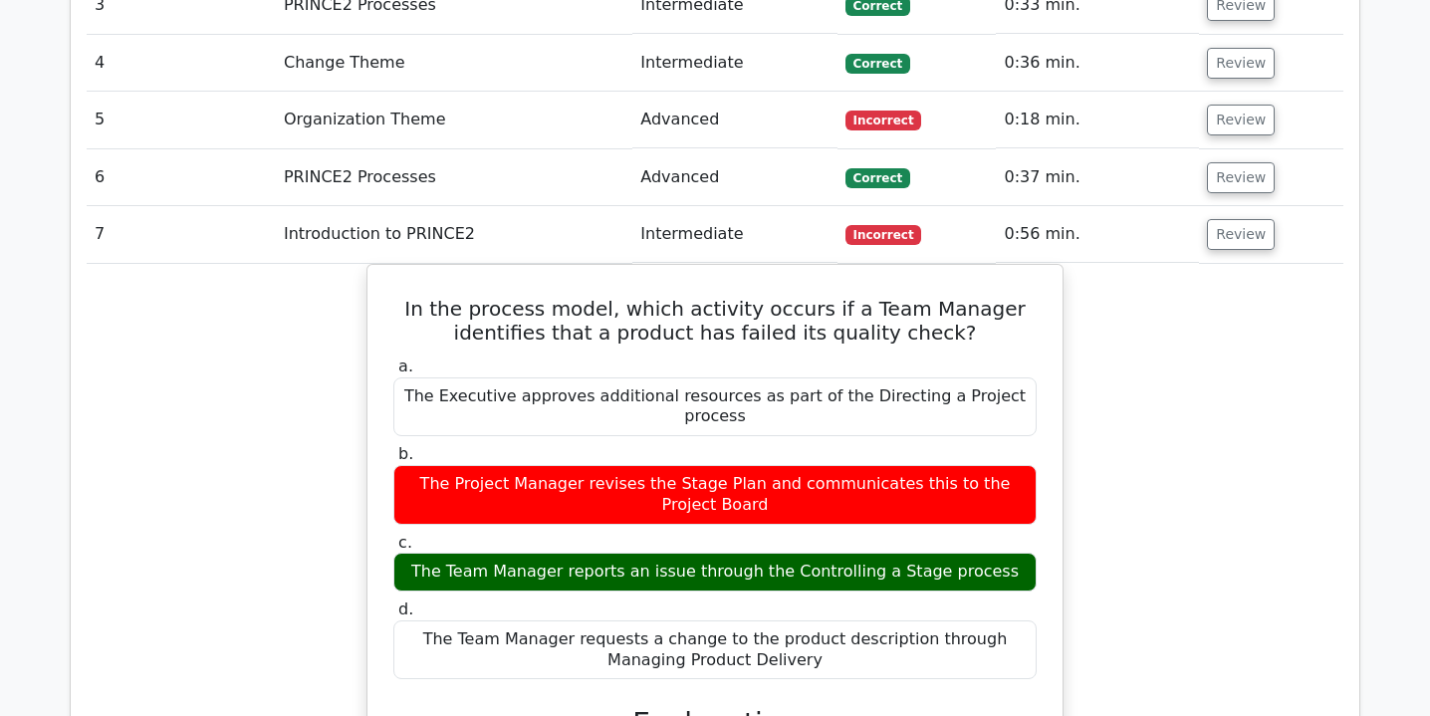
scroll to position [2003, 0]
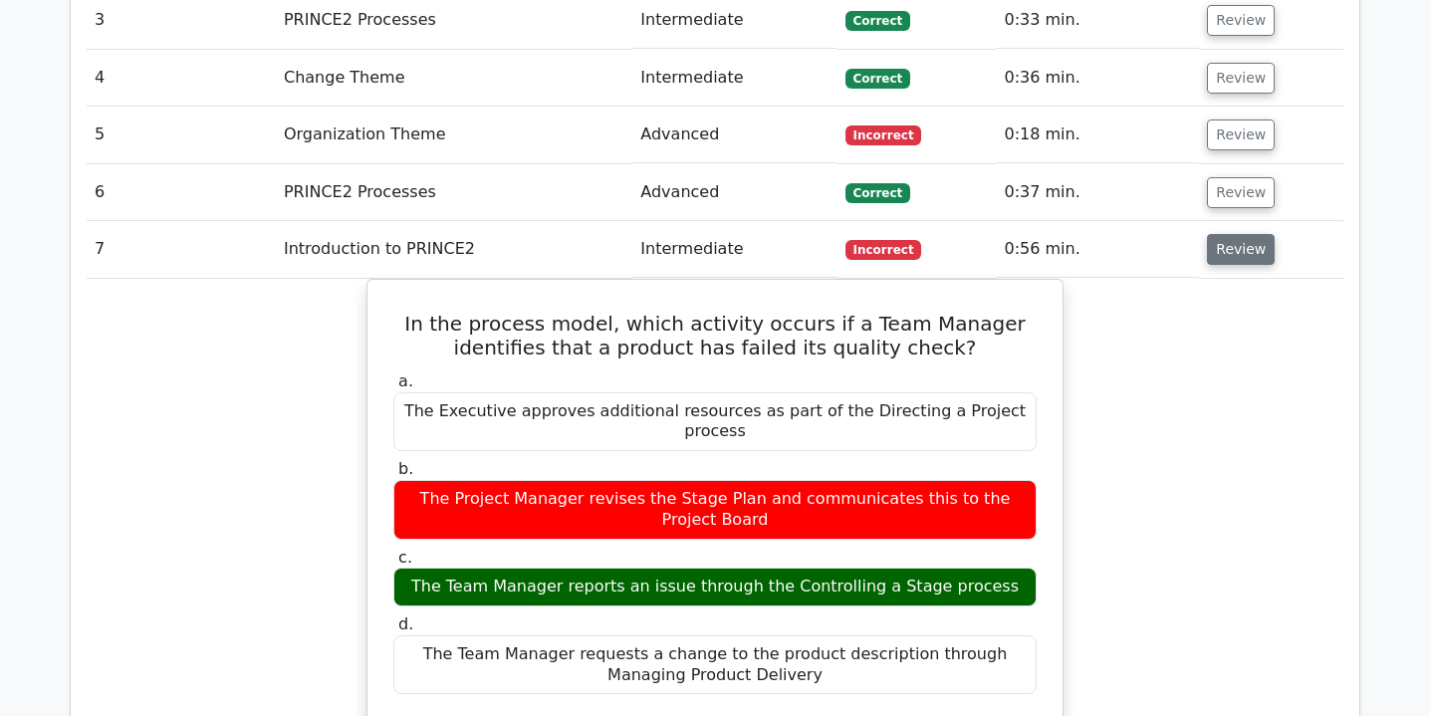
click at [1223, 234] on button "Review" at bounding box center [1241, 249] width 68 height 31
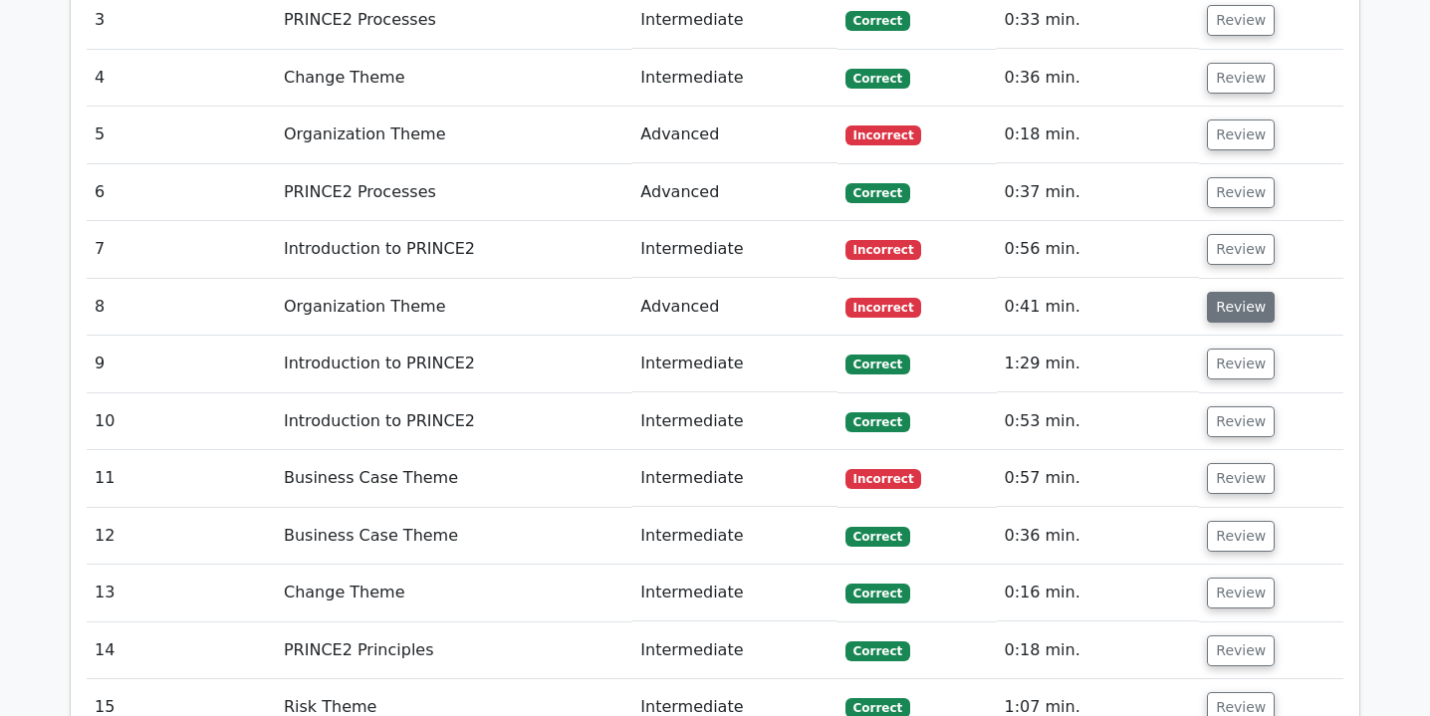
click at [1218, 292] on button "Review" at bounding box center [1241, 307] width 68 height 31
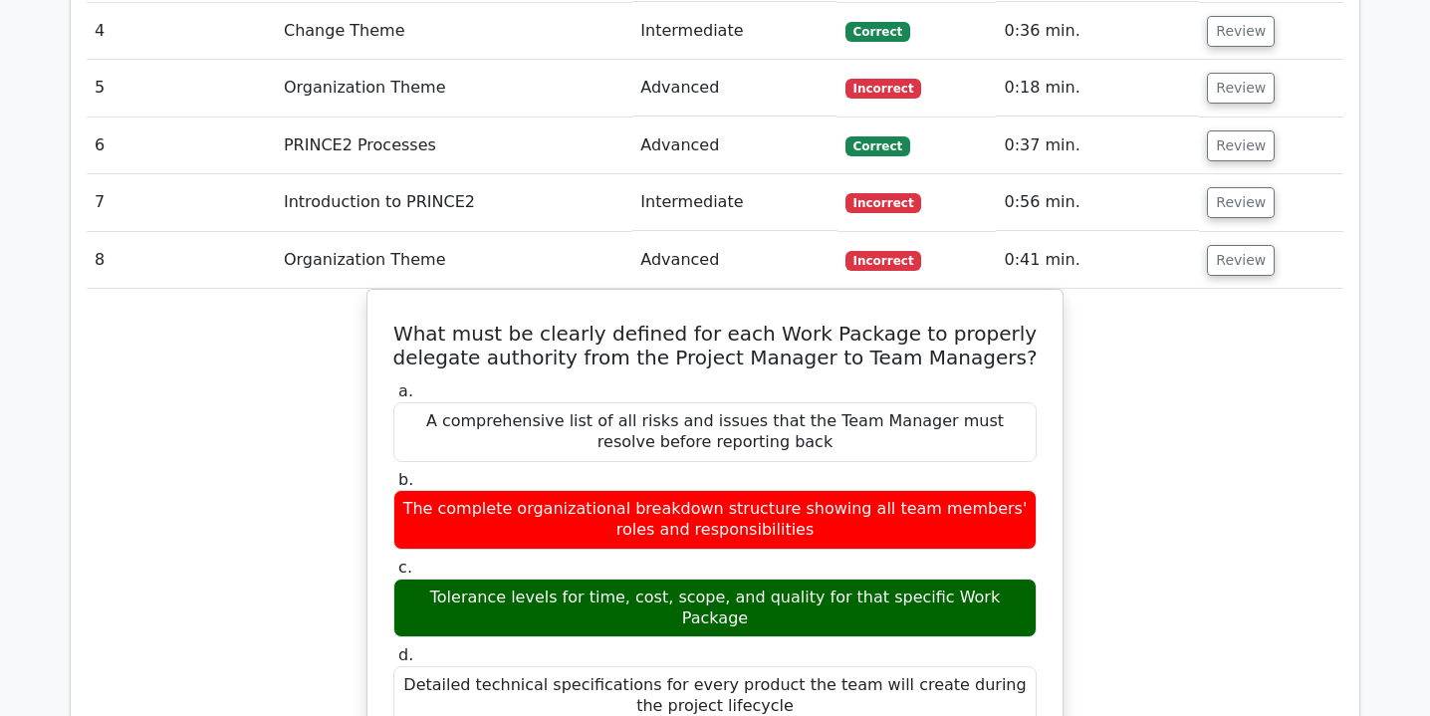
scroll to position [2060, 0]
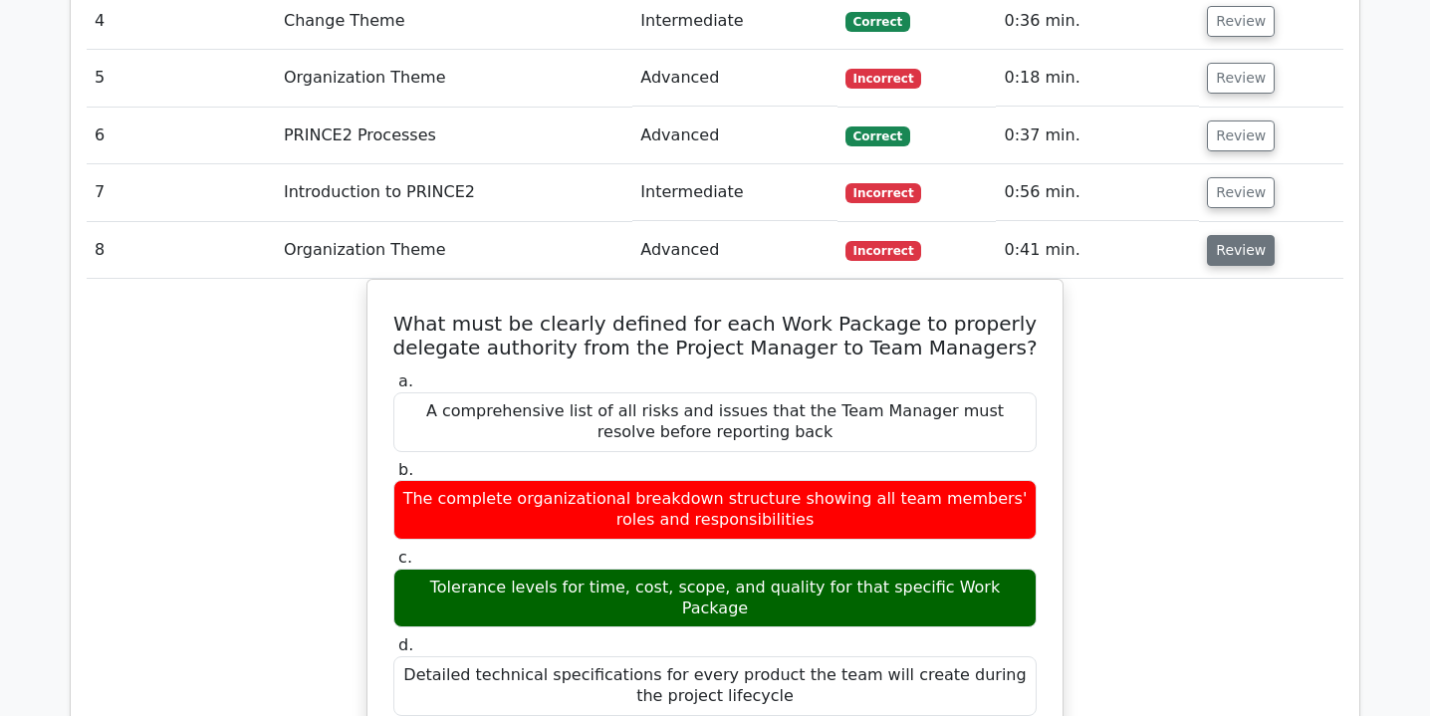
click at [1215, 235] on button "Review" at bounding box center [1241, 250] width 68 height 31
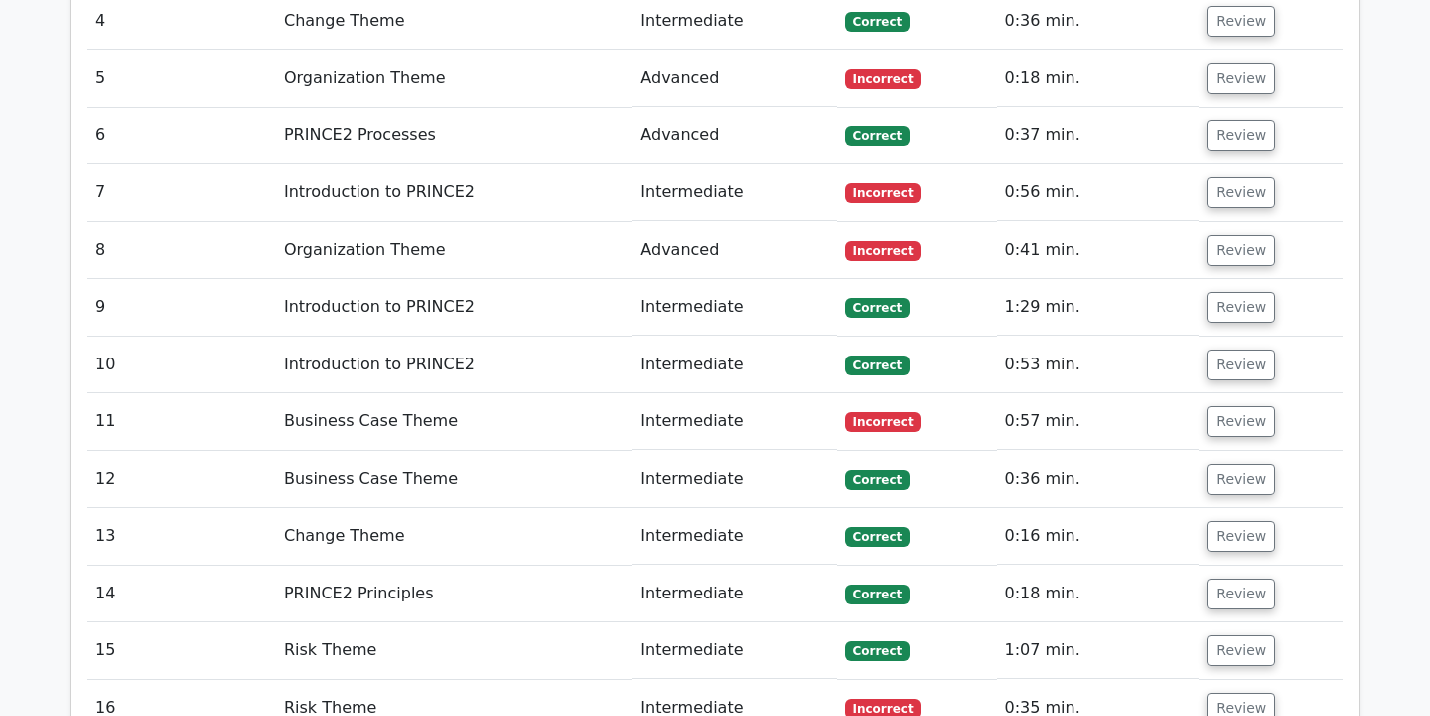
scroll to position [2190, 0]
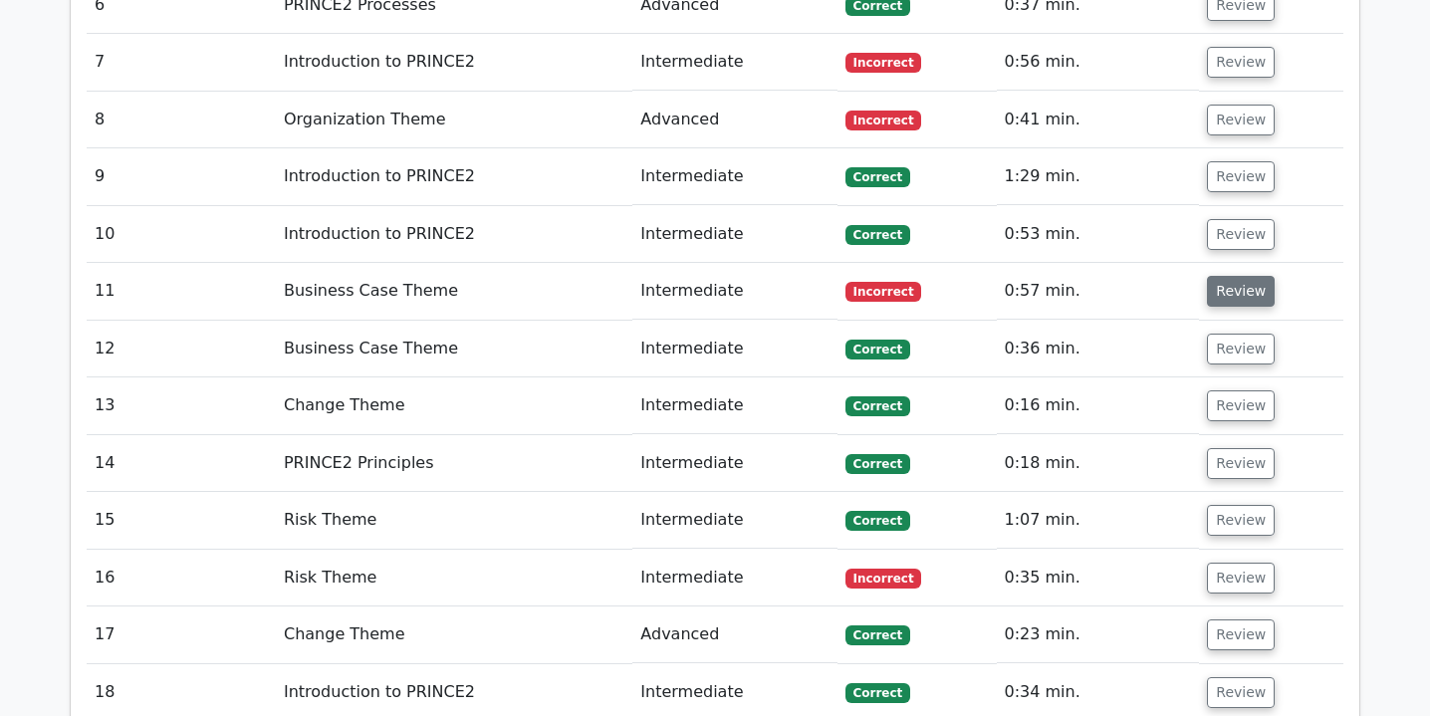
click at [1212, 276] on button "Review" at bounding box center [1241, 291] width 68 height 31
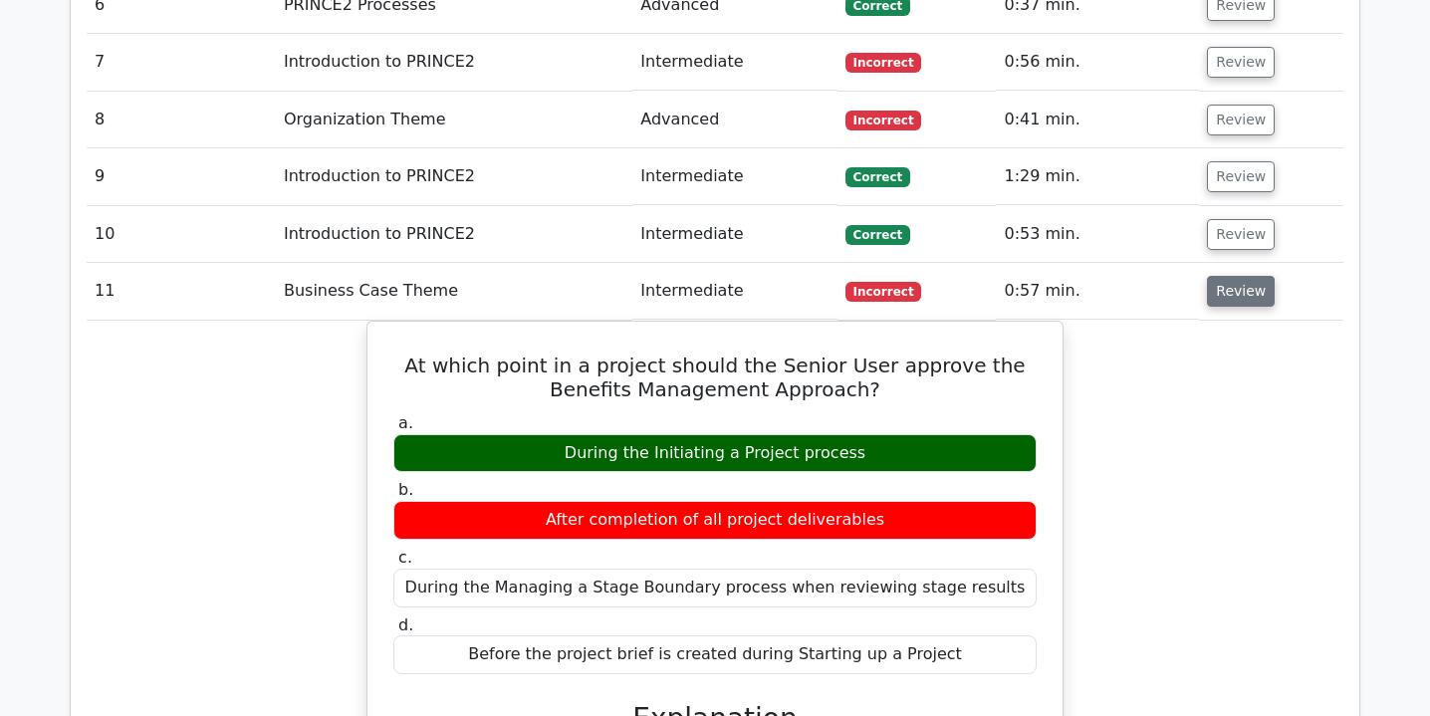
click at [1252, 276] on button "Review" at bounding box center [1241, 291] width 68 height 31
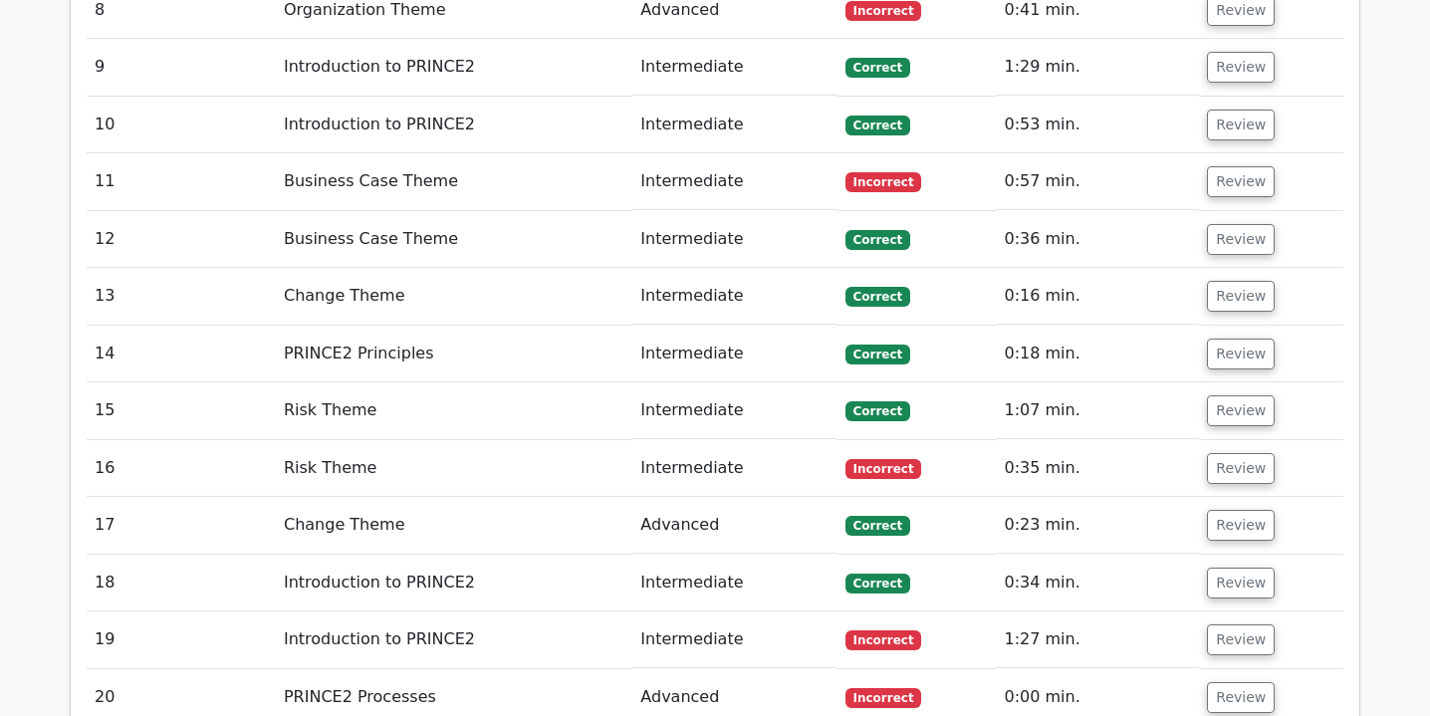
scroll to position [2327, 0]
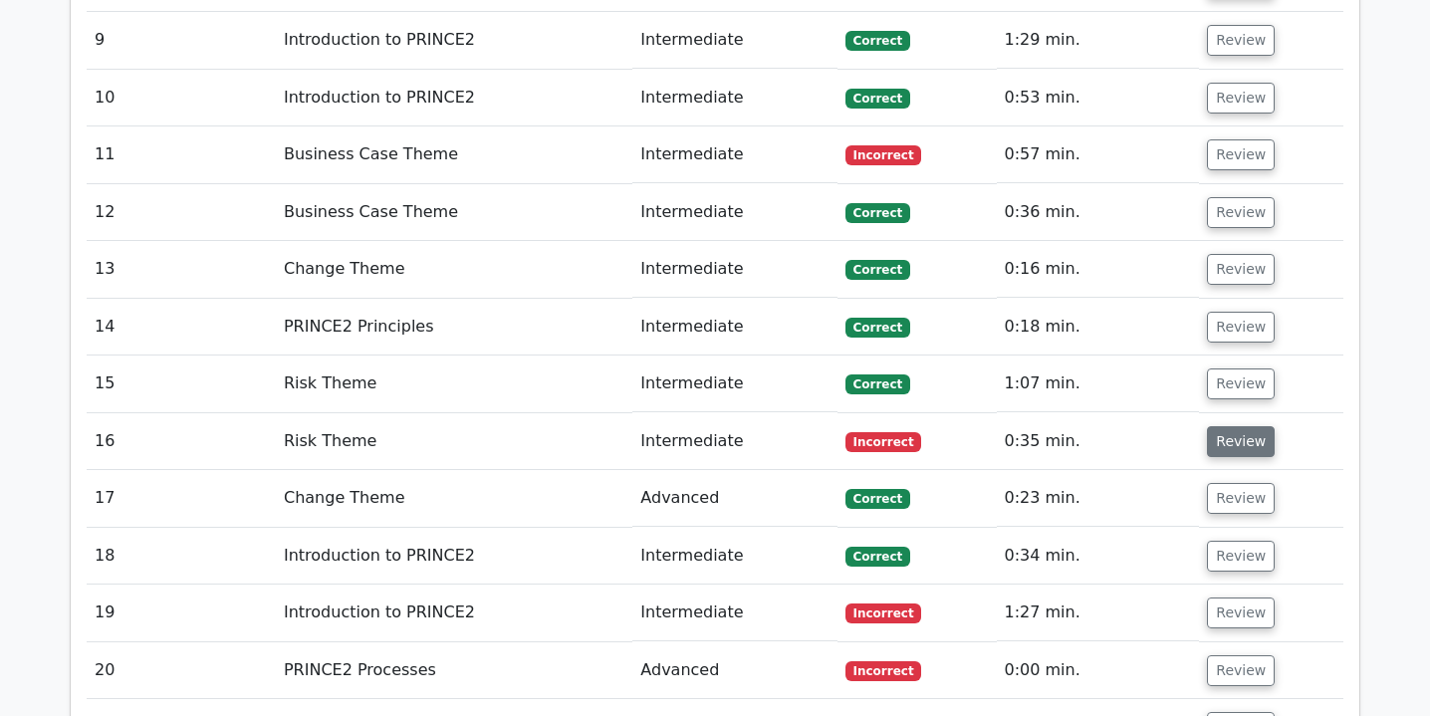
click at [1247, 426] on button "Review" at bounding box center [1241, 441] width 68 height 31
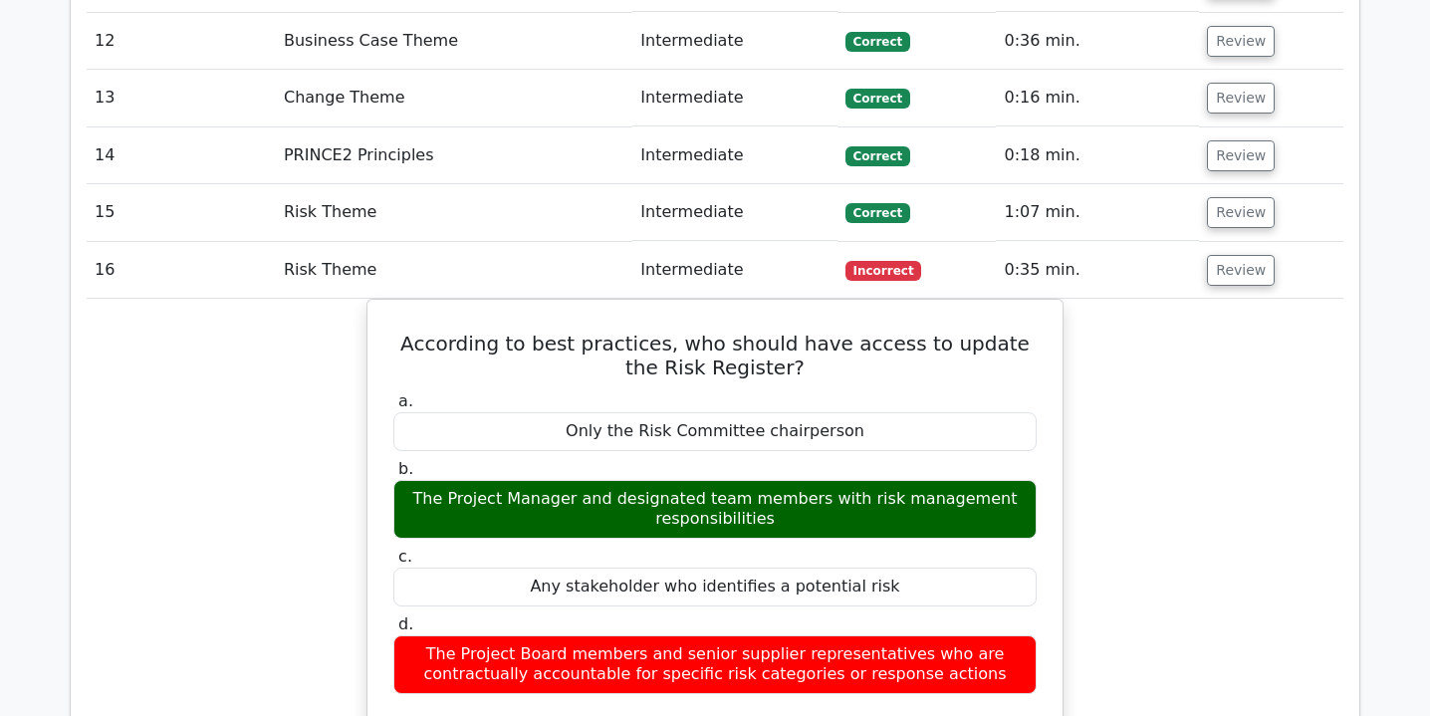
scroll to position [2500, 0]
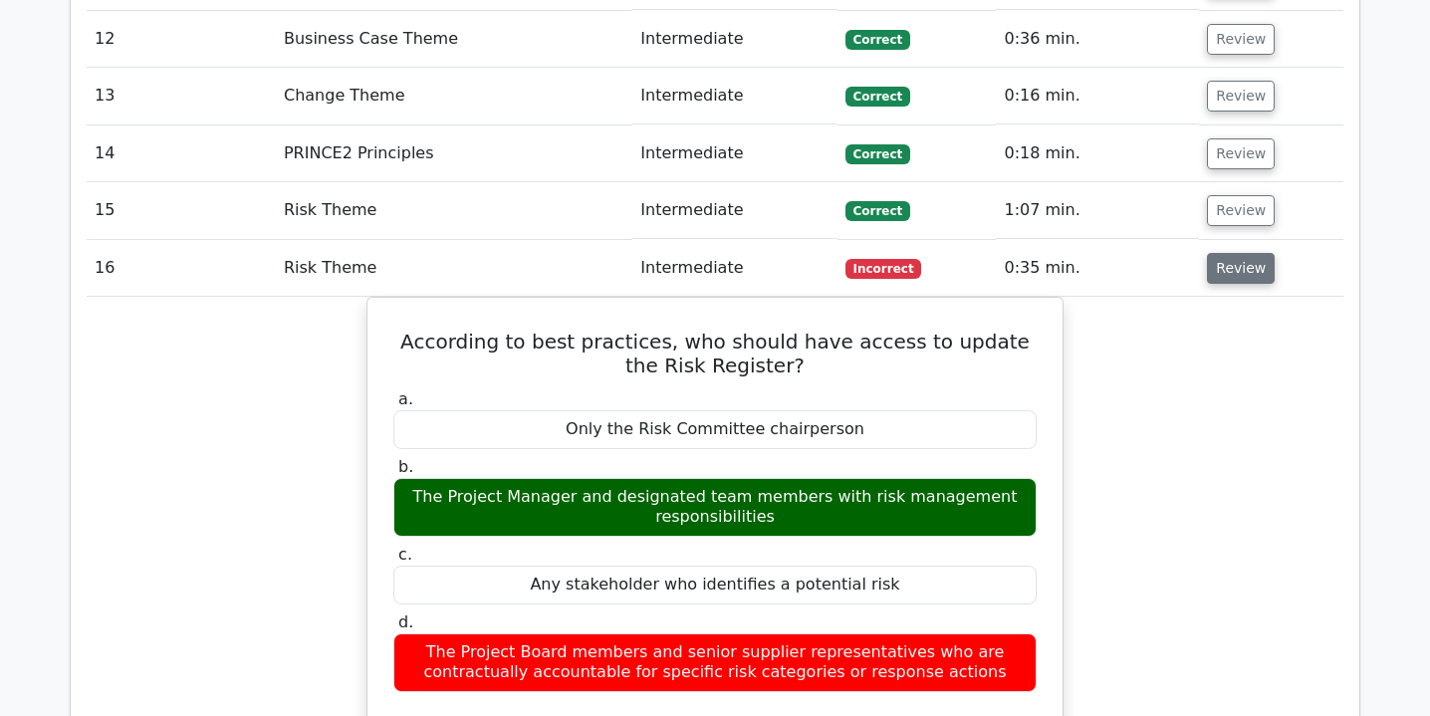
click at [1224, 253] on button "Review" at bounding box center [1241, 268] width 68 height 31
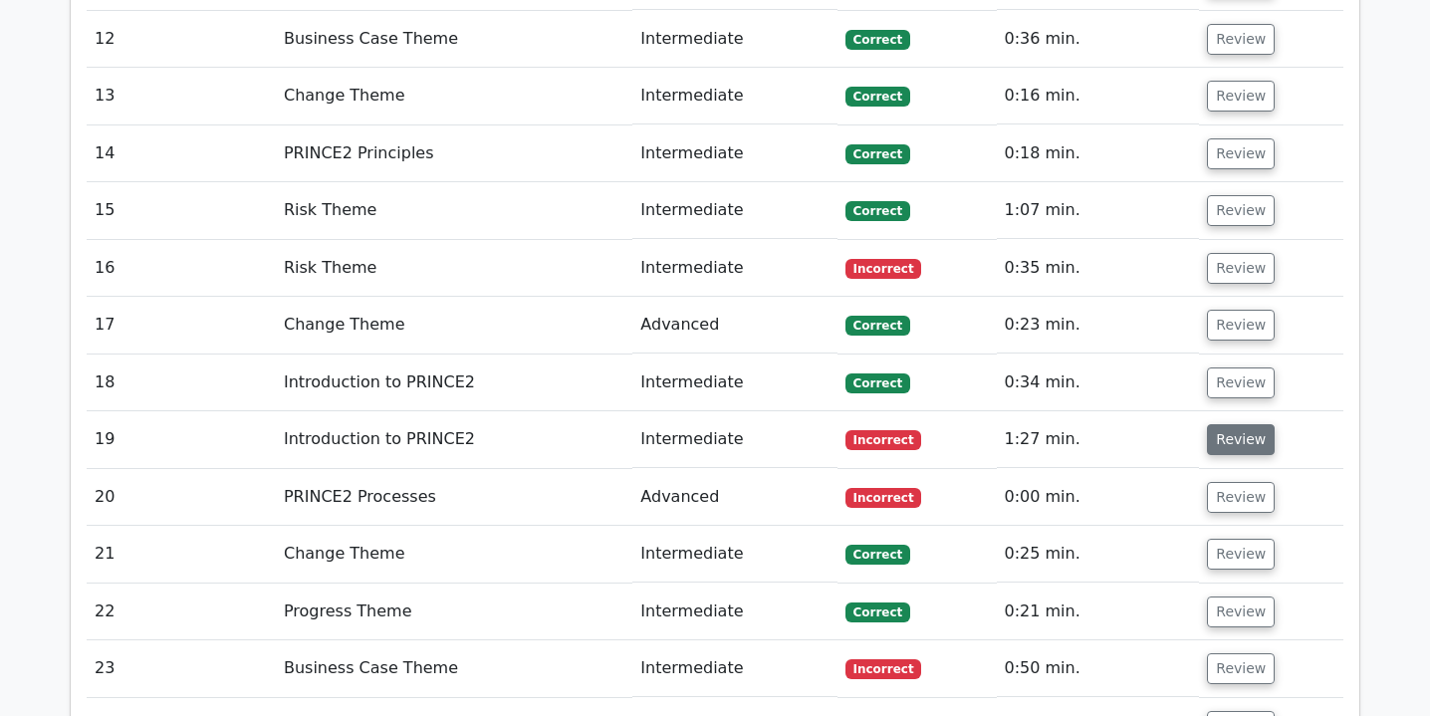
click at [1243, 424] on button "Review" at bounding box center [1241, 439] width 68 height 31
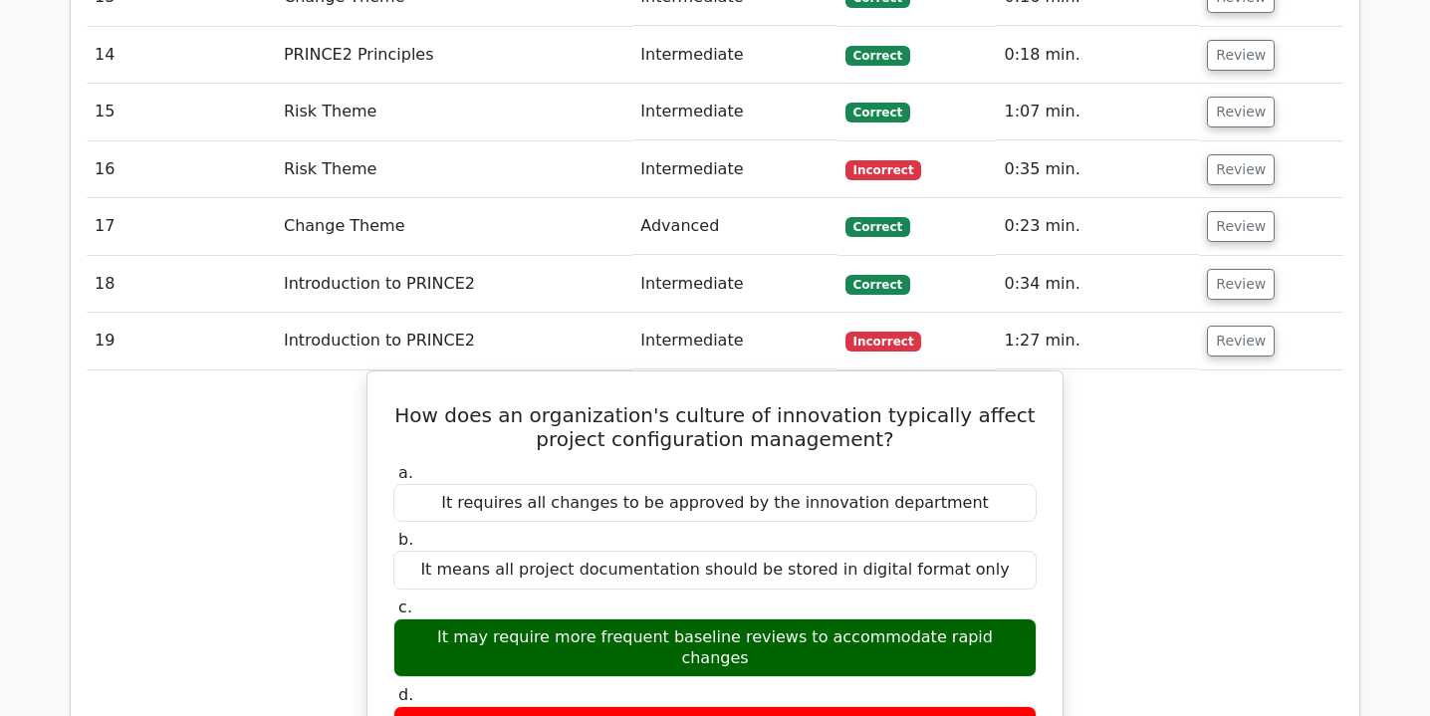
scroll to position [2602, 0]
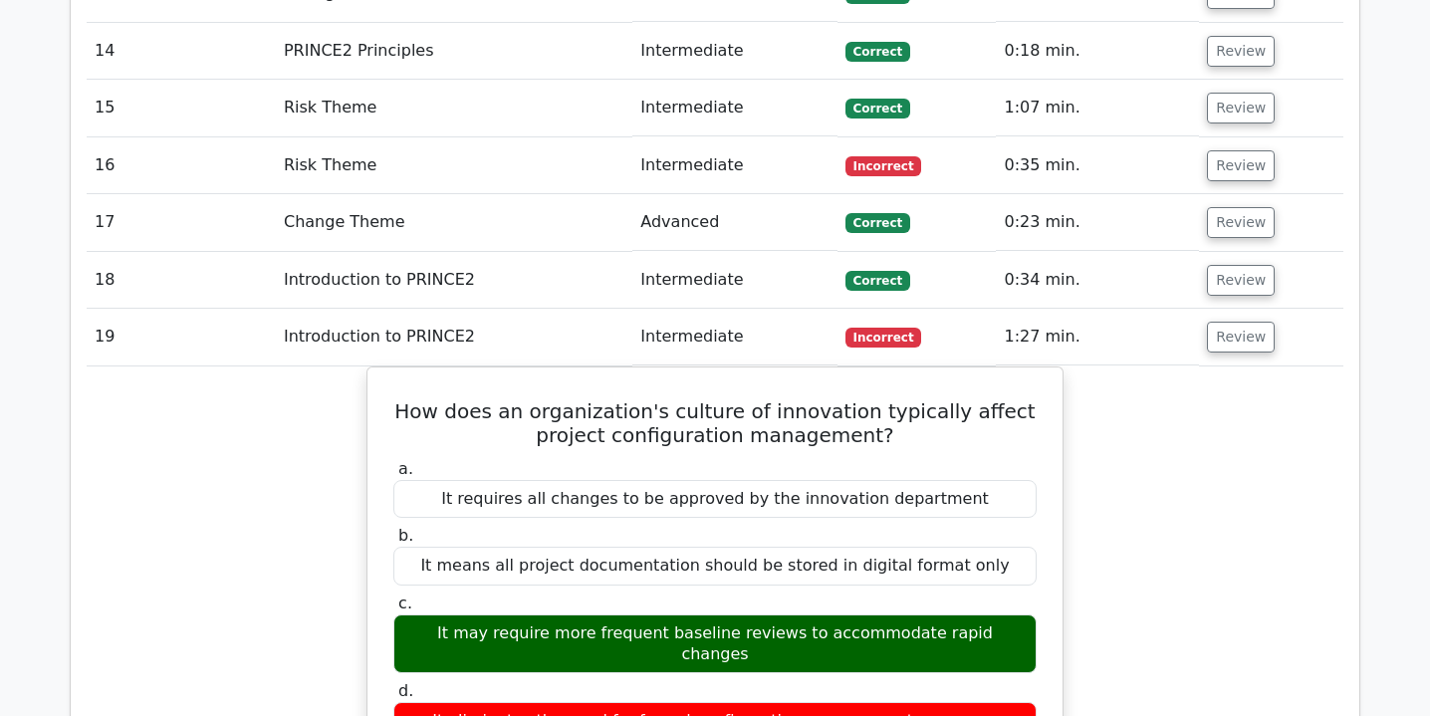
click at [1241, 309] on td "Review" at bounding box center [1271, 337] width 144 height 57
click at [1235, 322] on button "Review" at bounding box center [1241, 337] width 68 height 31
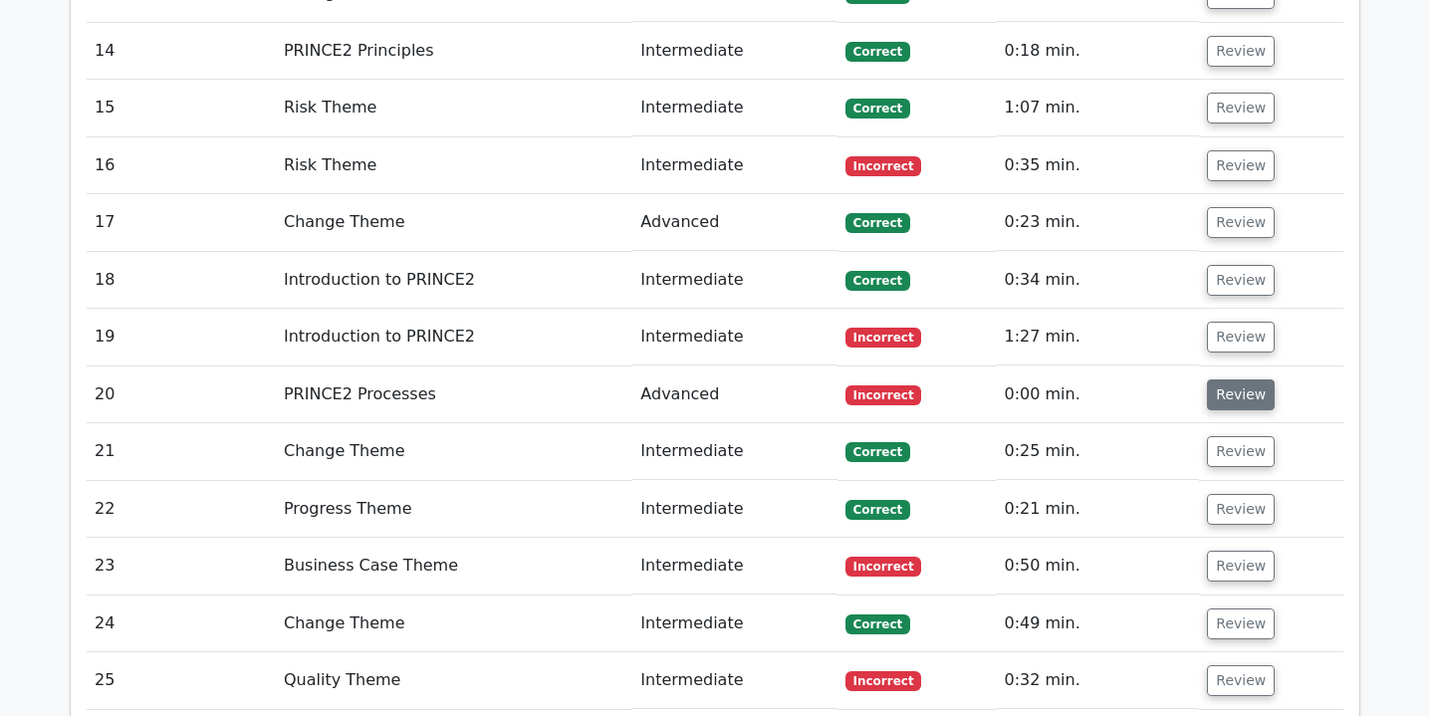
click at [1225, 379] on button "Review" at bounding box center [1241, 394] width 68 height 31
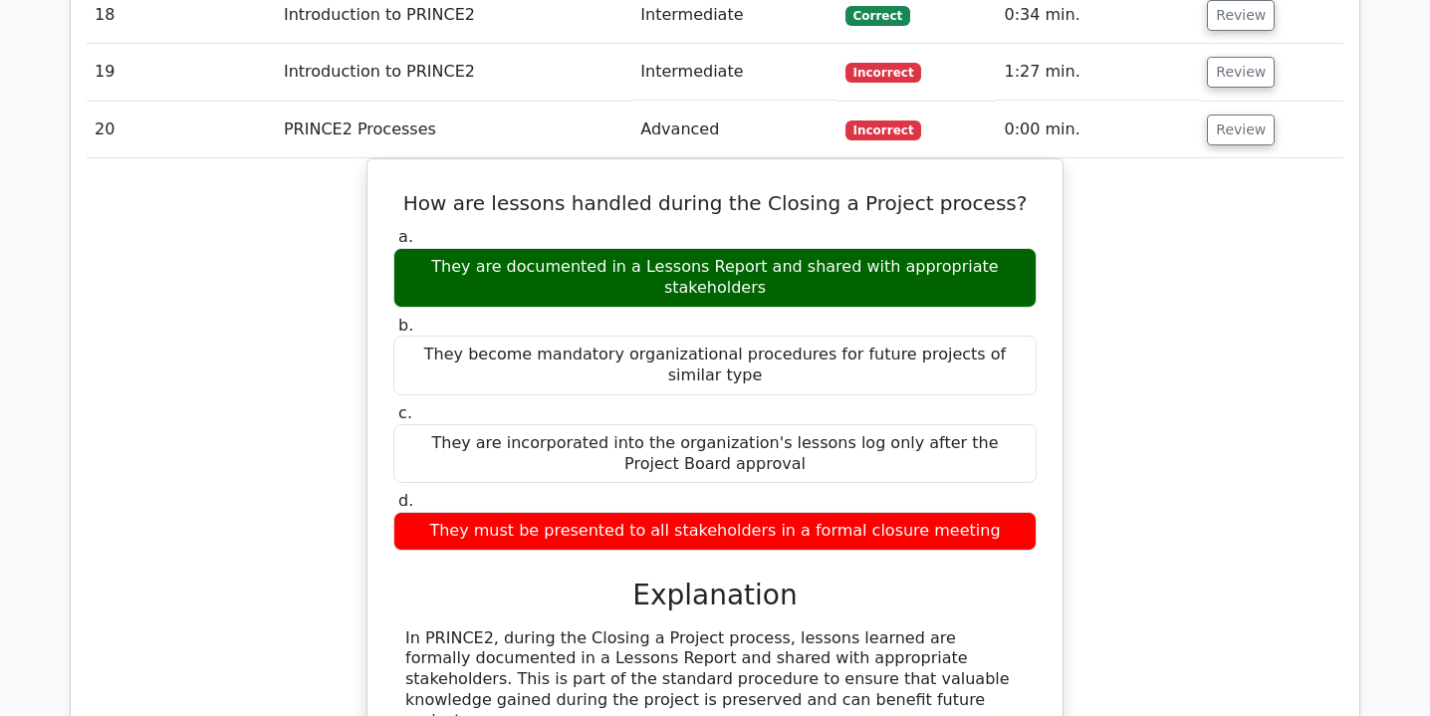
scroll to position [2860, 0]
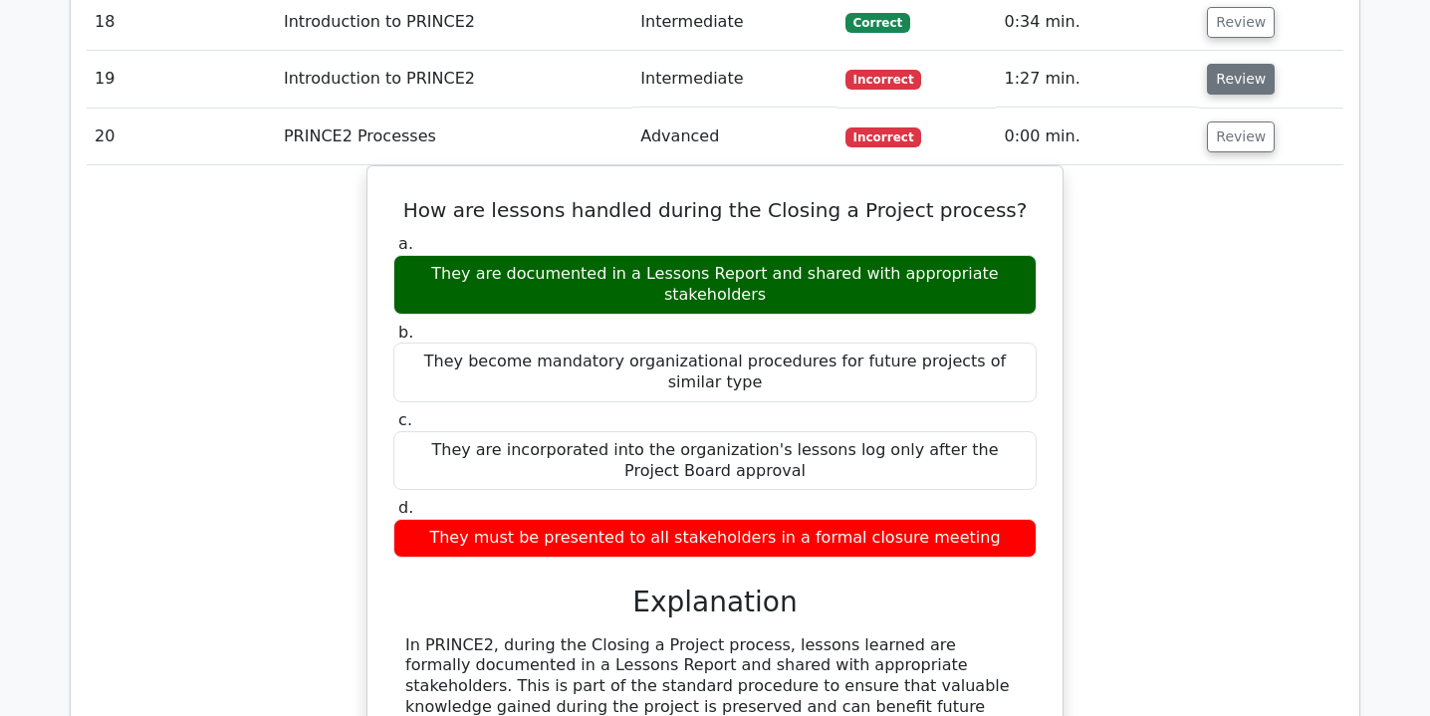
click at [1232, 64] on button "Review" at bounding box center [1241, 79] width 68 height 31
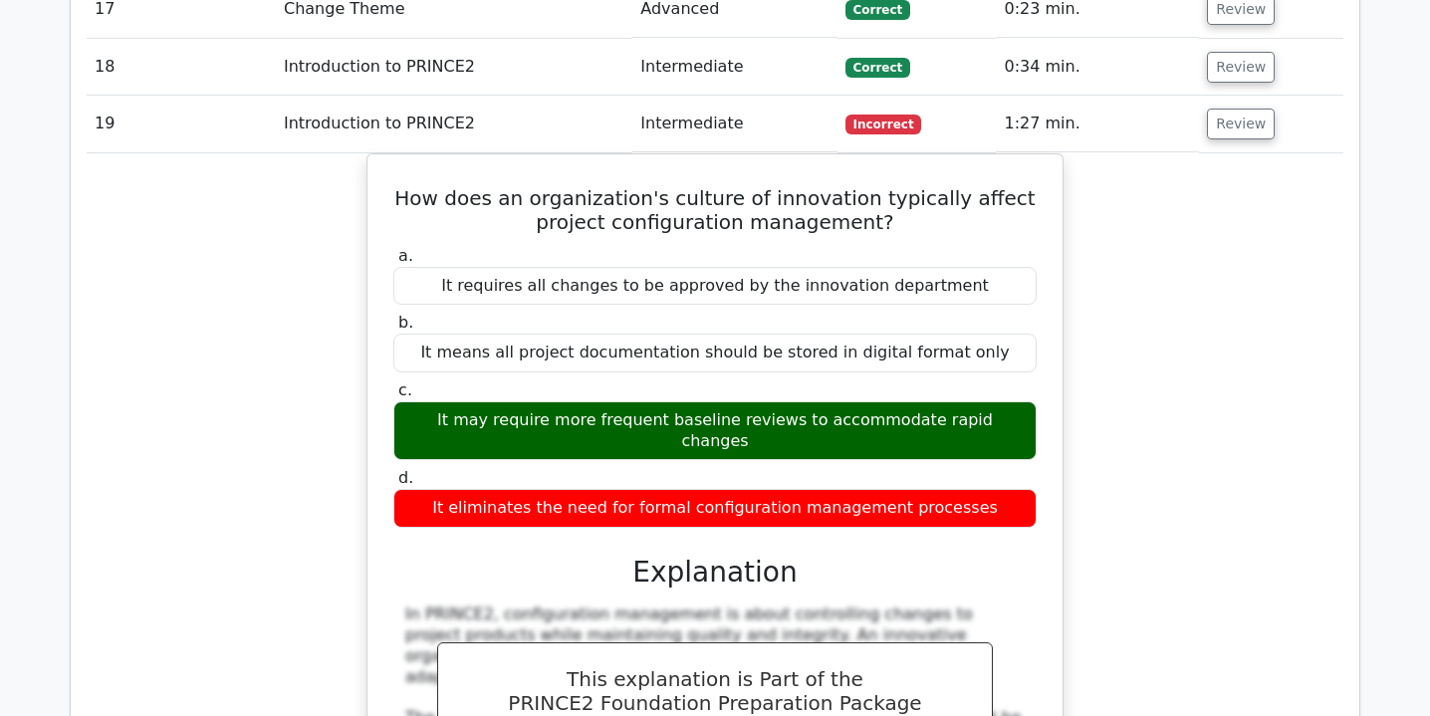
scroll to position [2786, 0]
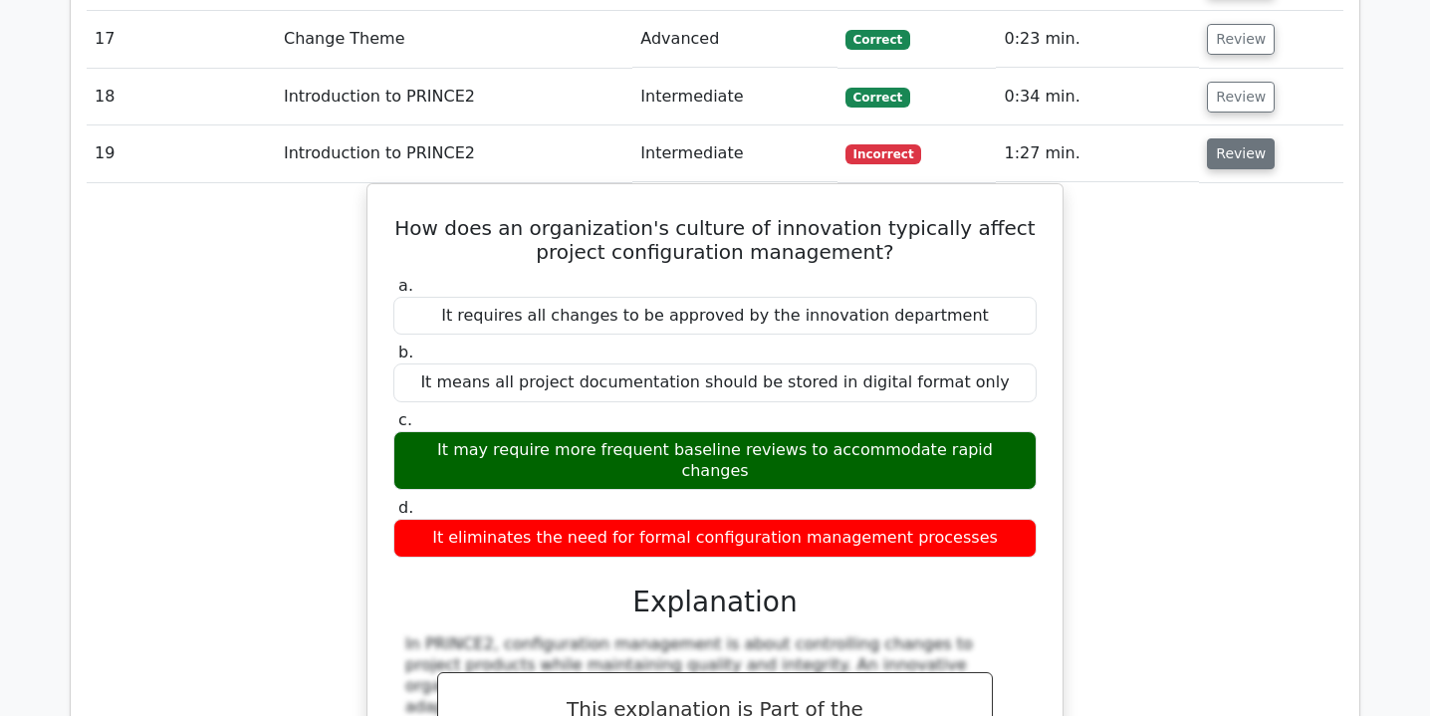
click at [1226, 138] on button "Review" at bounding box center [1241, 153] width 68 height 31
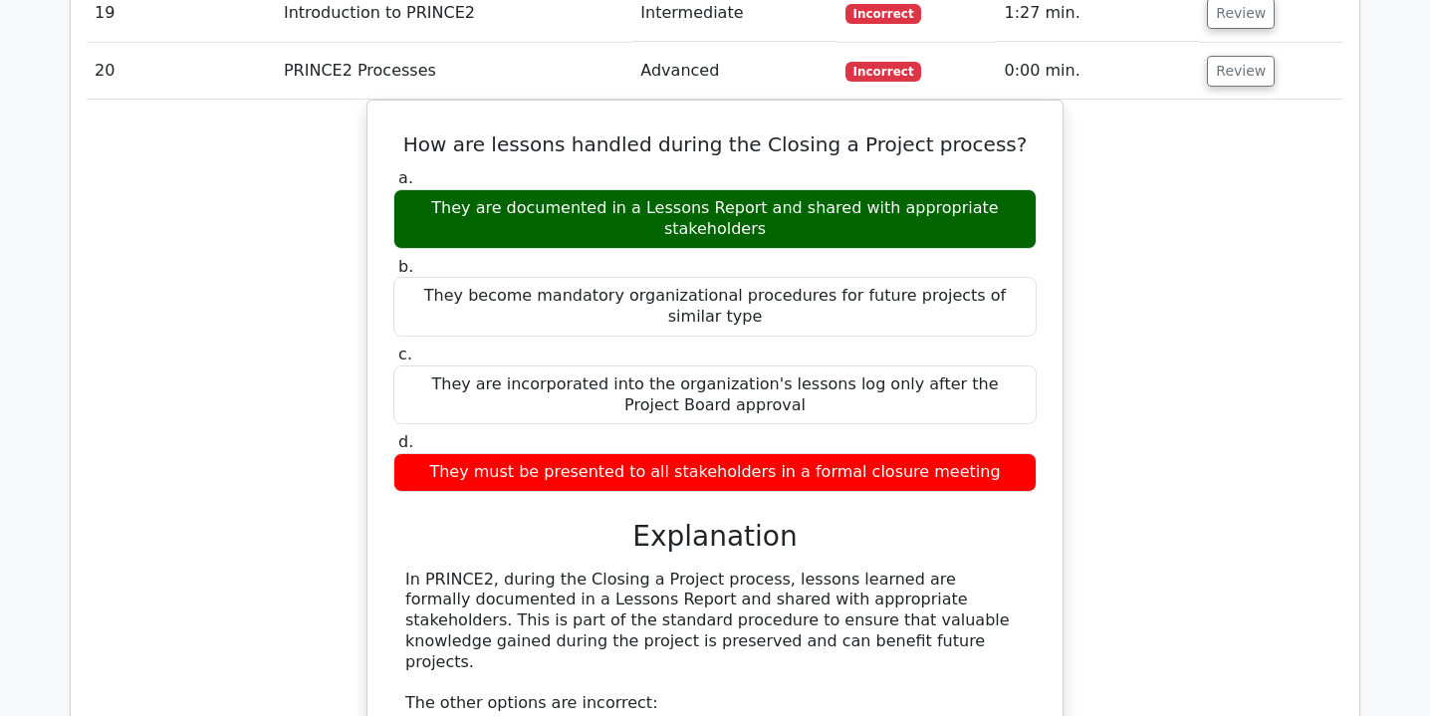
scroll to position [2934, 0]
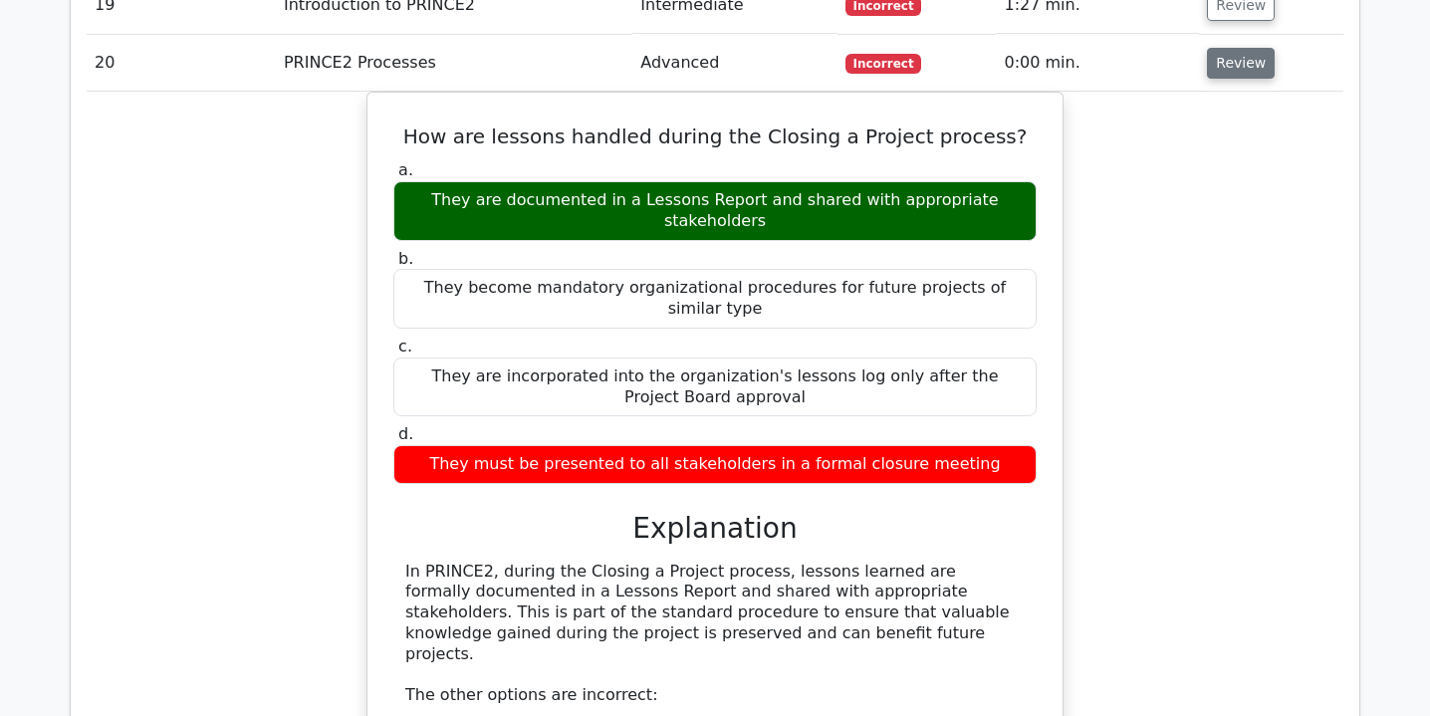
click at [1226, 48] on button "Review" at bounding box center [1241, 63] width 68 height 31
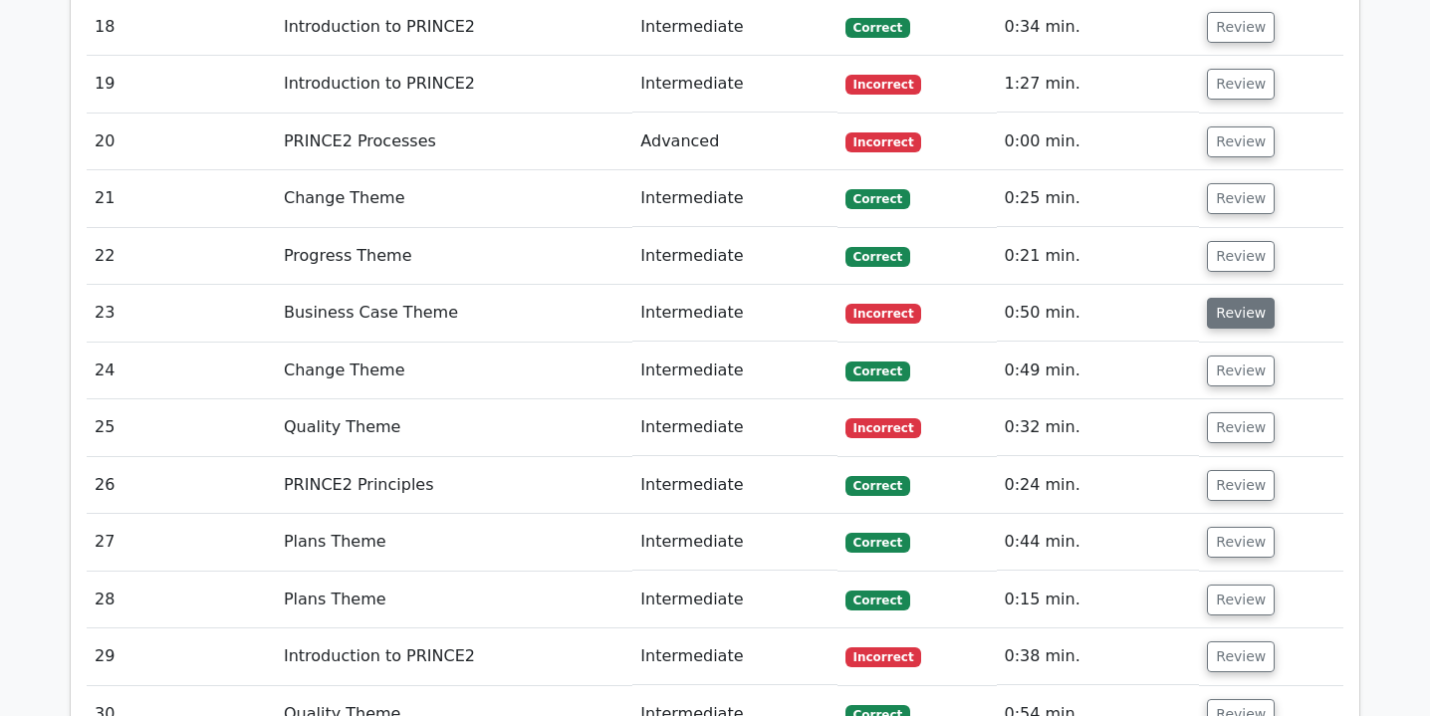
scroll to position [2850, 0]
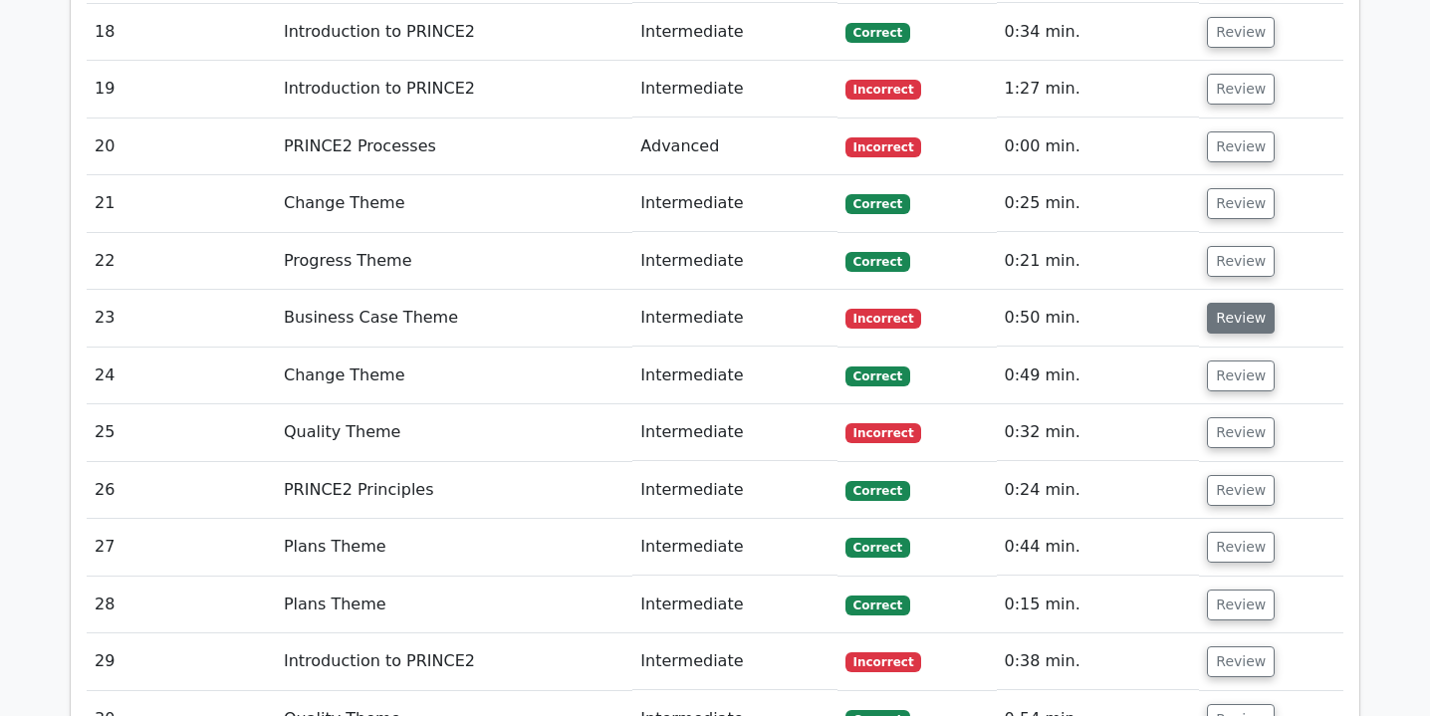
click at [1227, 303] on button "Review" at bounding box center [1241, 318] width 68 height 31
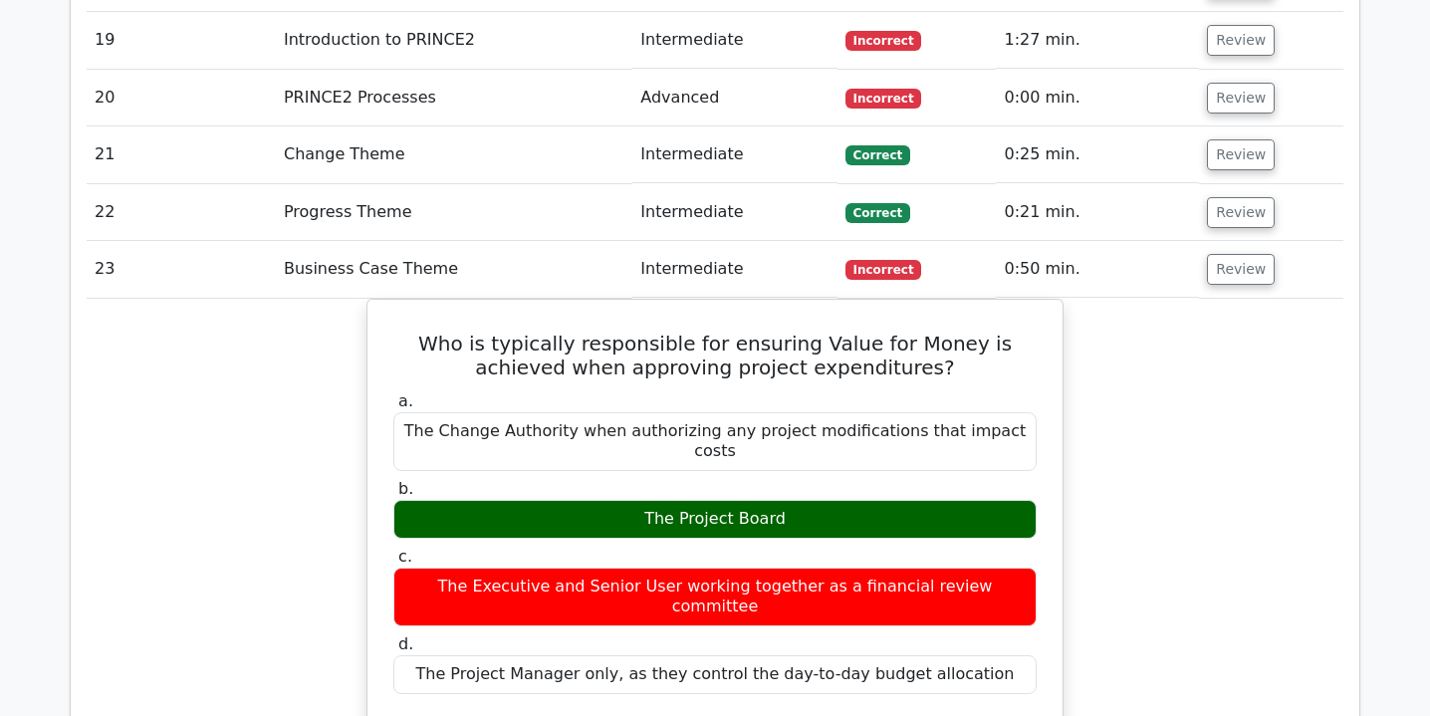
scroll to position [2941, 0]
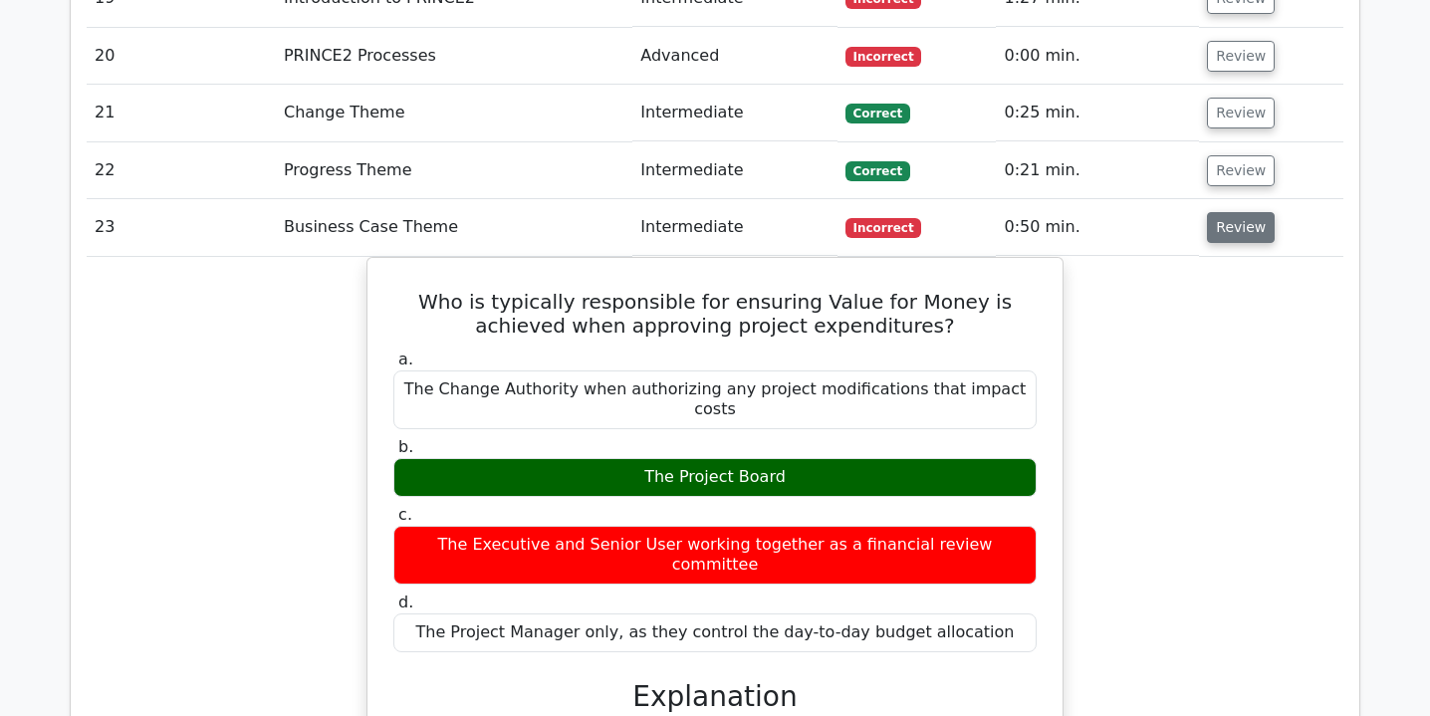
click at [1232, 212] on button "Review" at bounding box center [1241, 227] width 68 height 31
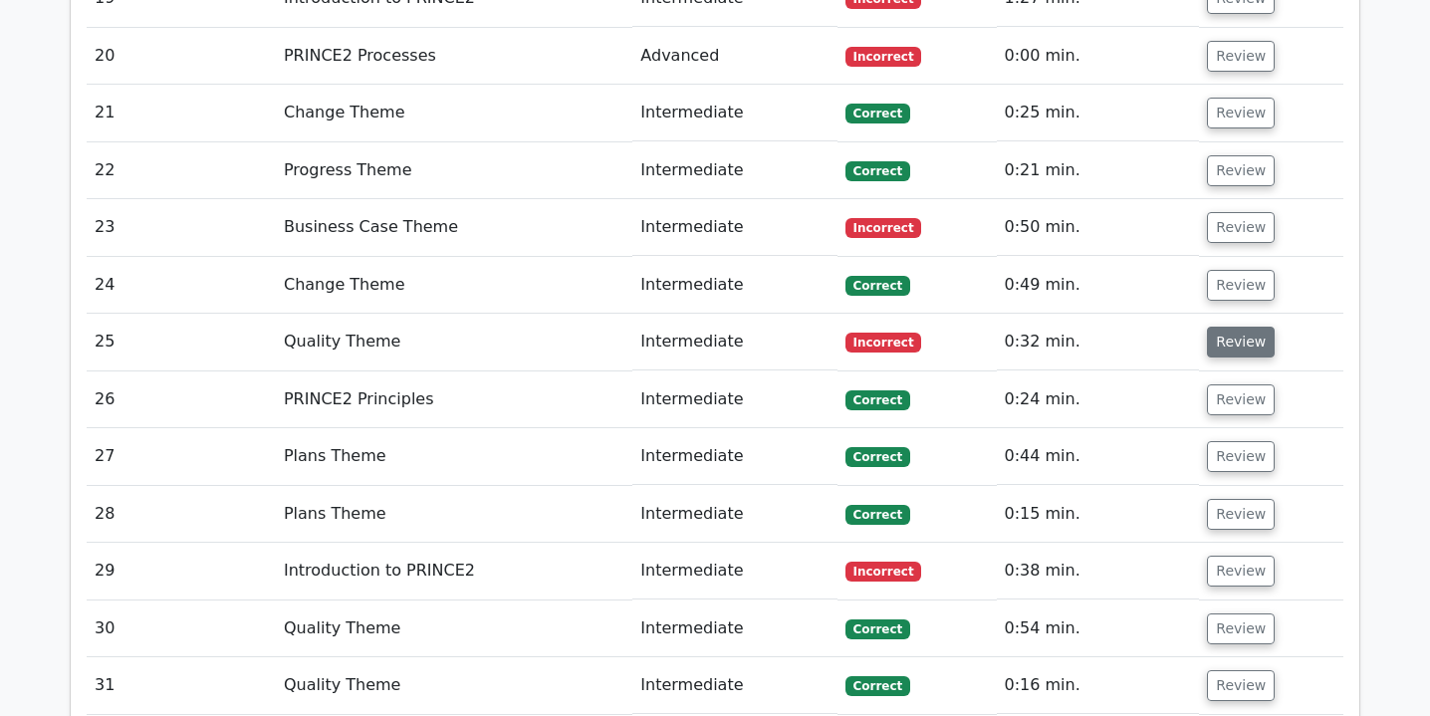
click at [1246, 327] on button "Review" at bounding box center [1241, 342] width 68 height 31
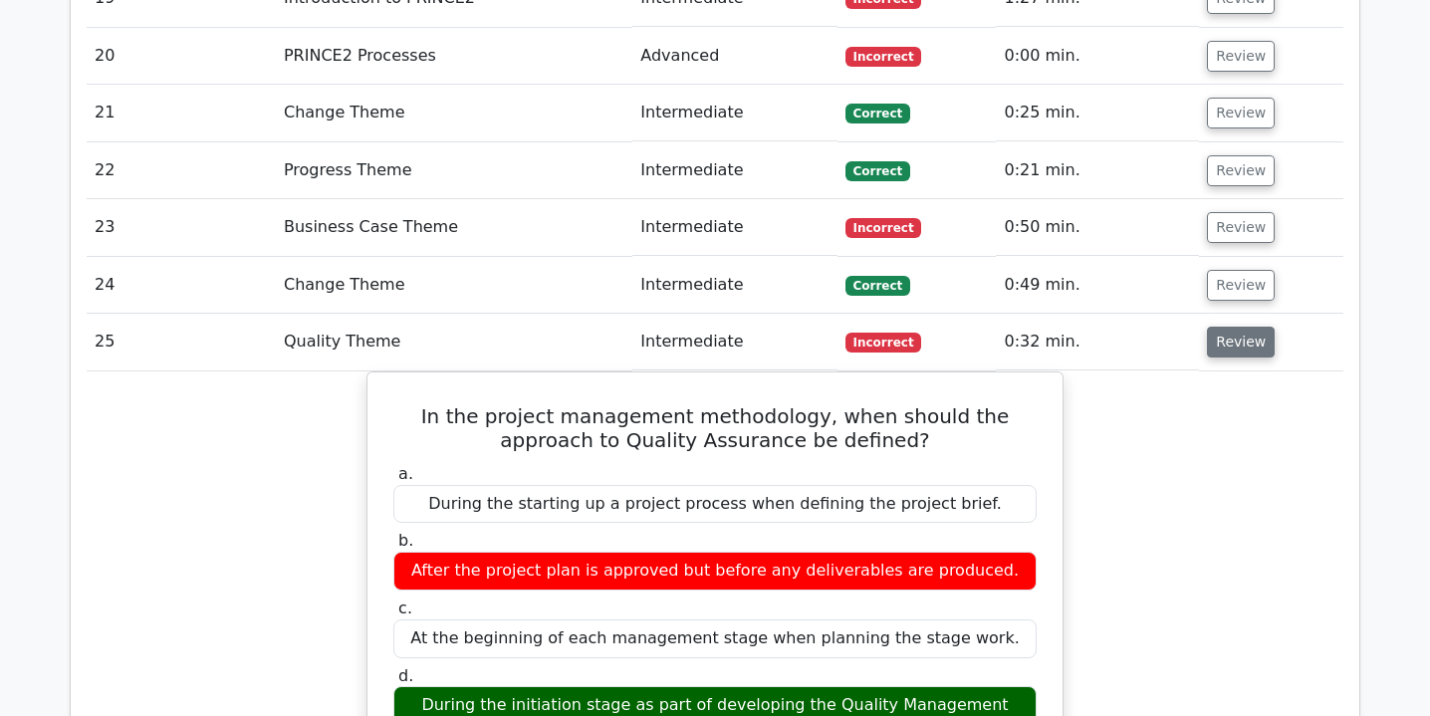
click at [1211, 327] on button "Review" at bounding box center [1241, 342] width 68 height 31
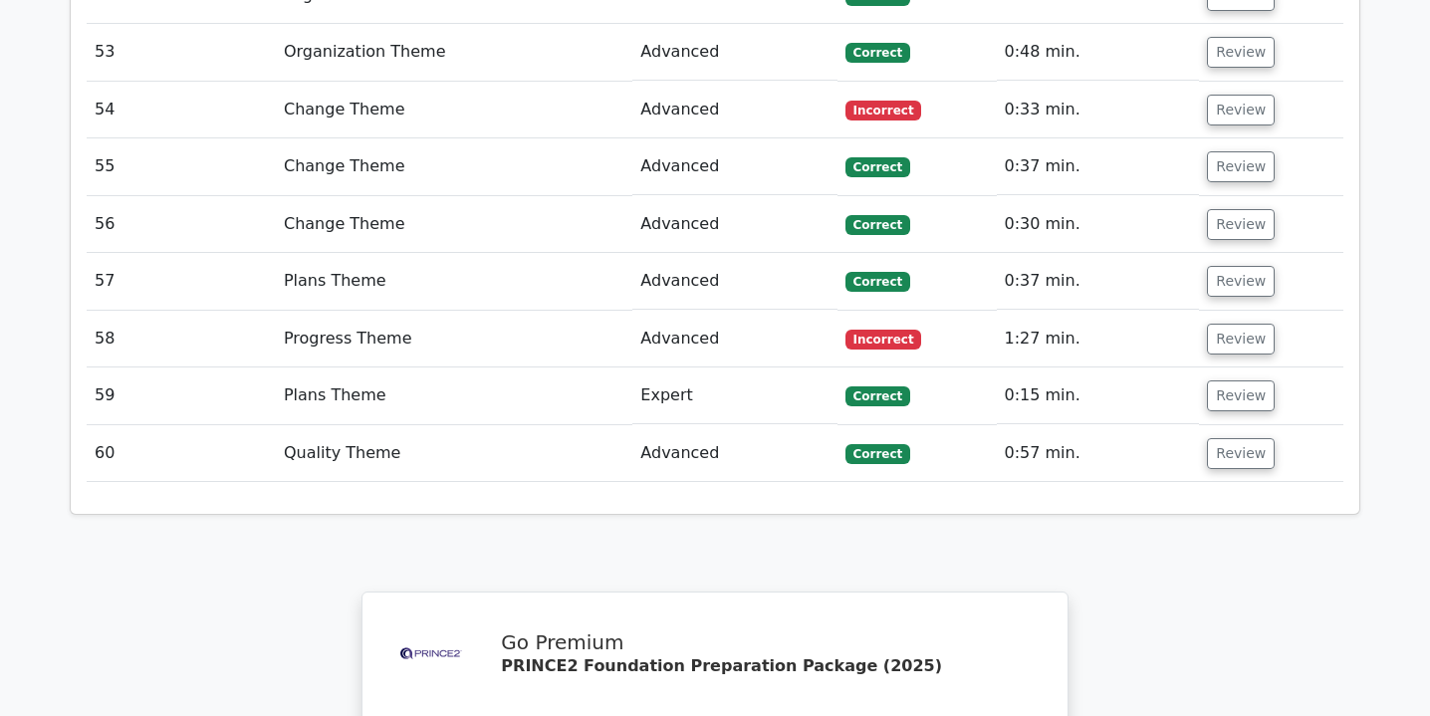
scroll to position [4800, 0]
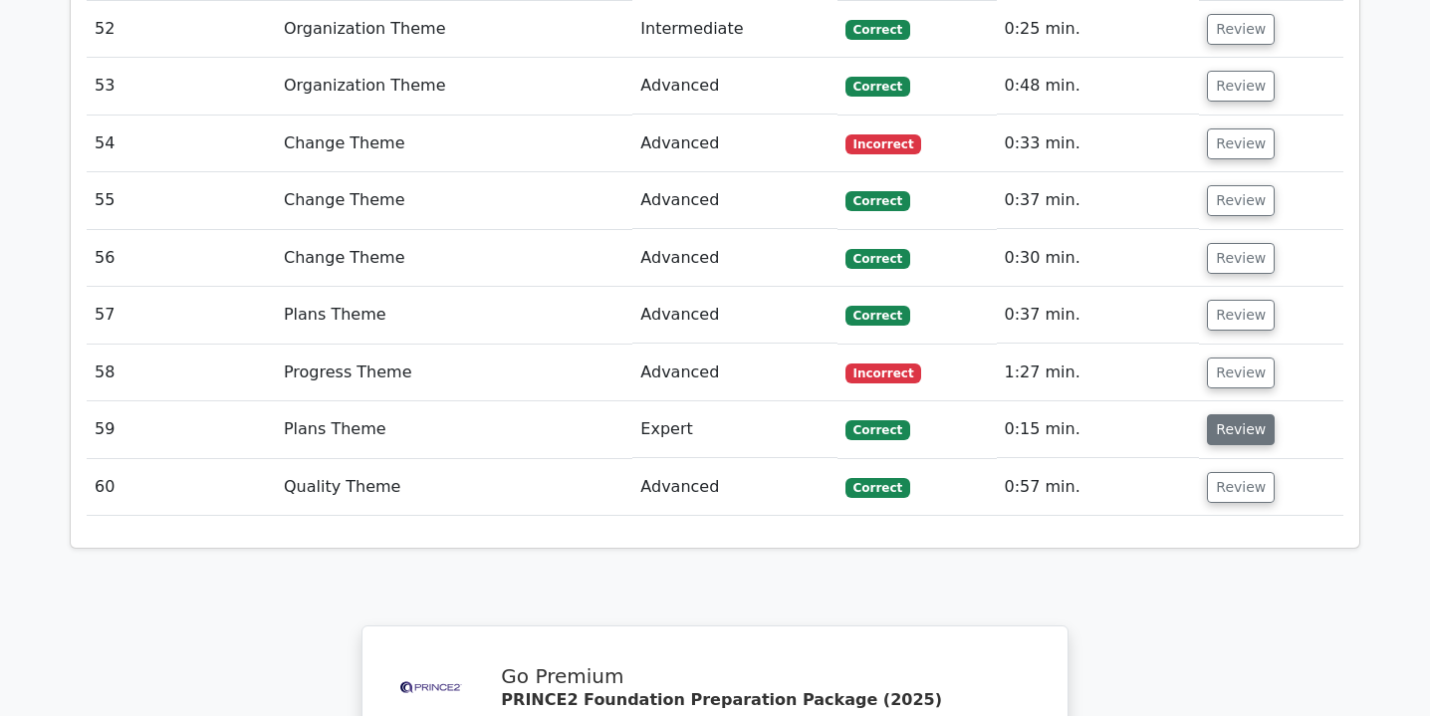
click at [1232, 414] on button "Review" at bounding box center [1241, 429] width 68 height 31
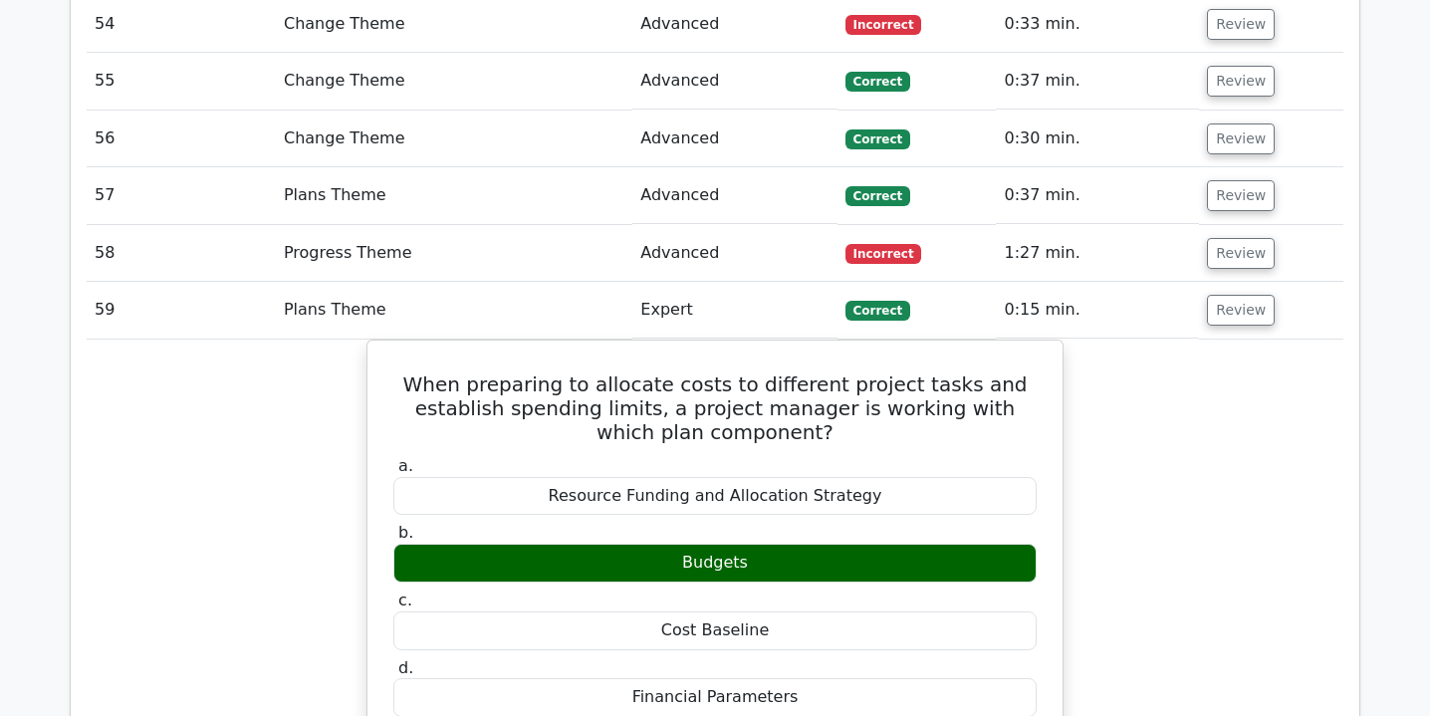
scroll to position [4921, 0]
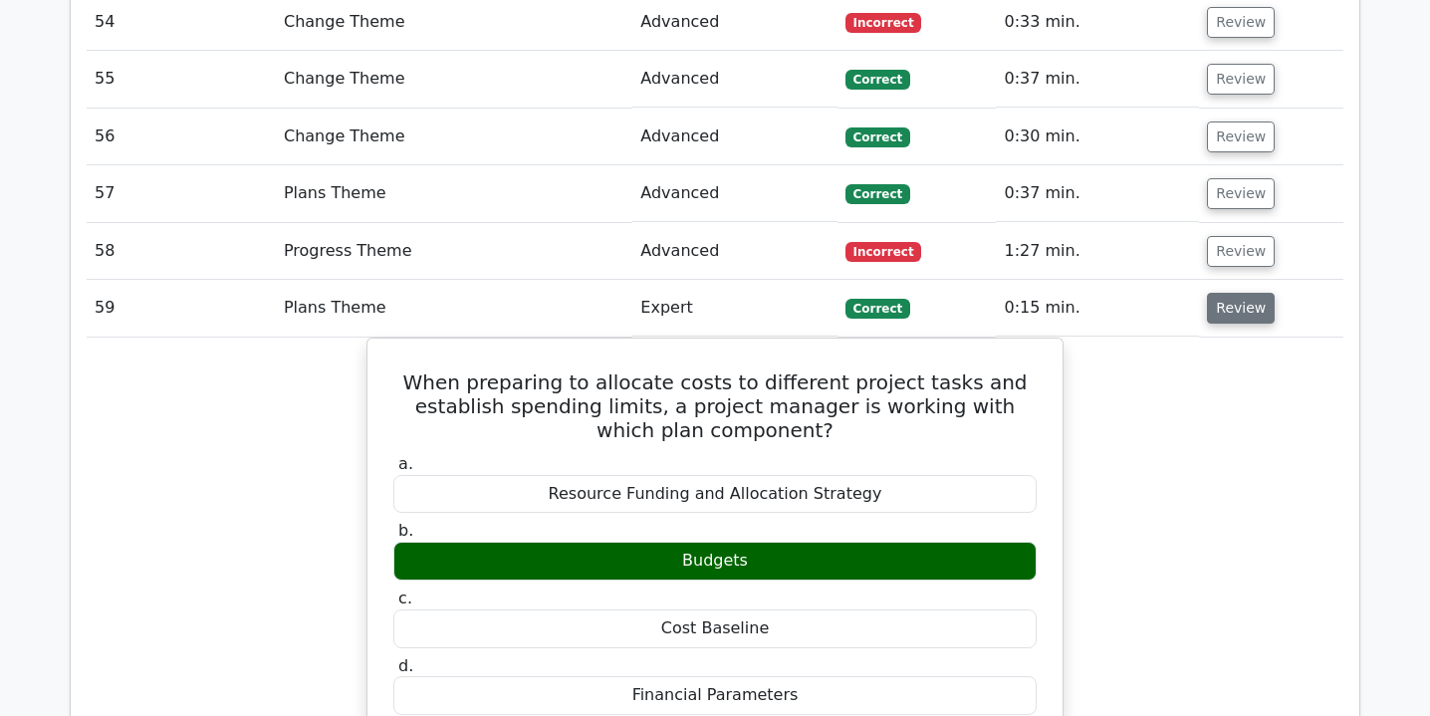
click at [1233, 293] on button "Review" at bounding box center [1241, 308] width 68 height 31
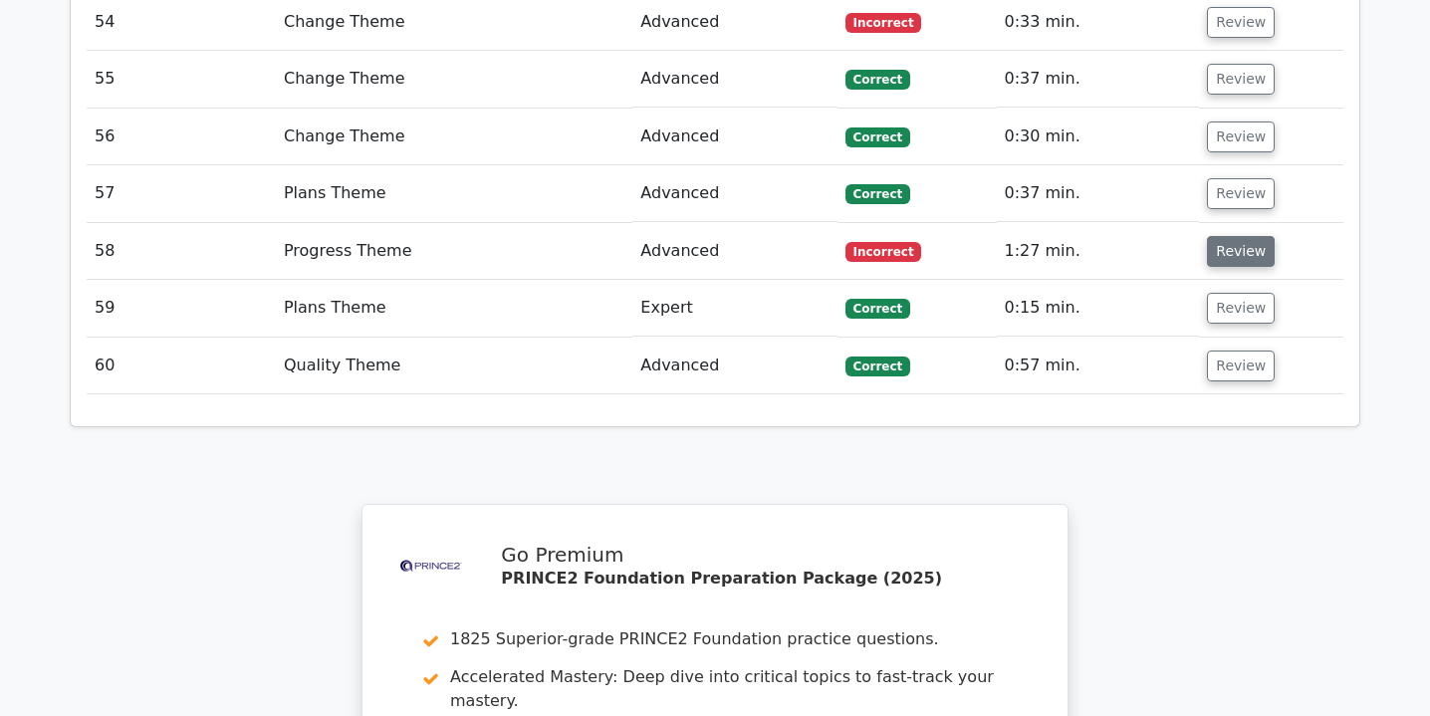
click at [1230, 236] on button "Review" at bounding box center [1241, 251] width 68 height 31
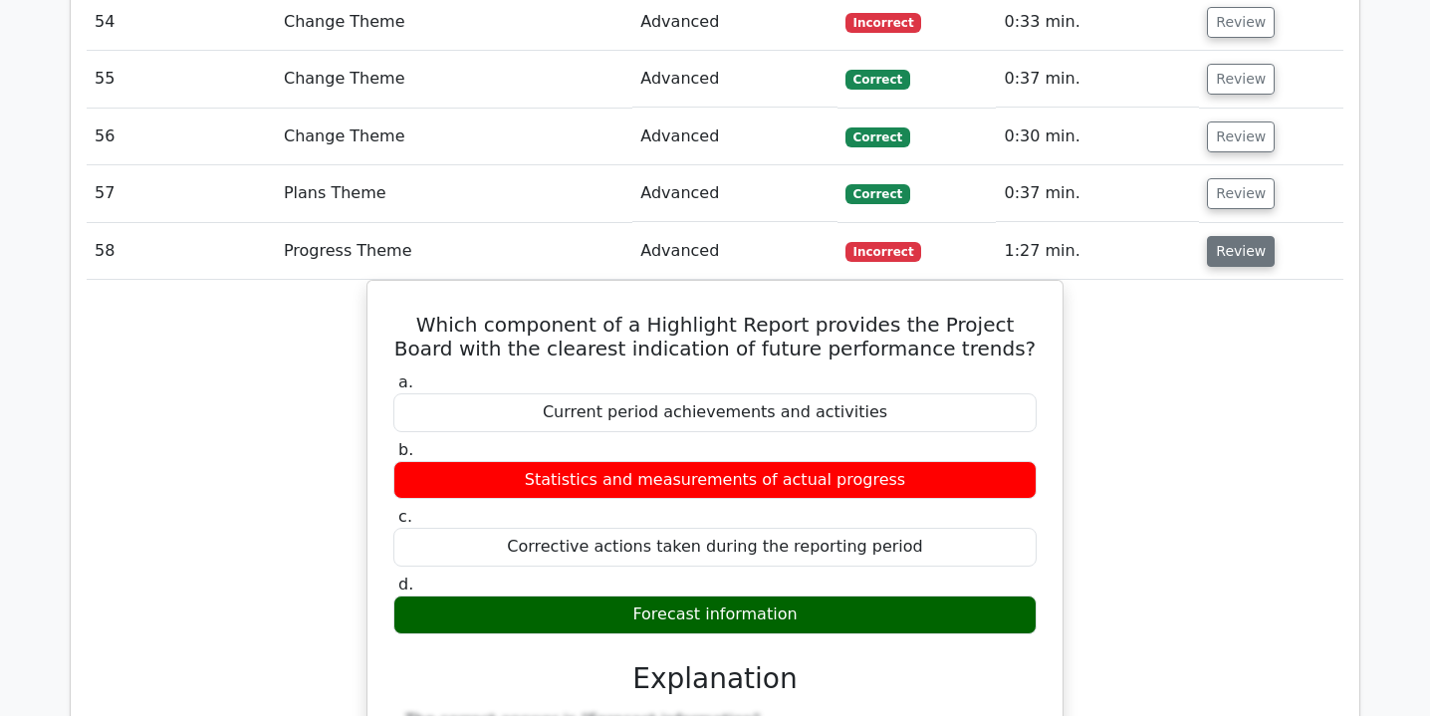
click at [1241, 236] on button "Review" at bounding box center [1241, 251] width 68 height 31
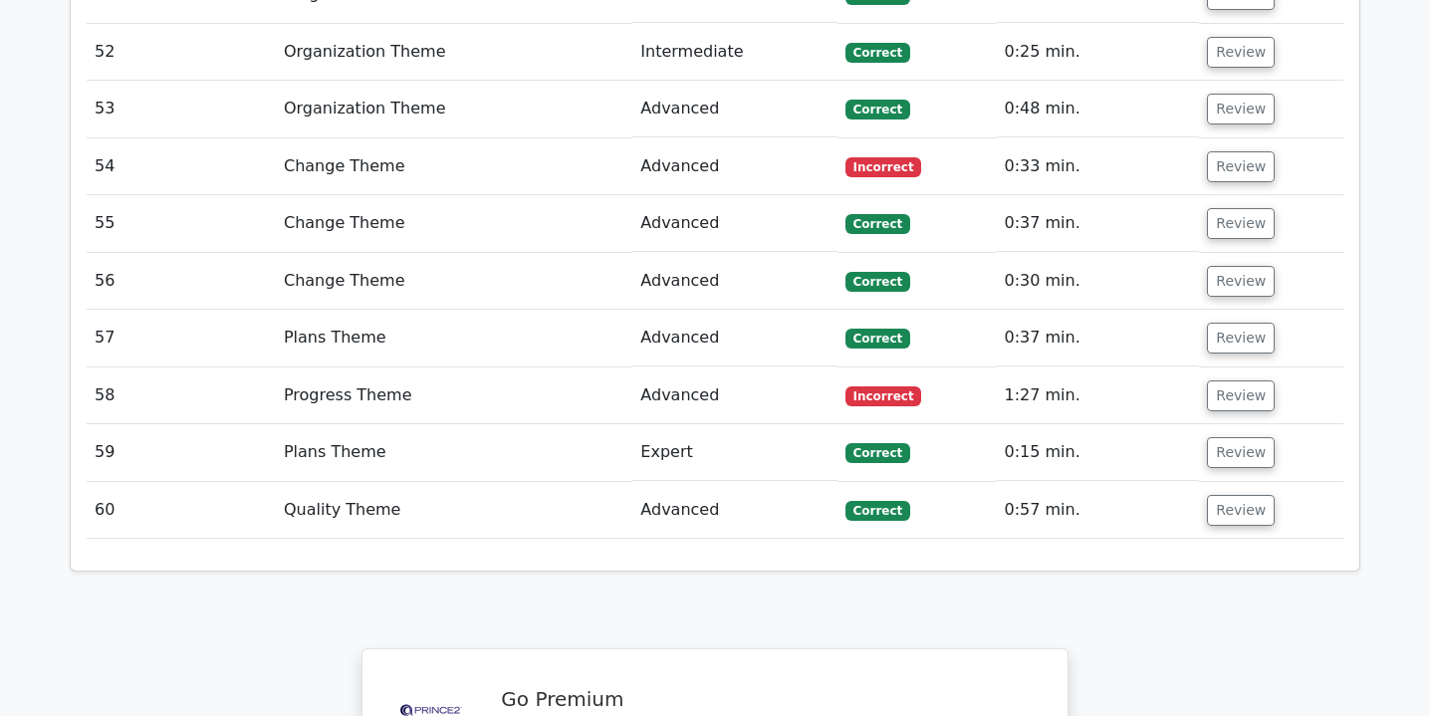
scroll to position [4773, 0]
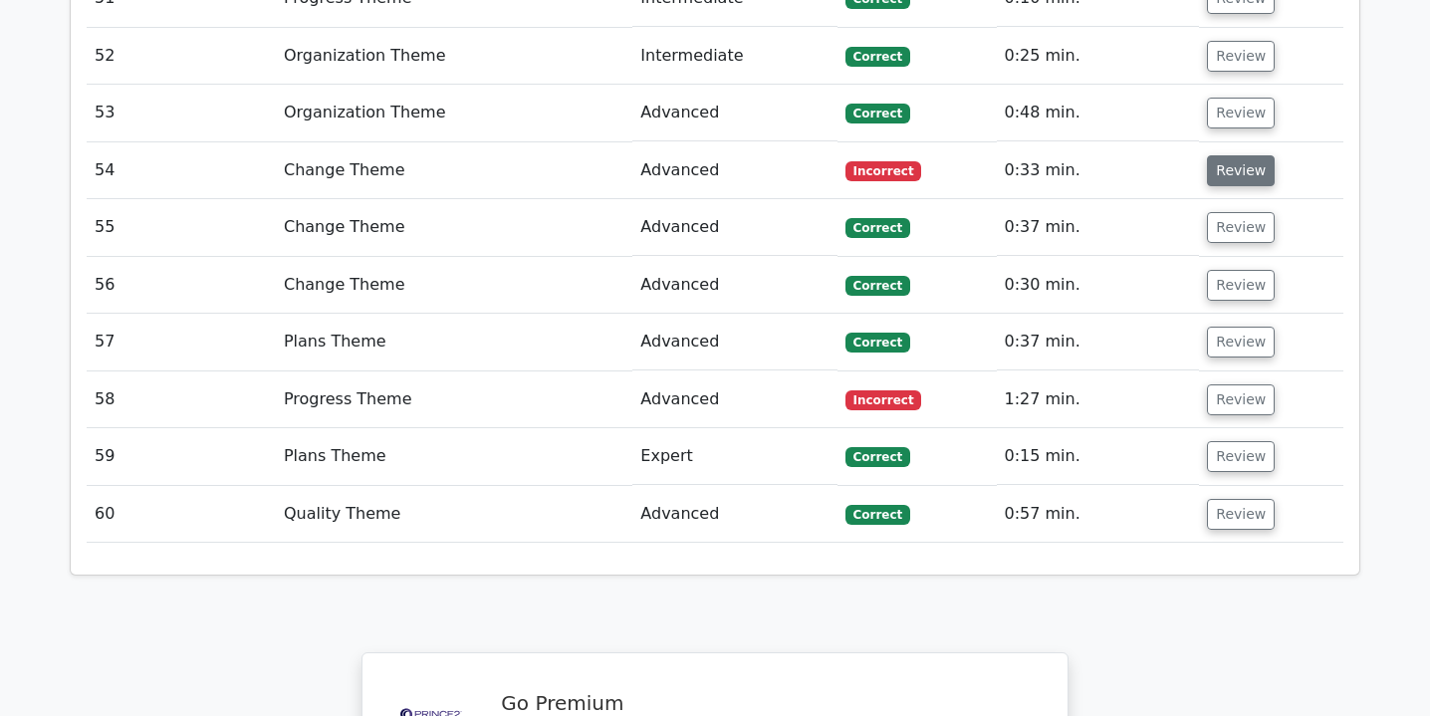
click at [1216, 155] on button "Review" at bounding box center [1241, 170] width 68 height 31
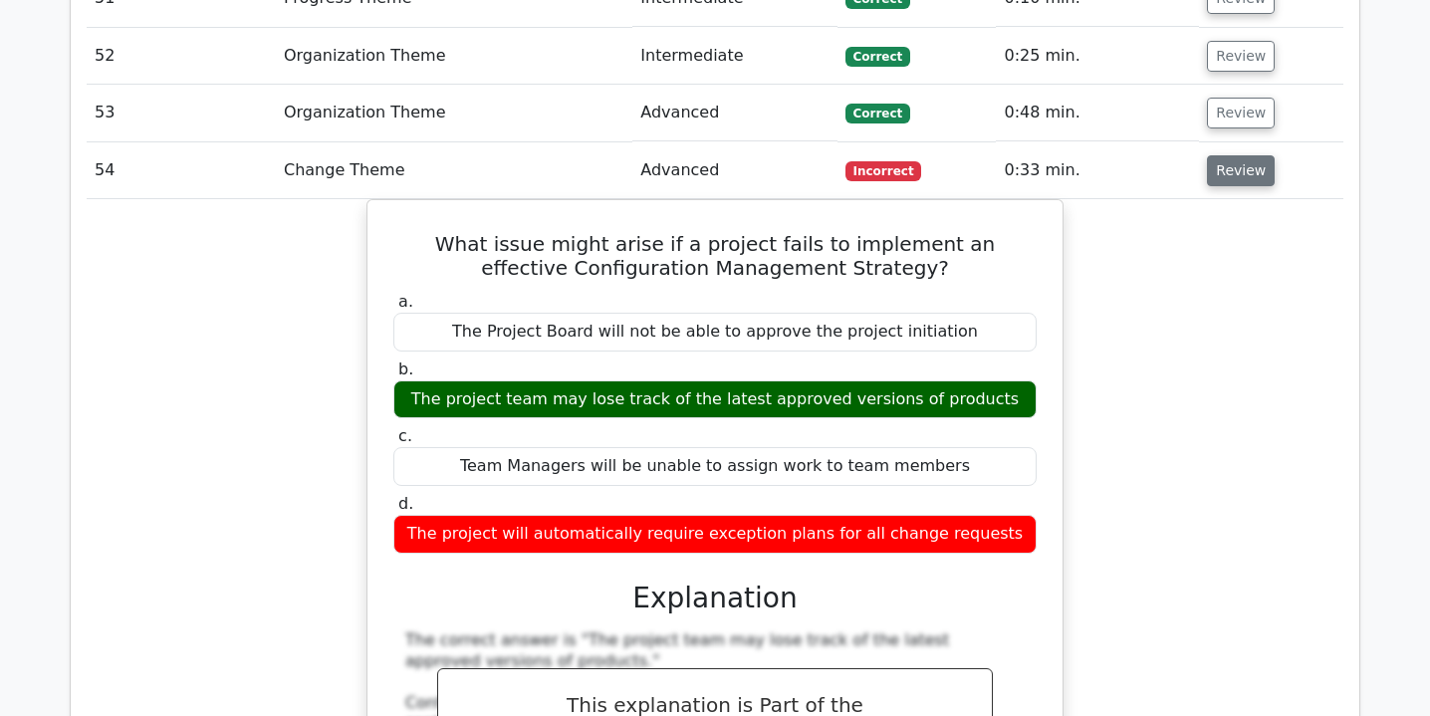
click at [1240, 155] on button "Review" at bounding box center [1241, 170] width 68 height 31
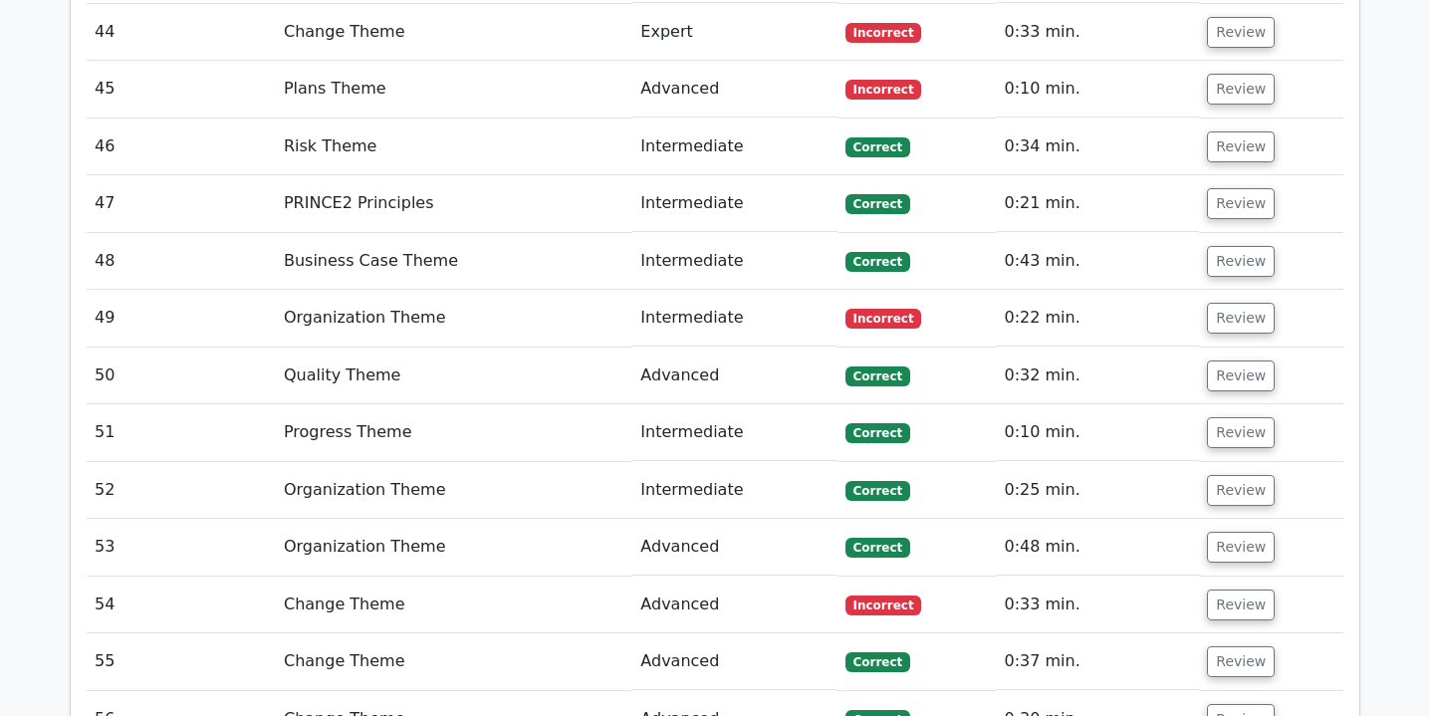
scroll to position [4318, 0]
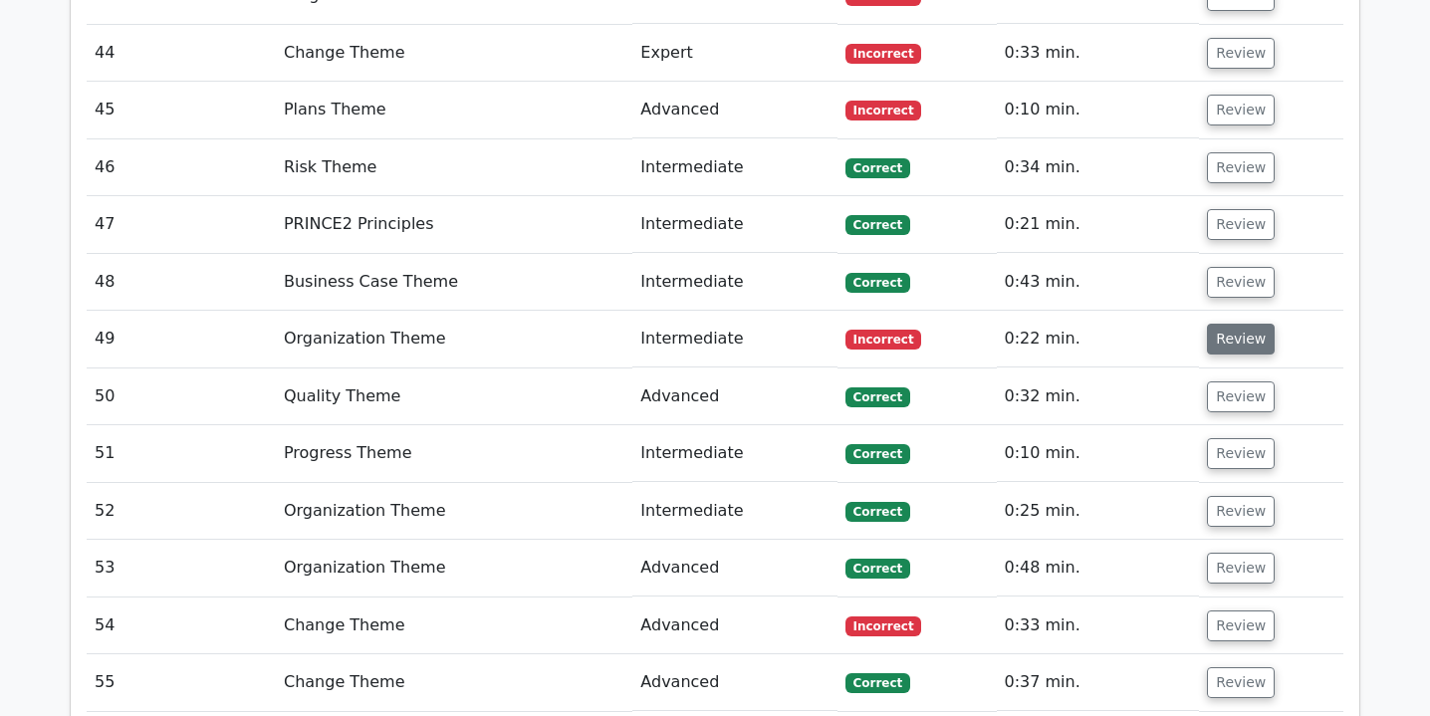
click at [1240, 324] on button "Review" at bounding box center [1241, 339] width 68 height 31
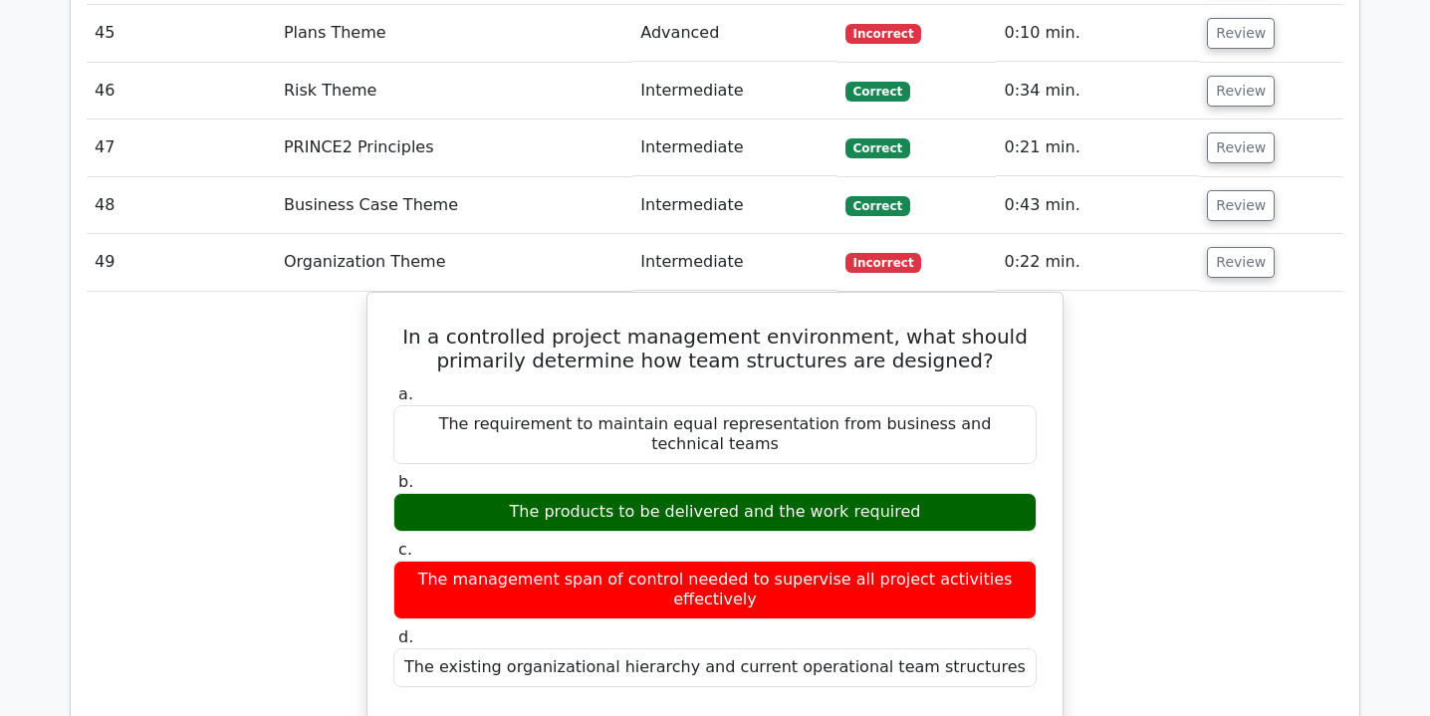
scroll to position [4393, 0]
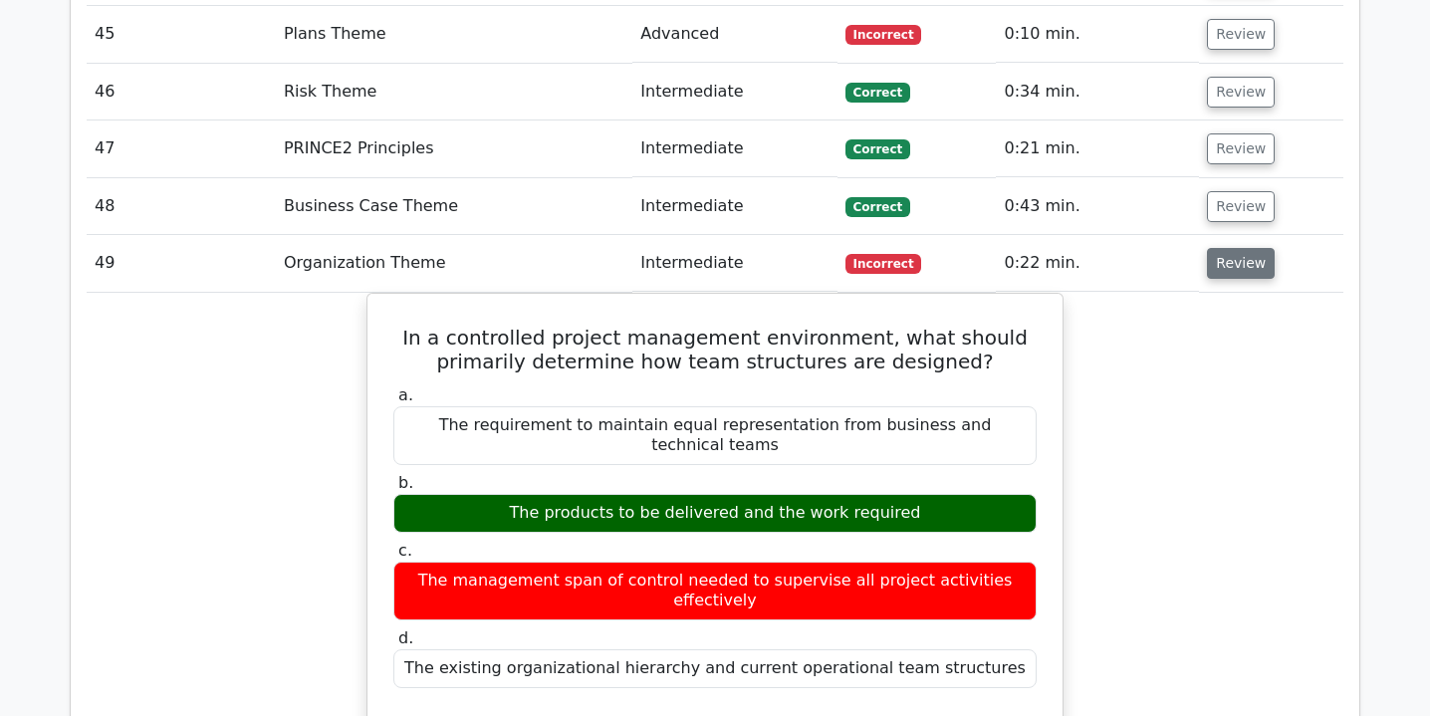
click at [1231, 248] on button "Review" at bounding box center [1241, 263] width 68 height 31
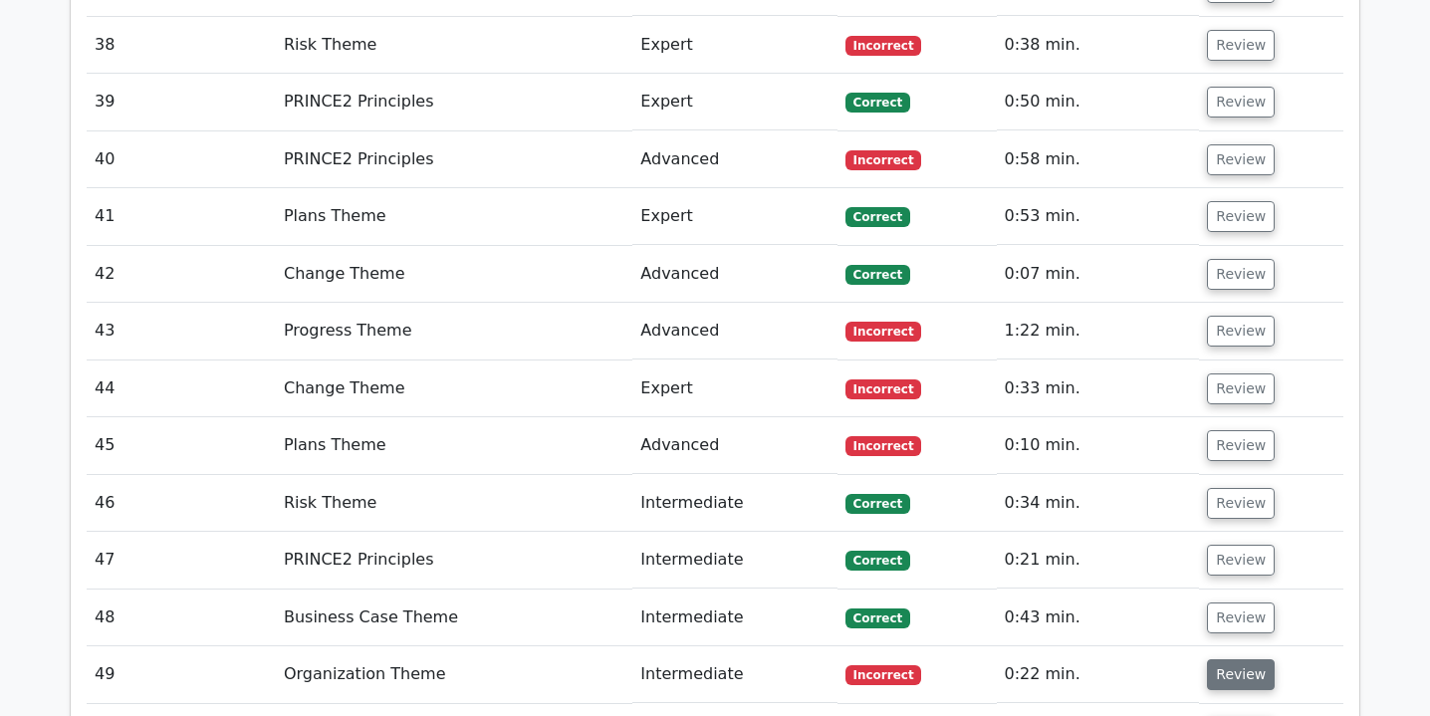
scroll to position [3919, 0]
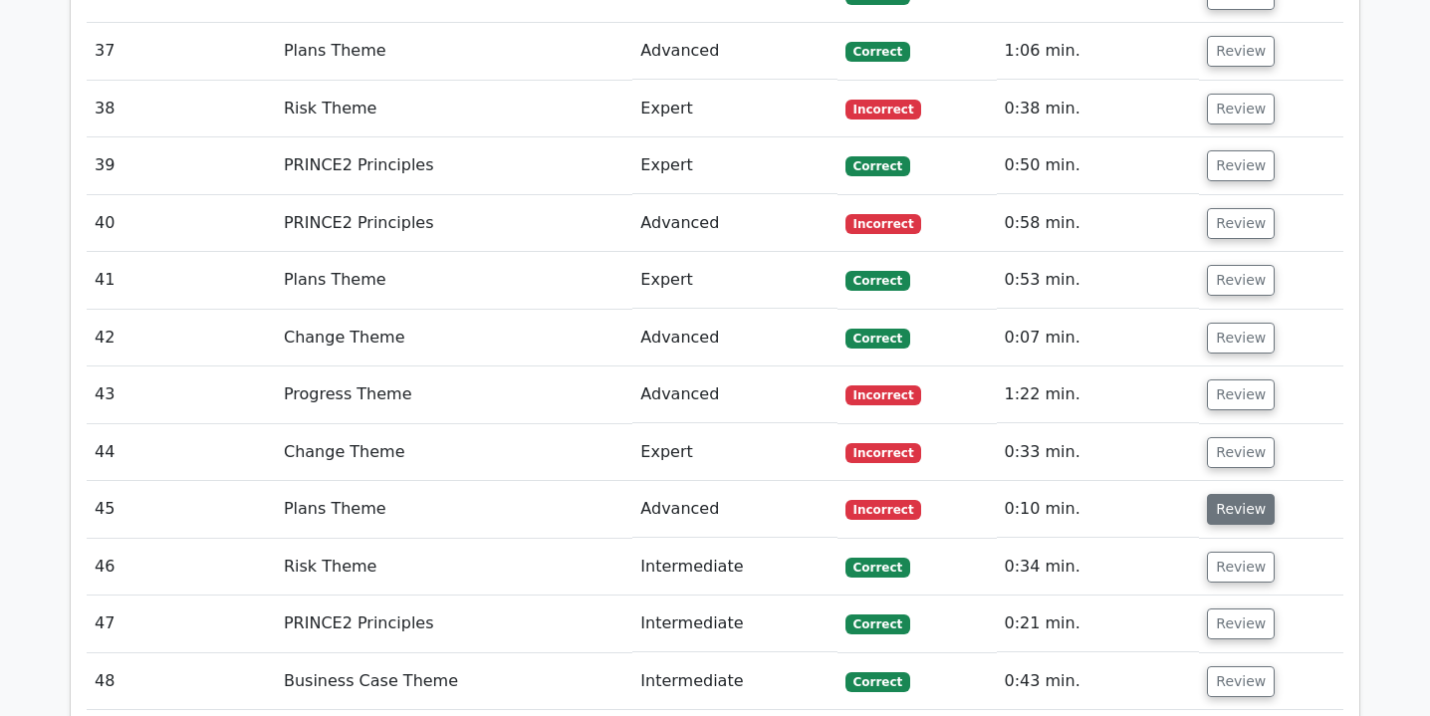
click at [1235, 494] on button "Review" at bounding box center [1241, 509] width 68 height 31
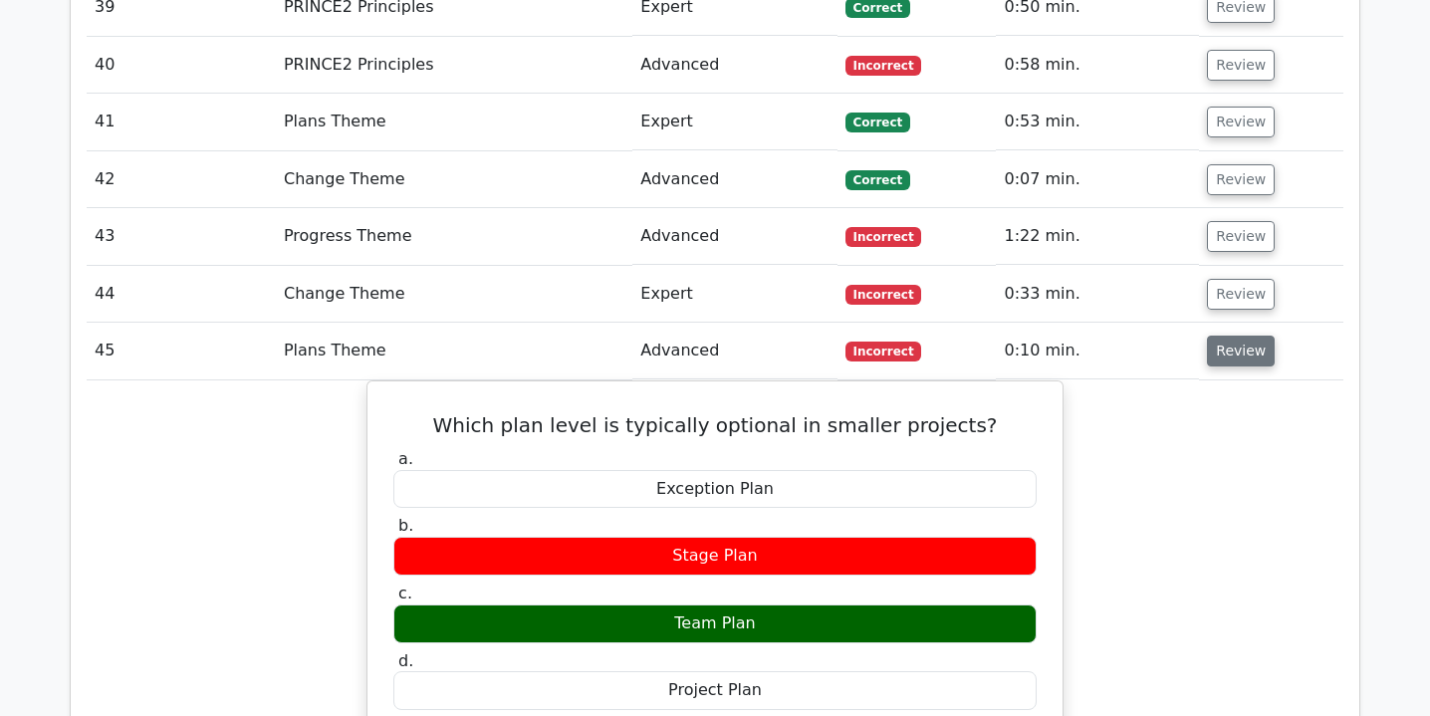
scroll to position [4062, 0]
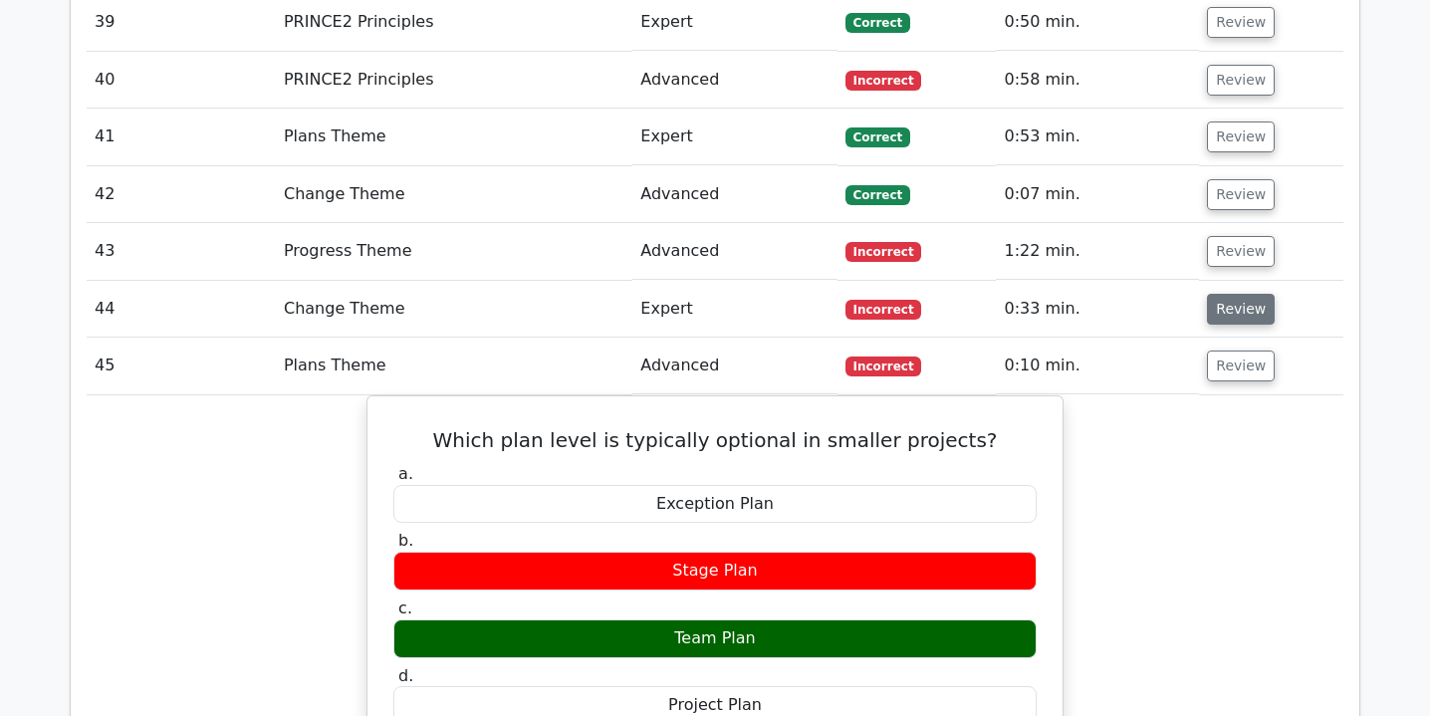
click at [1230, 294] on button "Review" at bounding box center [1241, 309] width 68 height 31
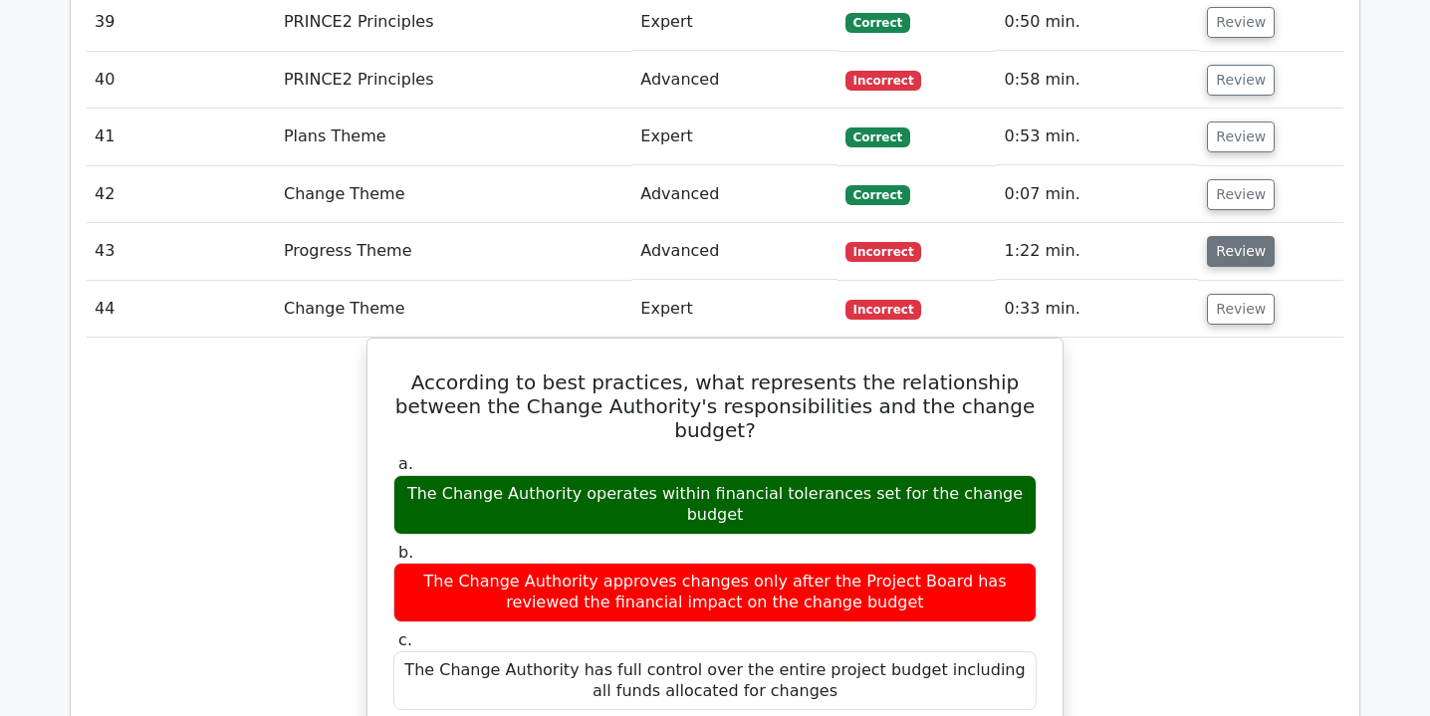
click at [1241, 236] on button "Review" at bounding box center [1241, 251] width 68 height 31
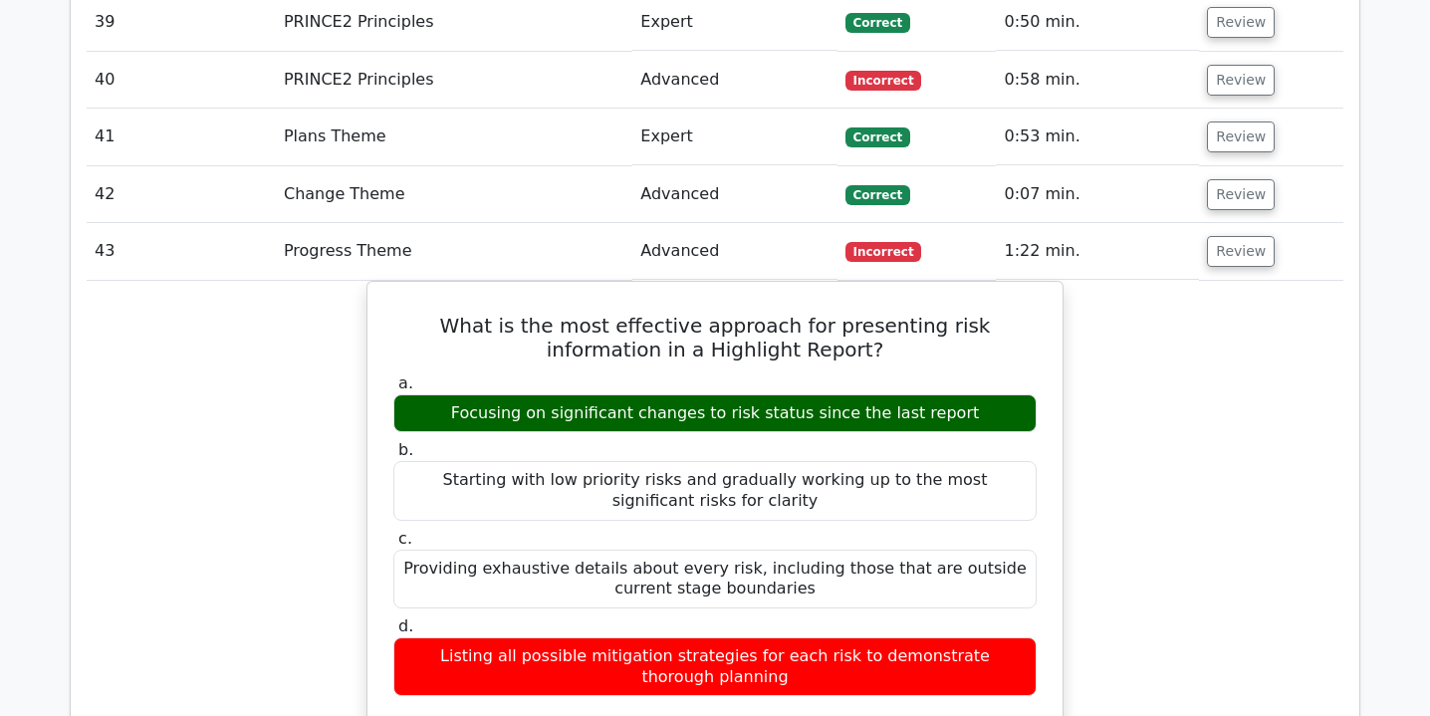
click at [1244, 223] on td "Review" at bounding box center [1271, 251] width 144 height 57
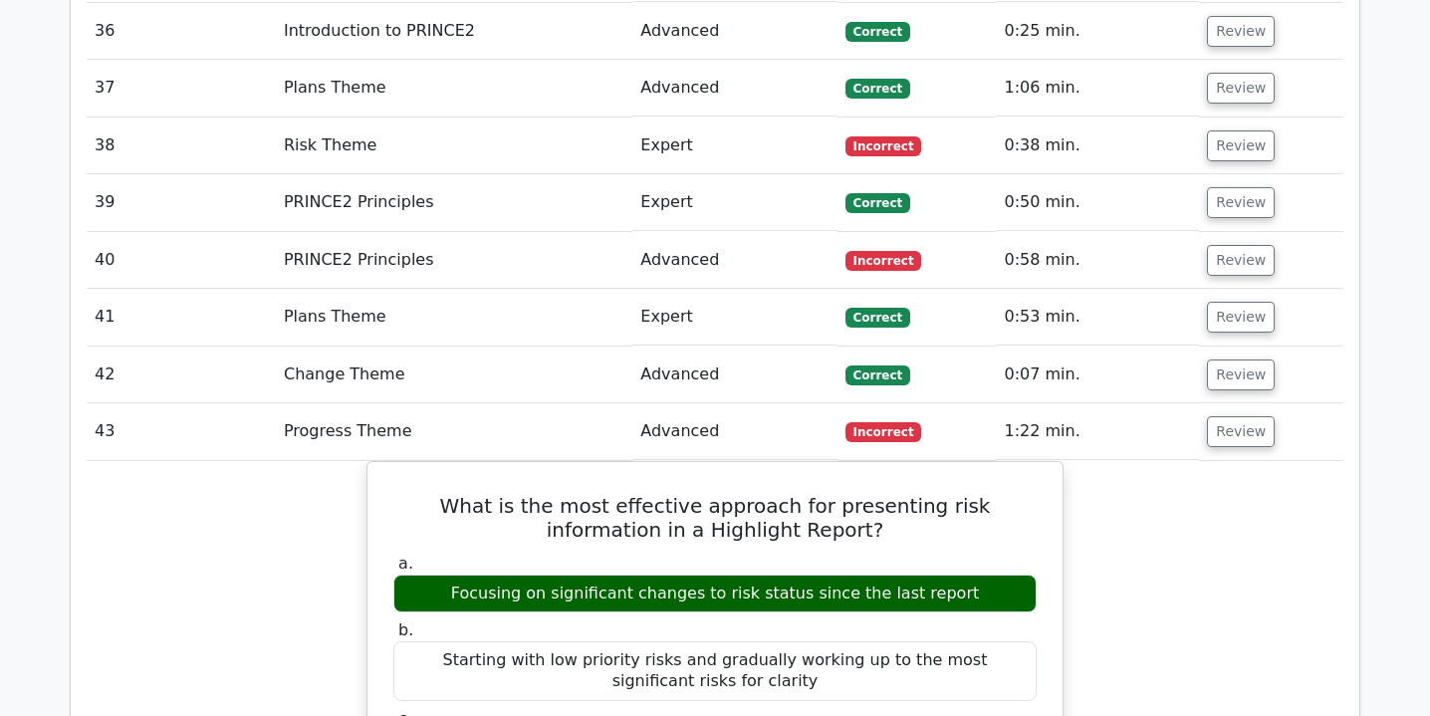
scroll to position [3876, 0]
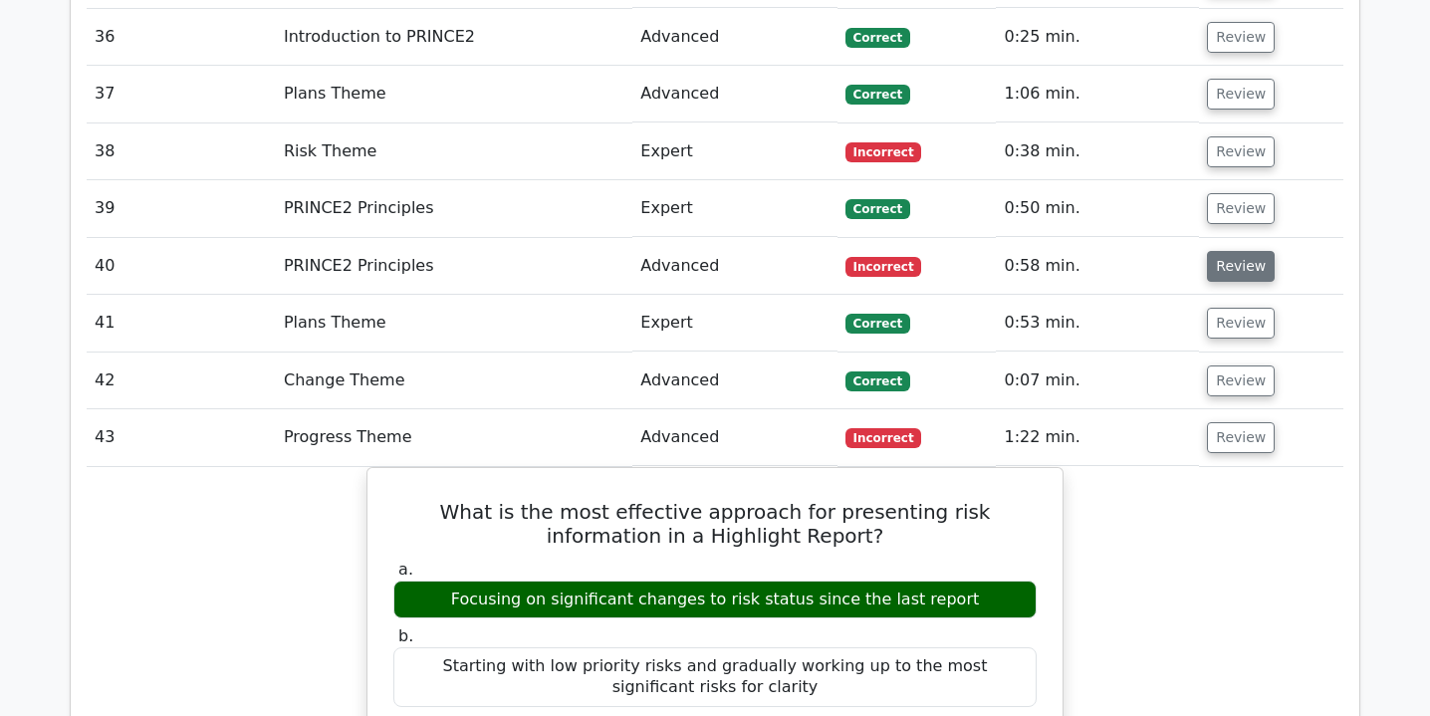
click at [1236, 251] on button "Review" at bounding box center [1241, 266] width 68 height 31
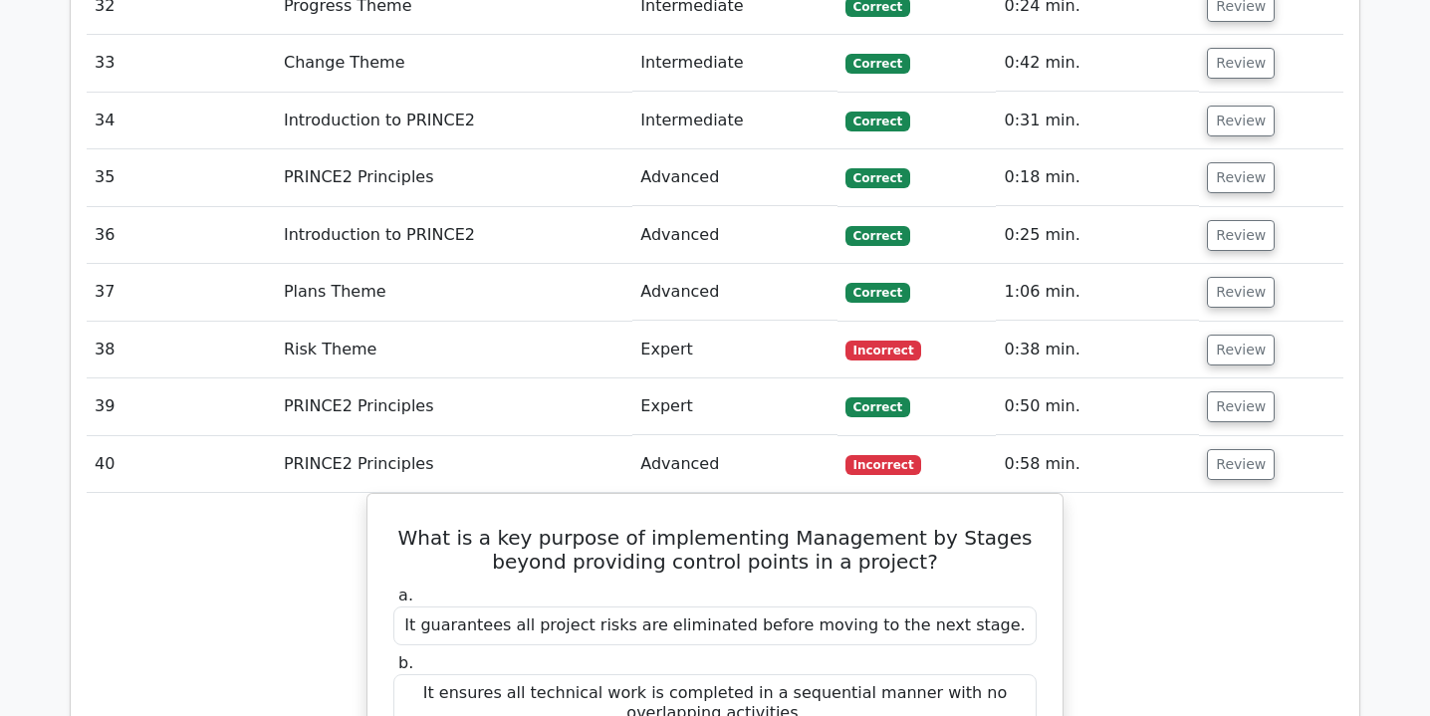
scroll to position [3676, 0]
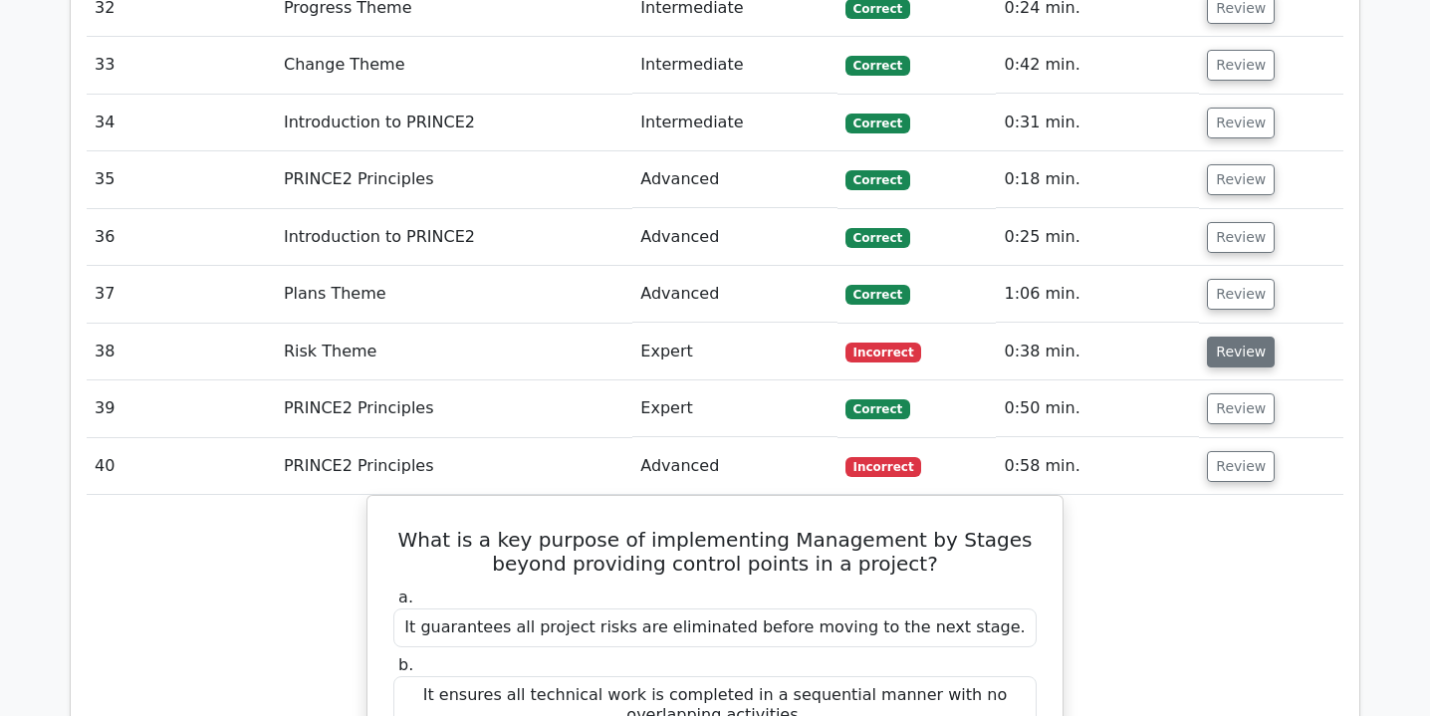
click at [1249, 337] on button "Review" at bounding box center [1241, 352] width 68 height 31
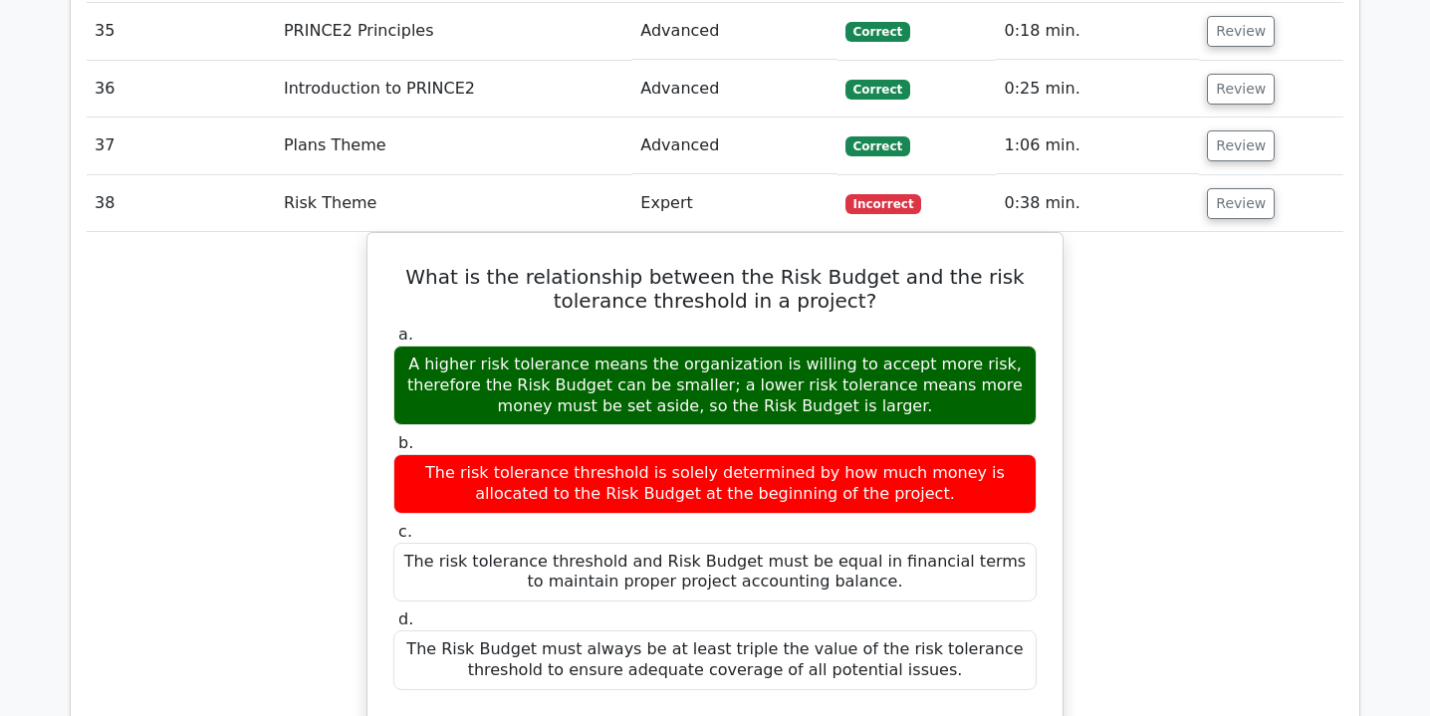
scroll to position [3823, 0]
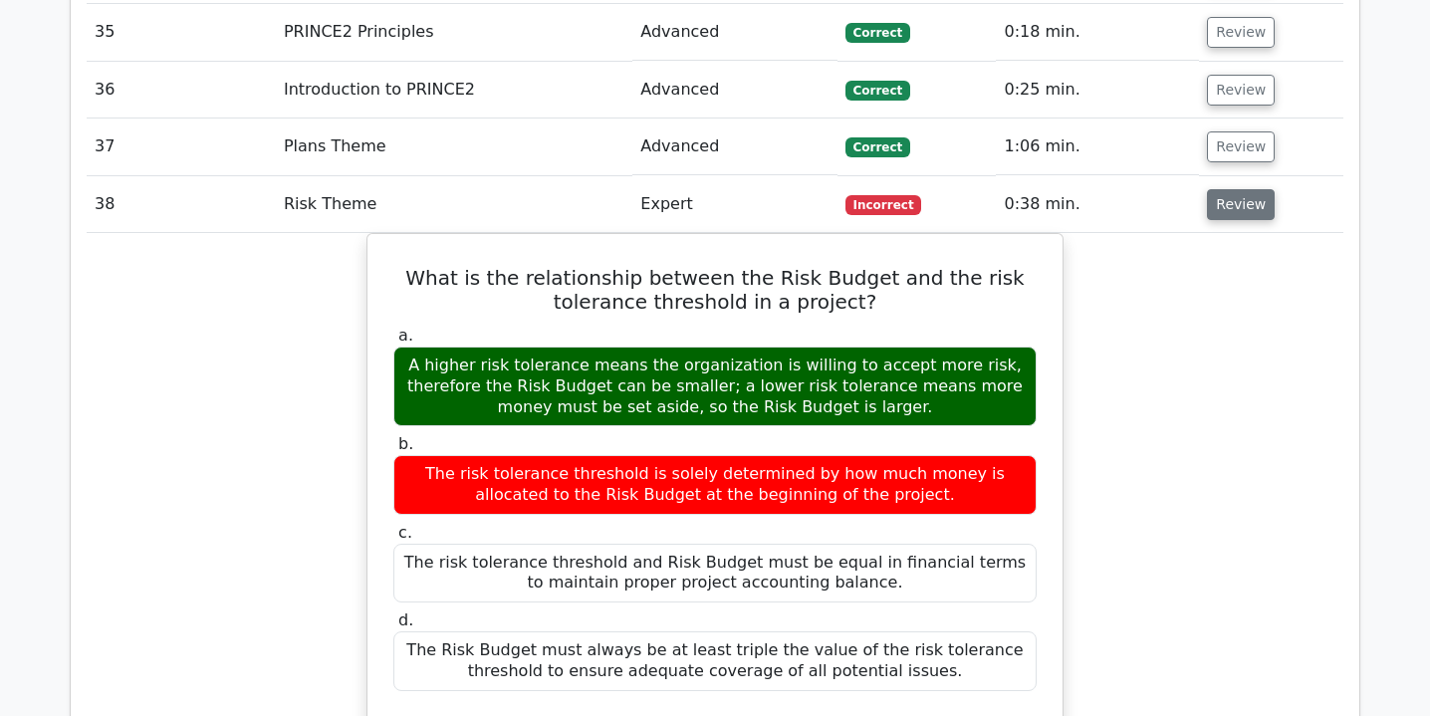
click at [1215, 189] on button "Review" at bounding box center [1241, 204] width 68 height 31
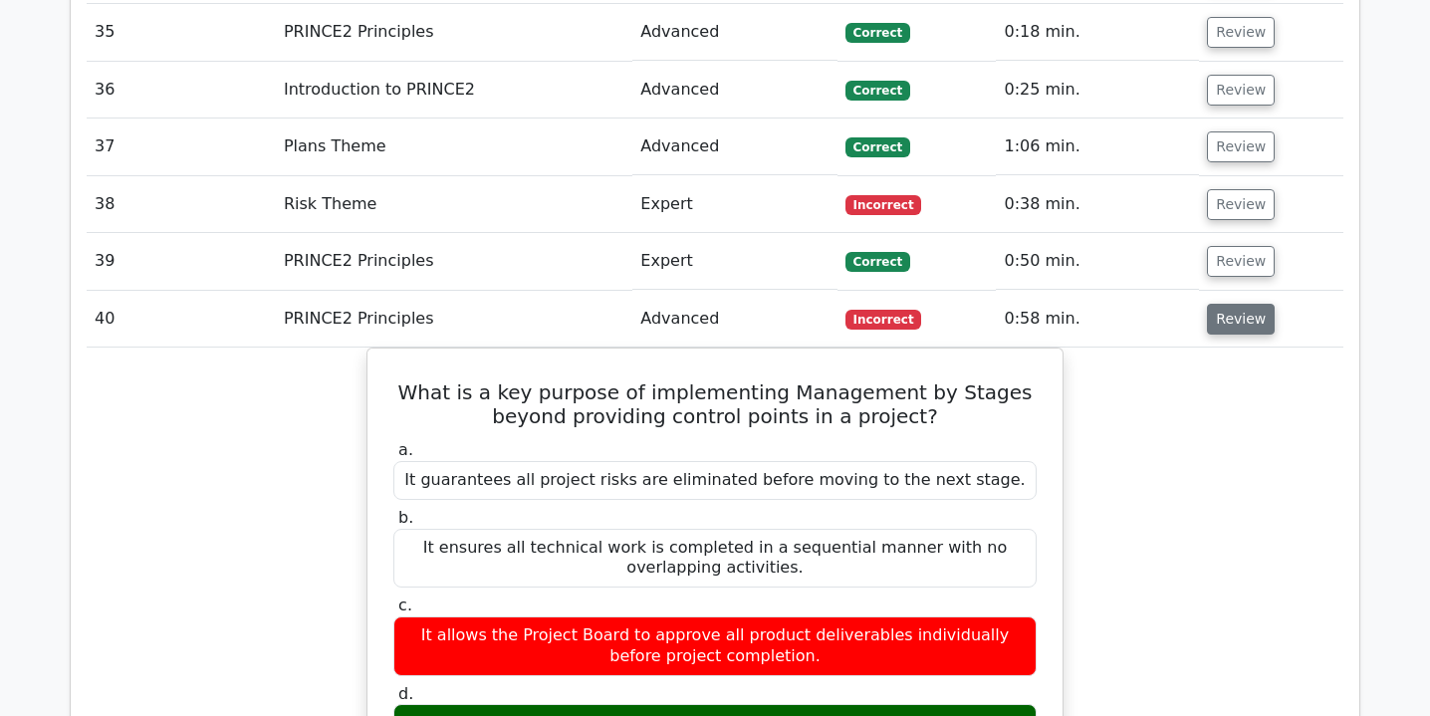
click at [1224, 304] on button "Review" at bounding box center [1241, 319] width 68 height 31
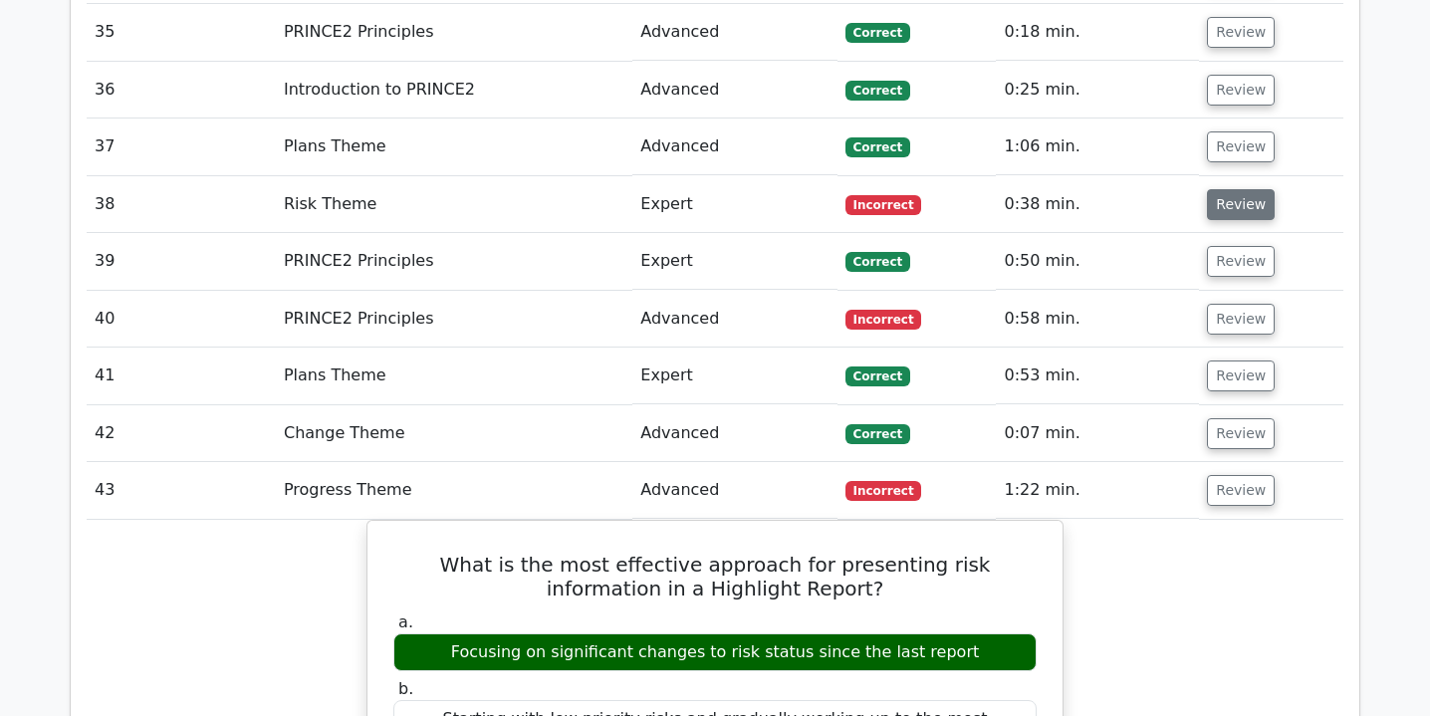
click at [1228, 189] on button "Review" at bounding box center [1241, 204] width 68 height 31
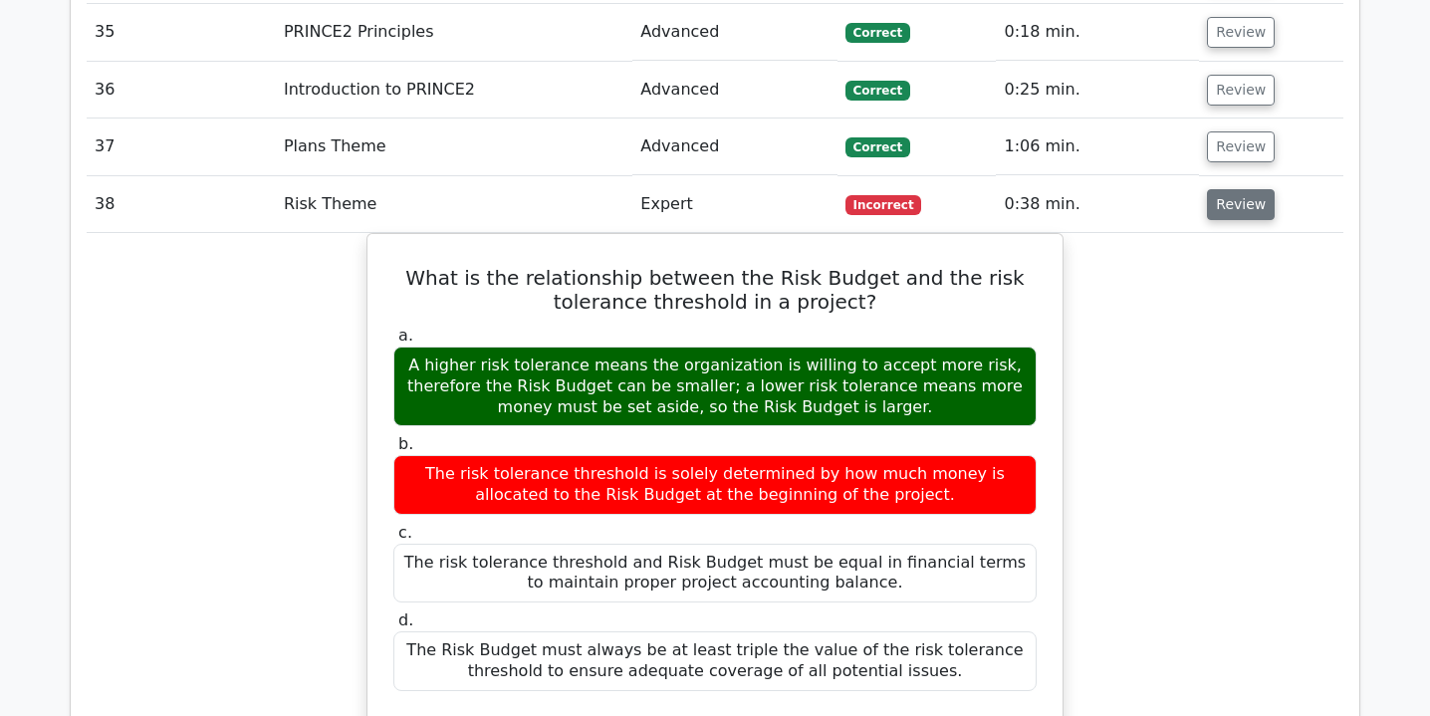
click at [1234, 189] on button "Review" at bounding box center [1241, 204] width 68 height 31
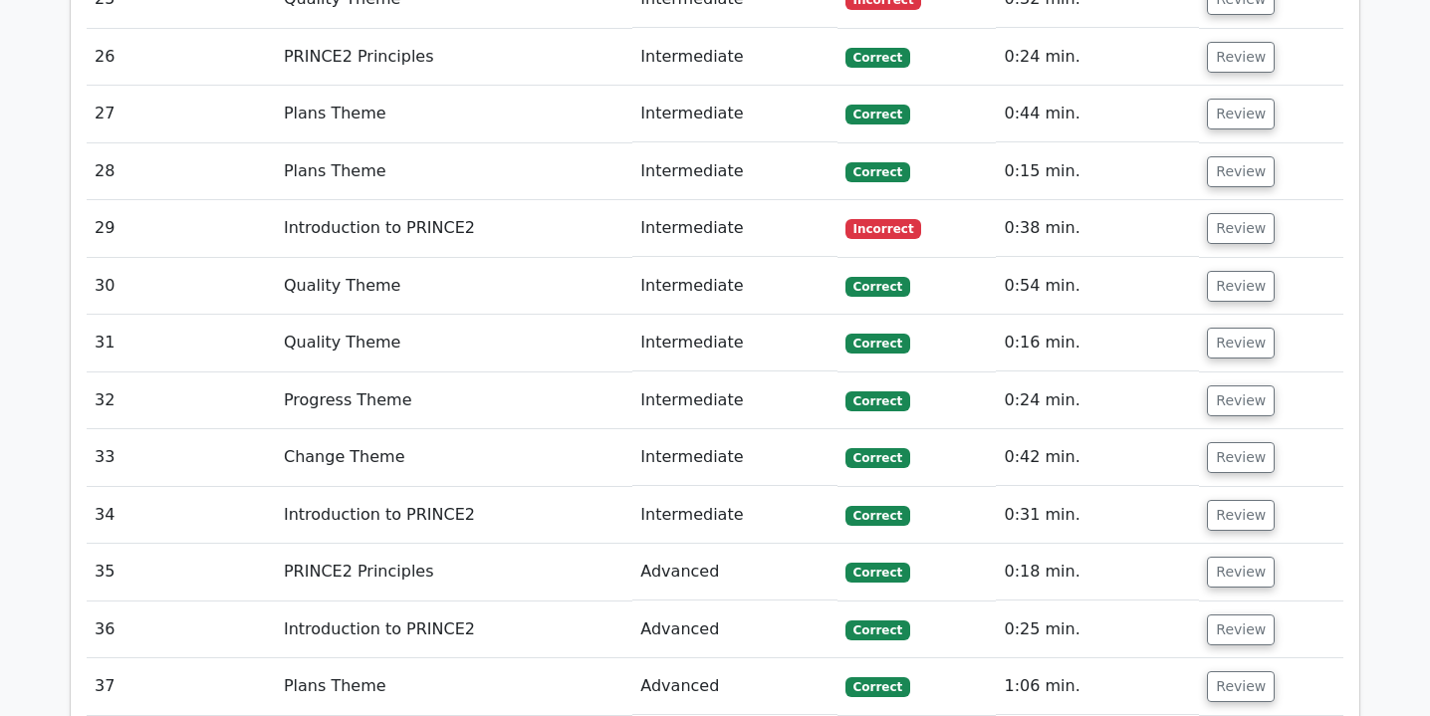
scroll to position [3281, 0]
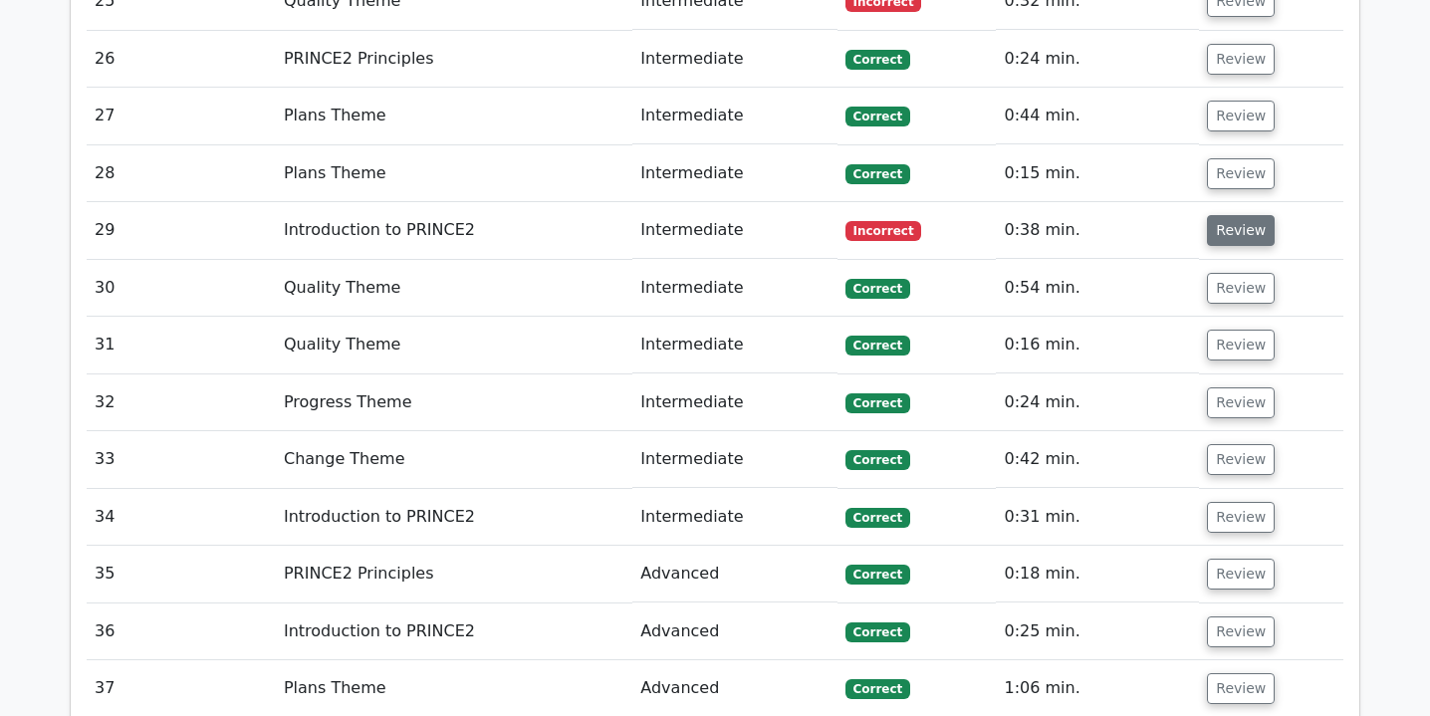
click at [1237, 215] on button "Review" at bounding box center [1241, 230] width 68 height 31
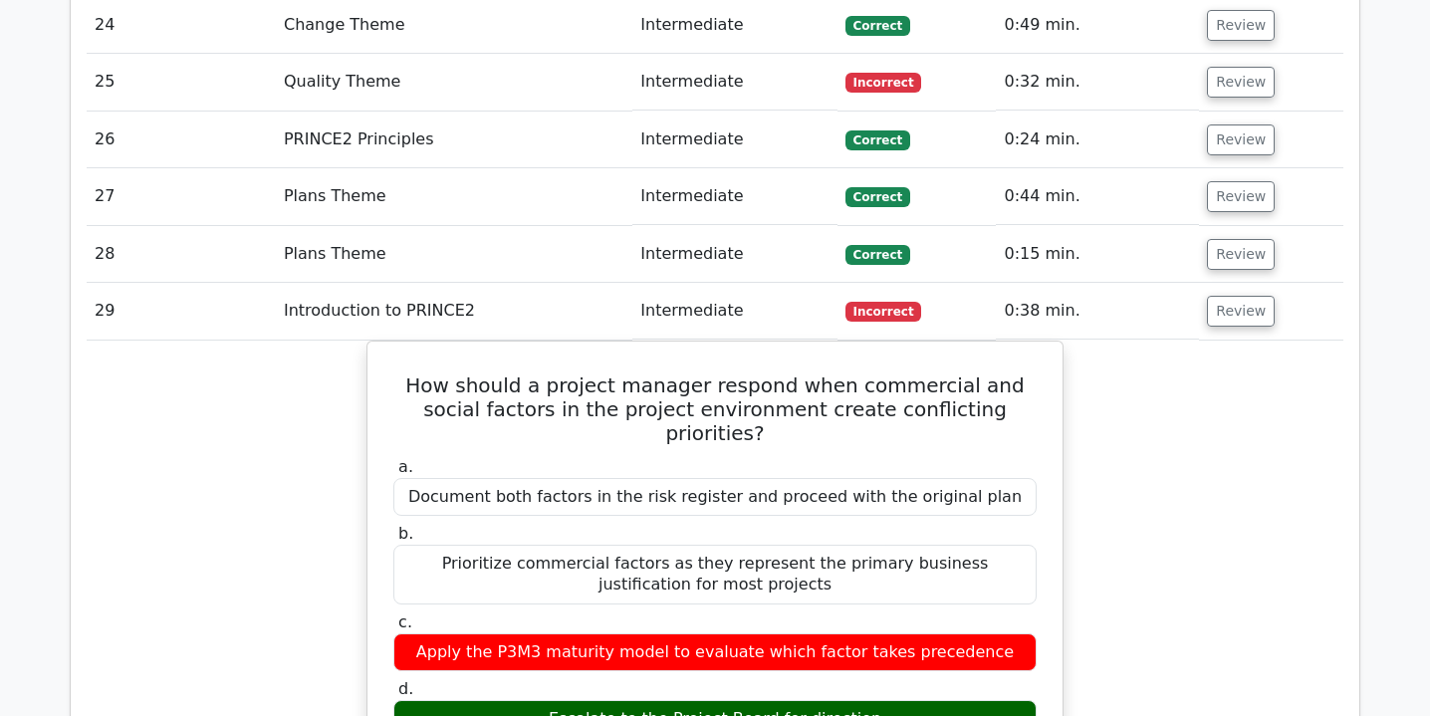
scroll to position [3029, 0]
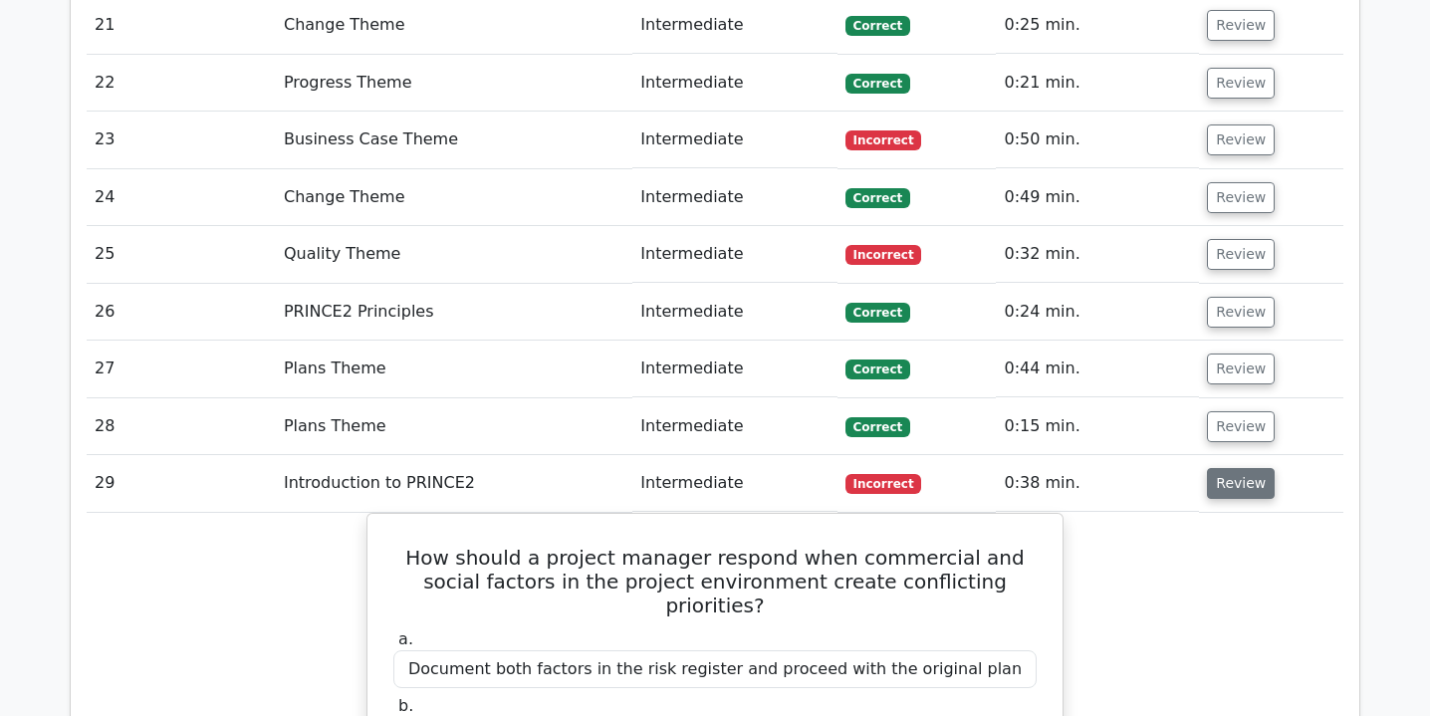
click at [1220, 468] on button "Review" at bounding box center [1241, 483] width 68 height 31
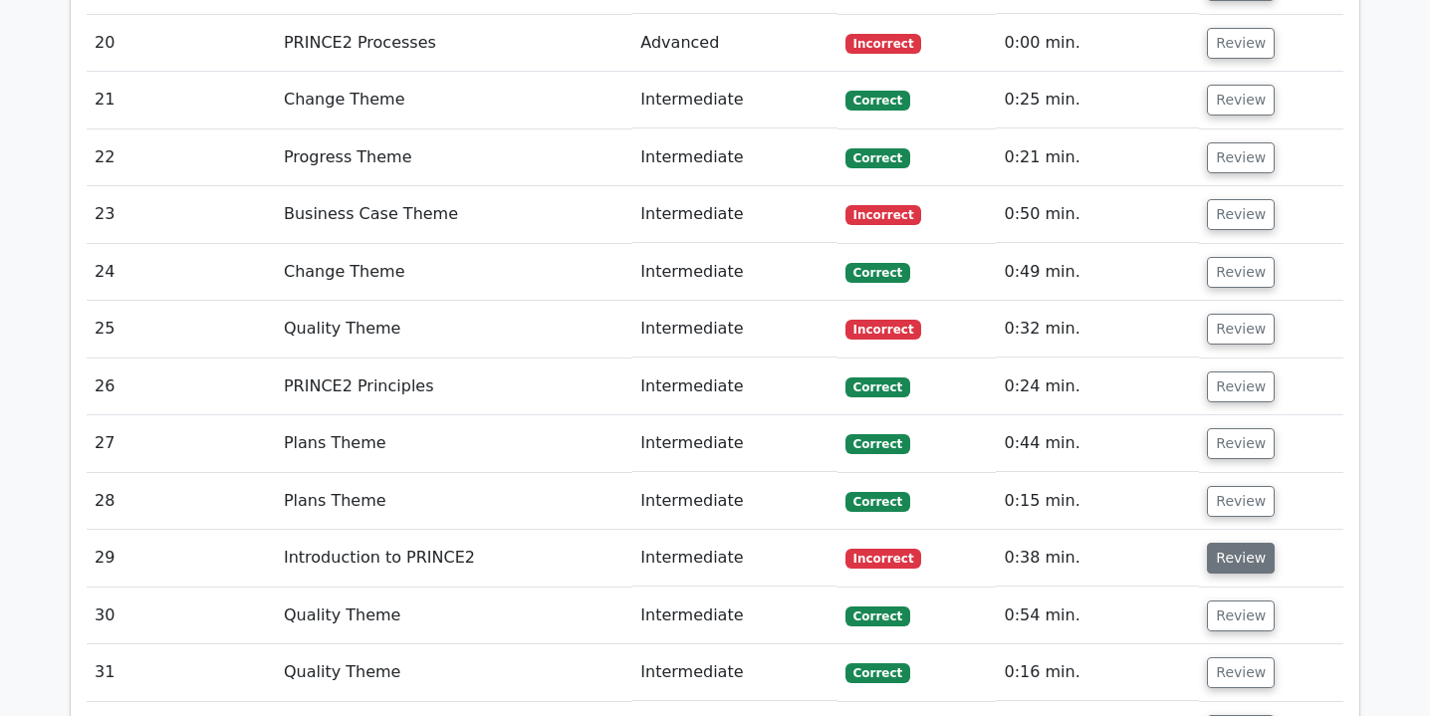
scroll to position [2952, 0]
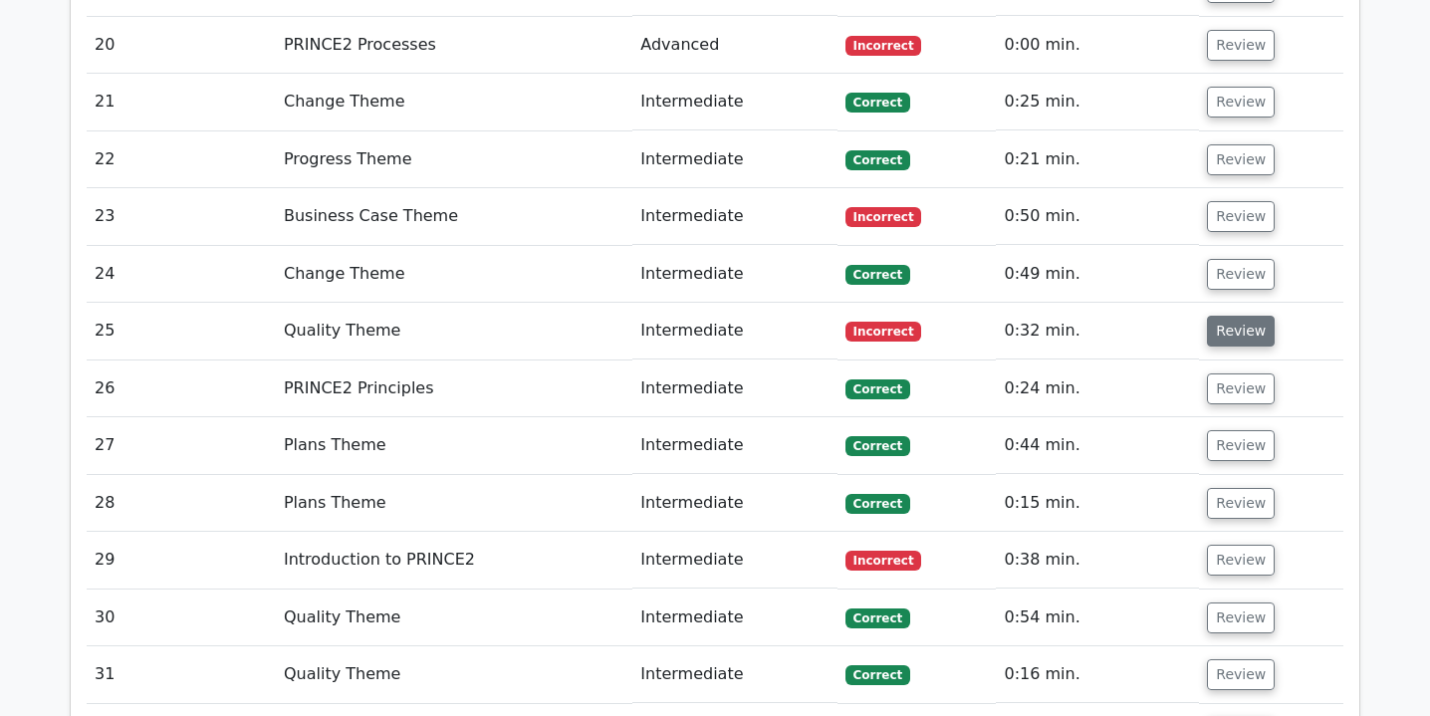
click at [1214, 316] on button "Review" at bounding box center [1241, 331] width 68 height 31
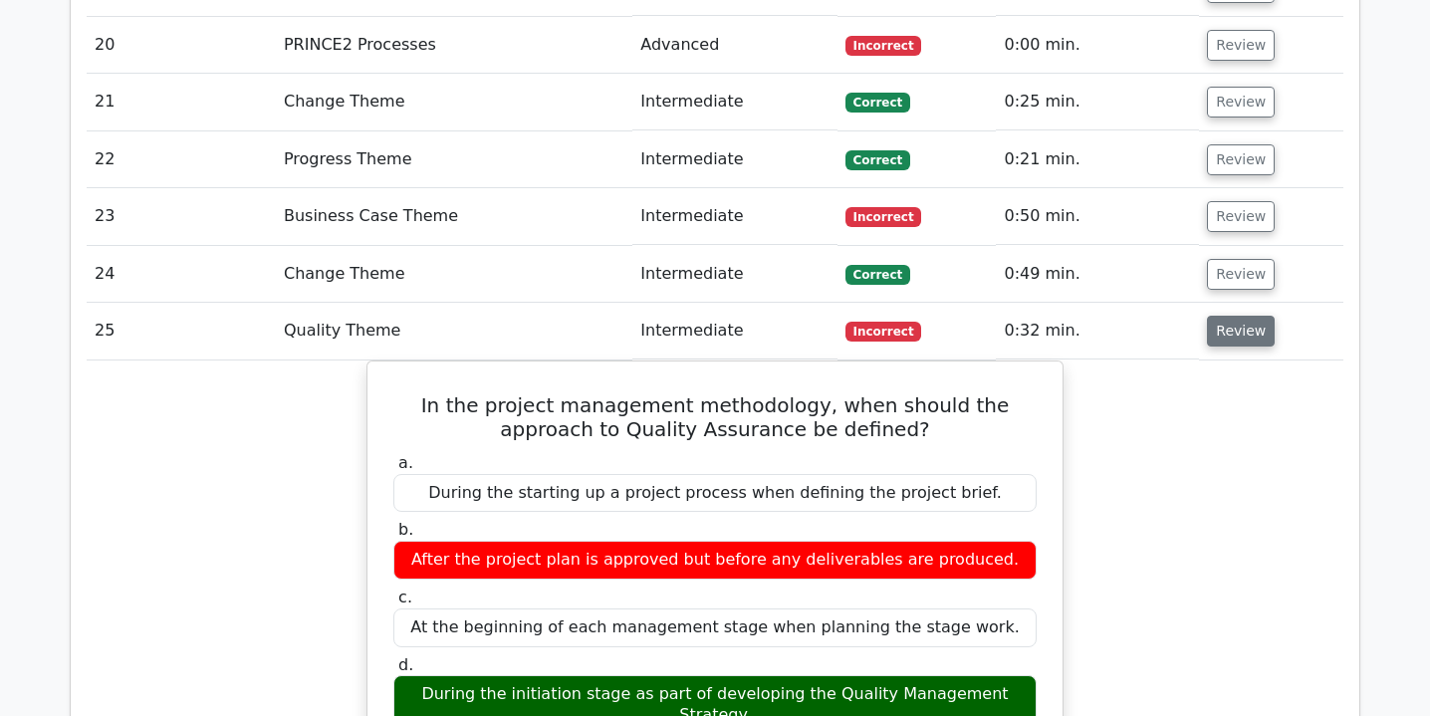
click at [1212, 316] on button "Review" at bounding box center [1241, 331] width 68 height 31
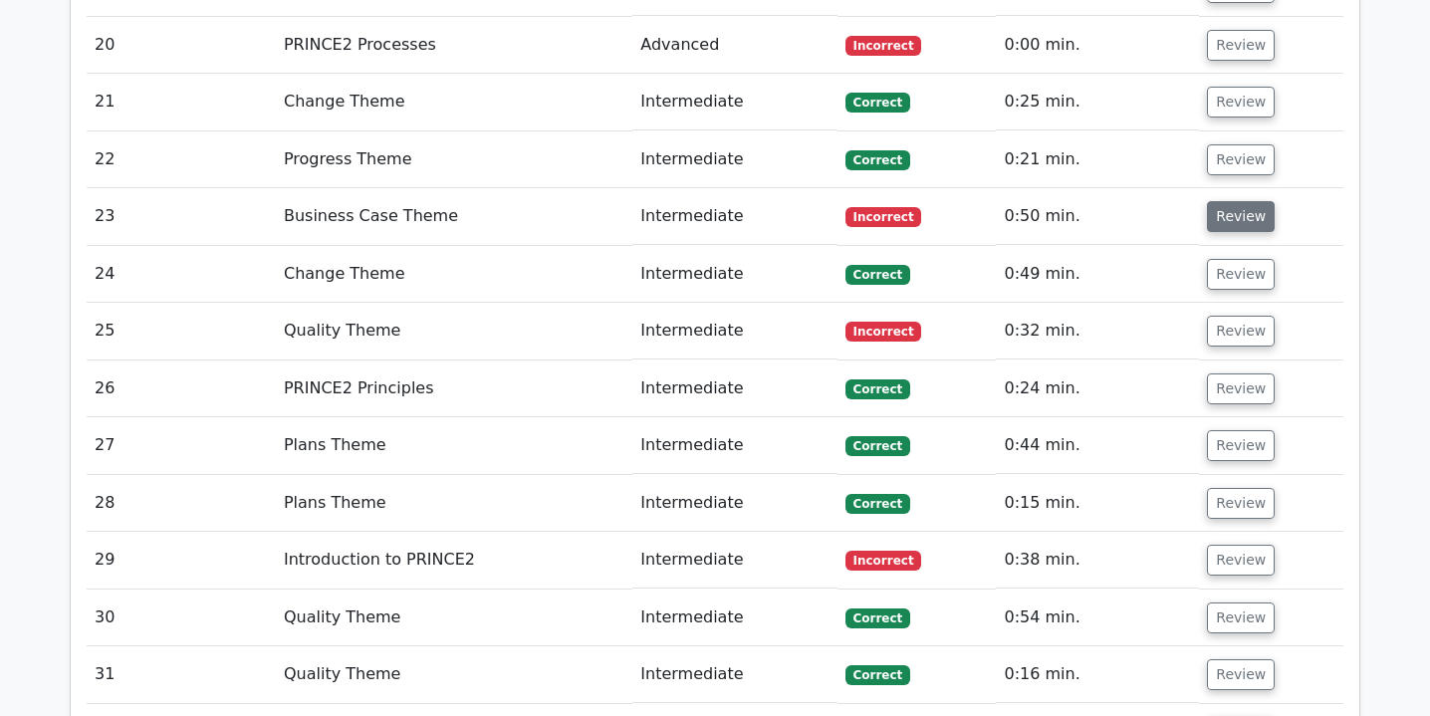
click at [1219, 201] on button "Review" at bounding box center [1241, 216] width 68 height 31
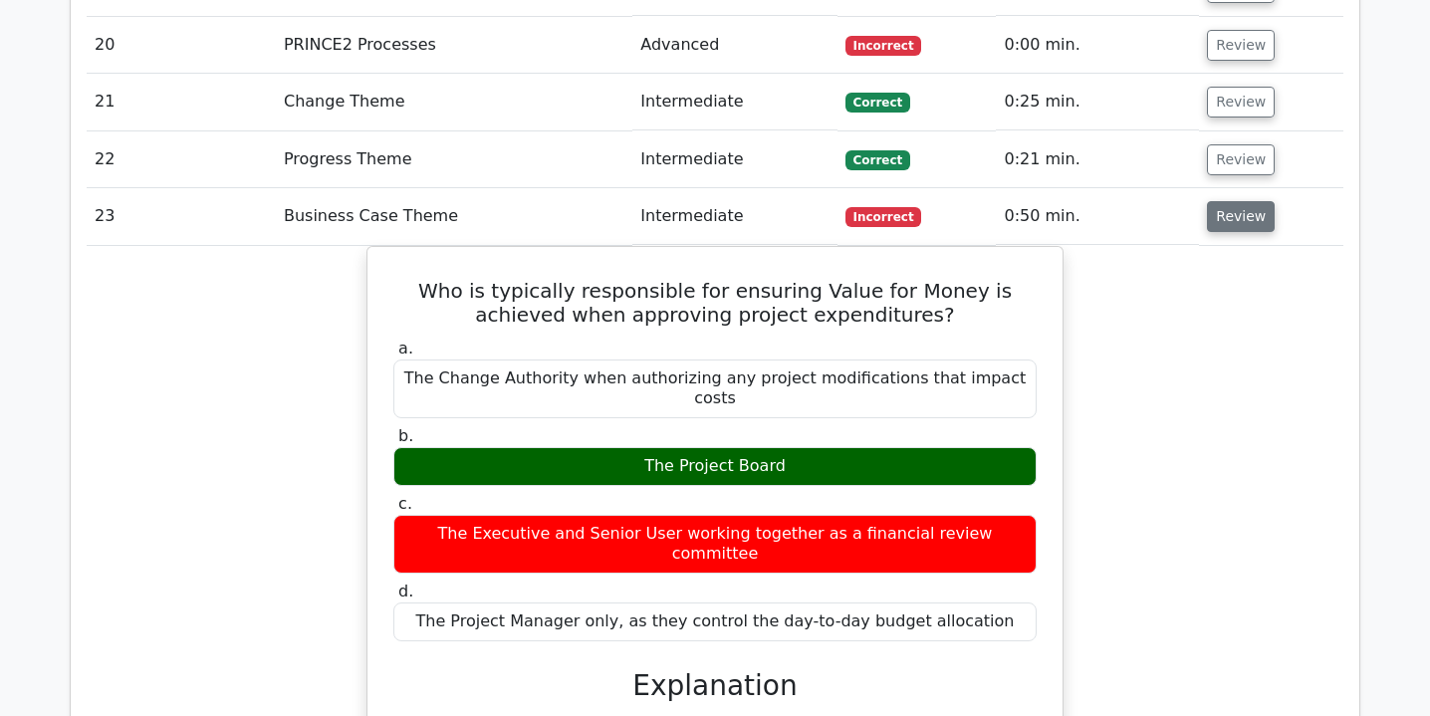
click at [1219, 201] on button "Review" at bounding box center [1241, 216] width 68 height 31
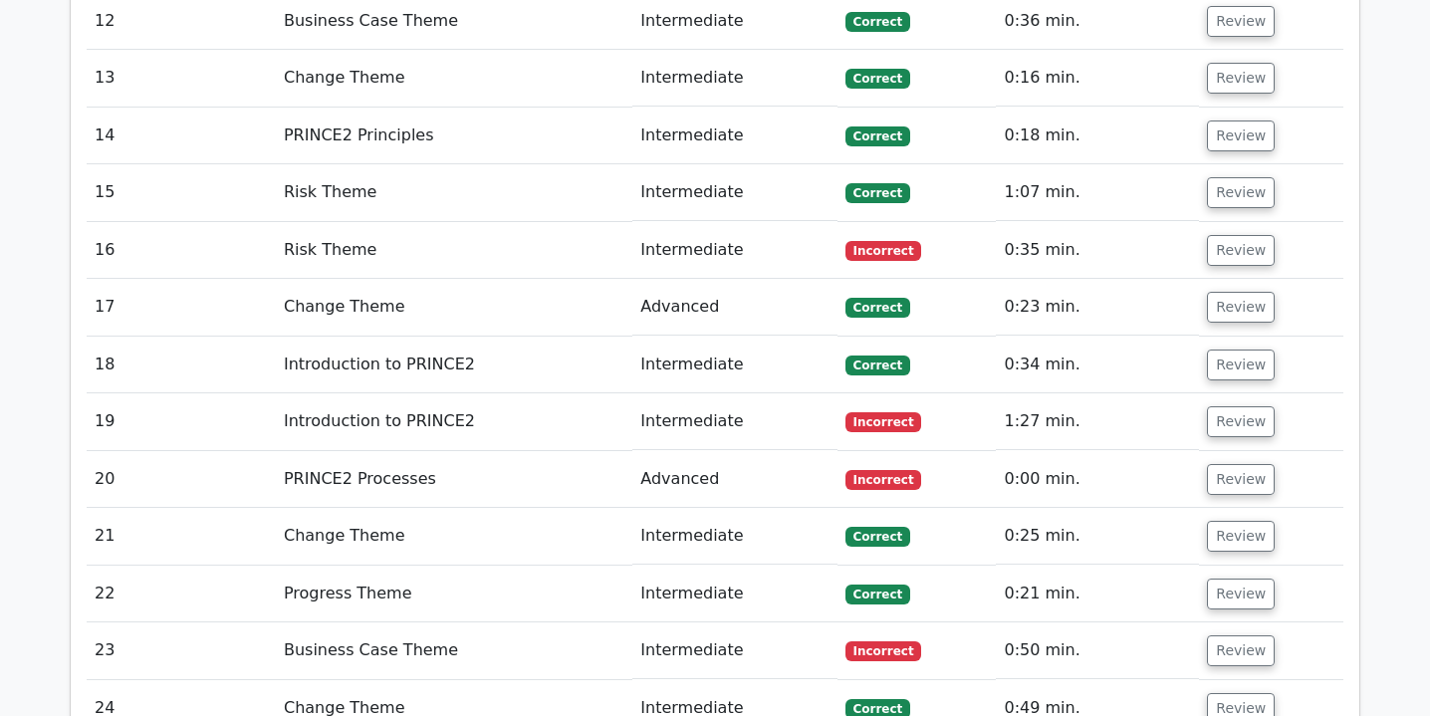
scroll to position [2508, 0]
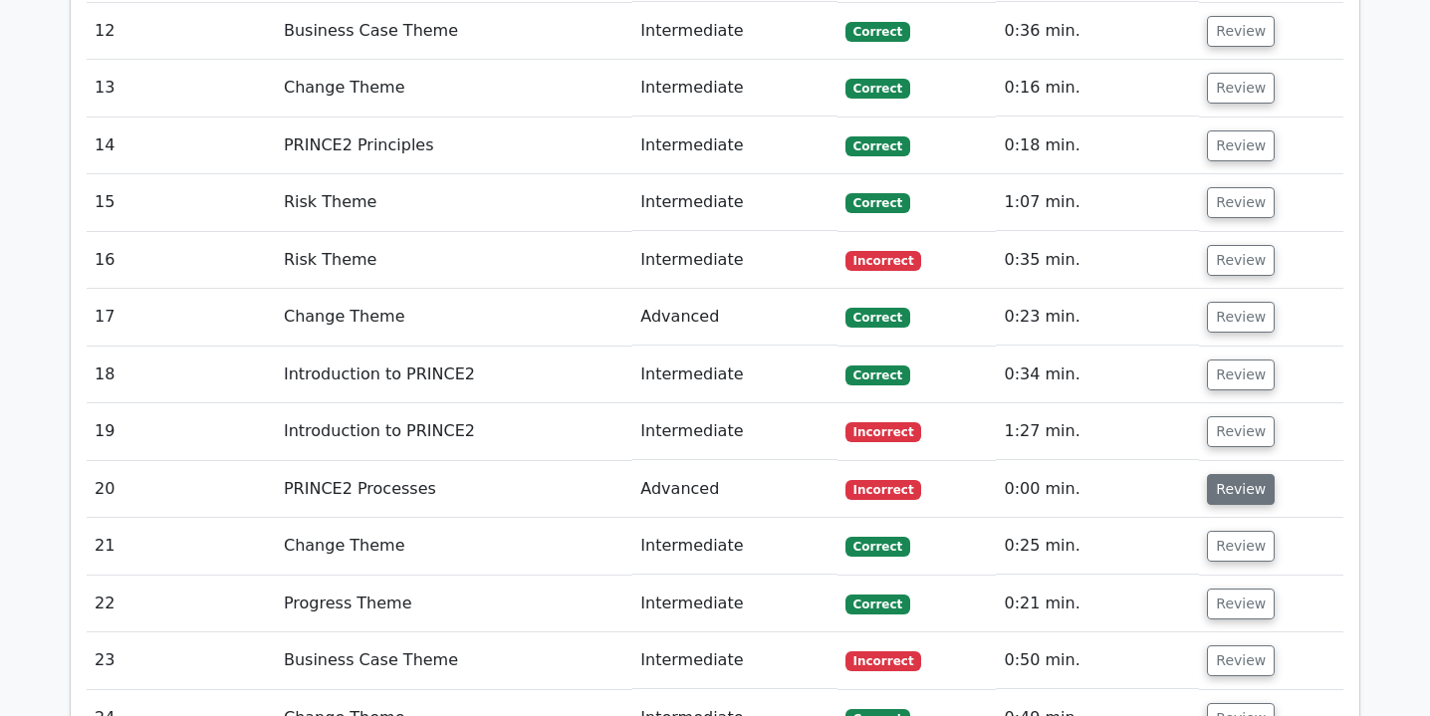
click at [1236, 474] on button "Review" at bounding box center [1241, 489] width 68 height 31
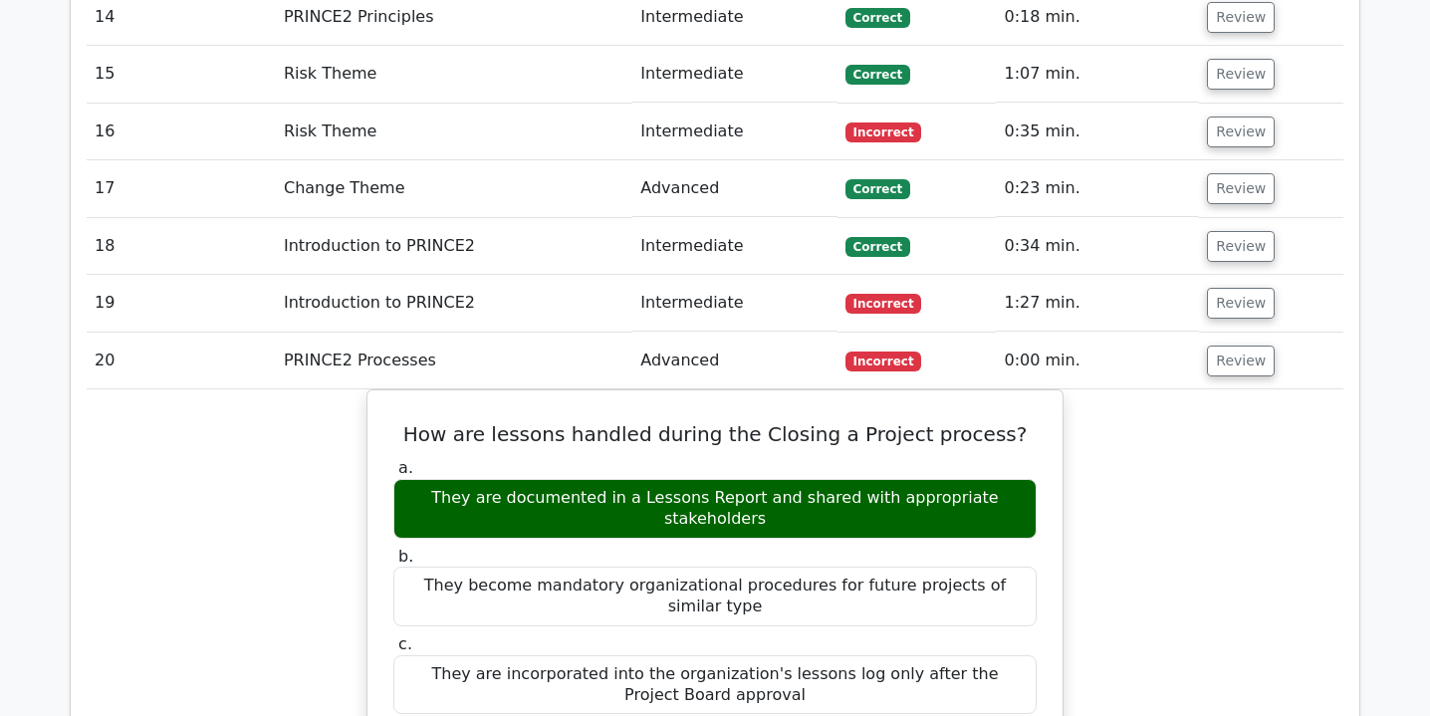
scroll to position [2667, 0]
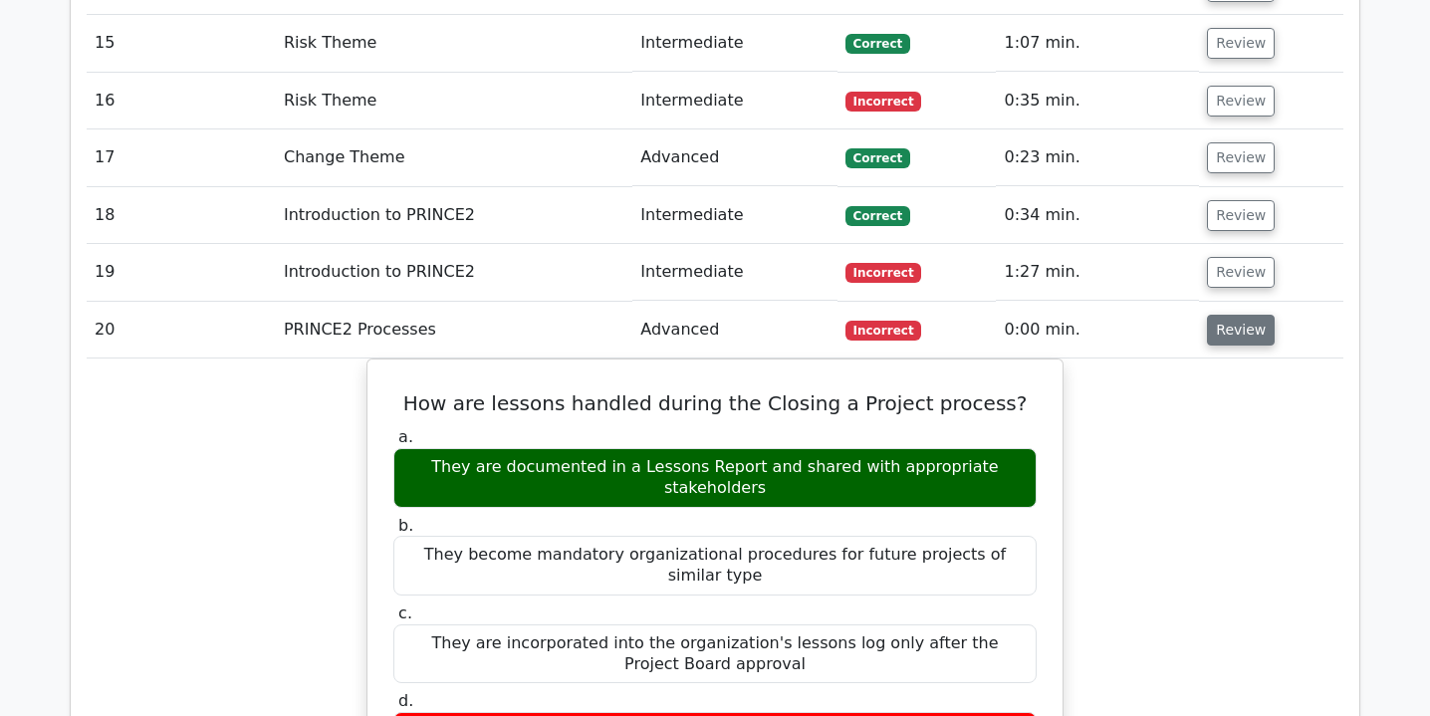
click at [1247, 315] on button "Review" at bounding box center [1241, 330] width 68 height 31
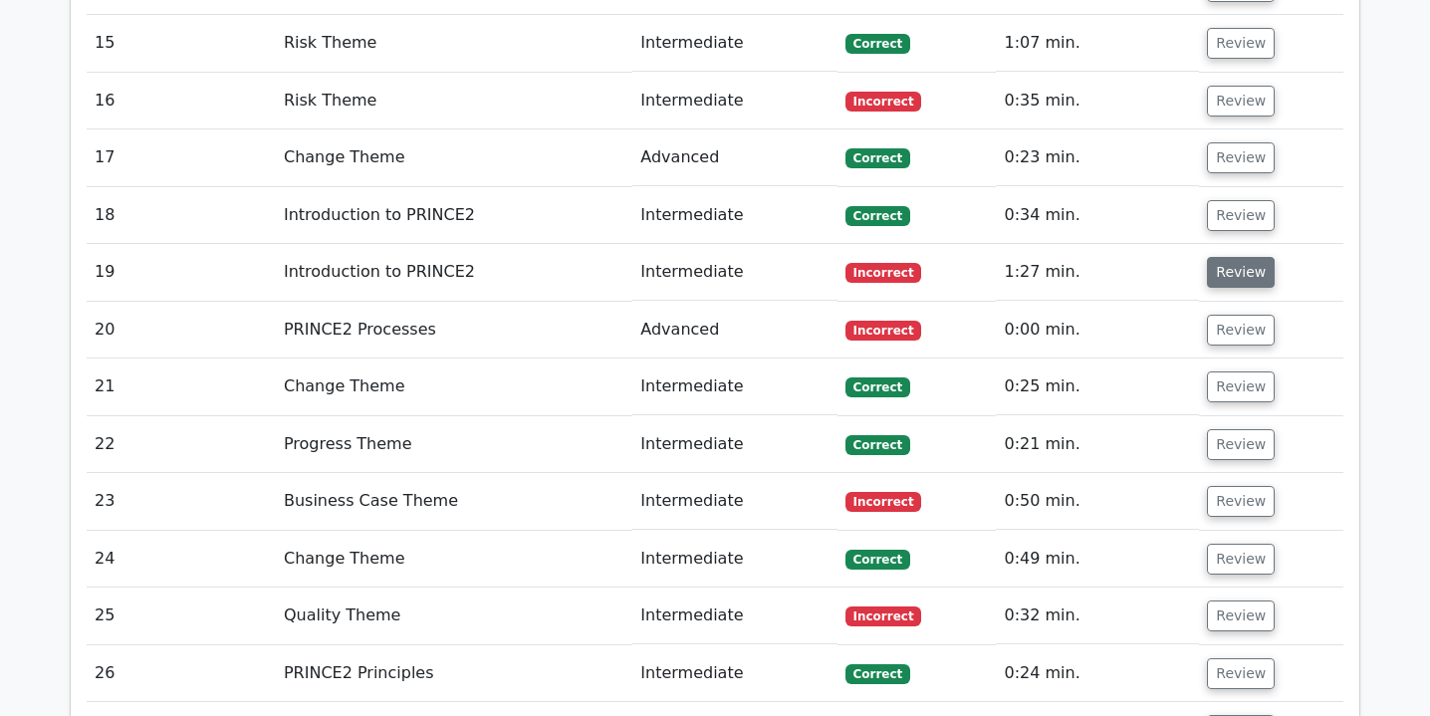
click at [1242, 257] on button "Review" at bounding box center [1241, 272] width 68 height 31
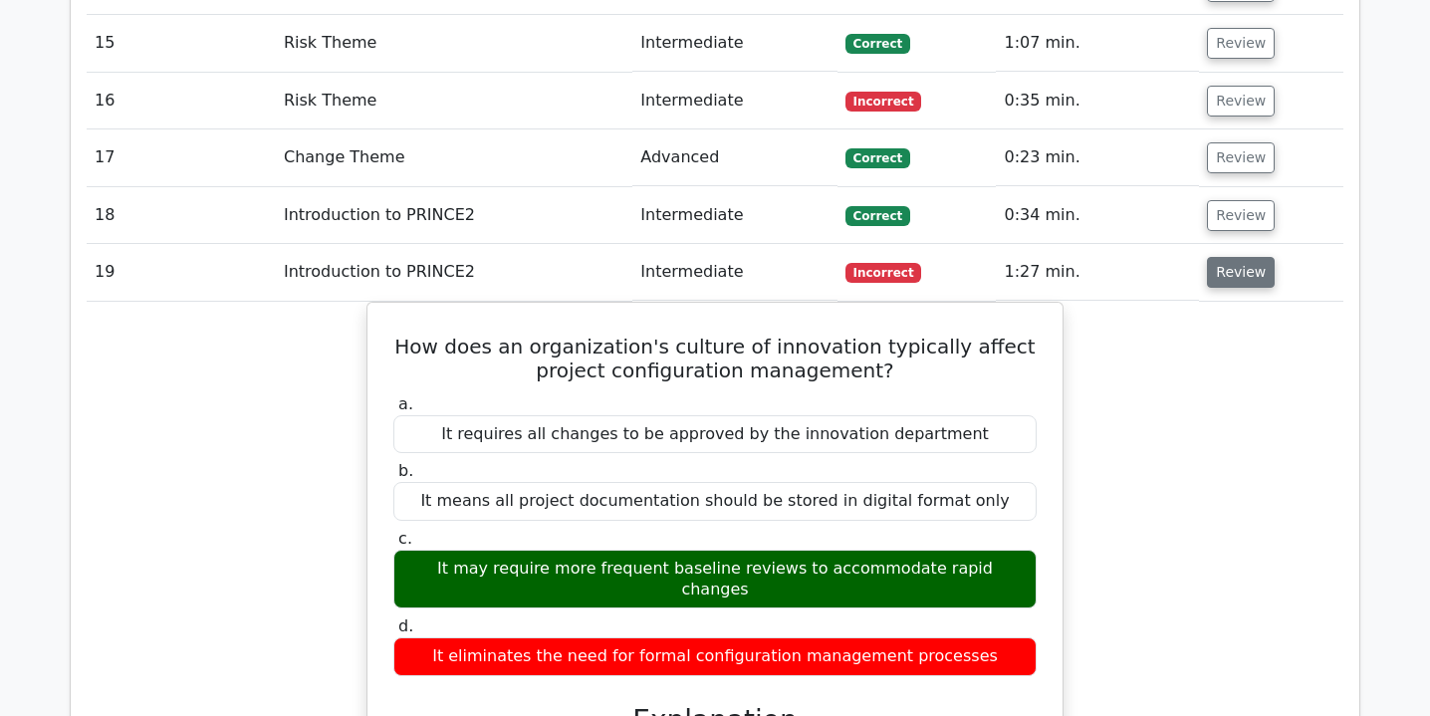
click at [1242, 257] on button "Review" at bounding box center [1241, 272] width 68 height 31
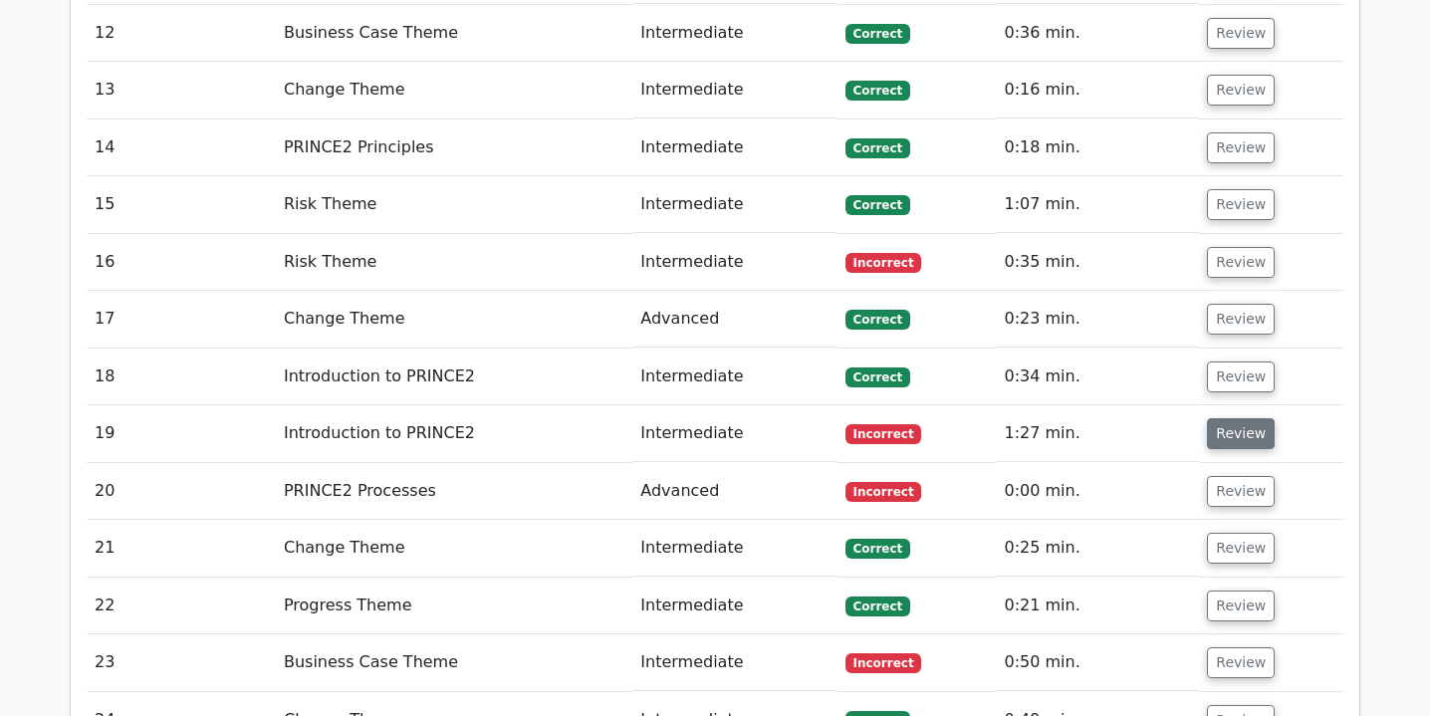
scroll to position [2505, 0]
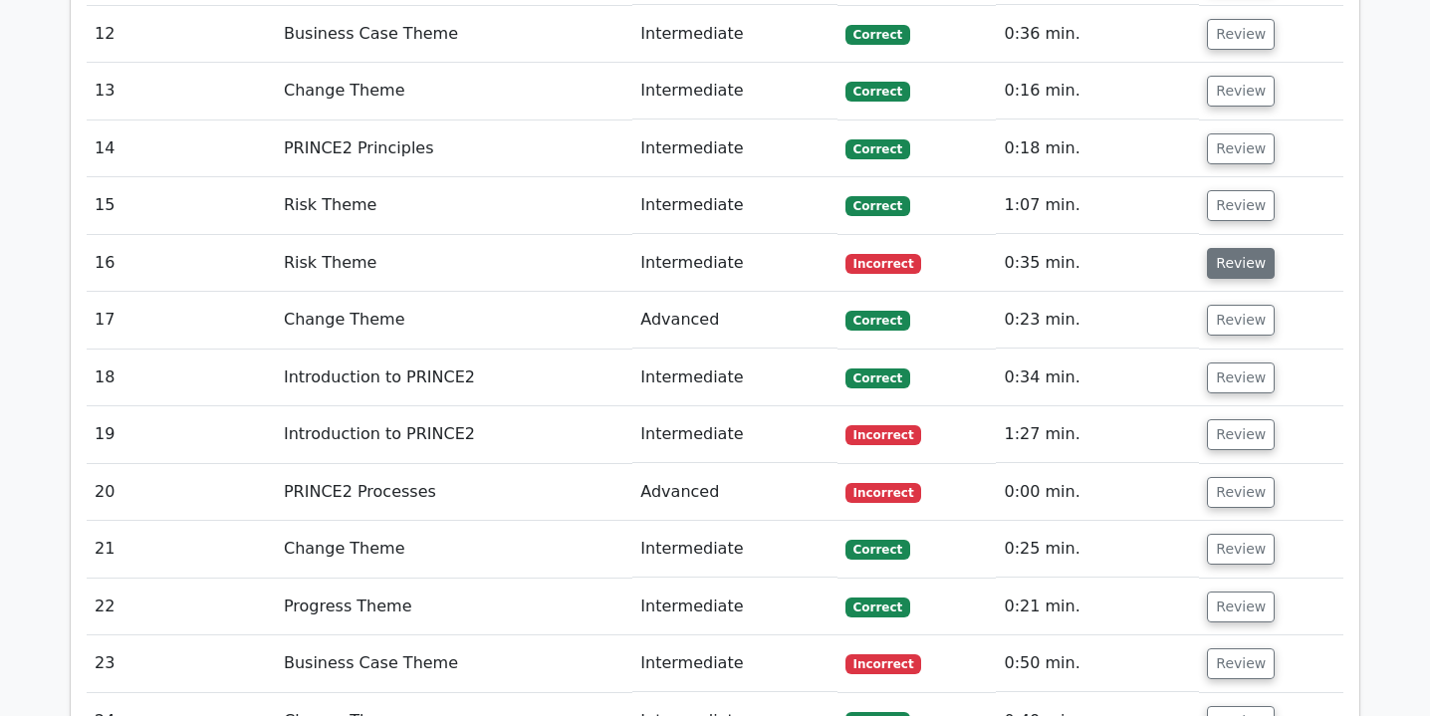
click at [1240, 248] on button "Review" at bounding box center [1241, 263] width 68 height 31
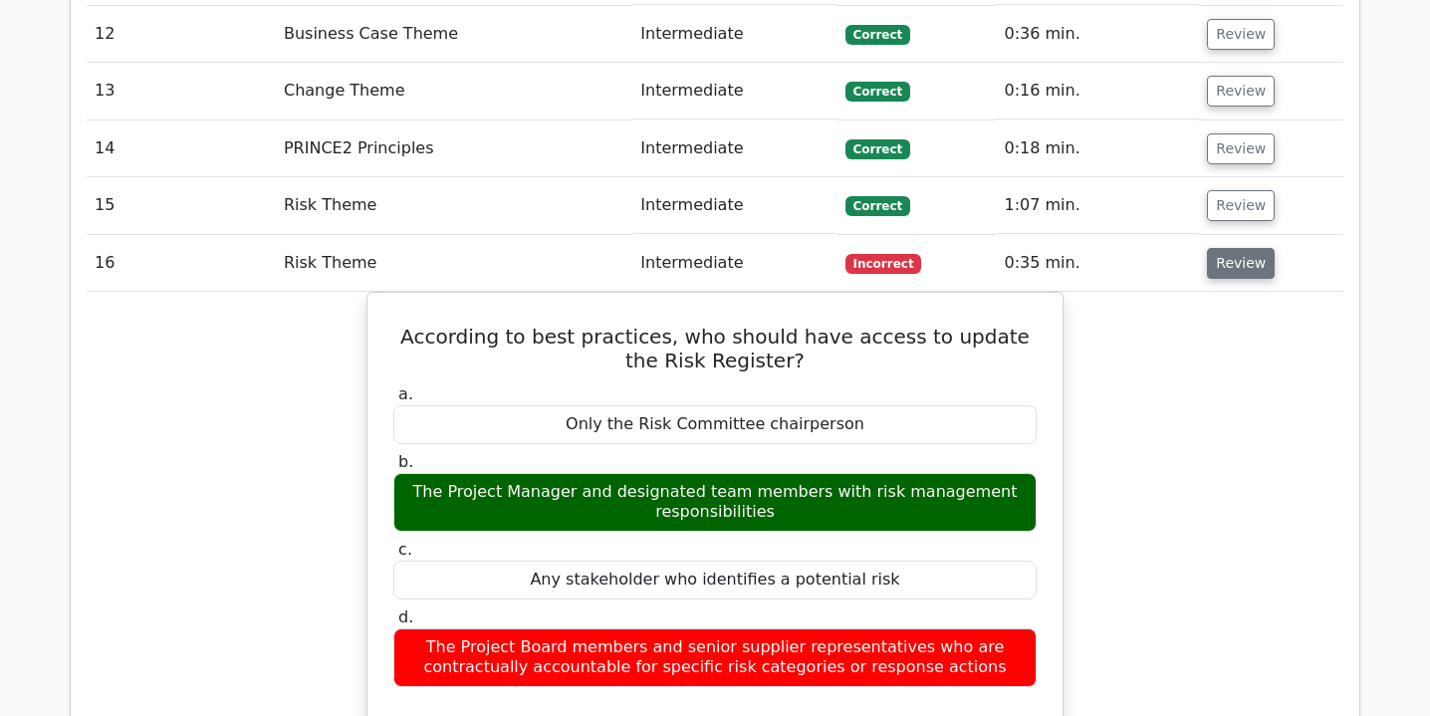
click at [1239, 248] on button "Review" at bounding box center [1241, 263] width 68 height 31
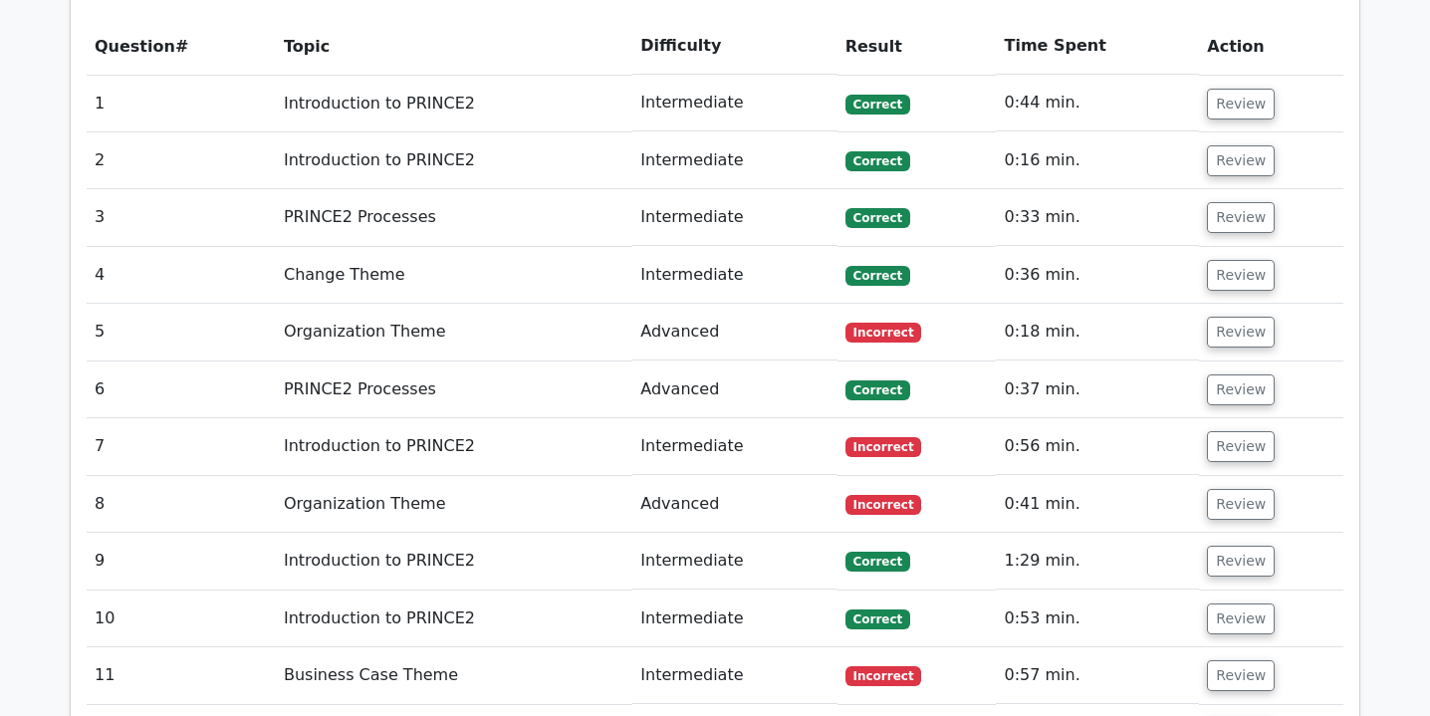
scroll to position [1810, 0]
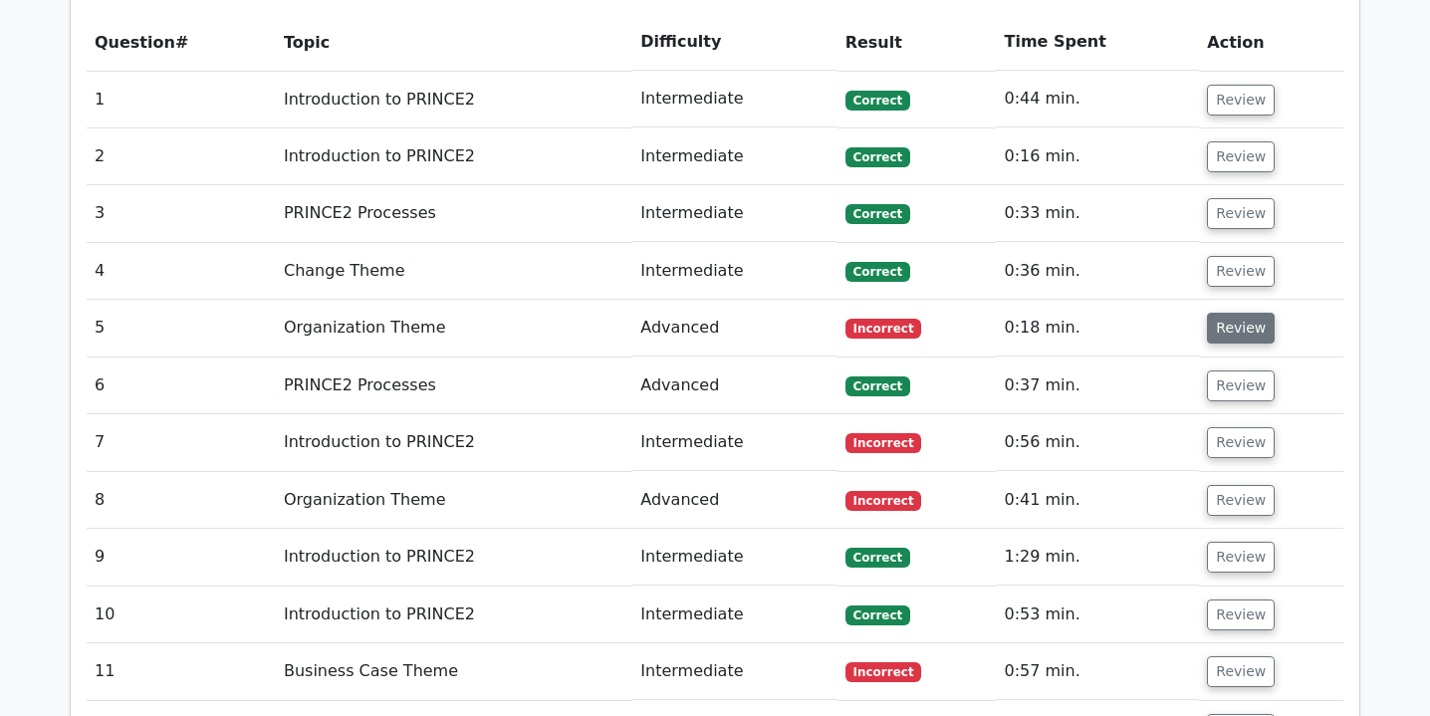
click at [1248, 313] on button "Review" at bounding box center [1241, 328] width 68 height 31
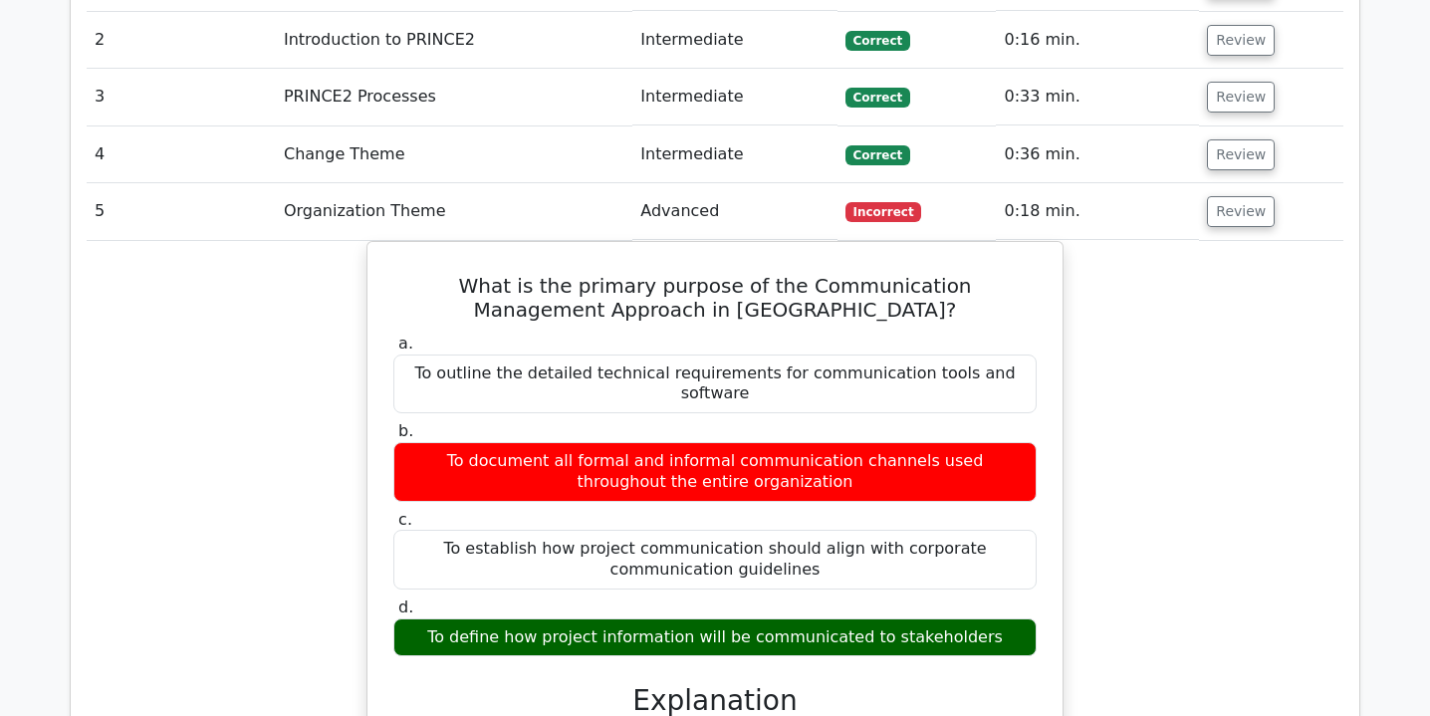
scroll to position [1936, 0]
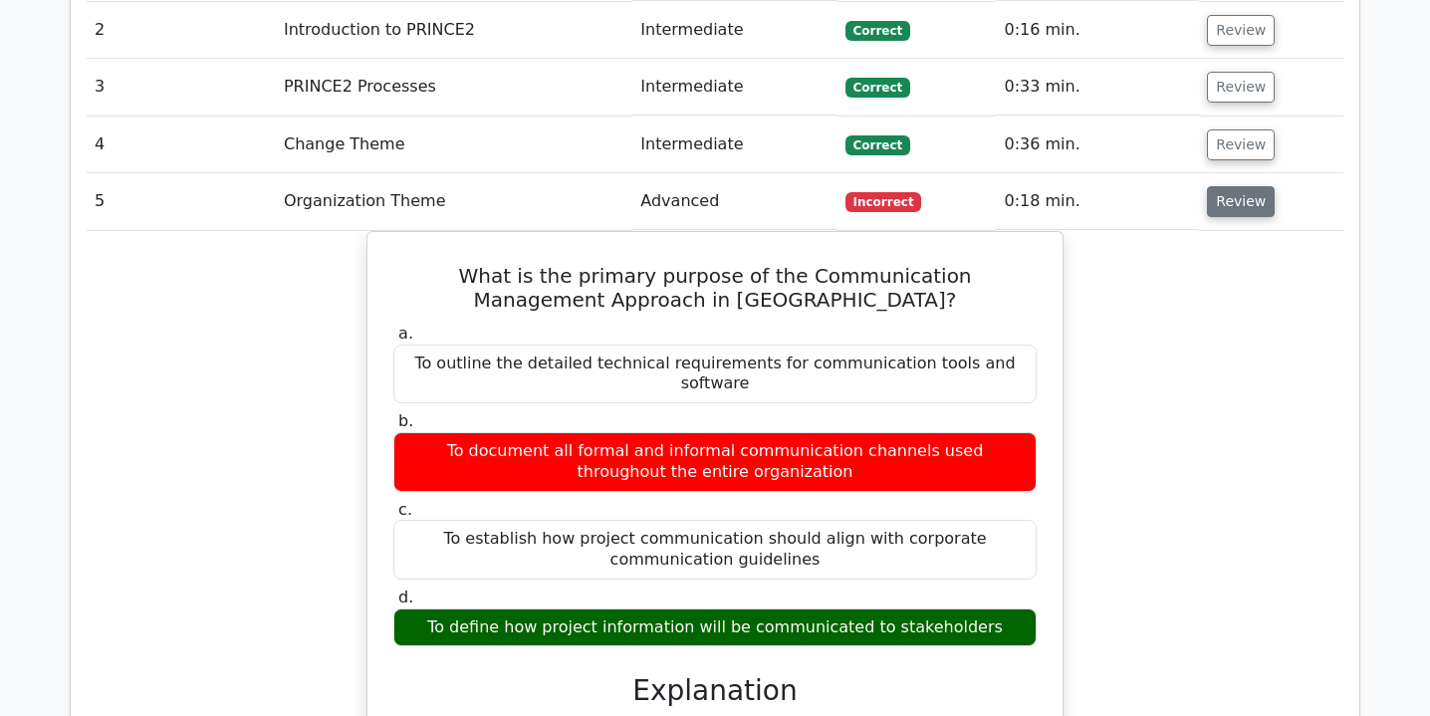
click at [1251, 186] on button "Review" at bounding box center [1241, 201] width 68 height 31
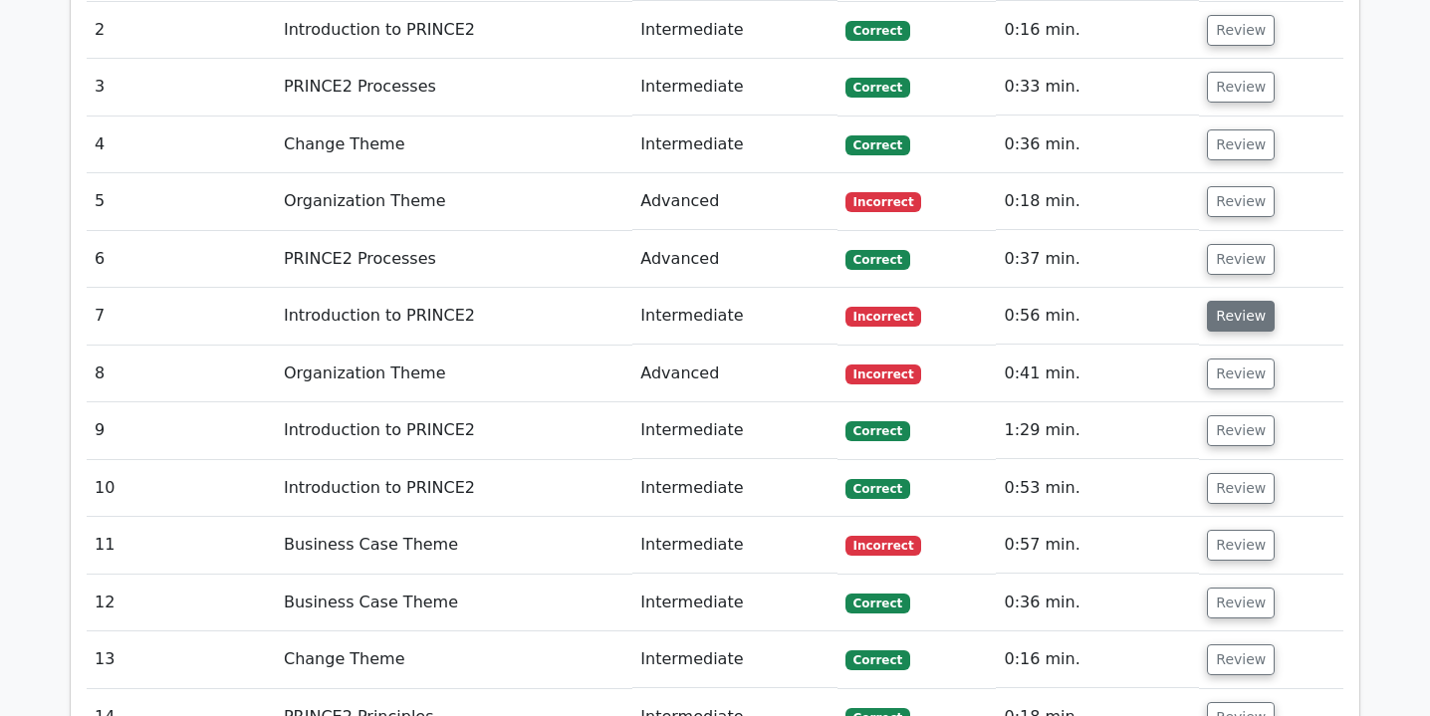
click at [1252, 301] on button "Review" at bounding box center [1241, 316] width 68 height 31
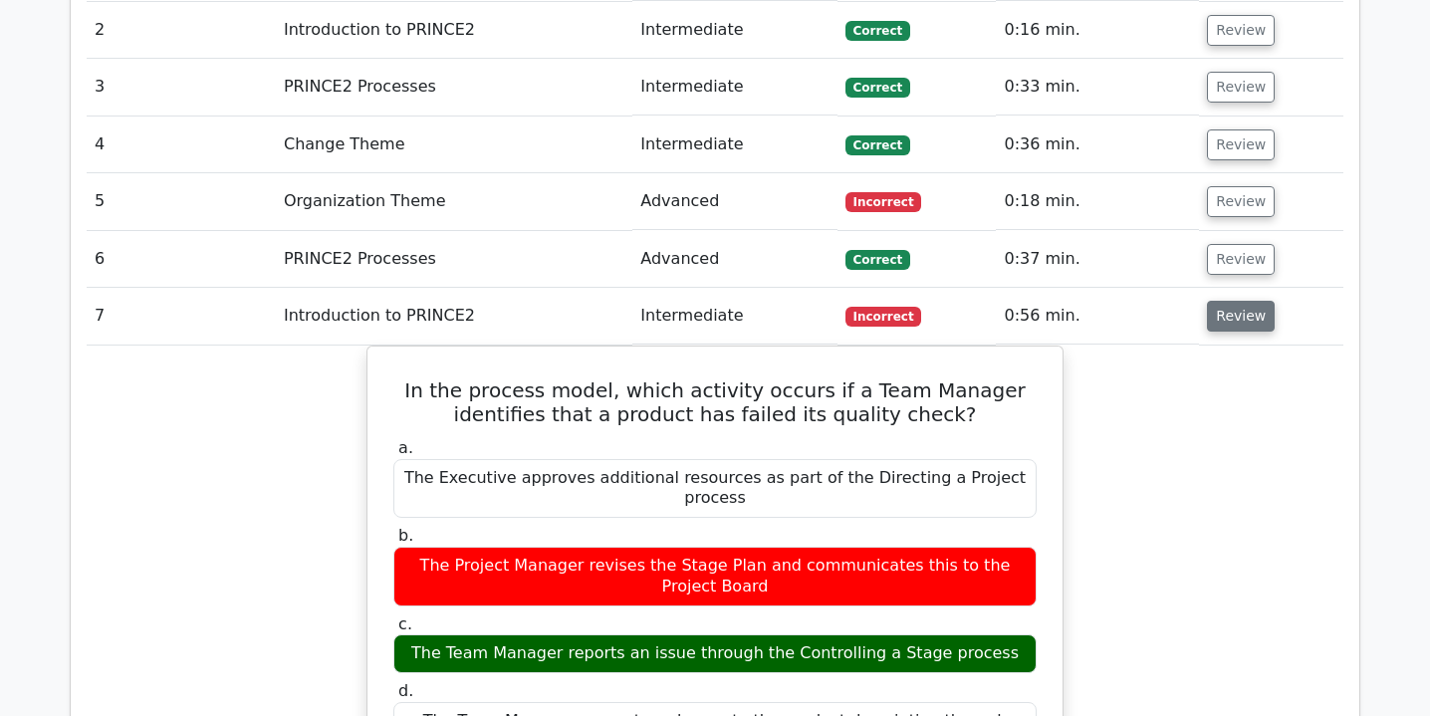
click at [1252, 301] on button "Review" at bounding box center [1241, 316] width 68 height 31
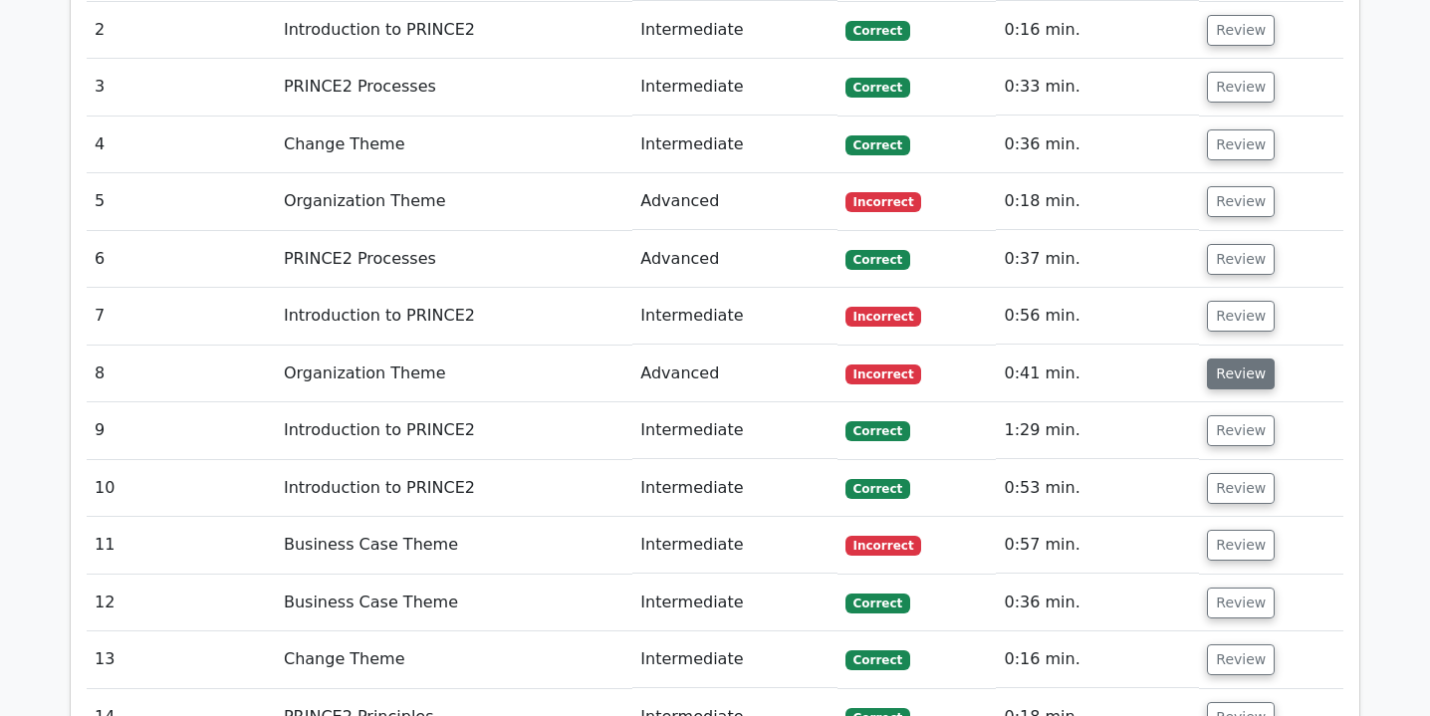
click at [1236, 358] on button "Review" at bounding box center [1241, 373] width 68 height 31
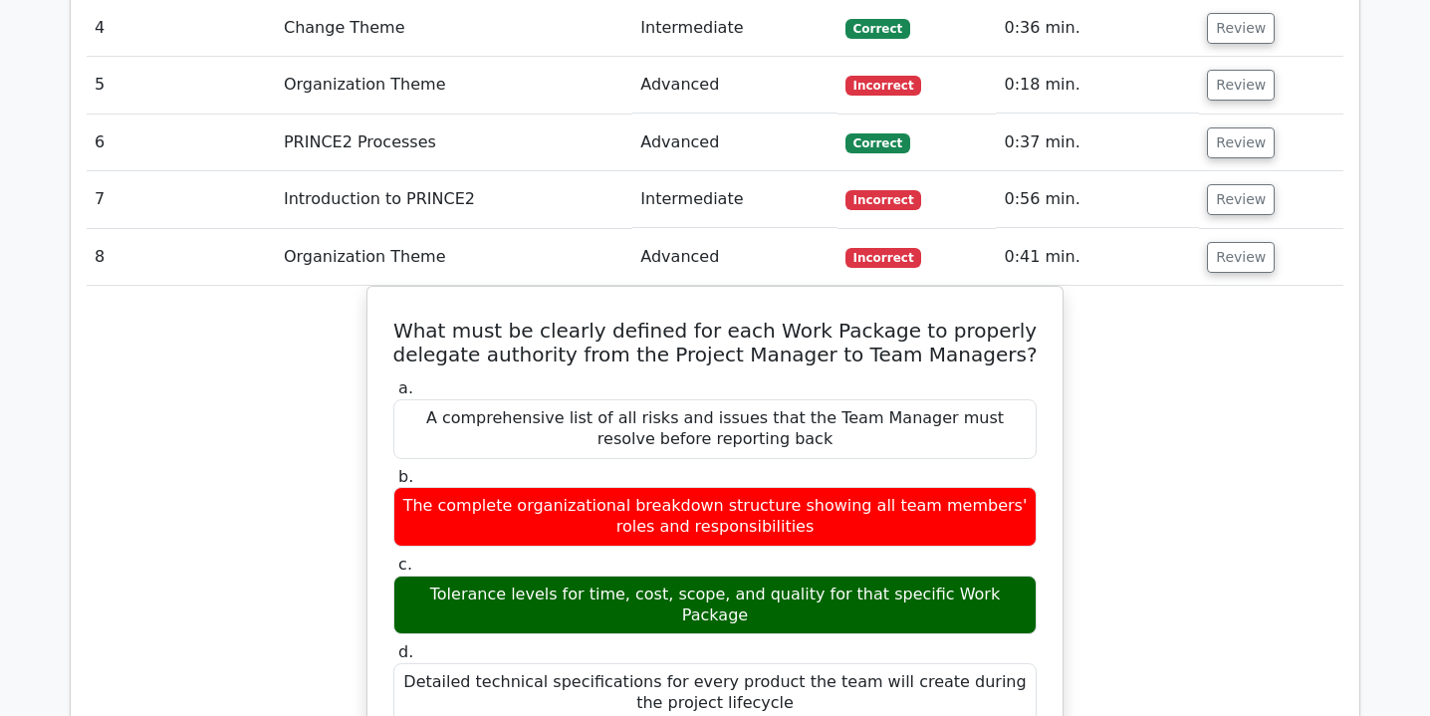
scroll to position [2056, 0]
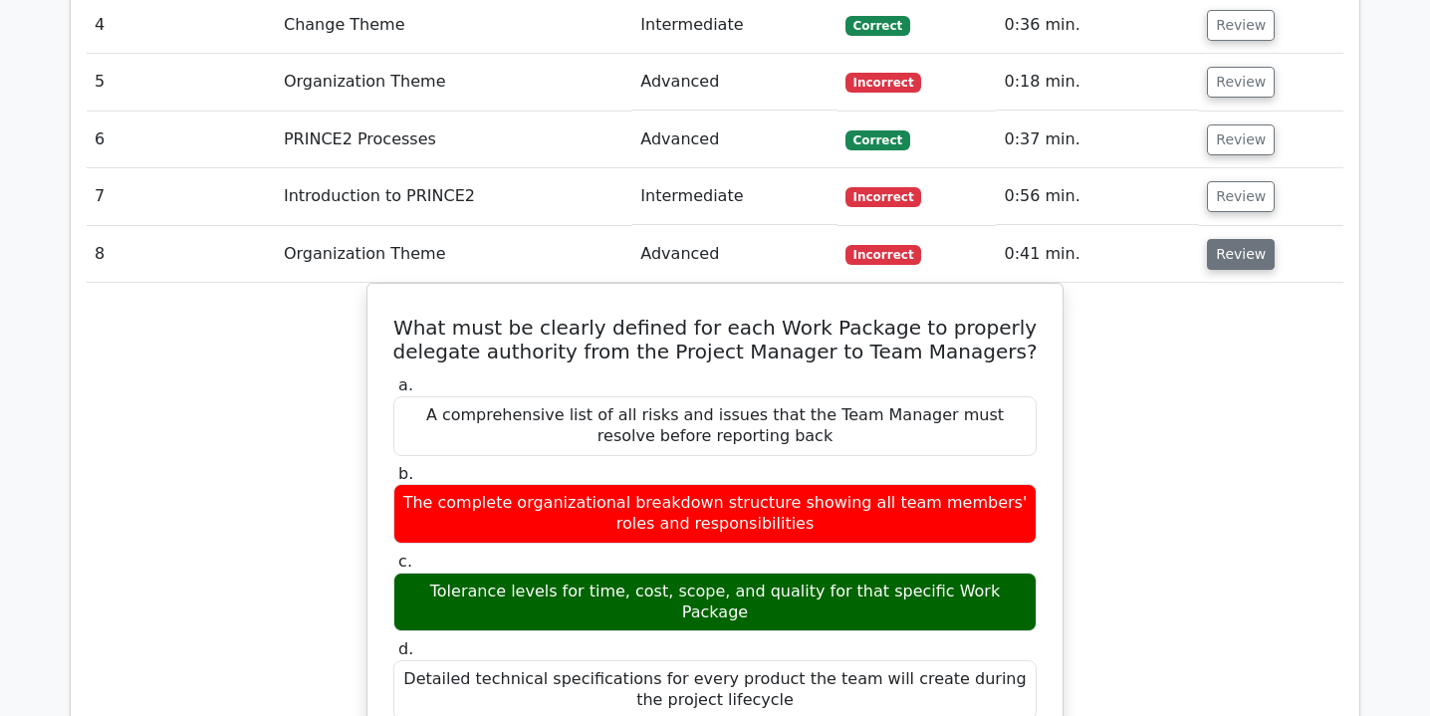
click at [1254, 239] on button "Review" at bounding box center [1241, 254] width 68 height 31
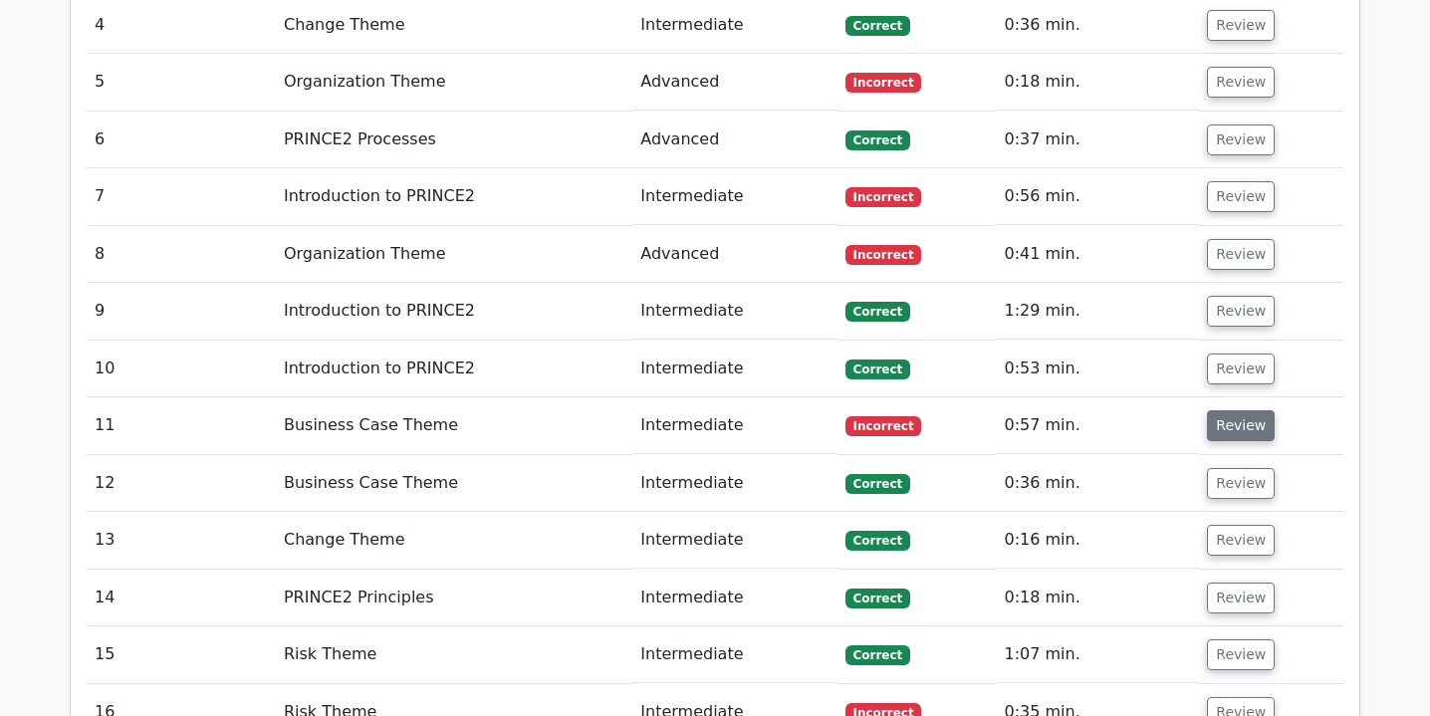
click at [1236, 410] on button "Review" at bounding box center [1241, 425] width 68 height 31
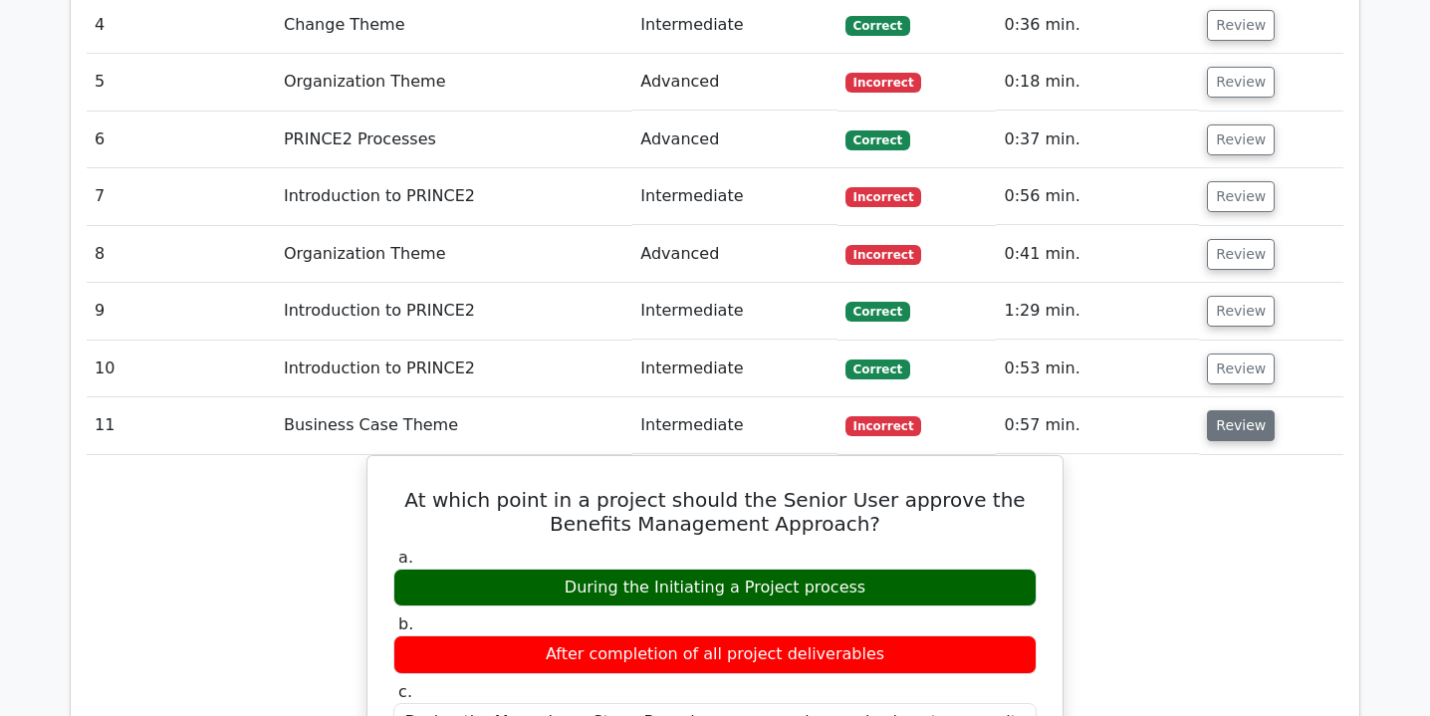
click at [1236, 410] on button "Review" at bounding box center [1241, 425] width 68 height 31
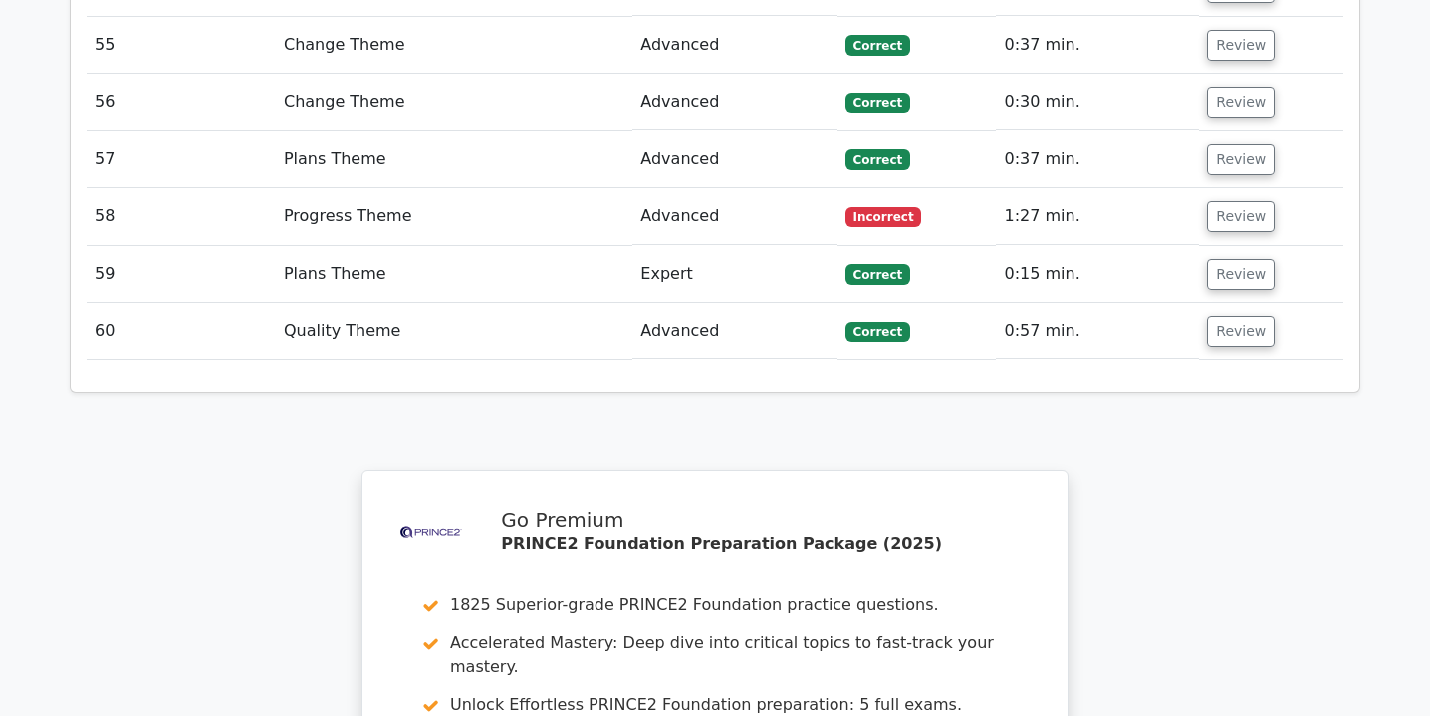
scroll to position [8432, 0]
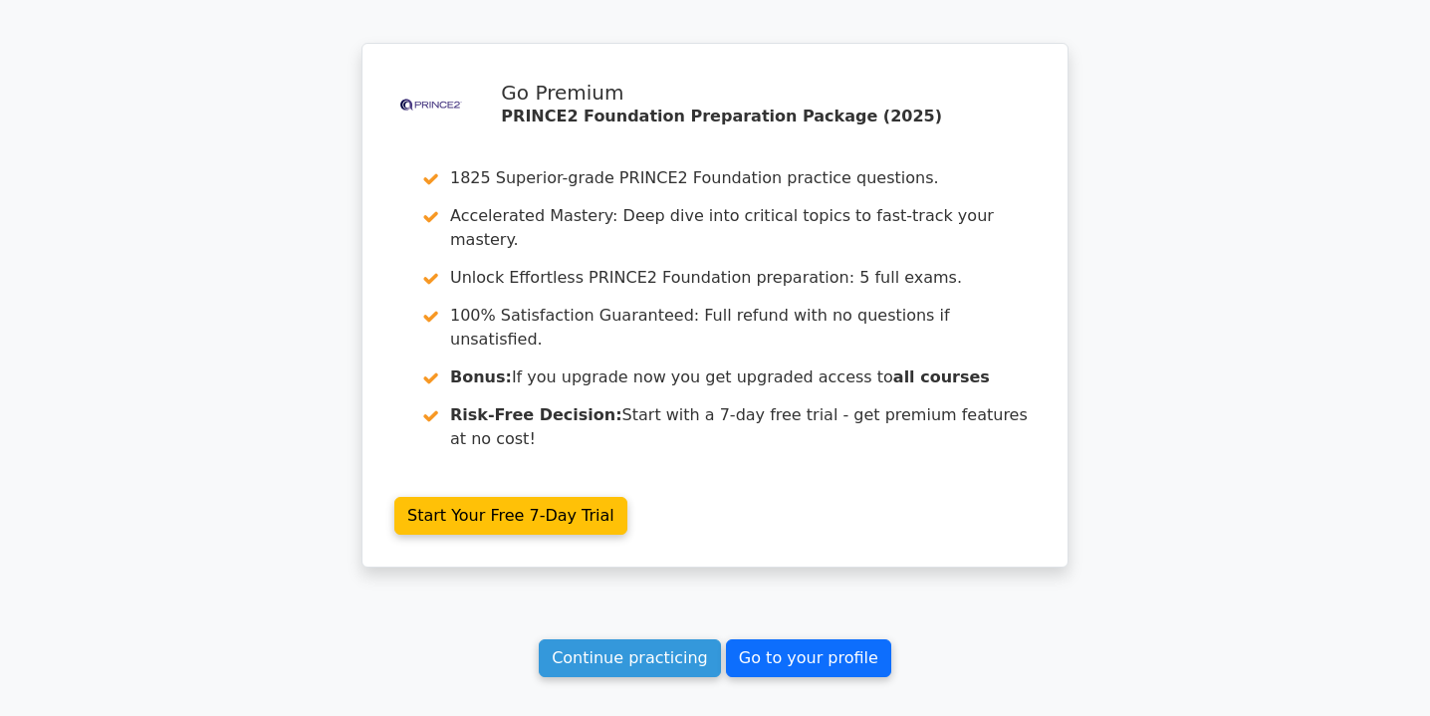
click at [785, 639] on link "Go to your profile" at bounding box center [808, 658] width 165 height 38
